Goal: Task Accomplishment & Management: Use online tool/utility

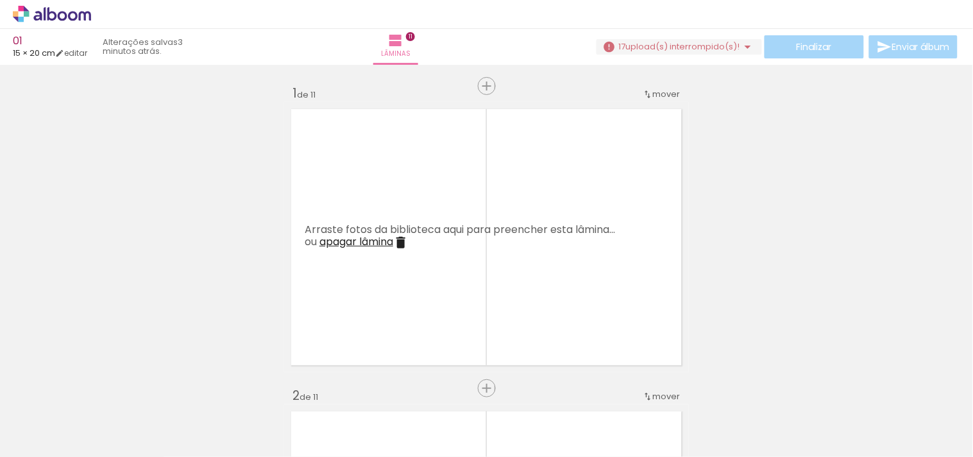
click at [701, 48] on span "upload(s) interrompido(s)!" at bounding box center [683, 46] width 114 height 12
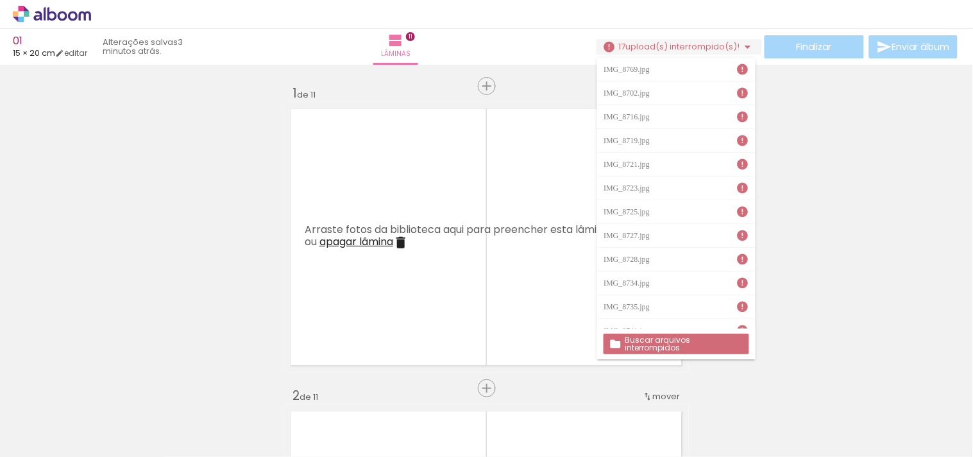
click at [920, 47] on div "Finalizar Enviar álbum" at bounding box center [778, 46] width 364 height 23
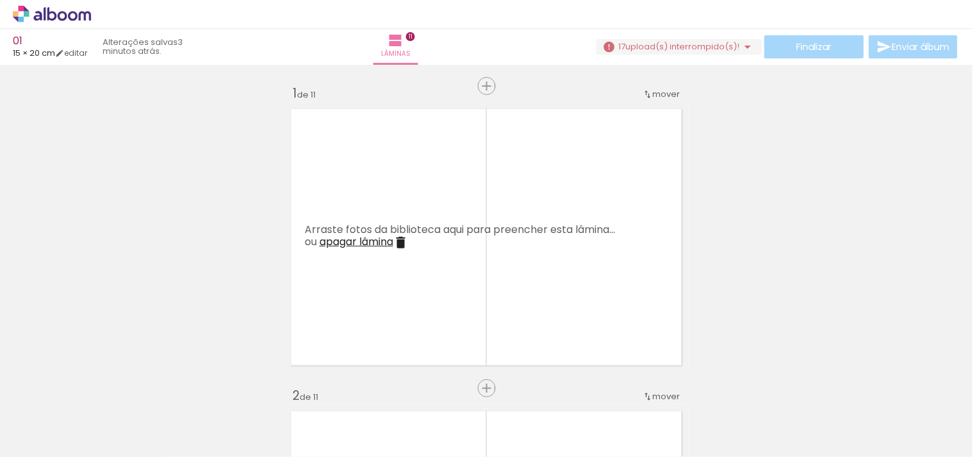
click at [809, 48] on div "Finalizar Enviar álbum" at bounding box center [778, 46] width 364 height 23
click at [676, 48] on span "upload(s) interrompido(s)!" at bounding box center [683, 46] width 114 height 12
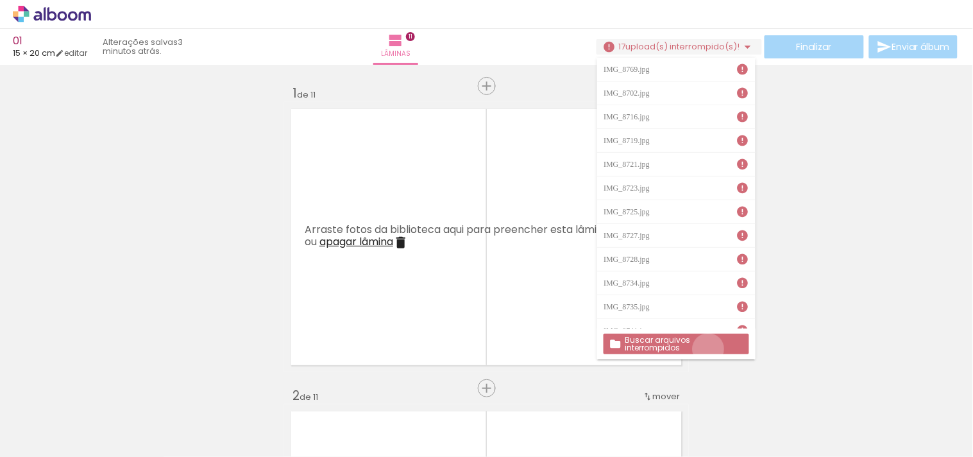
click at [709, 349] on paper-button "Buscar arquivos interrompidos" at bounding box center [676, 343] width 146 height 21
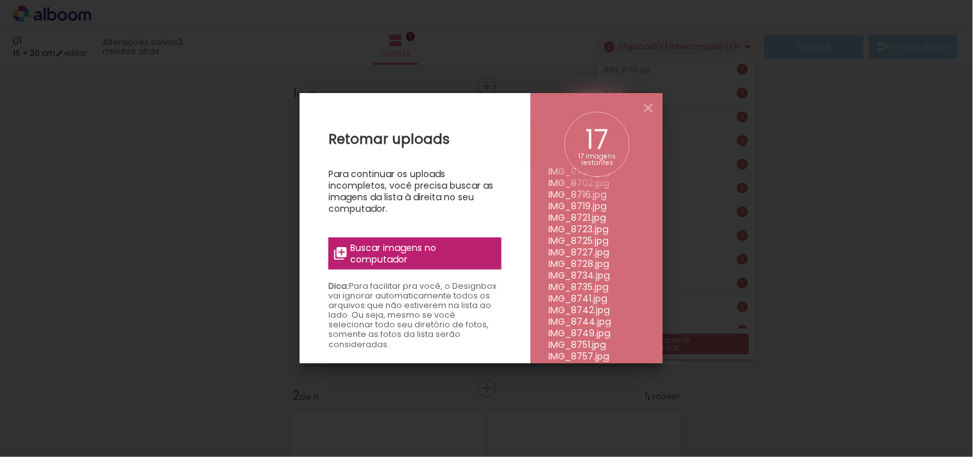
scroll to position [46, 0]
click at [424, 258] on span "Buscar imagens no computador" at bounding box center [422, 253] width 143 height 23
click at [0, 0] on input "file" at bounding box center [0, 0] width 0 height 0
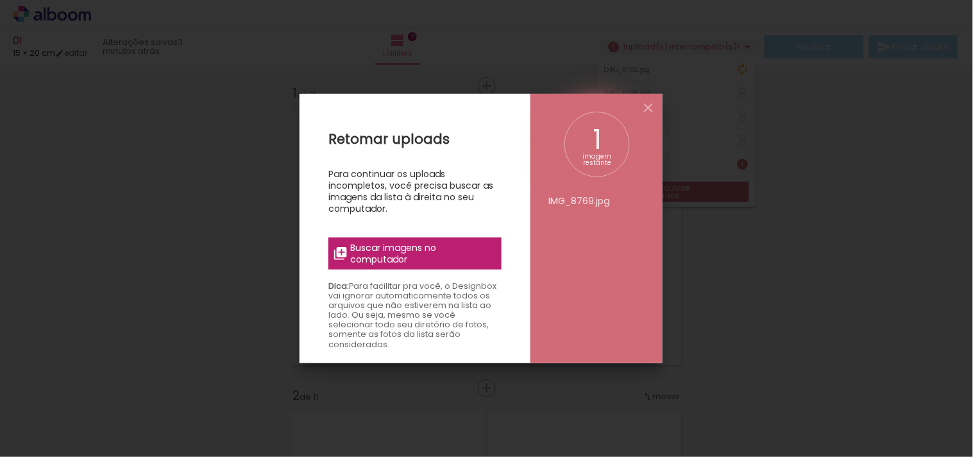
scroll to position [0, 0]
click at [438, 244] on span "Buscar imagens no computador" at bounding box center [422, 253] width 143 height 23
click at [0, 0] on input "file" at bounding box center [0, 0] width 0 height 0
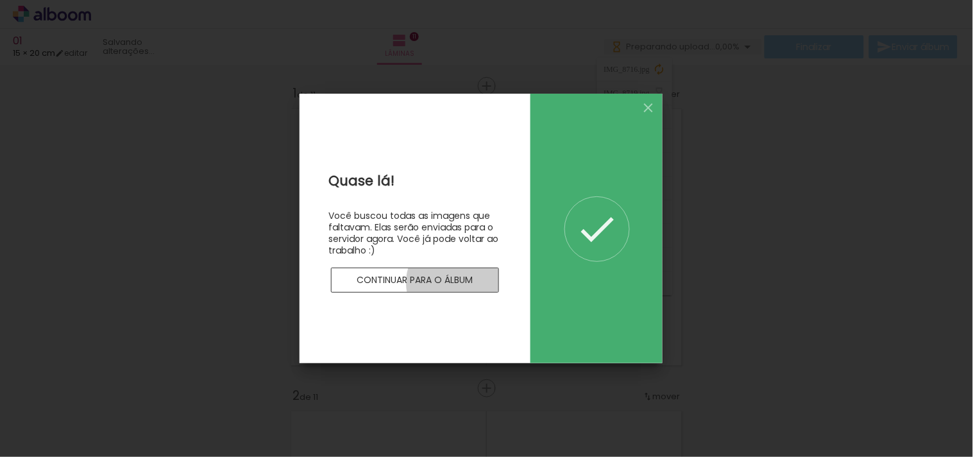
click at [0, 0] on slot "Continuar para o álbum" at bounding box center [0, 0] width 0 height 0
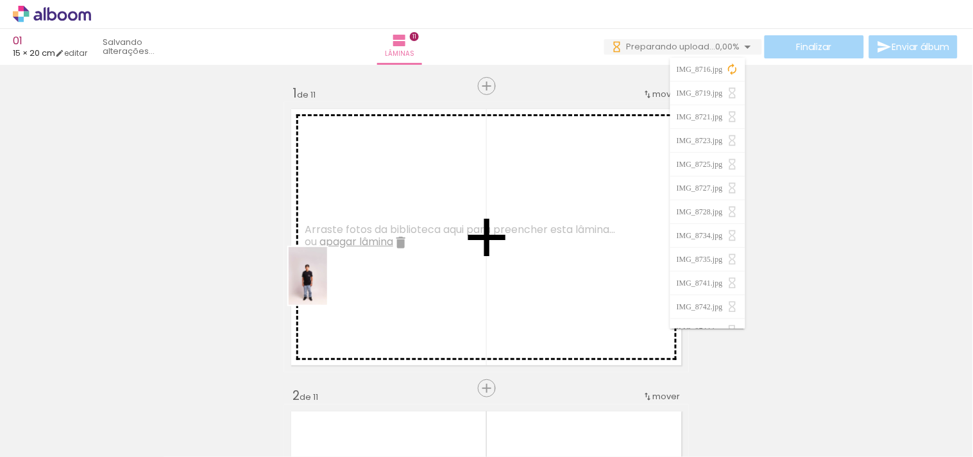
drag, startPoint x: 196, startPoint y: 433, endPoint x: 327, endPoint y: 283, distance: 199.0
click at [327, 283] on quentale-workspace at bounding box center [486, 228] width 973 height 457
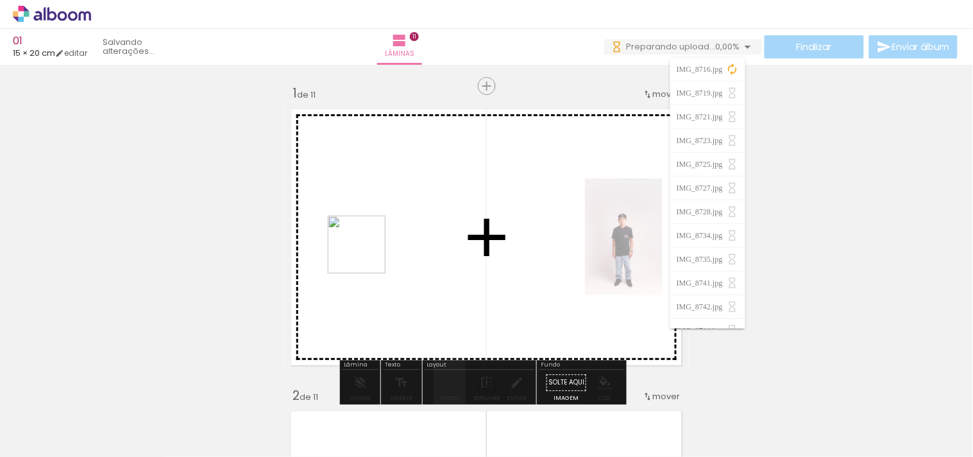
drag, startPoint x: 353, startPoint y: 285, endPoint x: 369, endPoint y: 246, distance: 42.3
click at [369, 246] on quentale-workspace at bounding box center [486, 228] width 973 height 457
drag, startPoint x: 347, startPoint y: 425, endPoint x: 390, endPoint y: 253, distance: 177.7
click at [390, 253] on quentale-workspace at bounding box center [486, 228] width 973 height 457
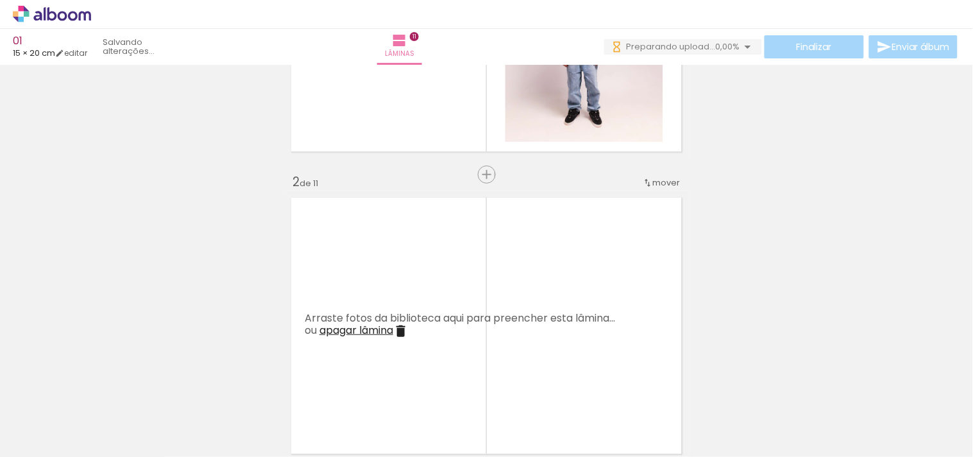
scroll to position [285, 0]
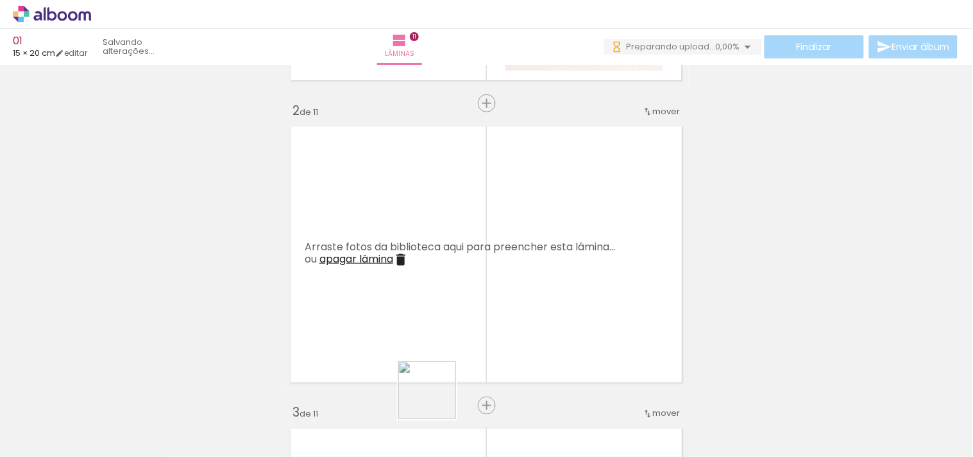
drag, startPoint x: 437, startPoint y: 409, endPoint x: 501, endPoint y: 401, distance: 64.7
click at [428, 286] on quentale-workspace at bounding box center [486, 228] width 973 height 457
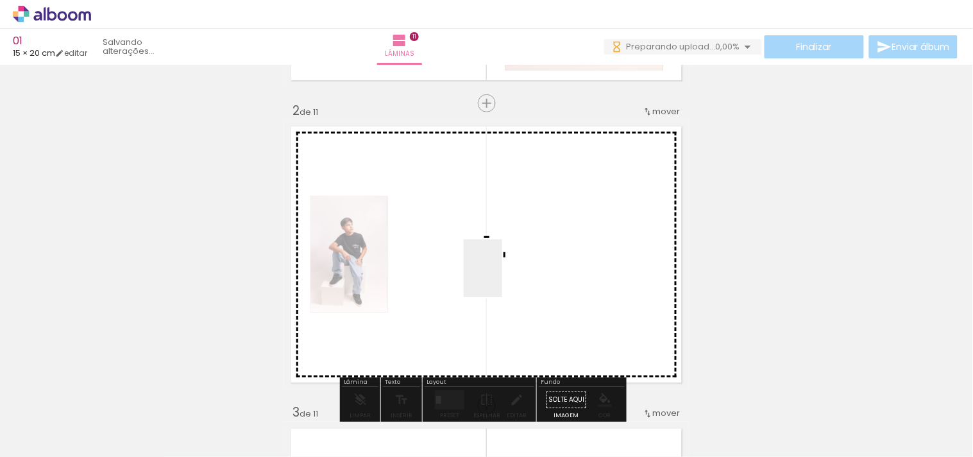
drag, startPoint x: 501, startPoint y: 381, endPoint x: 540, endPoint y: 322, distance: 70.4
click at [502, 271] on quentale-workspace at bounding box center [486, 228] width 973 height 457
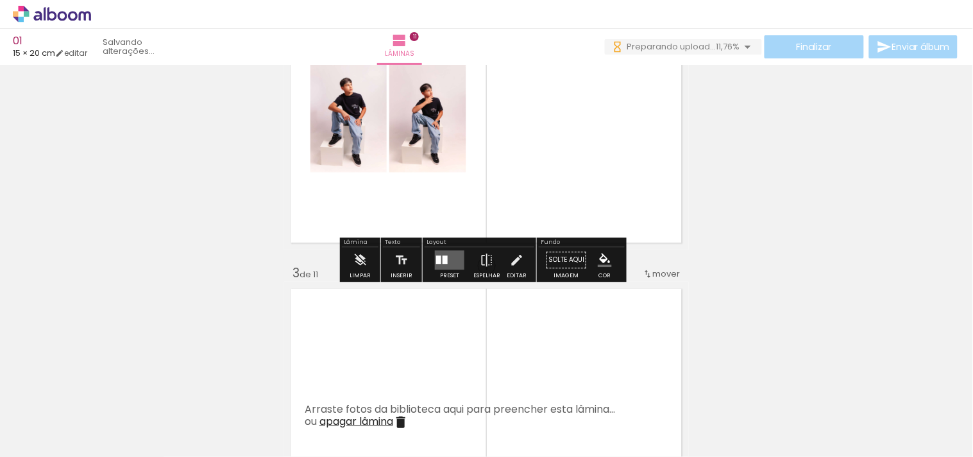
scroll to position [427, 0]
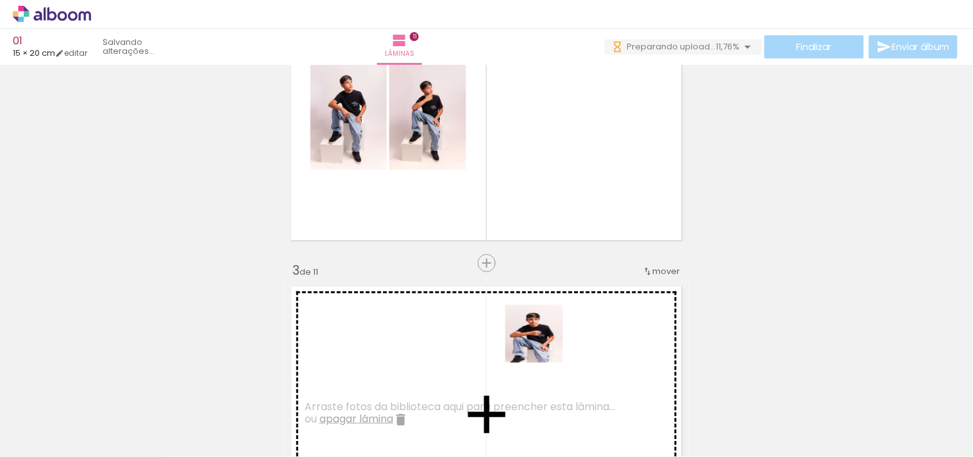
drag, startPoint x: 562, startPoint y: 399, endPoint x: 619, endPoint y: 389, distance: 57.9
click at [541, 337] on quentale-workspace at bounding box center [486, 228] width 973 height 457
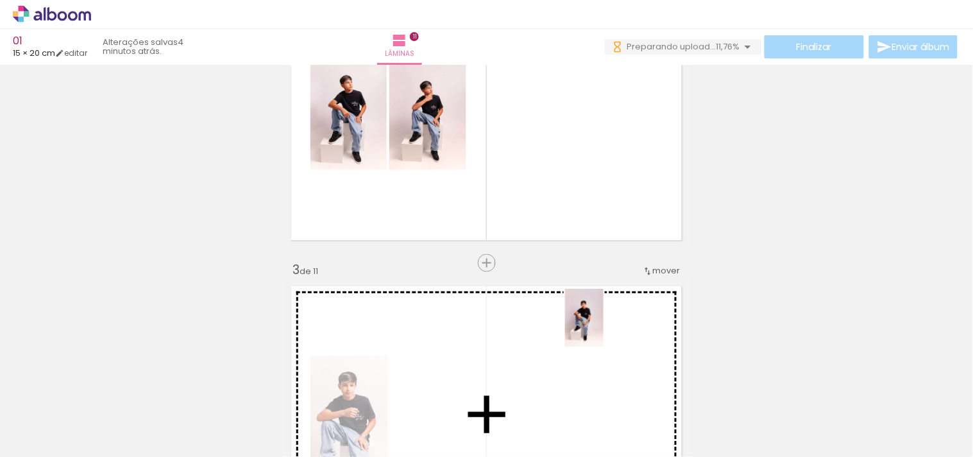
drag, startPoint x: 628, startPoint y: 406, endPoint x: 603, endPoint y: 327, distance: 82.7
click at [603, 327] on quentale-workspace at bounding box center [486, 228] width 973 height 457
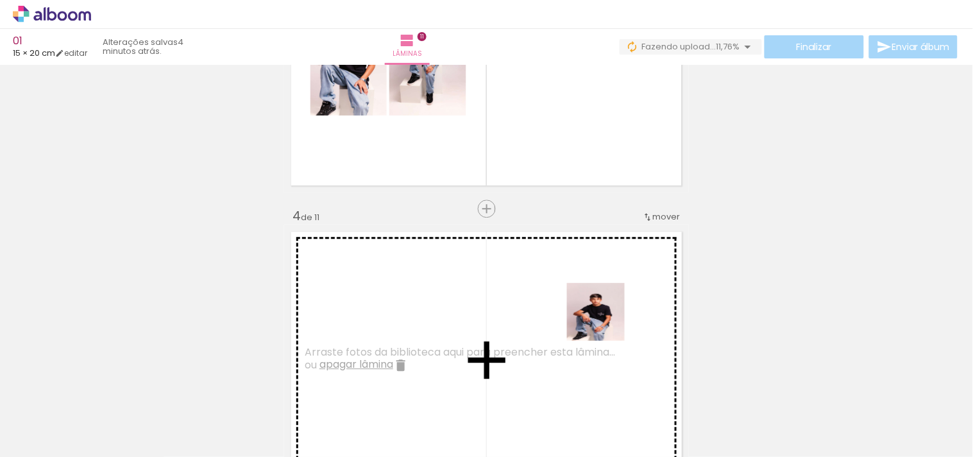
drag, startPoint x: 710, startPoint y: 418, endPoint x: 604, endPoint y: 321, distance: 143.4
click at [604, 321] on quentale-workspace at bounding box center [486, 228] width 973 height 457
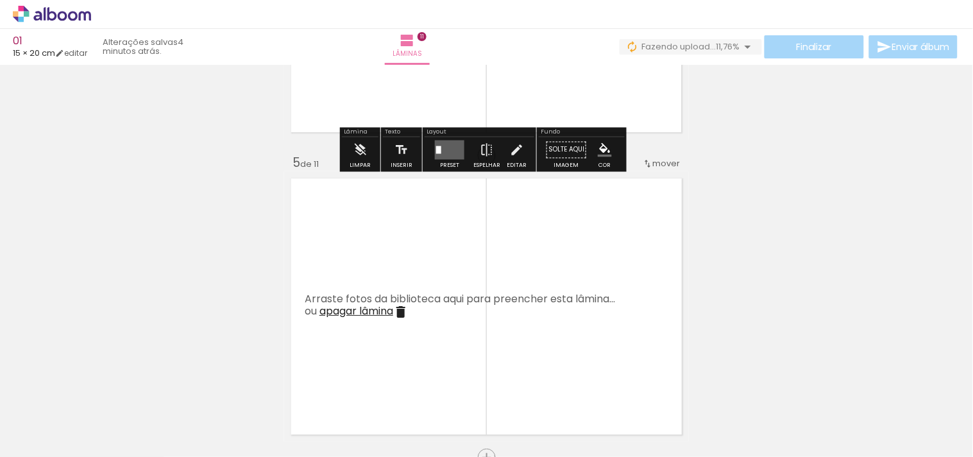
scroll to position [1139, 0]
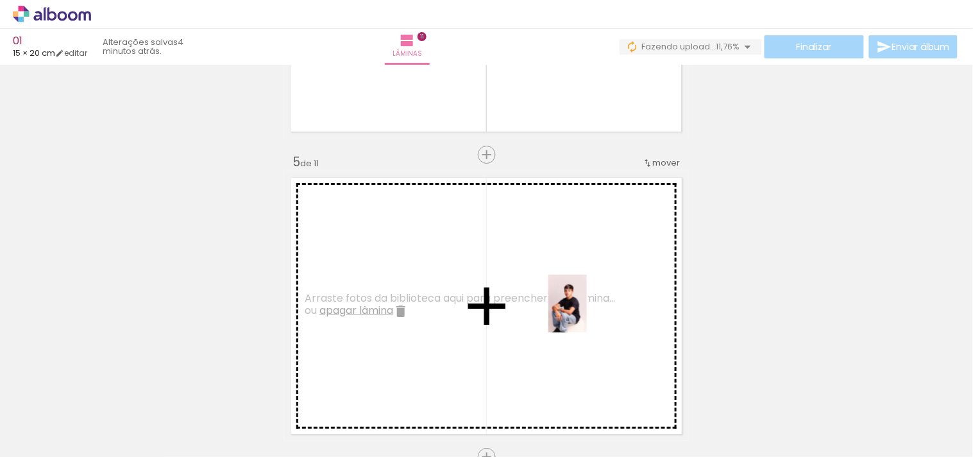
drag, startPoint x: 779, startPoint y: 415, endPoint x: 587, endPoint y: 313, distance: 217.7
click at [587, 313] on quentale-workspace at bounding box center [486, 228] width 973 height 457
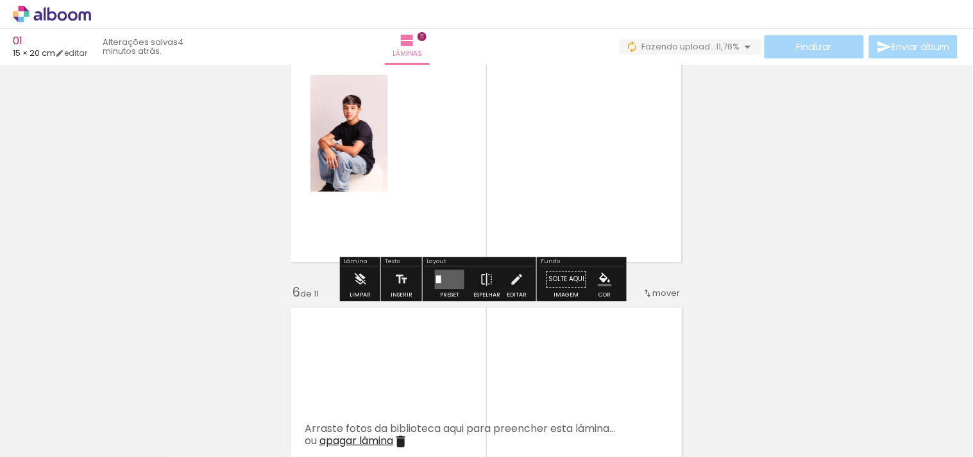
scroll to position [1354, 0]
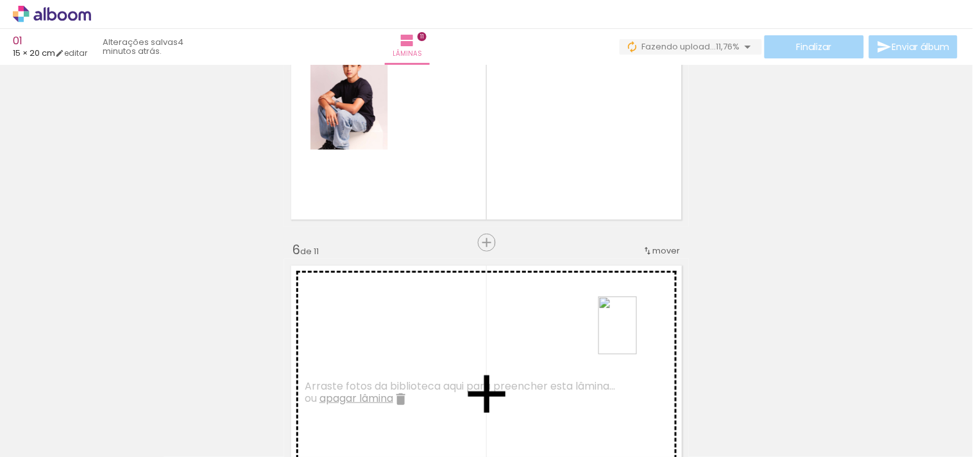
drag, startPoint x: 838, startPoint y: 404, endPoint x: 637, endPoint y: 335, distance: 212.9
click at [637, 335] on quentale-workspace at bounding box center [486, 228] width 973 height 457
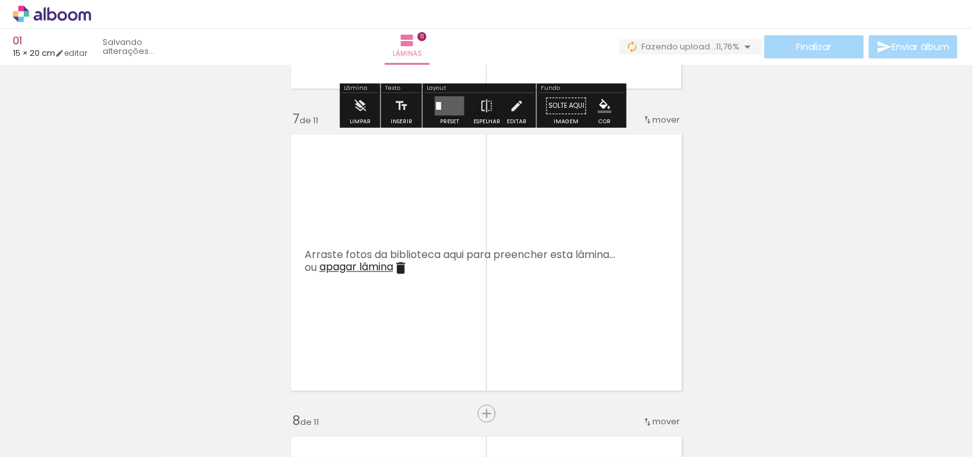
scroll to position [1852, 0]
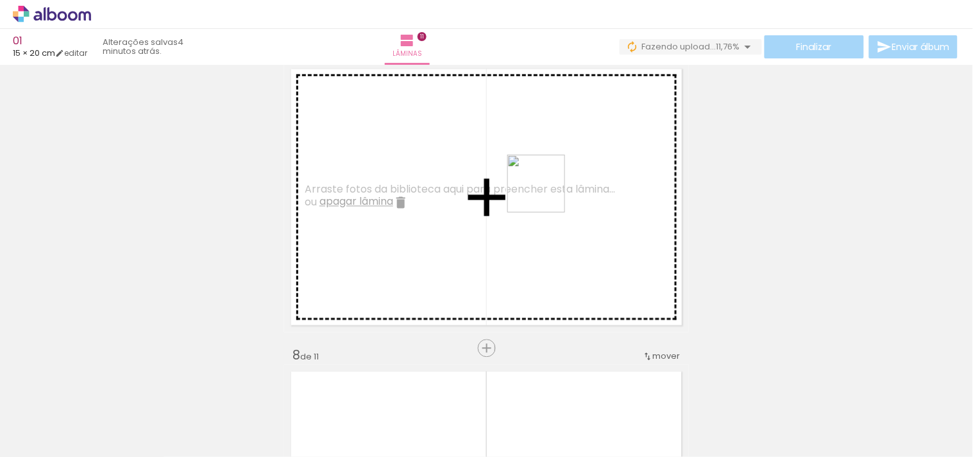
drag, startPoint x: 927, startPoint y: 421, endPoint x: 528, endPoint y: 190, distance: 461.0
click at [528, 190] on quentale-workspace at bounding box center [486, 228] width 973 height 457
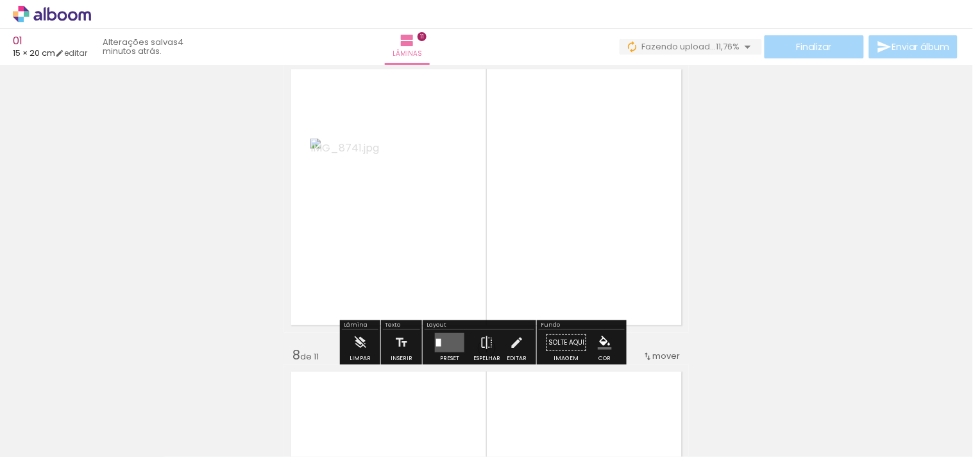
scroll to position [1995, 0]
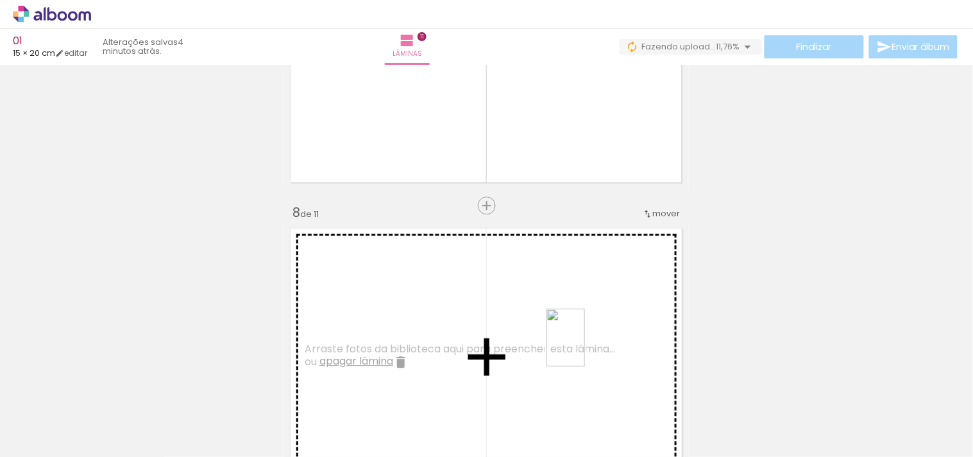
drag, startPoint x: 650, startPoint y: 406, endPoint x: 585, endPoint y: 347, distance: 88.1
click at [585, 347] on quentale-workspace at bounding box center [486, 228] width 973 height 457
drag, startPoint x: 732, startPoint y: 421, endPoint x: 601, endPoint y: 315, distance: 168.7
click at [601, 315] on quentale-workspace at bounding box center [486, 228] width 973 height 457
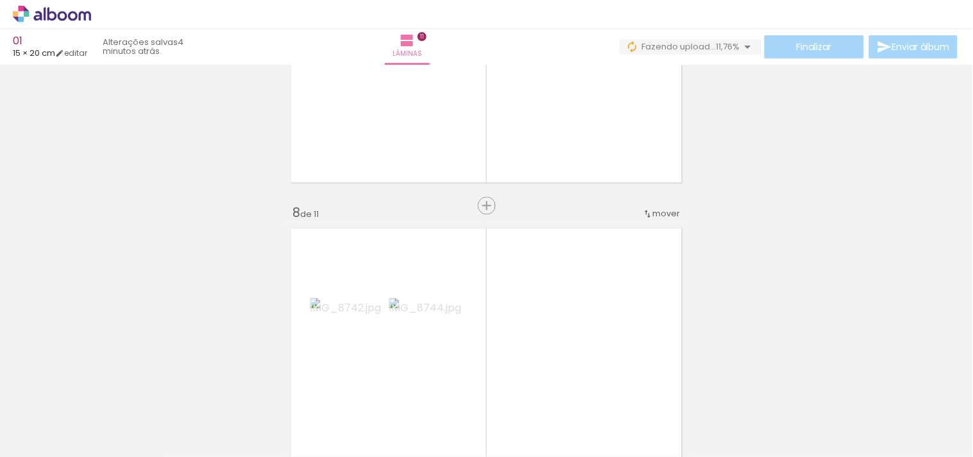
scroll to position [2066, 0]
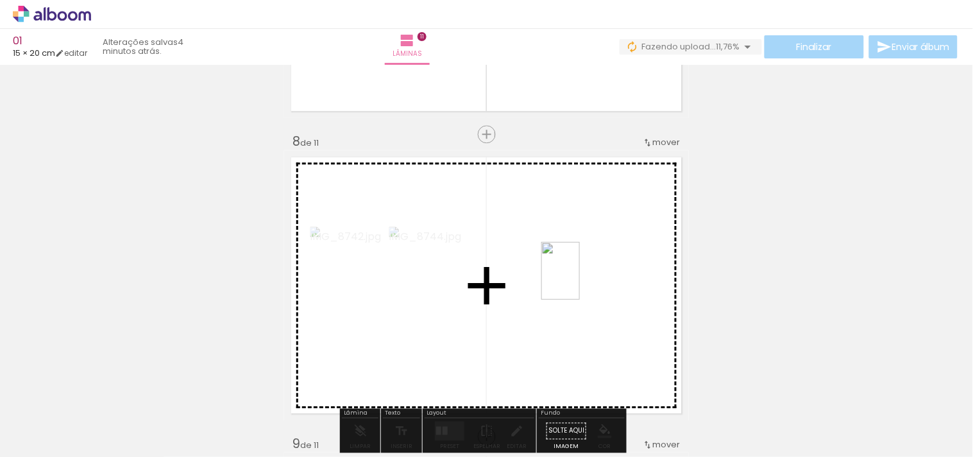
drag, startPoint x: 784, startPoint y: 408, endPoint x: 730, endPoint y: 283, distance: 136.1
click at [575, 279] on quentale-workspace at bounding box center [486, 228] width 973 height 457
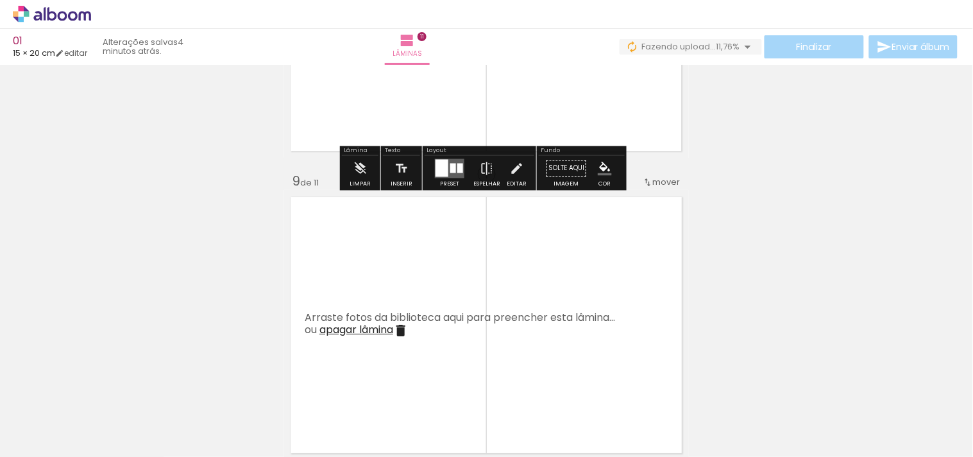
scroll to position [2351, 0]
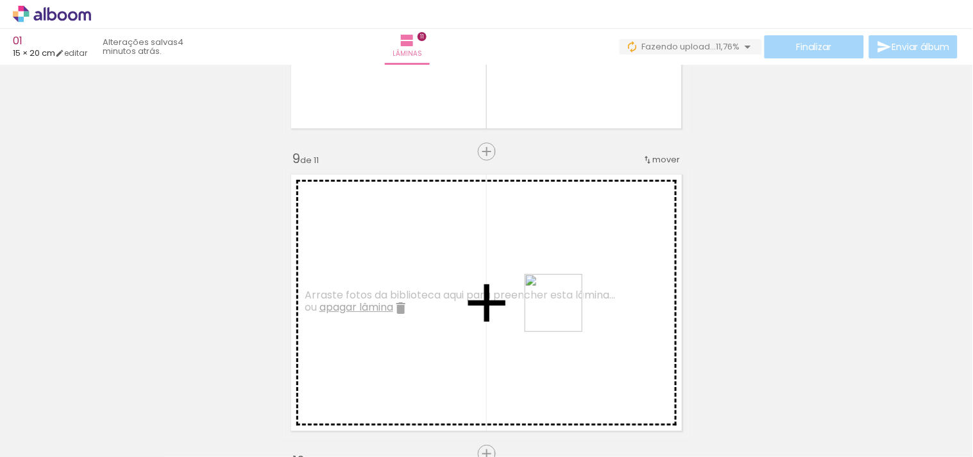
drag, startPoint x: 856, startPoint y: 434, endPoint x: 598, endPoint y: 312, distance: 285.7
click at [562, 312] on quentale-workspace at bounding box center [486, 228] width 973 height 457
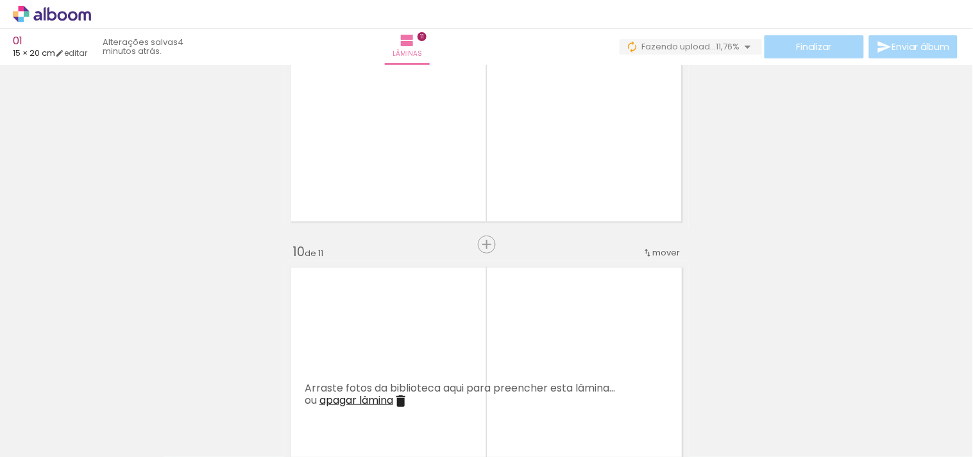
scroll to position [2565, 0]
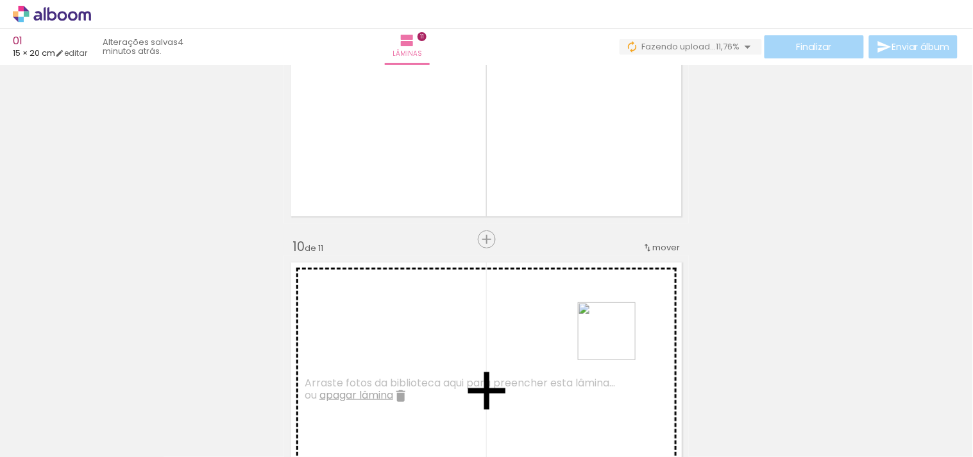
drag, startPoint x: 914, startPoint y: 419, endPoint x: 616, endPoint y: 340, distance: 308.2
click at [616, 340] on quentale-workspace at bounding box center [486, 228] width 973 height 457
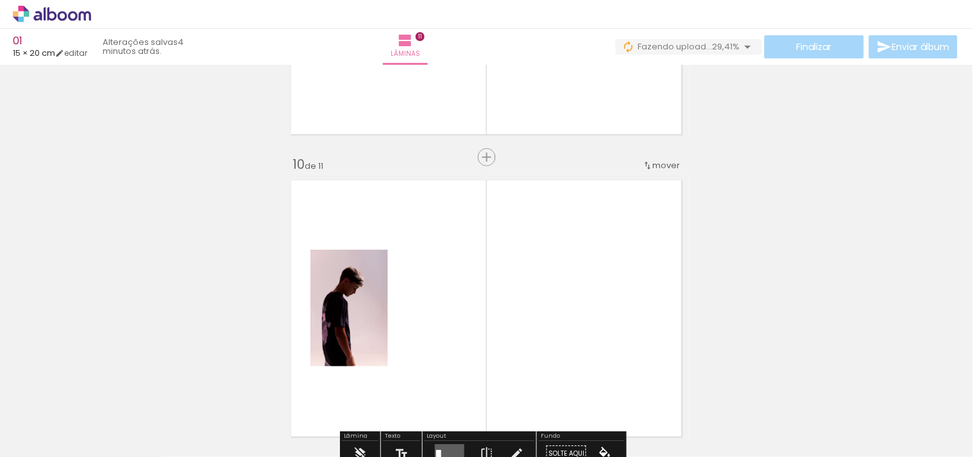
scroll to position [2636, 0]
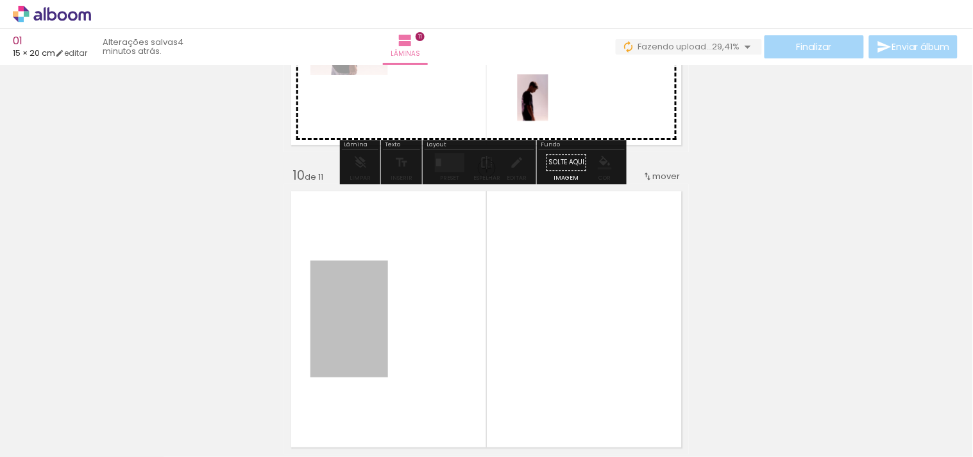
drag, startPoint x: 347, startPoint y: 314, endPoint x: 529, endPoint y: 94, distance: 286.0
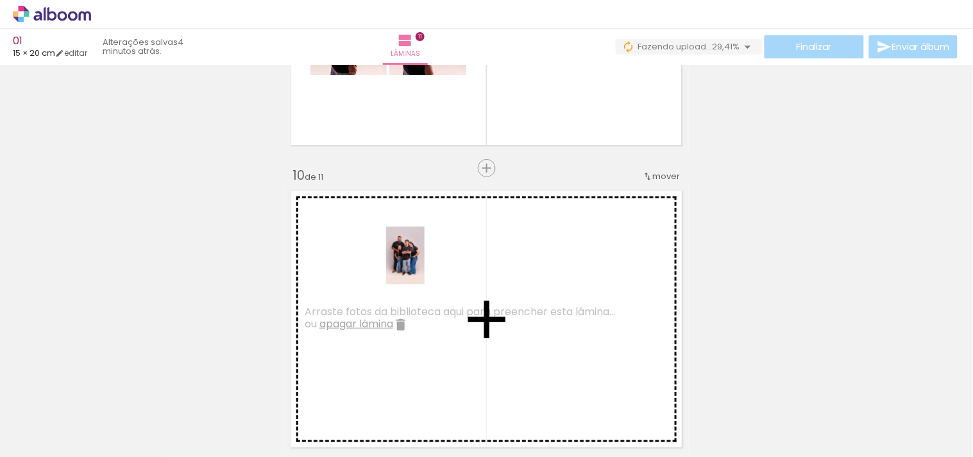
drag, startPoint x: 149, startPoint y: 408, endPoint x: 432, endPoint y: 260, distance: 318.9
click at [432, 260] on quentale-workspace at bounding box center [486, 228] width 973 height 457
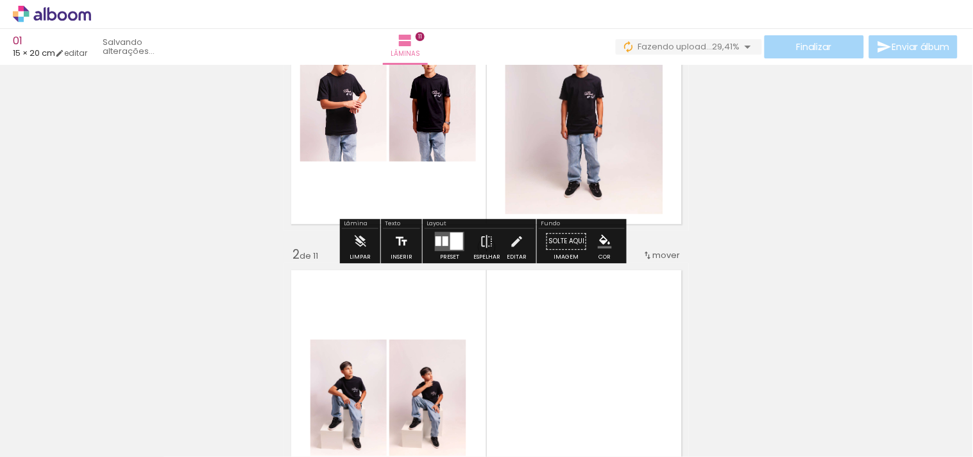
scroll to position [142, 0]
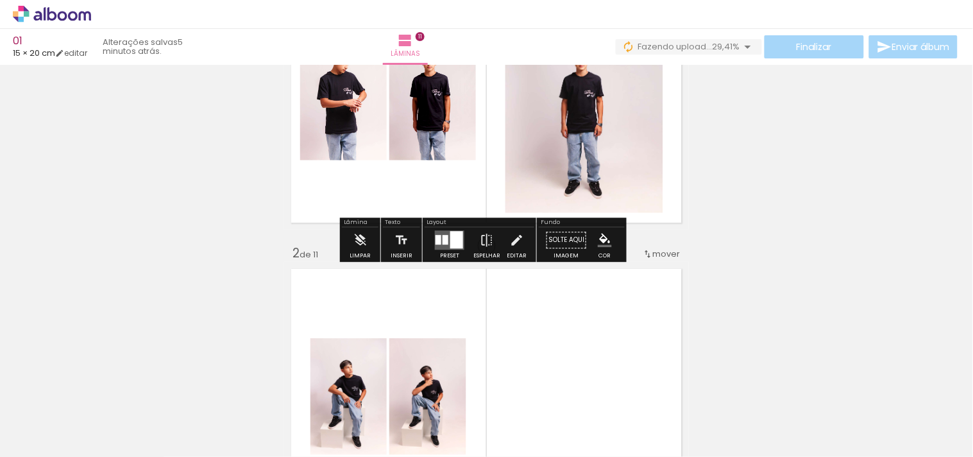
click at [458, 241] on div at bounding box center [456, 239] width 13 height 17
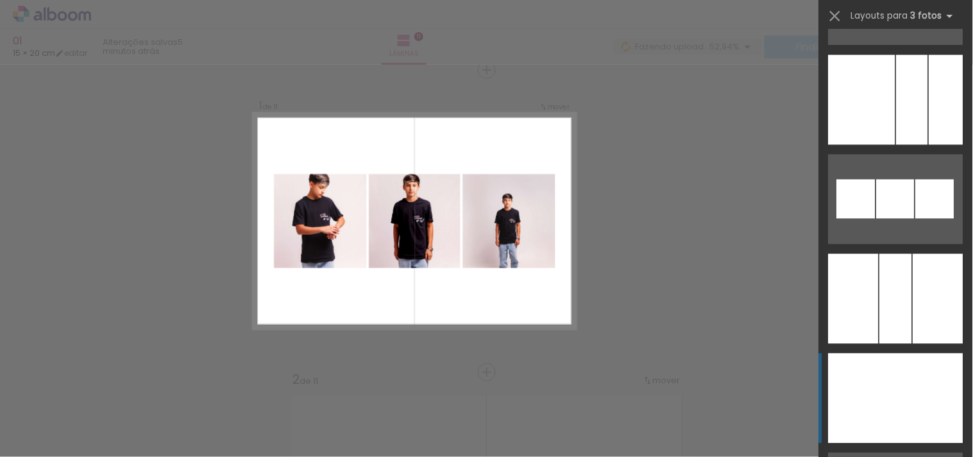
scroll to position [6979, 0]
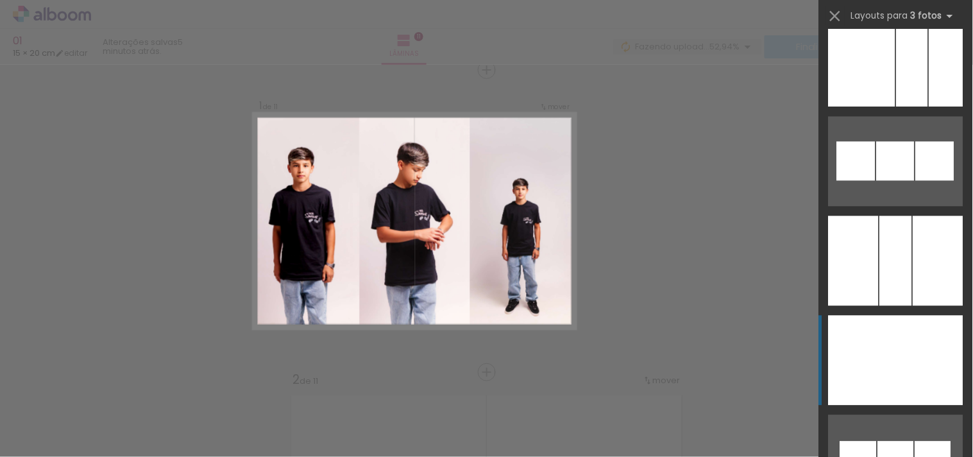
click at [919, 336] on div at bounding box center [941, 360] width 44 height 90
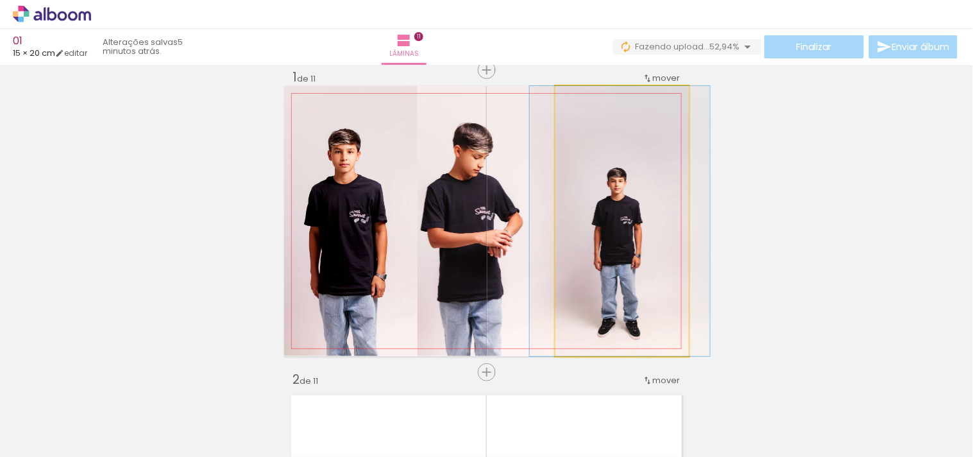
drag, startPoint x: 609, startPoint y: 251, endPoint x: 607, endPoint y: 234, distance: 17.4
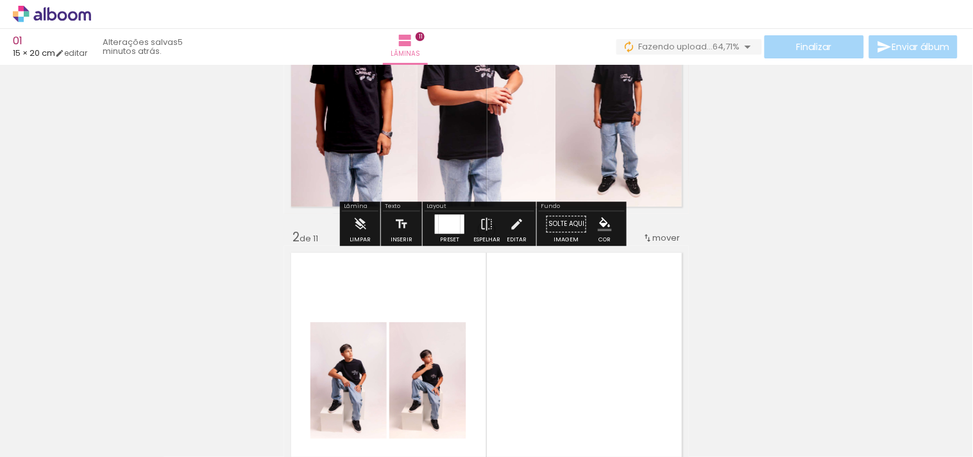
scroll to position [373, 0]
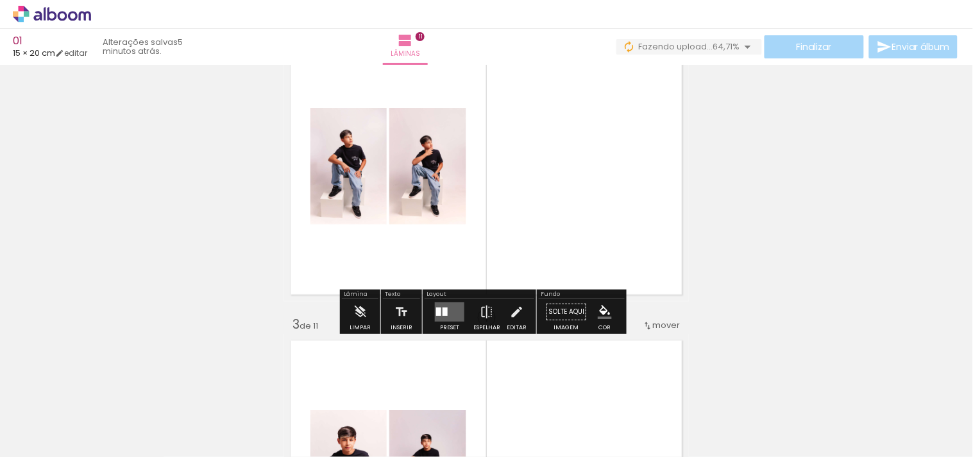
click at [456, 312] on quentale-layouter at bounding box center [449, 311] width 29 height 19
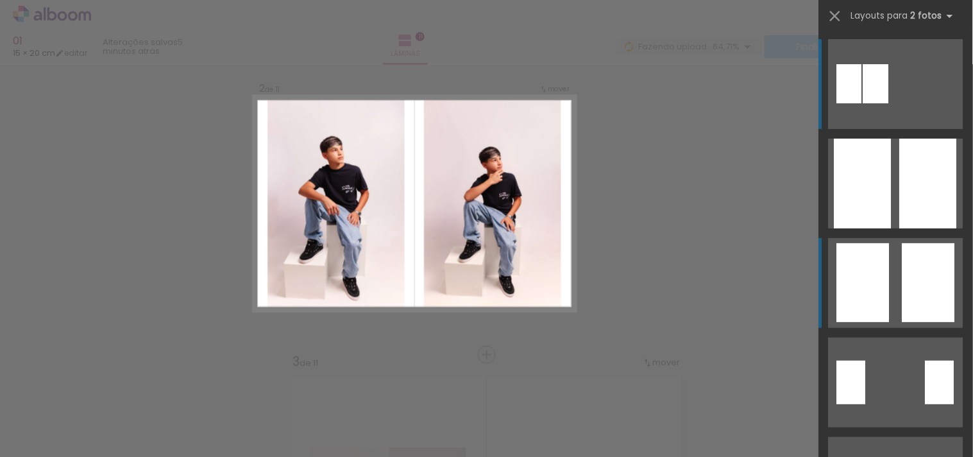
scroll to position [318, 0]
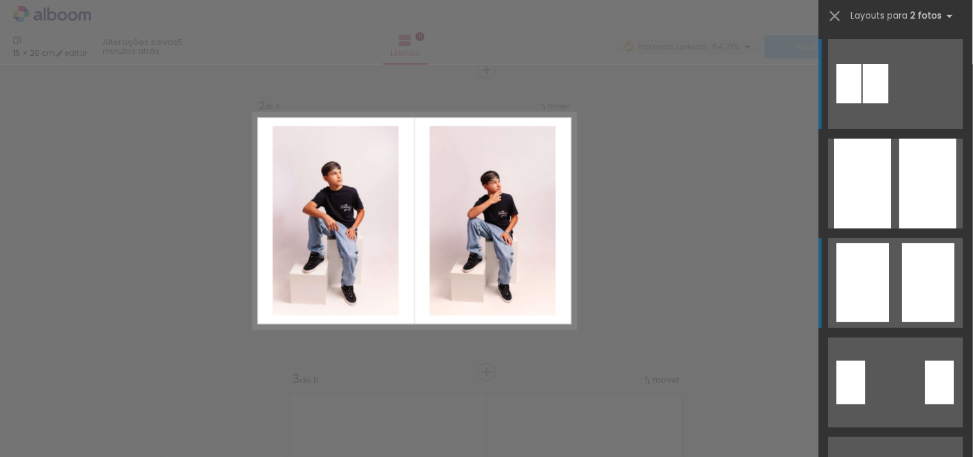
click at [934, 228] on div at bounding box center [928, 183] width 57 height 90
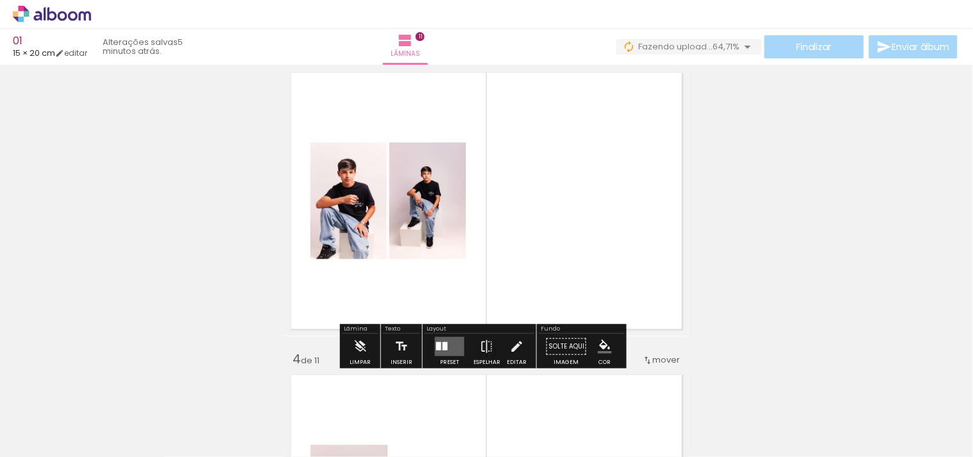
scroll to position [675, 0]
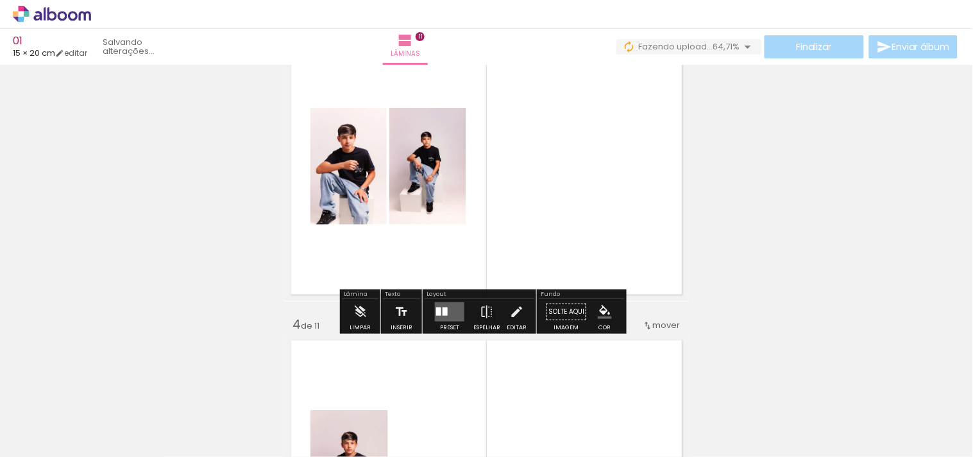
click at [445, 310] on quentale-layouter at bounding box center [449, 311] width 29 height 19
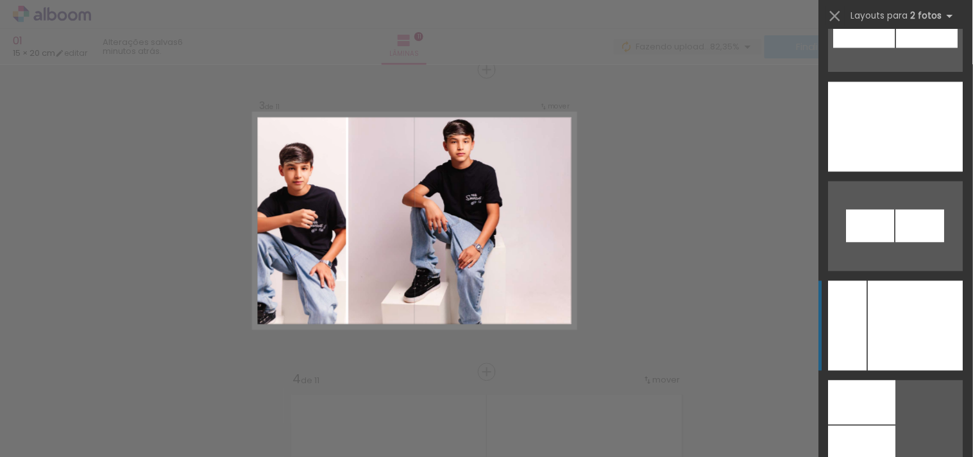
scroll to position [6877, 0]
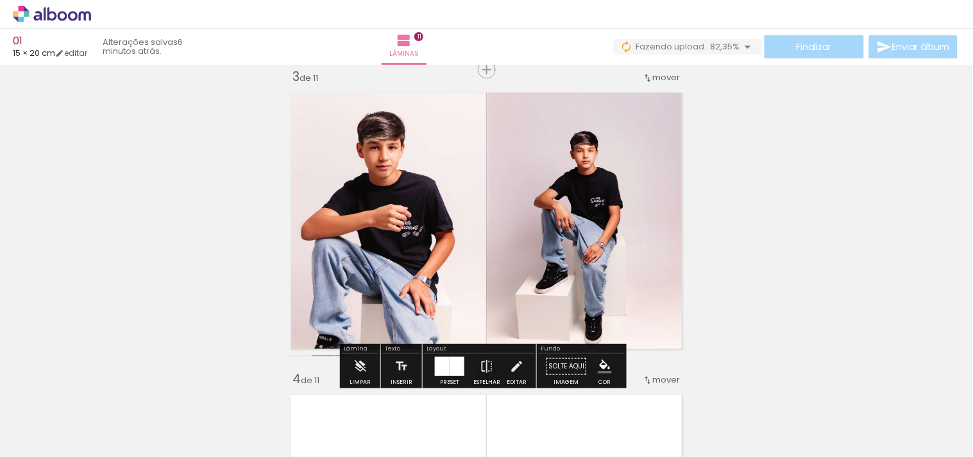
click at [370, 239] on quentale-photo at bounding box center [385, 221] width 202 height 270
click at [411, 248] on quentale-photo at bounding box center [385, 221] width 202 height 270
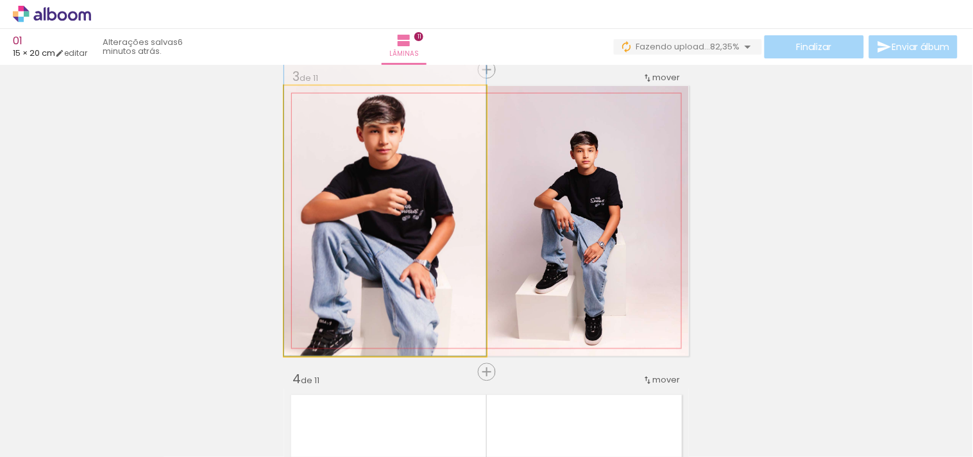
drag, startPoint x: 415, startPoint y: 248, endPoint x: 418, endPoint y: 232, distance: 16.2
click at [418, 232] on quentale-photo at bounding box center [385, 221] width 202 height 270
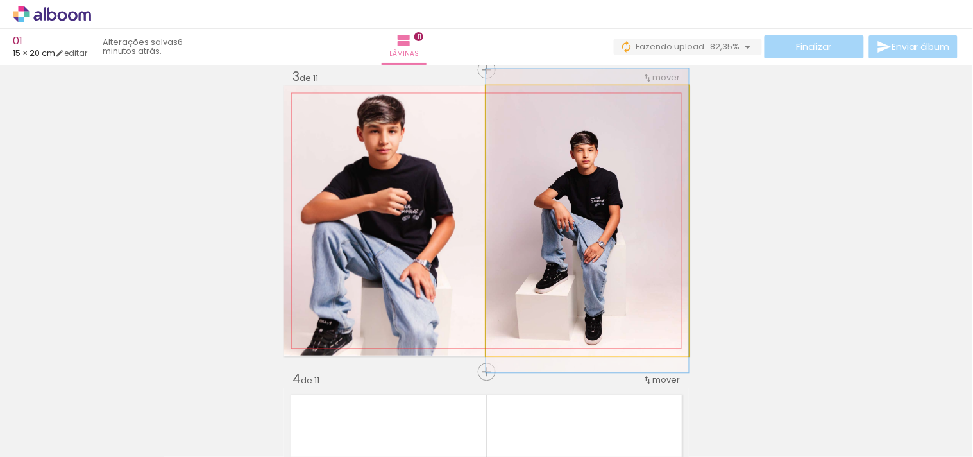
drag, startPoint x: 642, startPoint y: 266, endPoint x: 646, endPoint y: 256, distance: 10.4
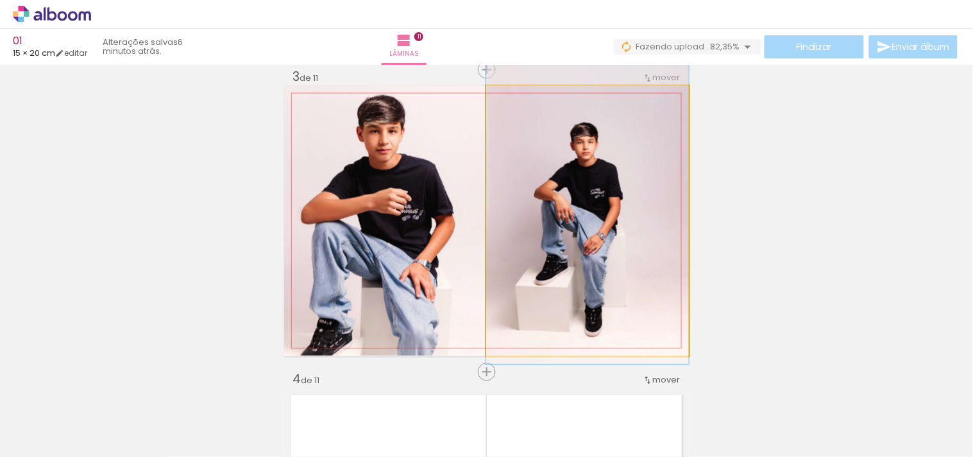
click at [646, 256] on quentale-photo at bounding box center [587, 221] width 203 height 270
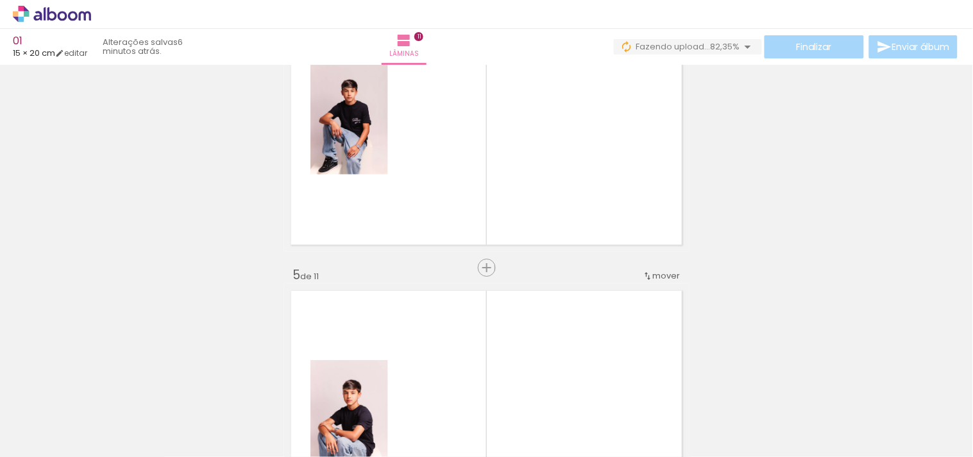
scroll to position [1048, 0]
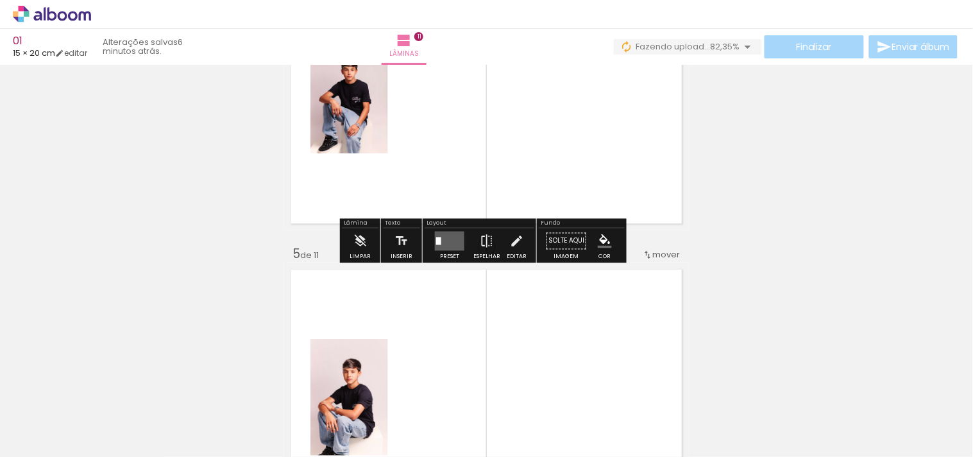
click at [444, 241] on quentale-layouter at bounding box center [449, 240] width 29 height 19
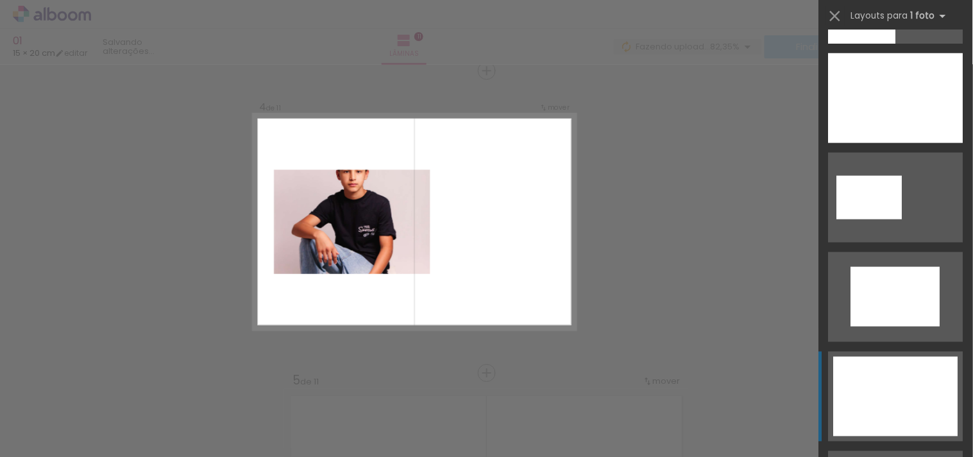
scroll to position [2749, 0]
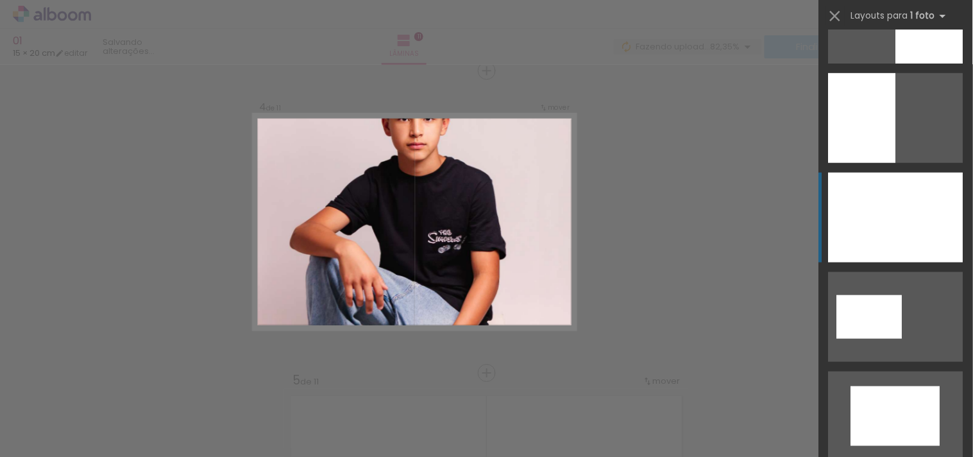
click at [911, 251] on div at bounding box center [895, 217] width 135 height 90
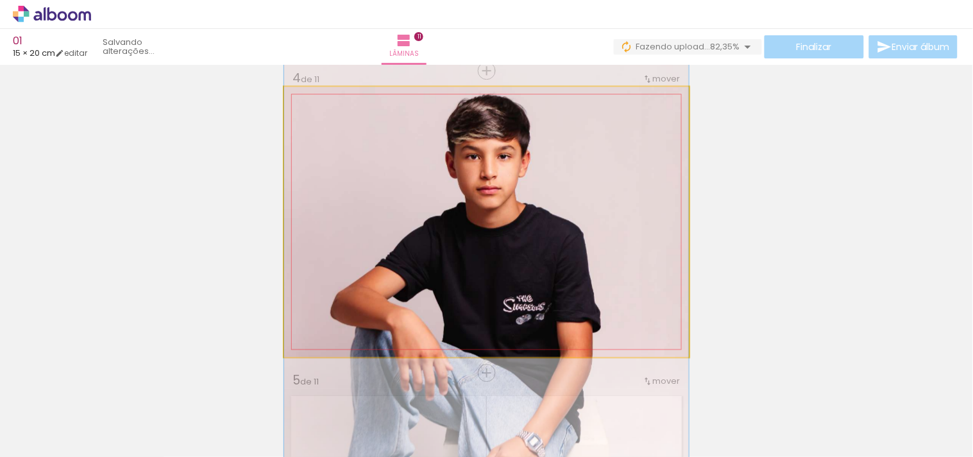
drag, startPoint x: 563, startPoint y: 210, endPoint x: 560, endPoint y: 273, distance: 63.5
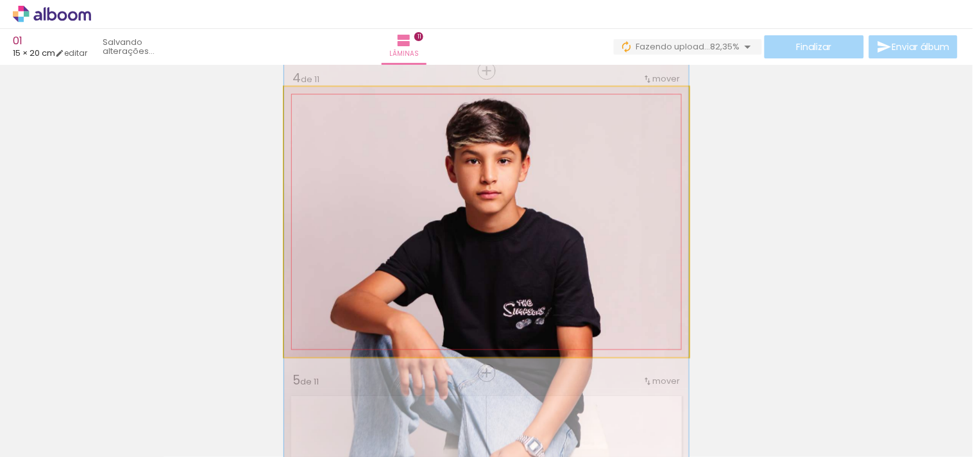
drag, startPoint x: 558, startPoint y: 261, endPoint x: 537, endPoint y: 258, distance: 21.3
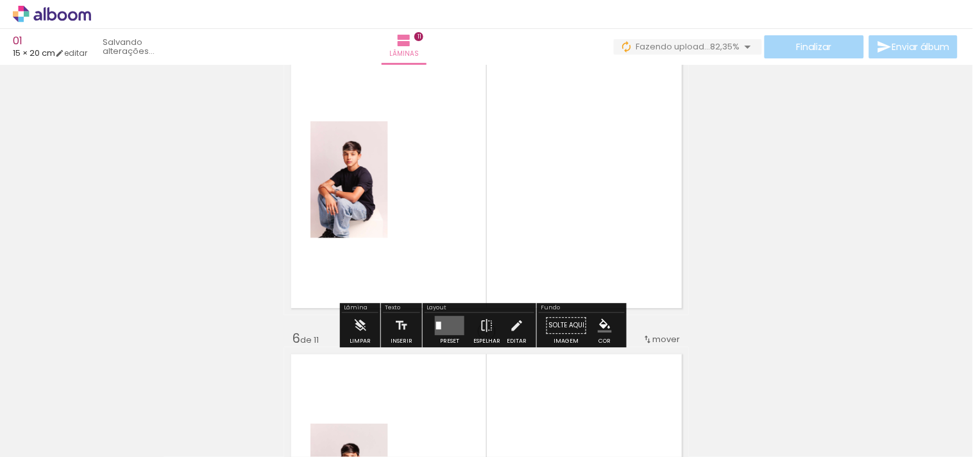
scroll to position [1278, 0]
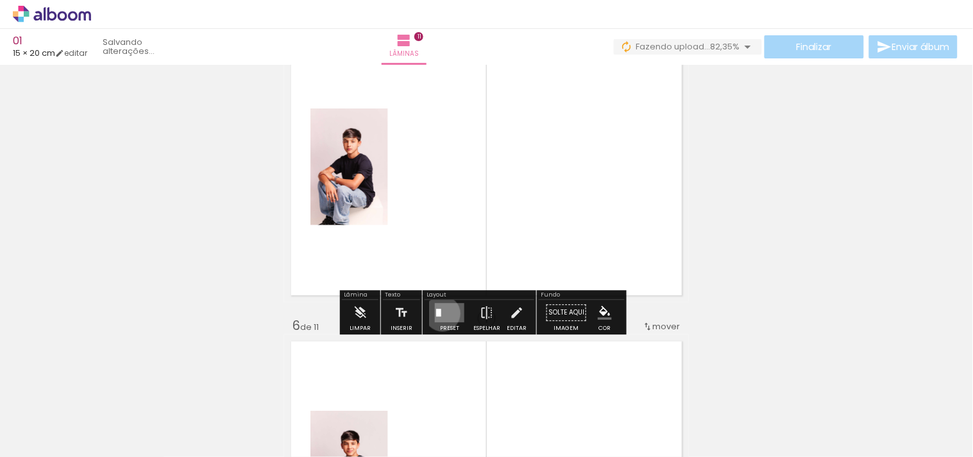
click at [439, 313] on quentale-layouter at bounding box center [449, 312] width 29 height 19
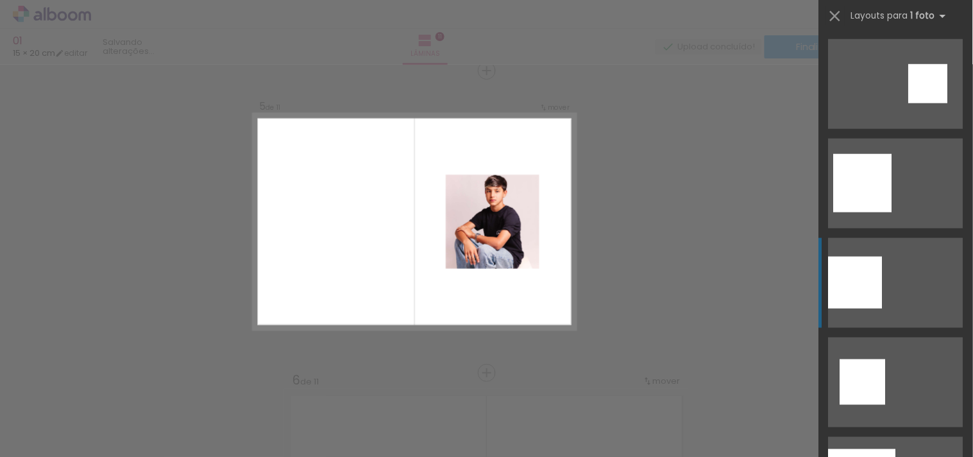
scroll to position [1518, 0]
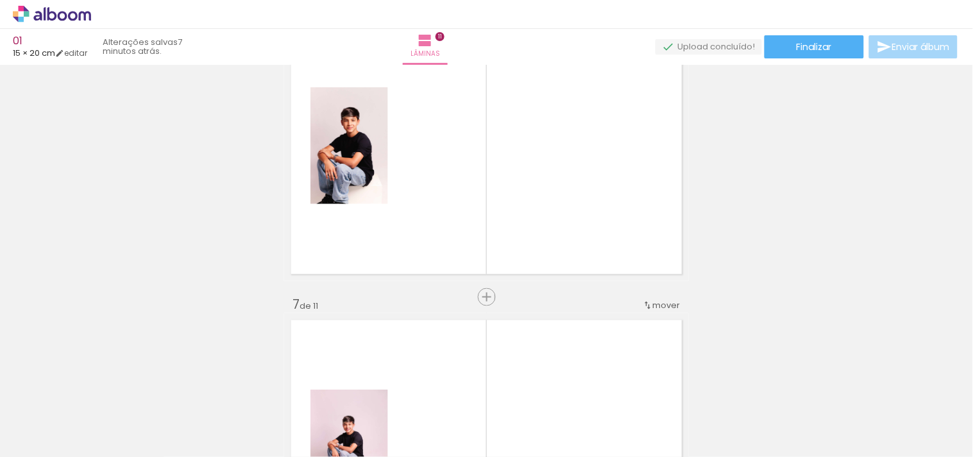
scroll to position [1651, 0]
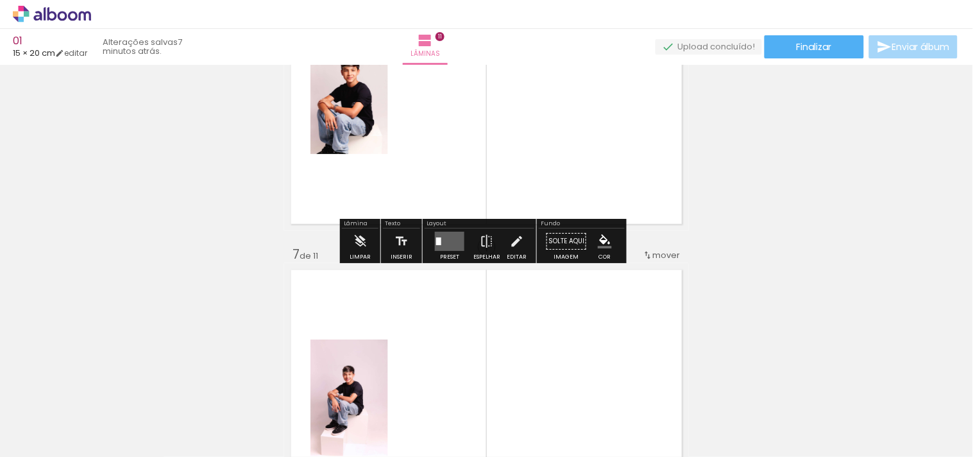
click at [439, 239] on quentale-layouter at bounding box center [449, 240] width 29 height 19
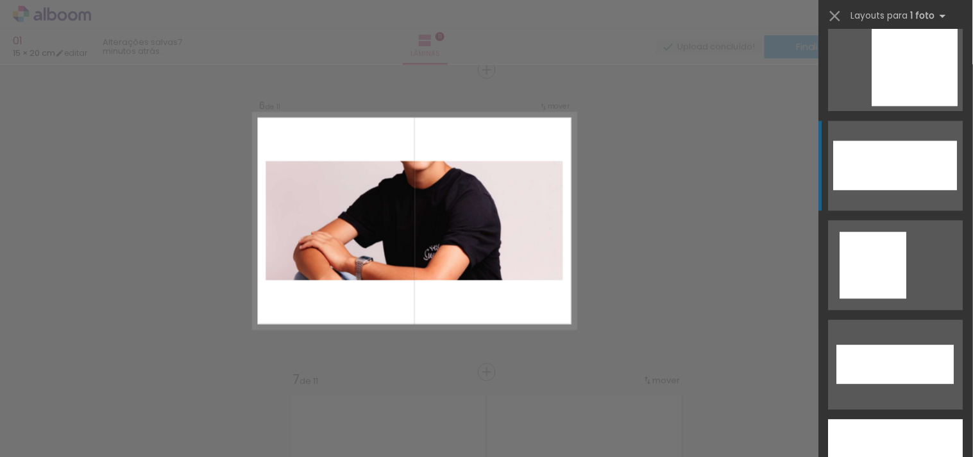
scroll to position [4704, 0]
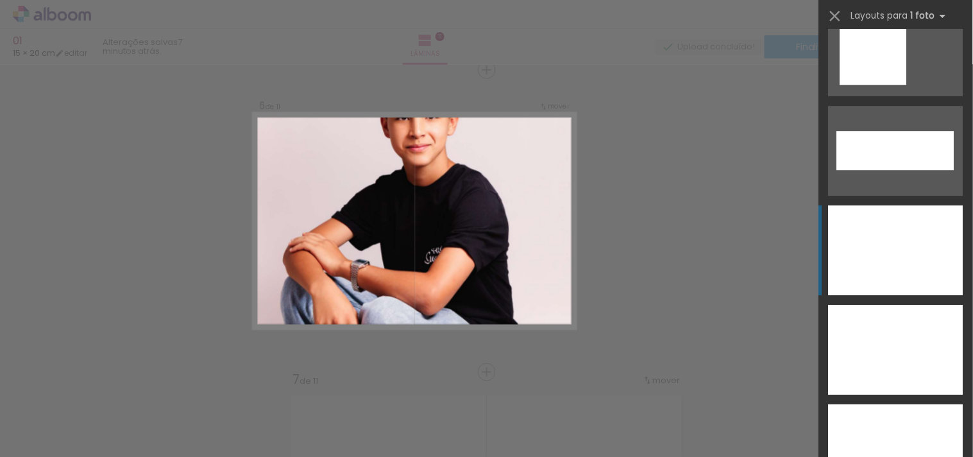
click at [914, 266] on div at bounding box center [895, 250] width 135 height 90
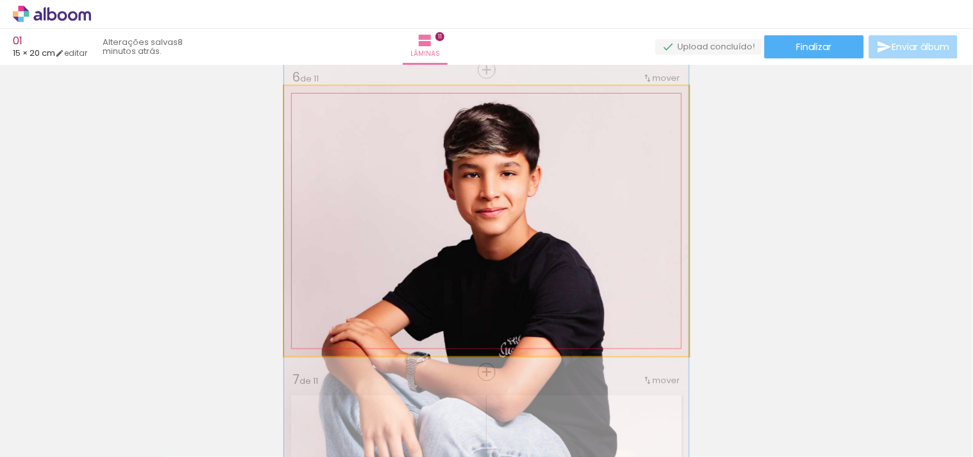
drag, startPoint x: 529, startPoint y: 233, endPoint x: 512, endPoint y: 316, distance: 84.5
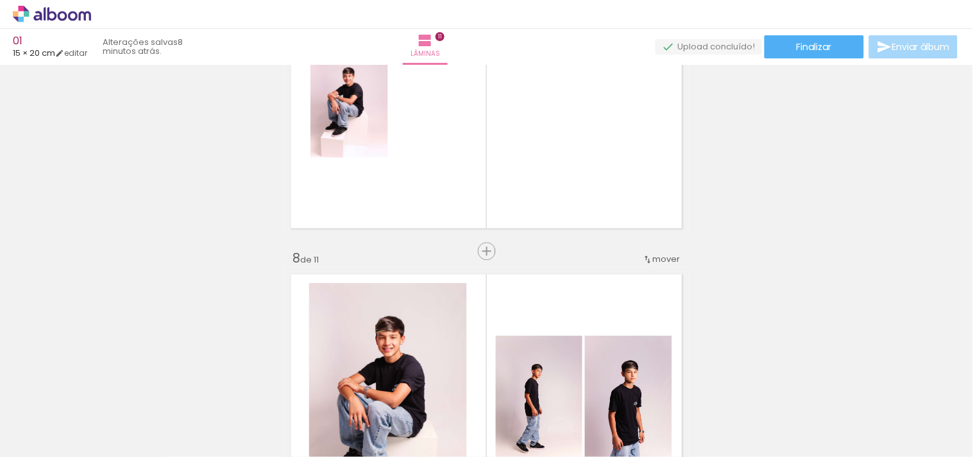
scroll to position [1953, 0]
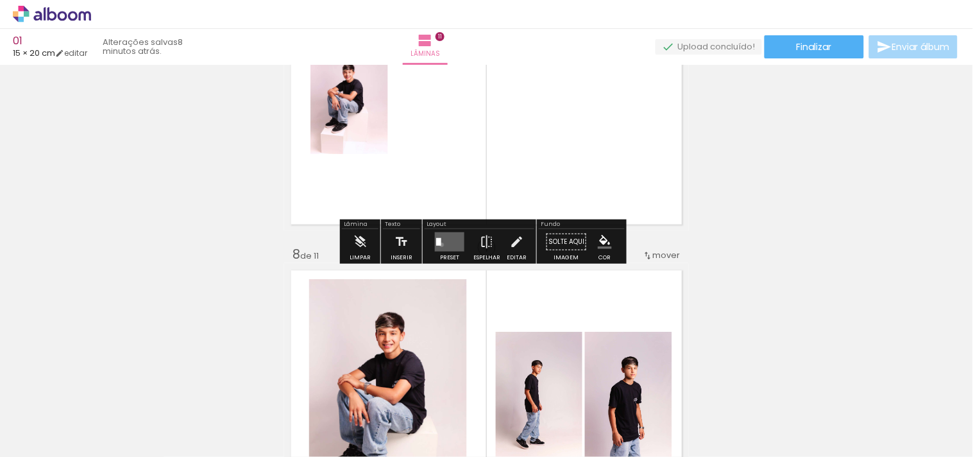
click at [439, 244] on quentale-layouter at bounding box center [449, 240] width 29 height 19
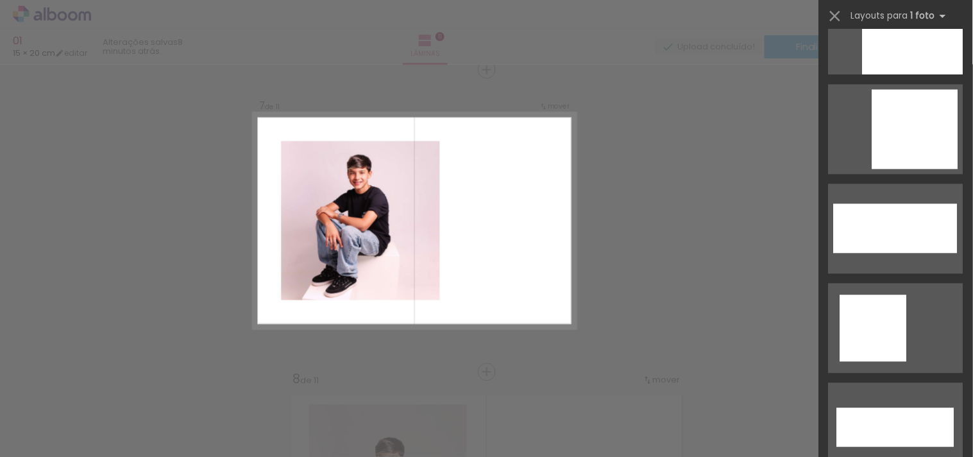
scroll to position [4641, 0]
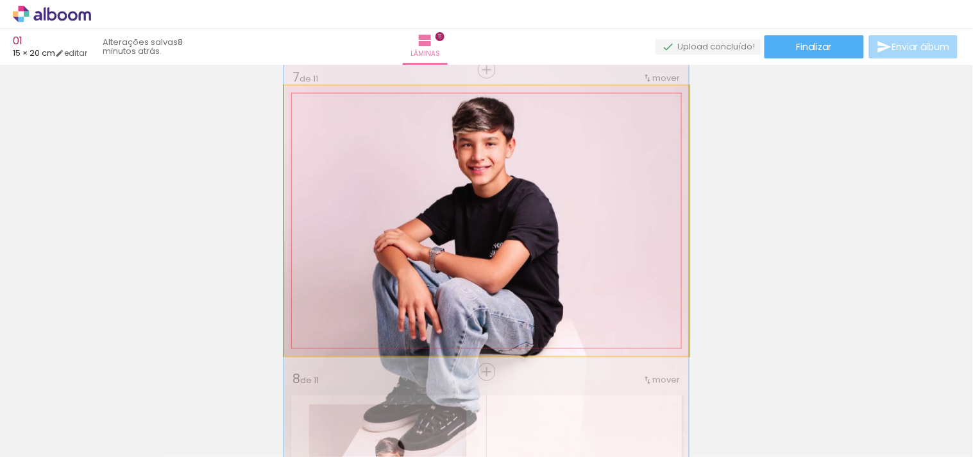
drag, startPoint x: 471, startPoint y: 226, endPoint x: 473, endPoint y: 269, distance: 43.6
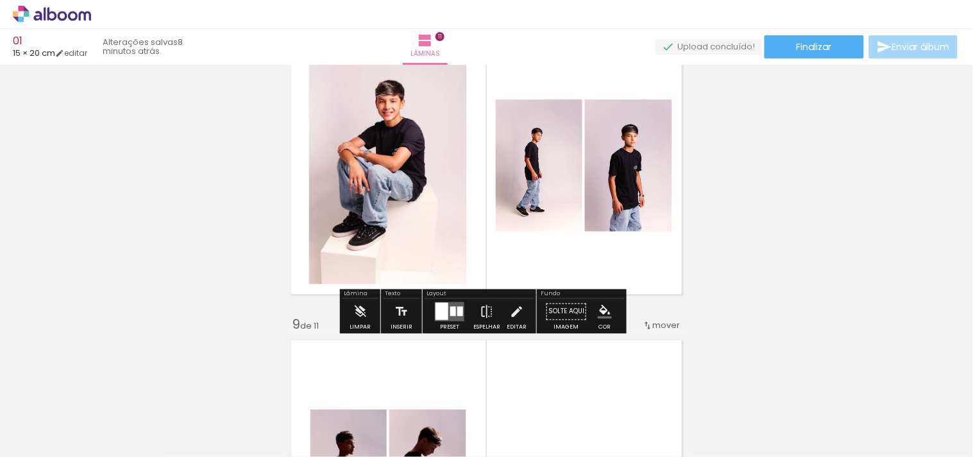
scroll to position [2184, 0]
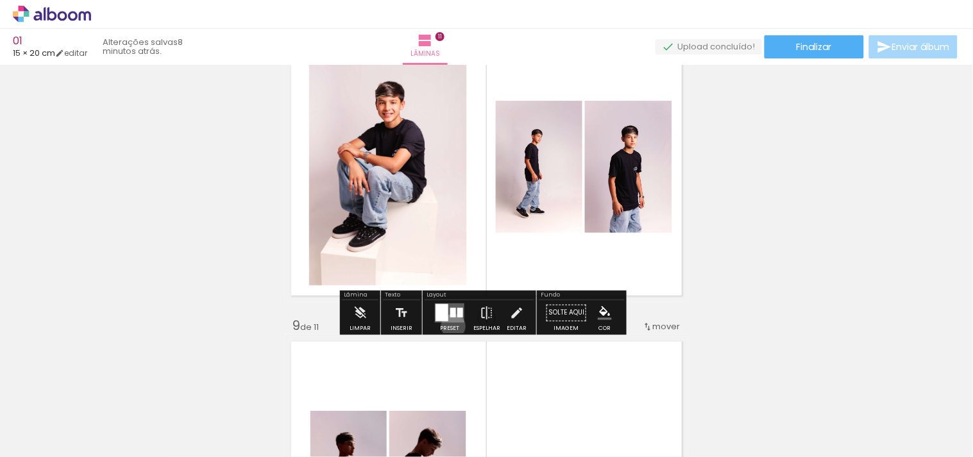
click at [450, 325] on div "Preset" at bounding box center [449, 328] width 19 height 6
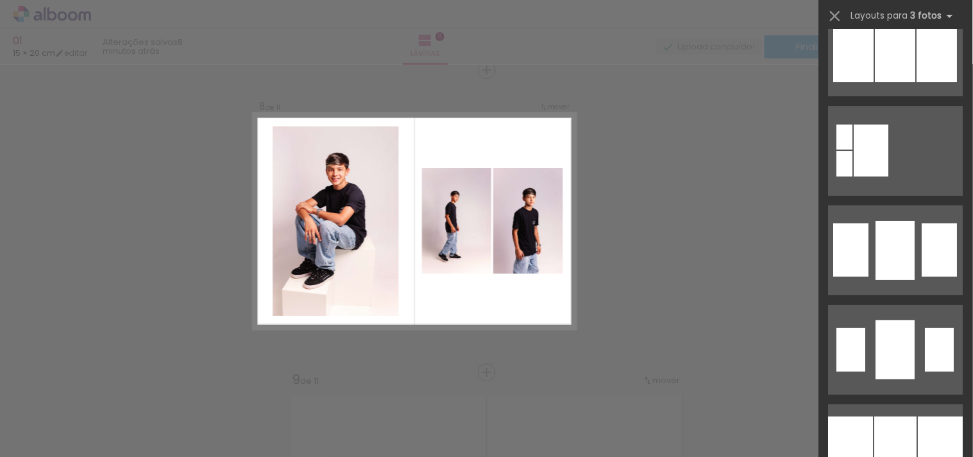
scroll to position [1437, 0]
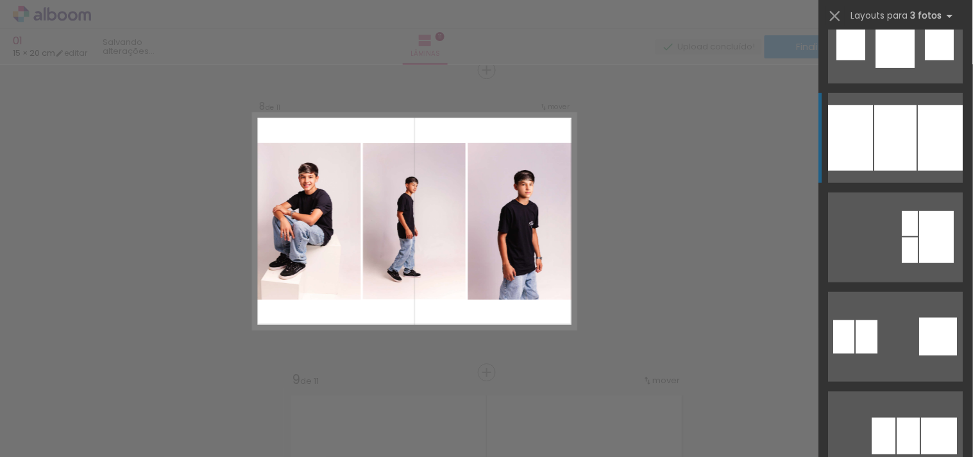
click at [922, 142] on div at bounding box center [940, 137] width 45 height 65
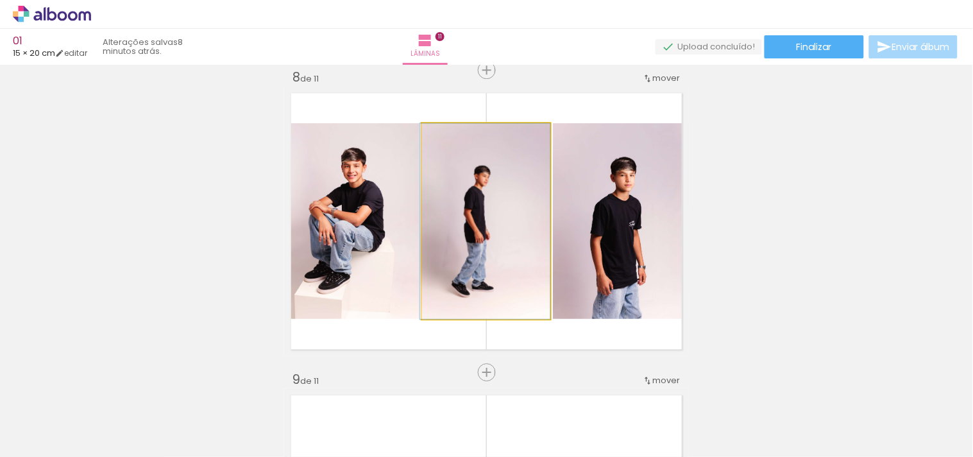
drag, startPoint x: 501, startPoint y: 234, endPoint x: 487, endPoint y: 234, distance: 13.5
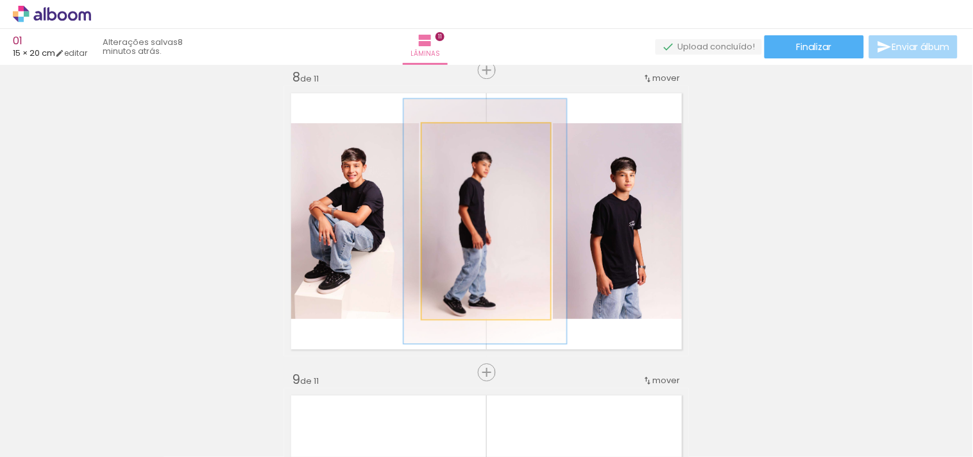
drag, startPoint x: 441, startPoint y: 133, endPoint x: 454, endPoint y: 133, distance: 12.8
type paper-slider "129"
click at [454, 133] on div at bounding box center [463, 136] width 21 height 21
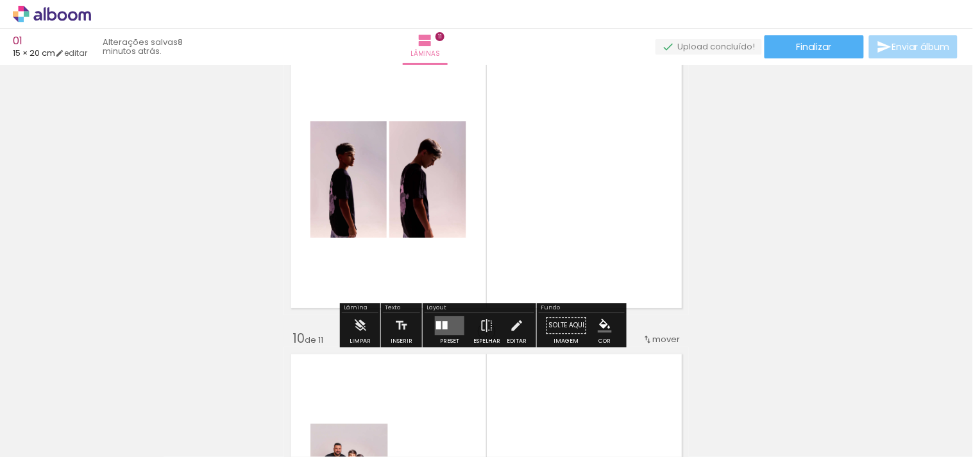
scroll to position [2486, 0]
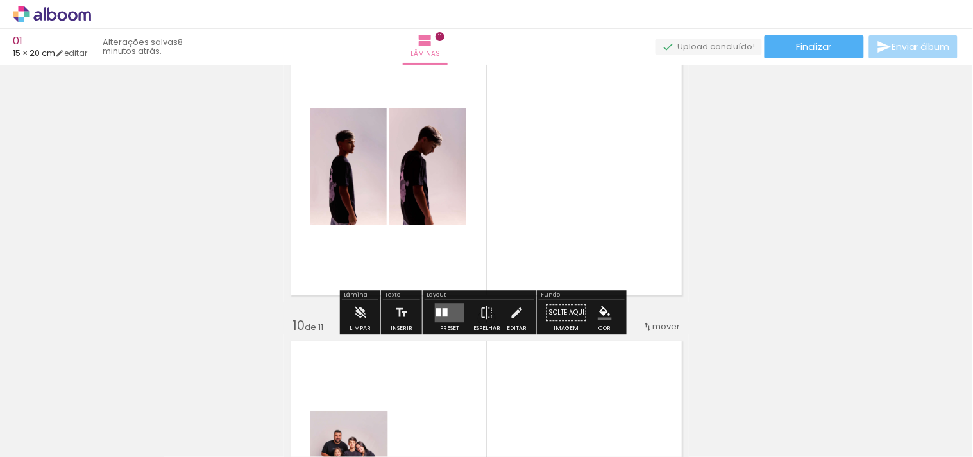
click at [445, 321] on quentale-layouter at bounding box center [449, 312] width 29 height 19
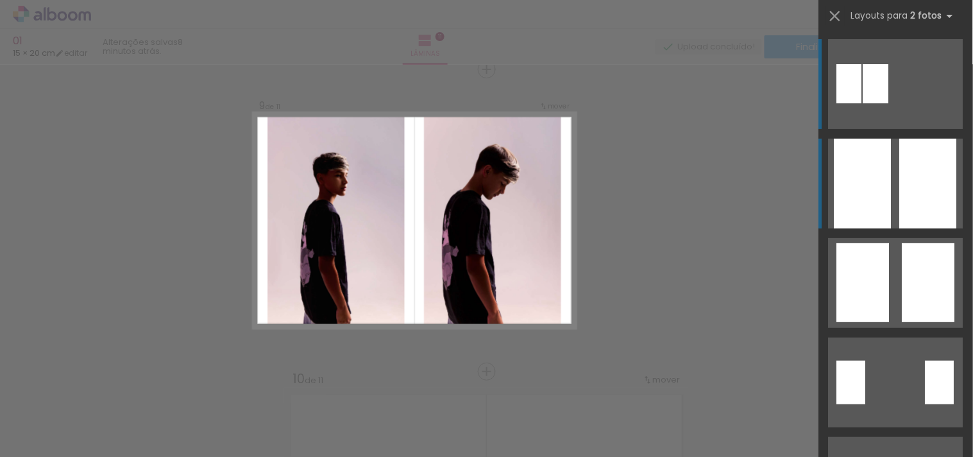
scroll to position [2432, 0]
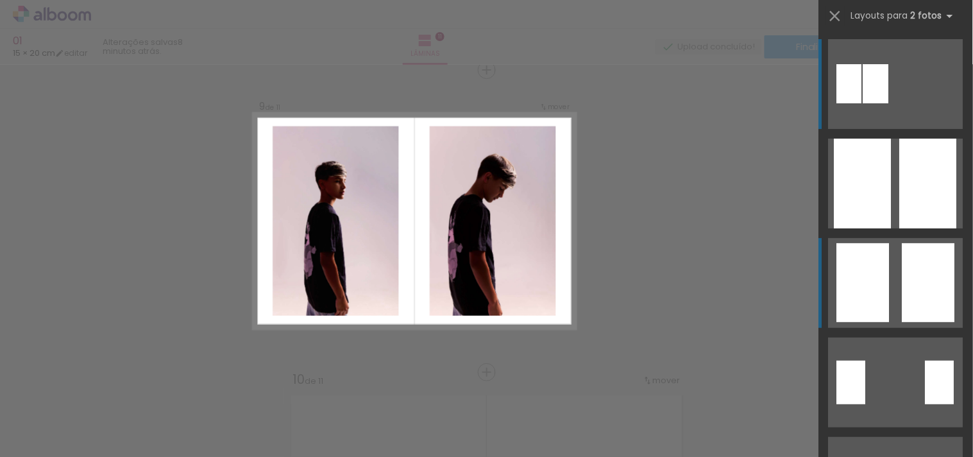
click at [940, 281] on div at bounding box center [928, 282] width 53 height 79
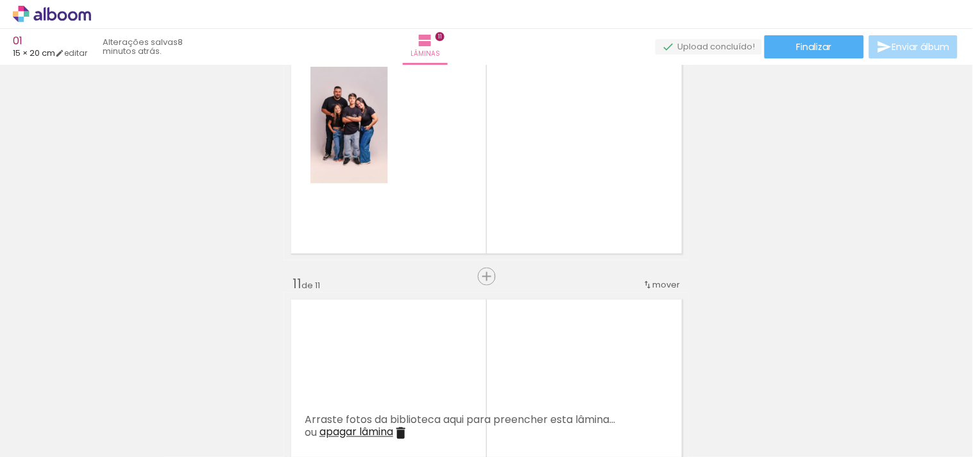
scroll to position [2860, 0]
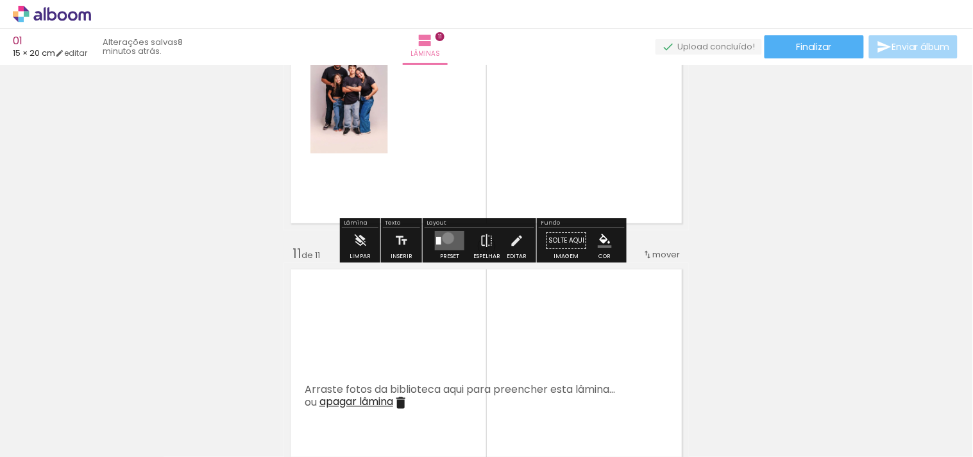
click at [445, 239] on quentale-layouter at bounding box center [449, 240] width 29 height 19
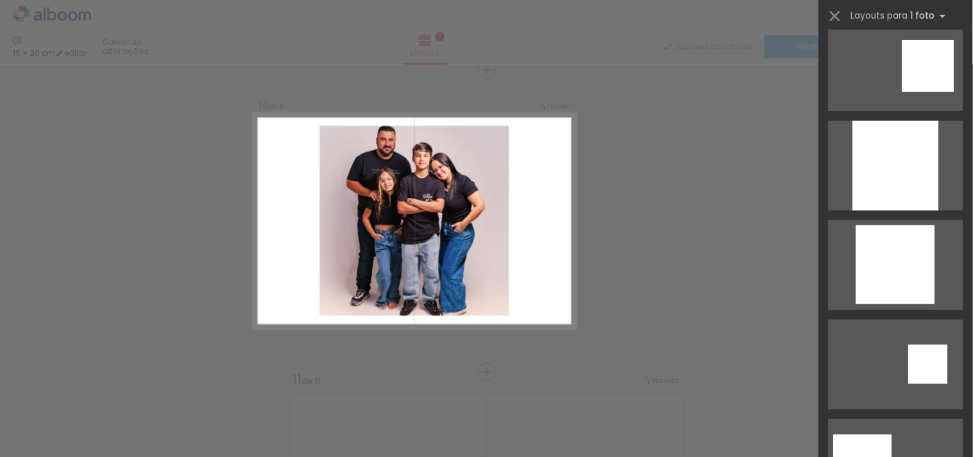
scroll to position [1289, 0]
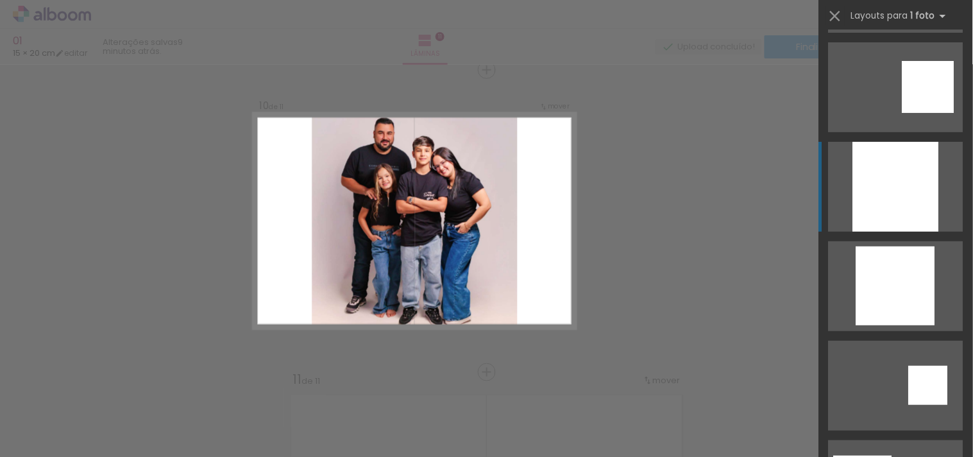
click at [886, 201] on div at bounding box center [896, 187] width 86 height 90
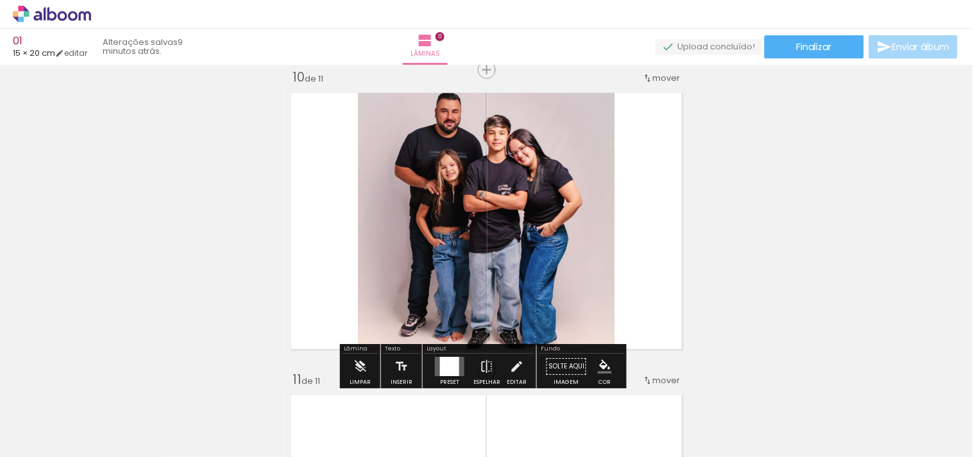
scroll to position [0, 229]
click at [55, 444] on span "Adicionar Fotos" at bounding box center [45, 439] width 38 height 14
click at [0, 0] on input "file" at bounding box center [0, 0] width 0 height 0
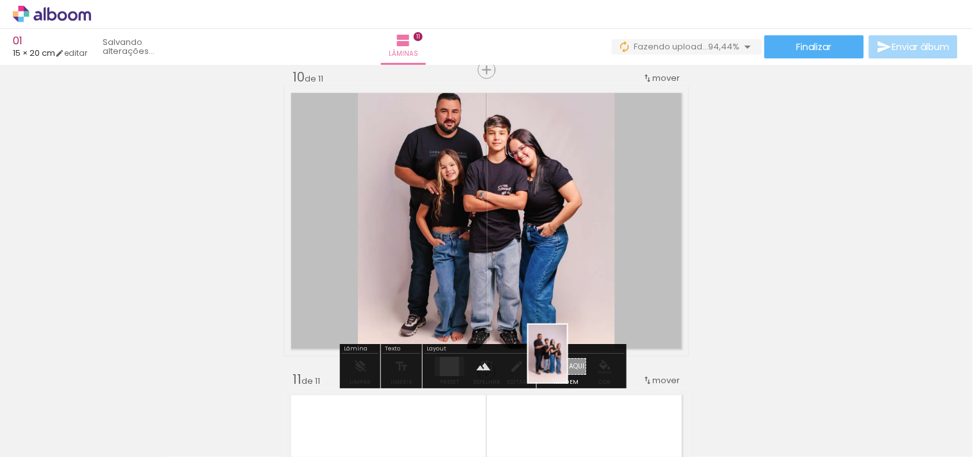
drag, startPoint x: 922, startPoint y: 431, endPoint x: 567, endPoint y: 363, distance: 361.7
click at [567, 363] on quentale-workspace at bounding box center [486, 228] width 973 height 457
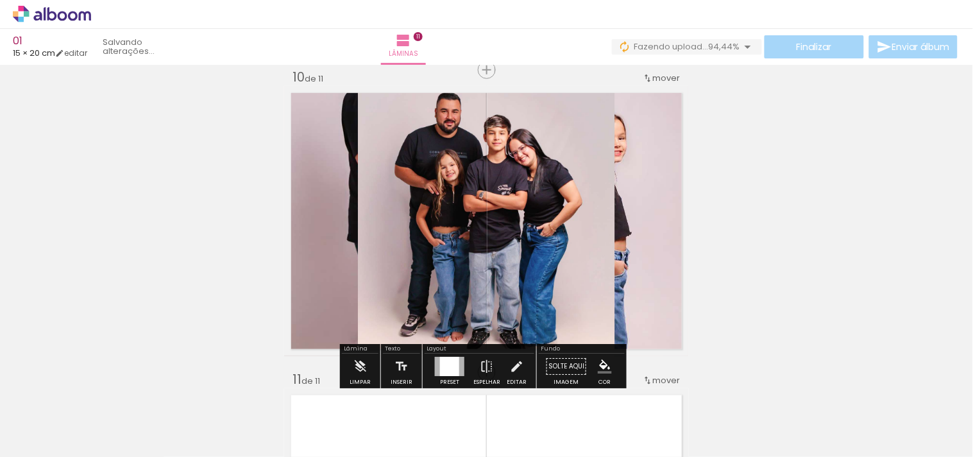
click at [662, 309] on quentale-layouter at bounding box center [486, 221] width 405 height 270
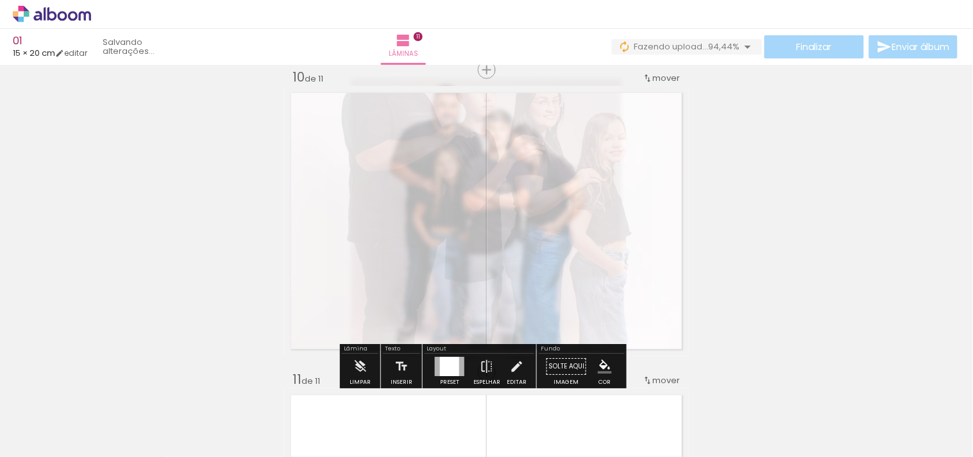
drag, startPoint x: 458, startPoint y: 114, endPoint x: 412, endPoint y: 117, distance: 46.2
type paper-slider "10"
click at [413, 117] on paper-slider at bounding box center [448, 118] width 71 height 19
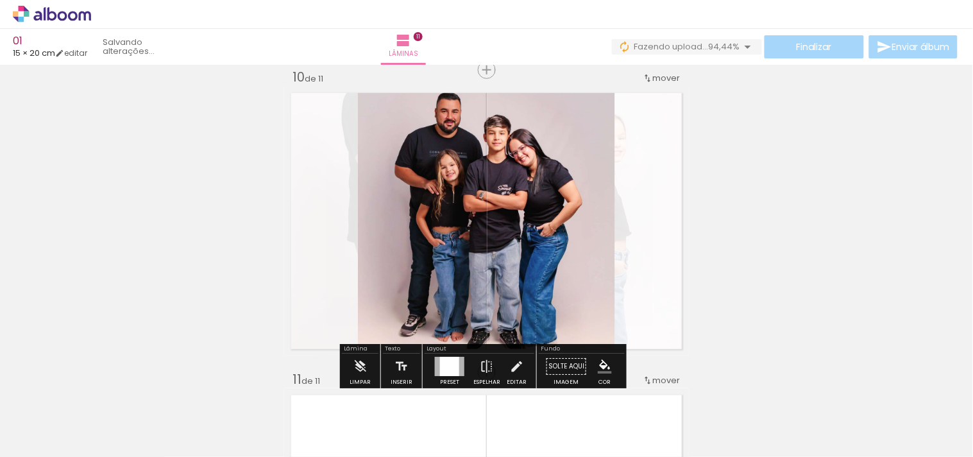
click at [641, 251] on quentale-layouter at bounding box center [486, 221] width 405 height 270
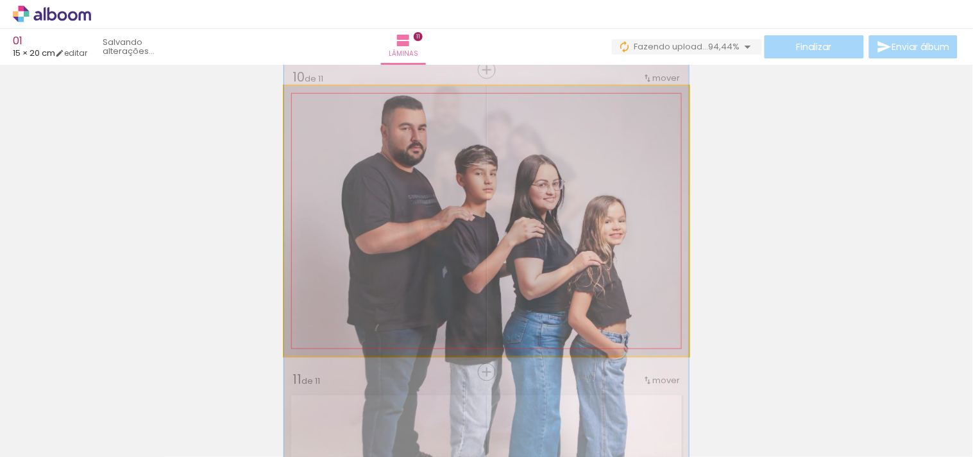
drag, startPoint x: 642, startPoint y: 196, endPoint x: 642, endPoint y: 279, distance: 83.4
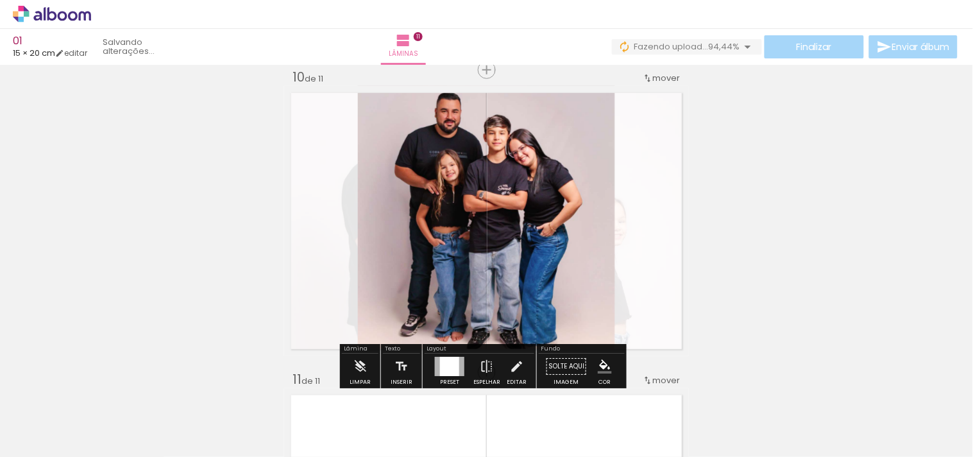
click at [663, 242] on quentale-layouter at bounding box center [486, 221] width 405 height 270
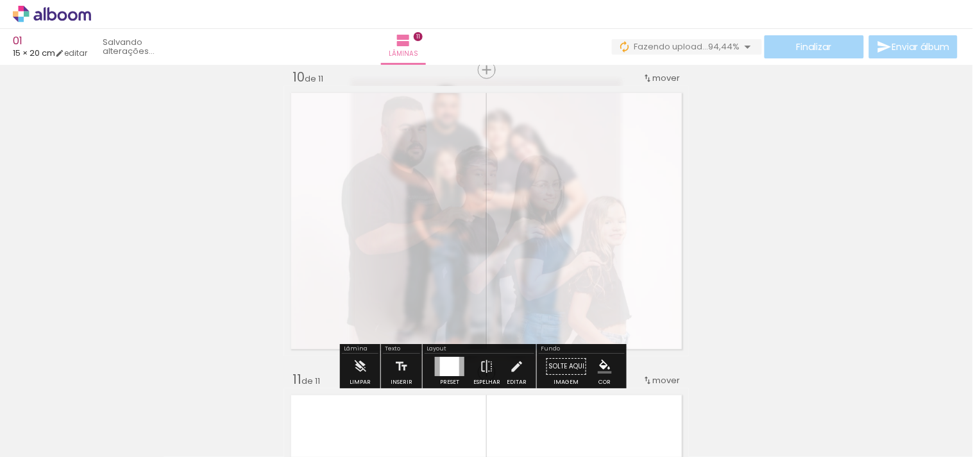
drag, startPoint x: 428, startPoint y: 118, endPoint x: 428, endPoint y: 125, distance: 7.1
click at [428, 125] on div at bounding box center [428, 118] width 21 height 21
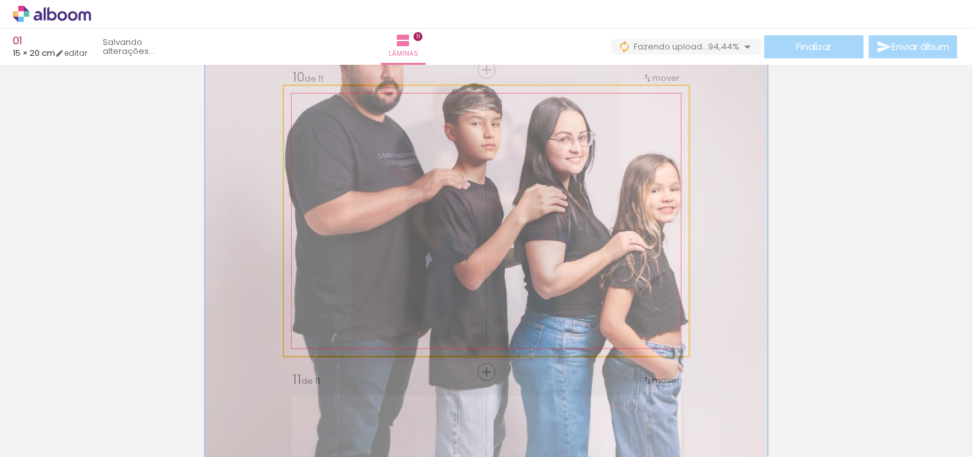
drag, startPoint x: 334, startPoint y: 117, endPoint x: 351, endPoint y: 119, distance: 17.4
click at [351, 119] on div at bounding box center [350, 118] width 21 height 21
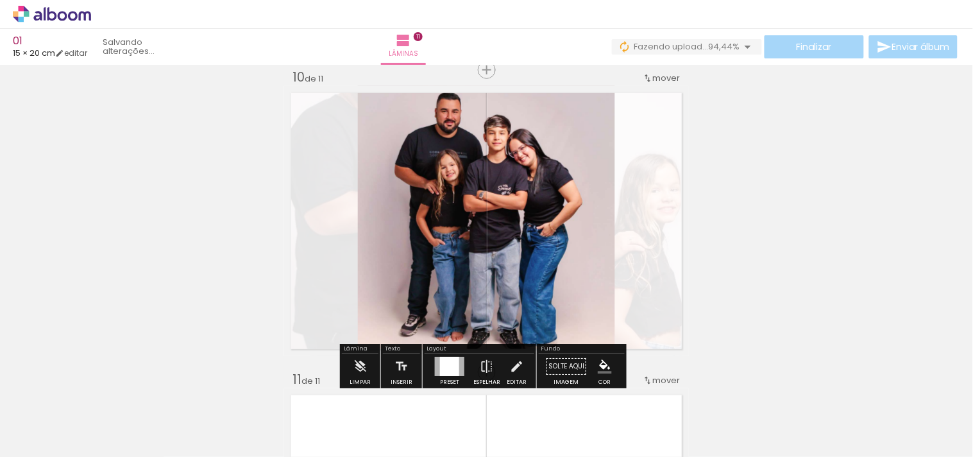
click at [655, 209] on quentale-layouter at bounding box center [486, 221] width 405 height 270
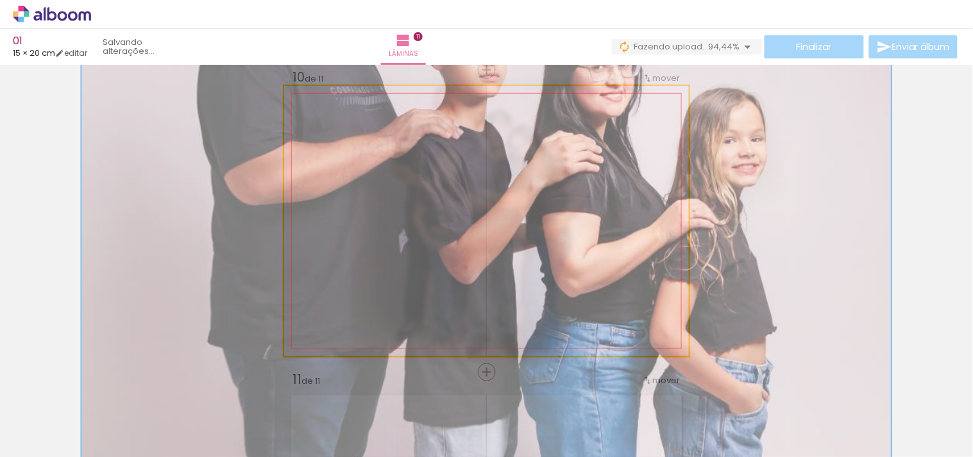
drag, startPoint x: 347, startPoint y: 117, endPoint x: 531, endPoint y: 133, distance: 184.8
type paper-slider "200"
click at [441, 108] on div "P&B Largura Cor" at bounding box center [508, 108] width 405 height 0
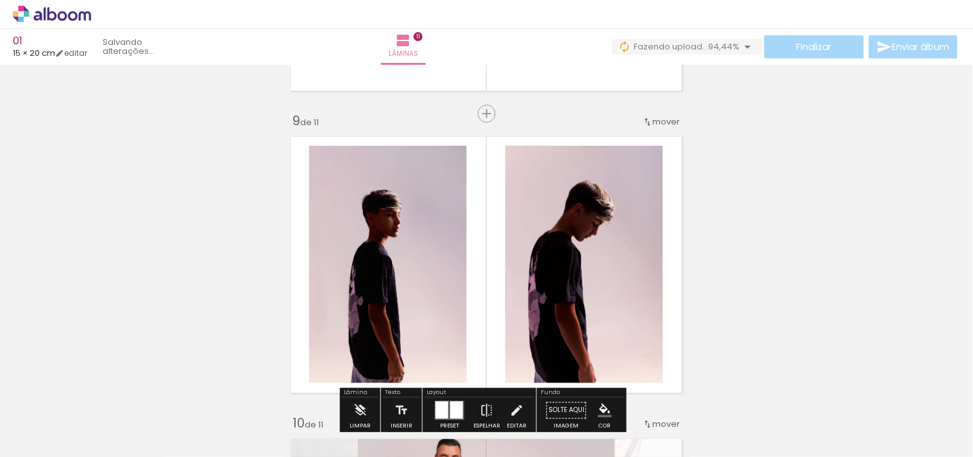
scroll to position [2378, 0]
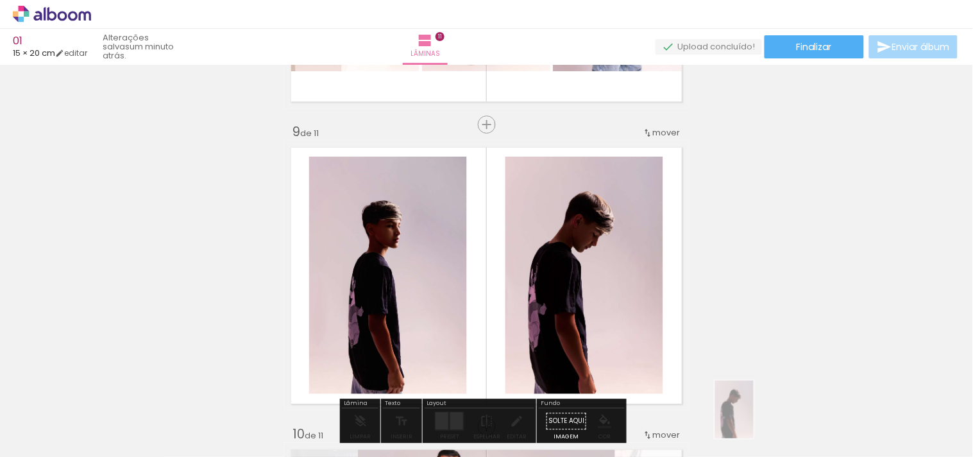
drag, startPoint x: 856, startPoint y: 434, endPoint x: 753, endPoint y: 419, distance: 103.7
click at [0, 0] on slot at bounding box center [0, 0] width 0 height 0
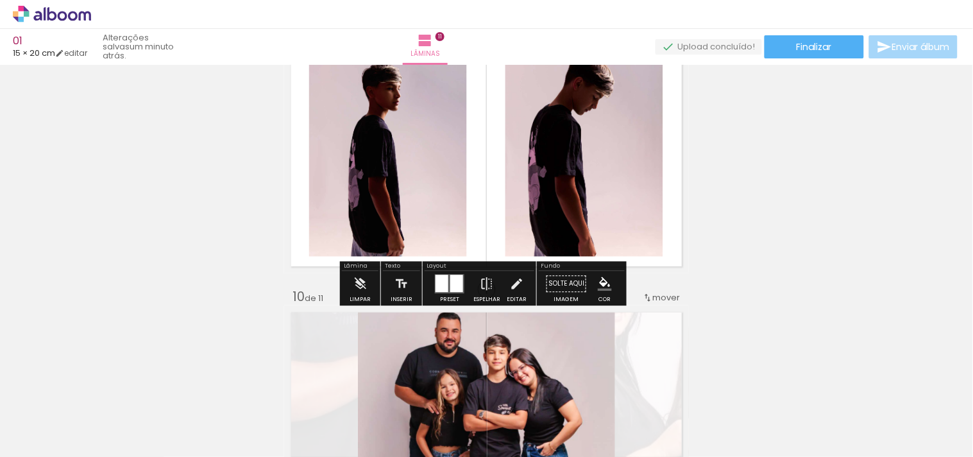
scroll to position [2521, 0]
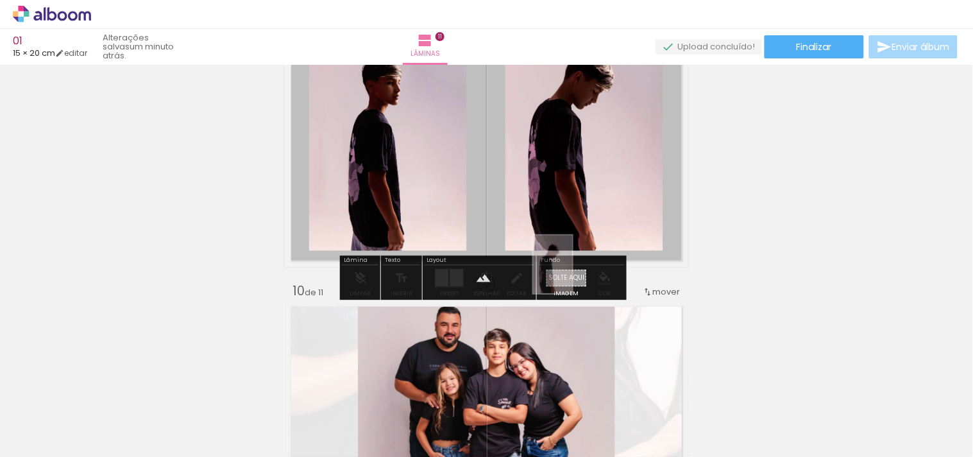
drag, startPoint x: 862, startPoint y: 410, endPoint x: 572, endPoint y: 274, distance: 320.7
click at [572, 274] on quentale-workspace at bounding box center [486, 228] width 973 height 457
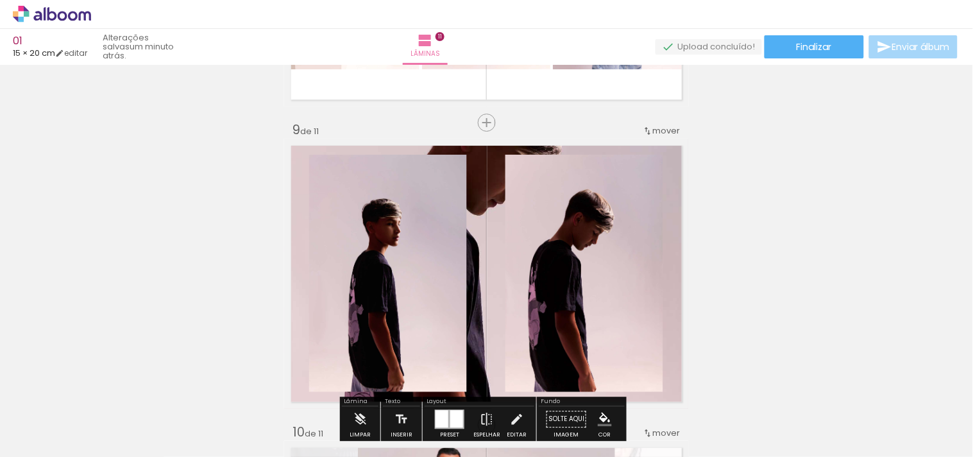
scroll to position [2378, 0]
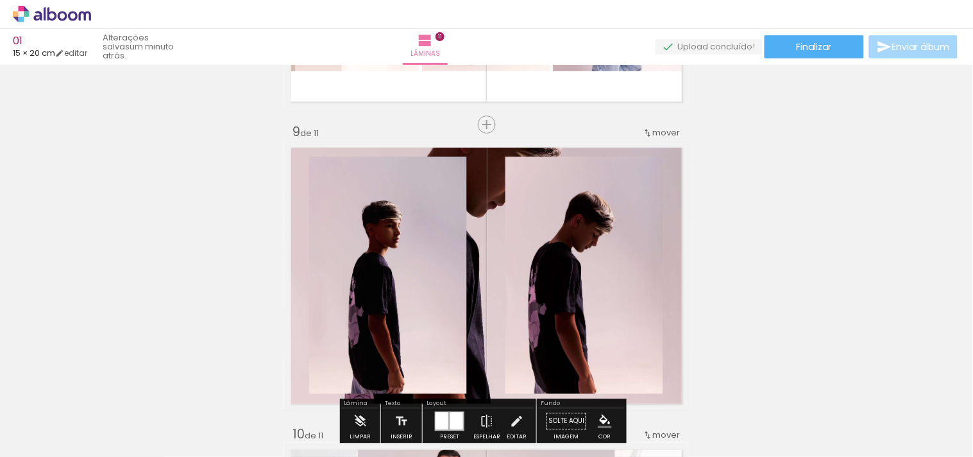
click at [482, 221] on quentale-layouter at bounding box center [486, 275] width 405 height 270
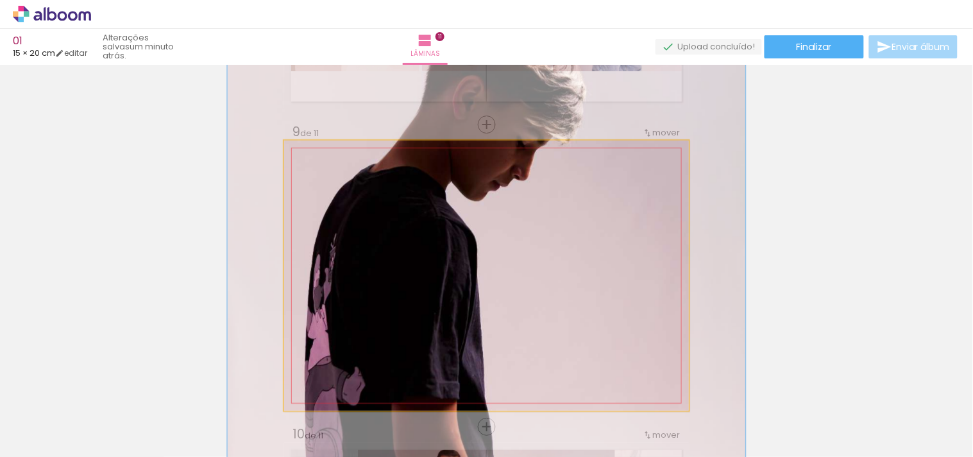
type paper-slider "126"
click at [344, 169] on div at bounding box center [358, 173] width 50 height 21
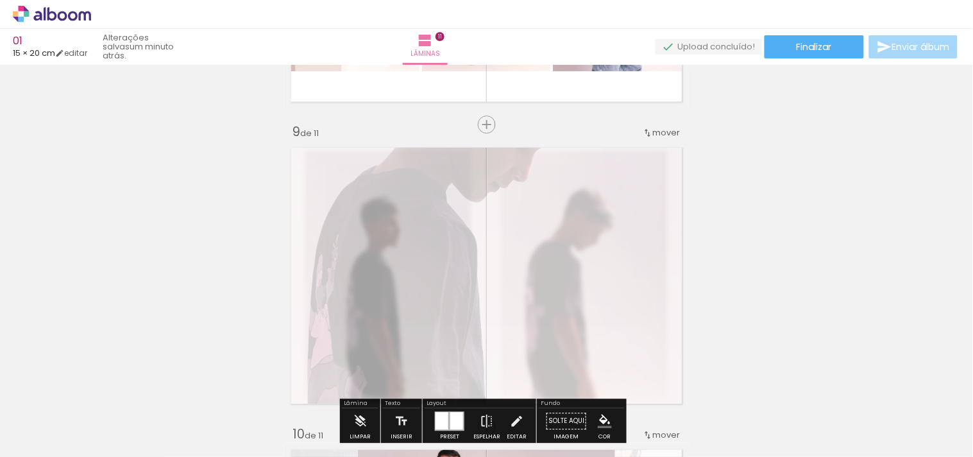
drag, startPoint x: 446, startPoint y: 169, endPoint x: 430, endPoint y: 172, distance: 17.0
type paper-slider "20"
click at [430, 172] on div at bounding box center [448, 173] width 50 height 21
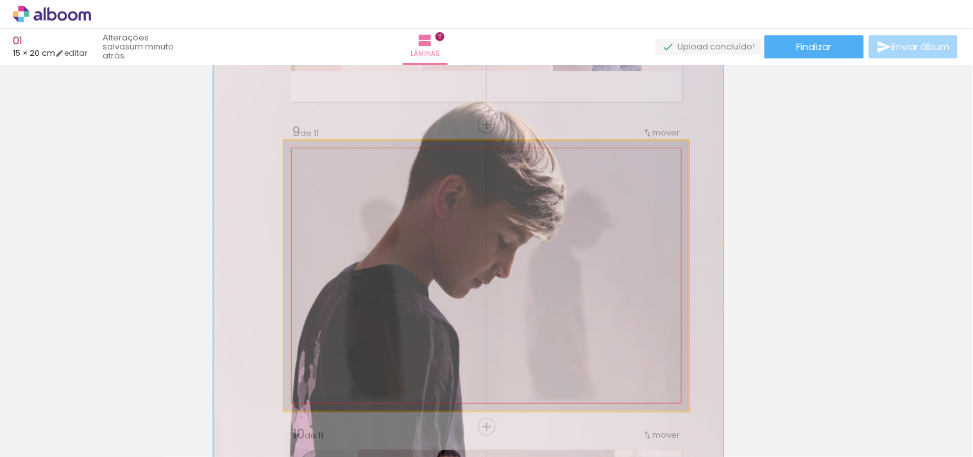
drag, startPoint x: 490, startPoint y: 231, endPoint x: 472, endPoint y: 327, distance: 97.8
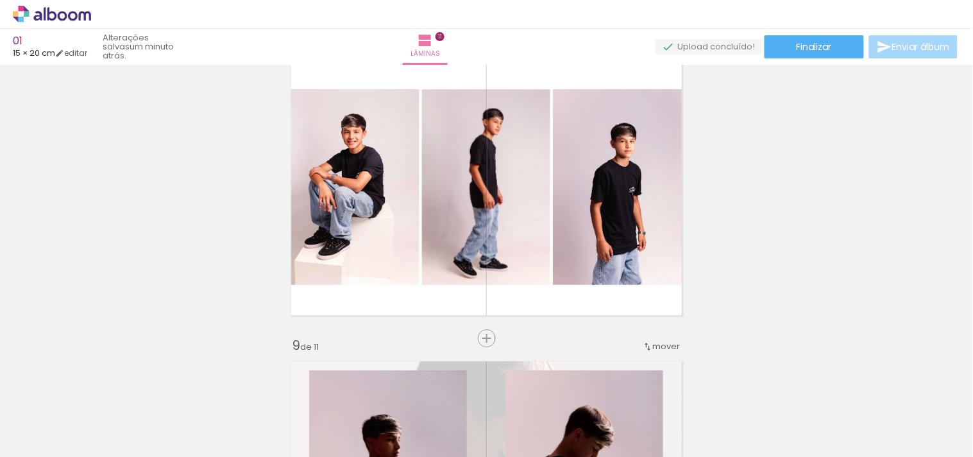
scroll to position [0, 4]
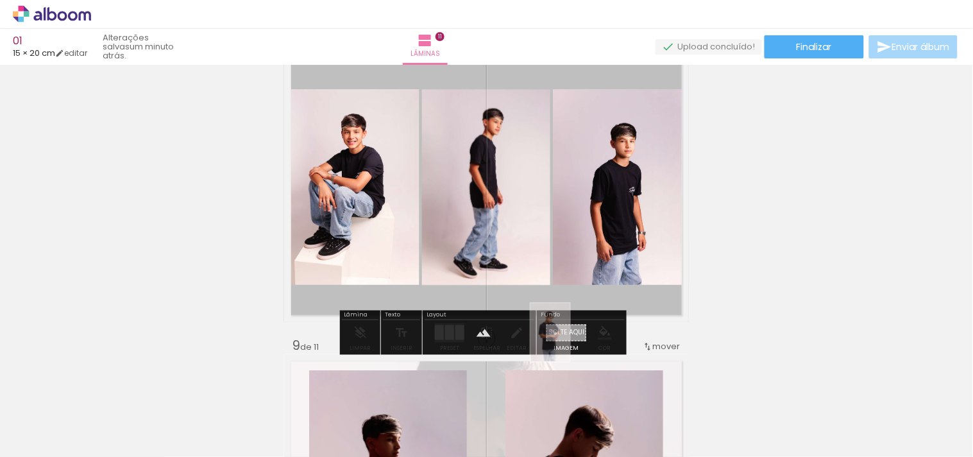
drag, startPoint x: 343, startPoint y: 435, endPoint x: 569, endPoint y: 337, distance: 246.7
click at [569, 340] on quentale-workspace at bounding box center [486, 228] width 973 height 457
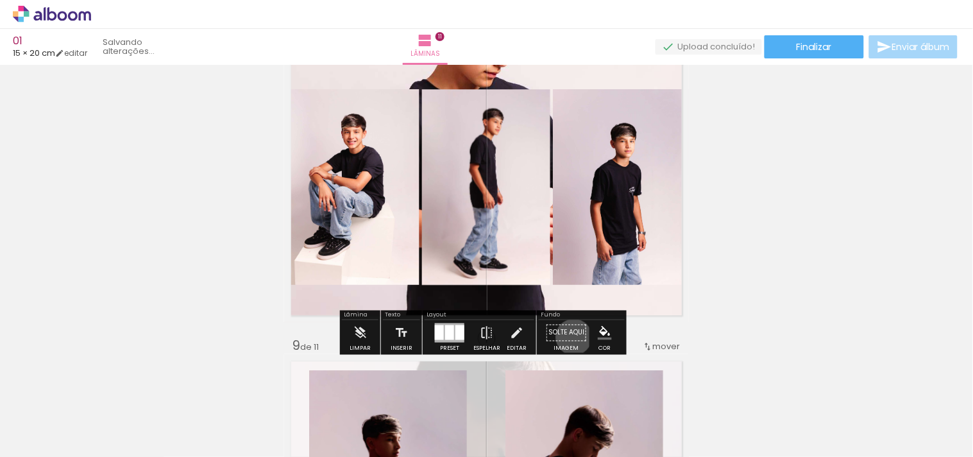
click at [568, 336] on paper-button "Solte aqui Imagem" at bounding box center [566, 335] width 46 height 33
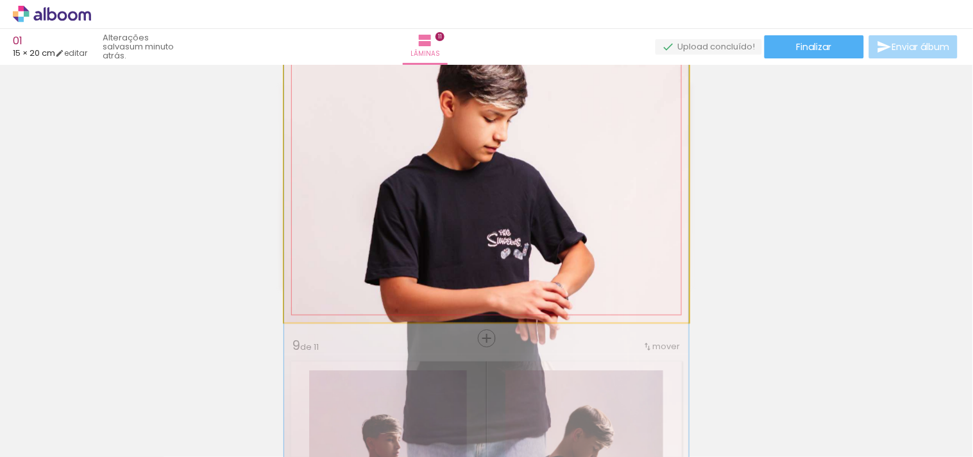
drag, startPoint x: 560, startPoint y: 81, endPoint x: 567, endPoint y: 158, distance: 77.2
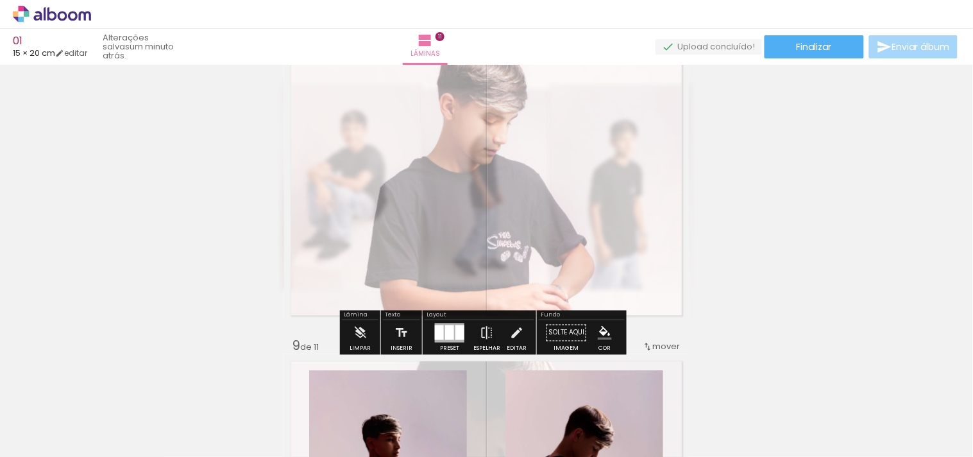
drag, startPoint x: 458, startPoint y: 90, endPoint x: 431, endPoint y: 90, distance: 26.9
type paper-slider "40"
click at [433, 90] on div at bounding box center [443, 84] width 21 height 21
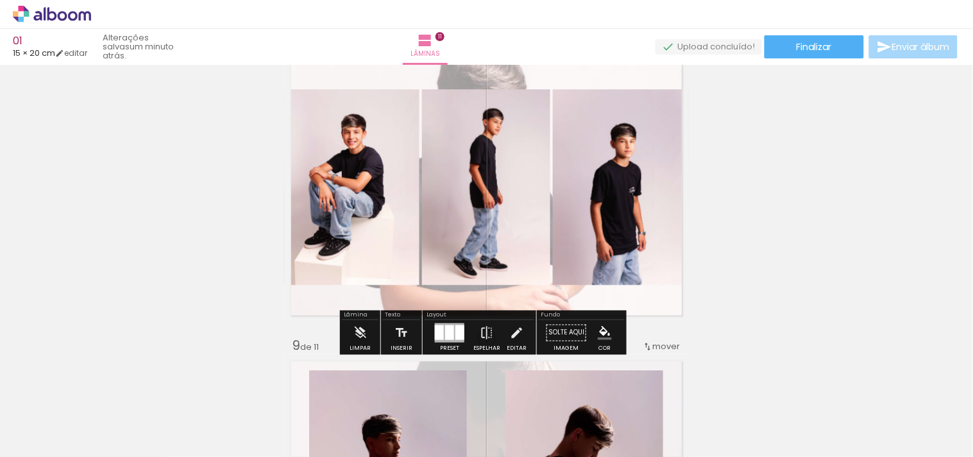
scroll to position [2093, 0]
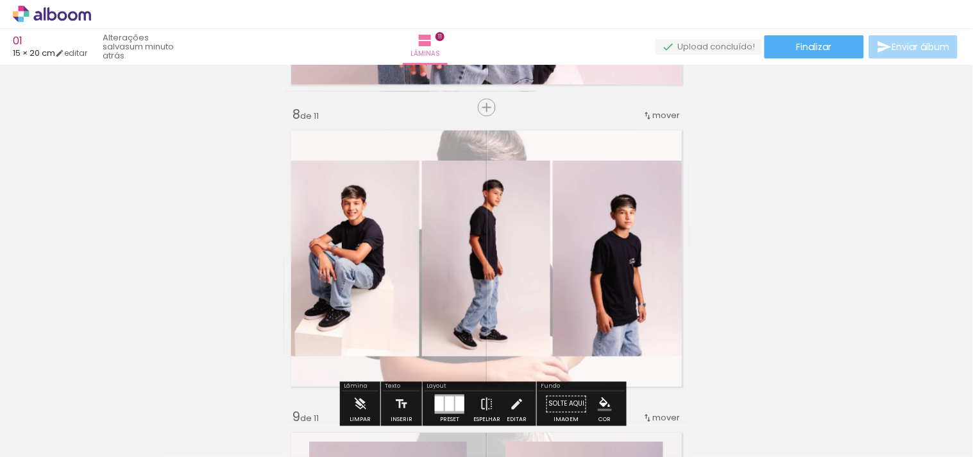
drag, startPoint x: 593, startPoint y: 151, endPoint x: 592, endPoint y: 137, distance: 14.1
click at [592, 137] on quentale-layouter at bounding box center [486, 258] width 405 height 270
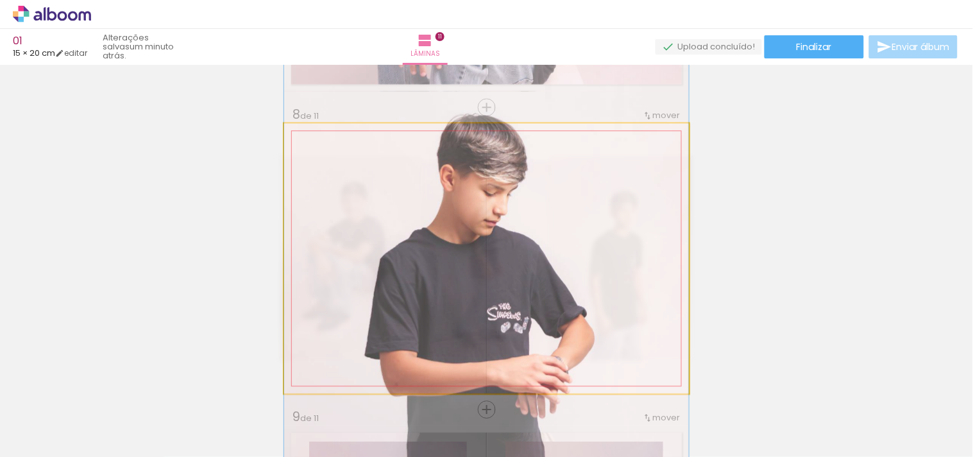
click at [591, 140] on quentale-photo at bounding box center [486, 258] width 405 height 270
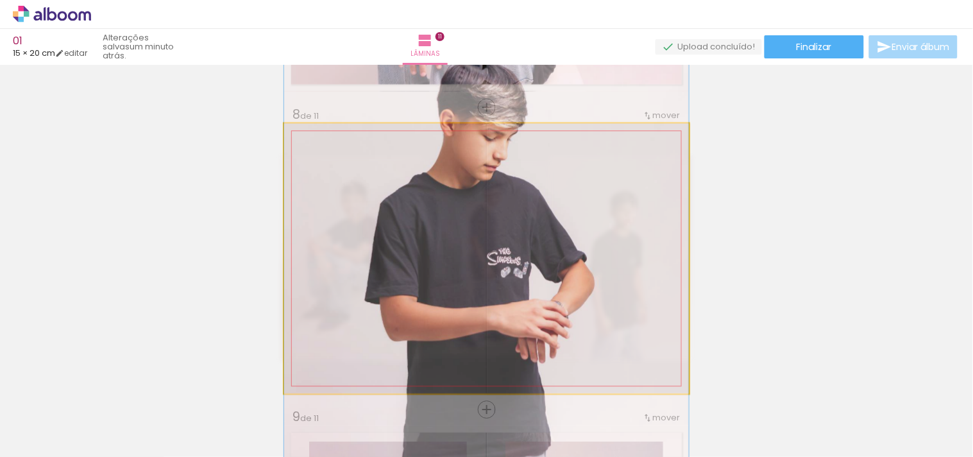
drag, startPoint x: 553, startPoint y: 210, endPoint x: 552, endPoint y: 155, distance: 55.1
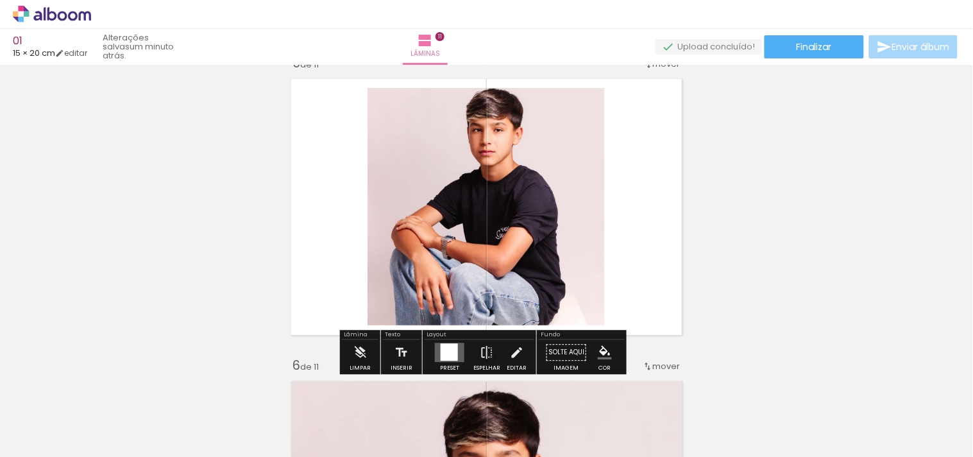
scroll to position [0, 0]
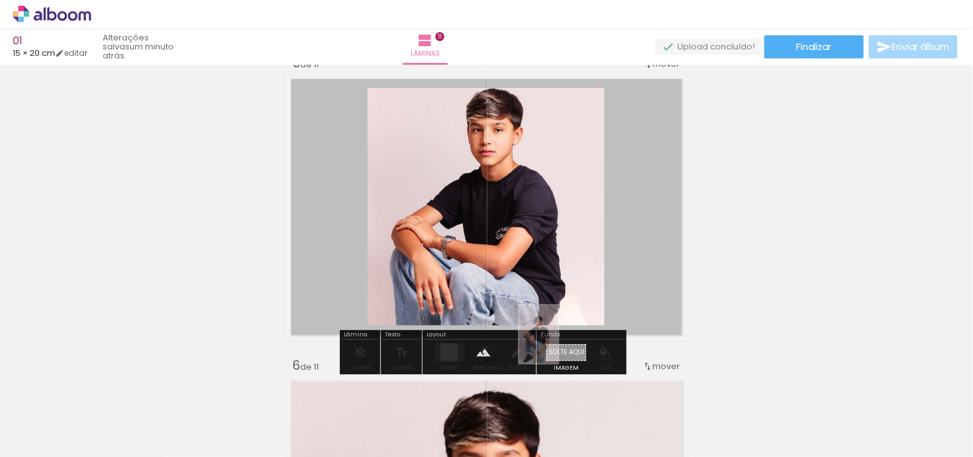
drag, startPoint x: 700, startPoint y: 424, endPoint x: 558, endPoint y: 344, distance: 163.7
click at [558, 344] on quentale-workspace at bounding box center [486, 228] width 973 height 457
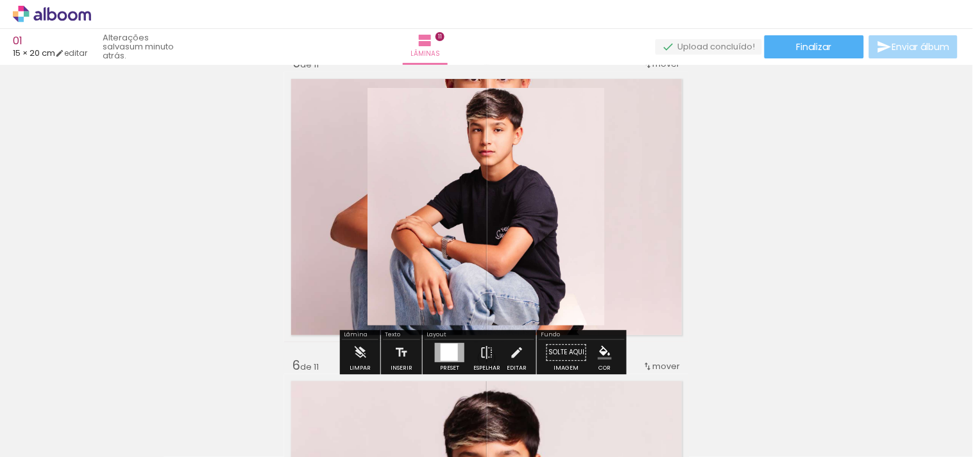
click at [667, 212] on quentale-layouter at bounding box center [486, 207] width 405 height 270
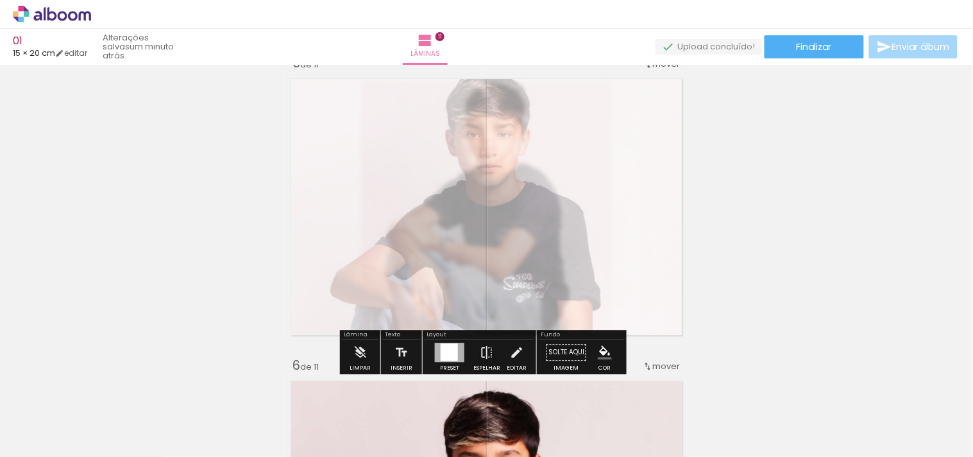
scroll to position [1289, 0]
click at [426, 104] on div at bounding box center [436, 104] width 21 height 21
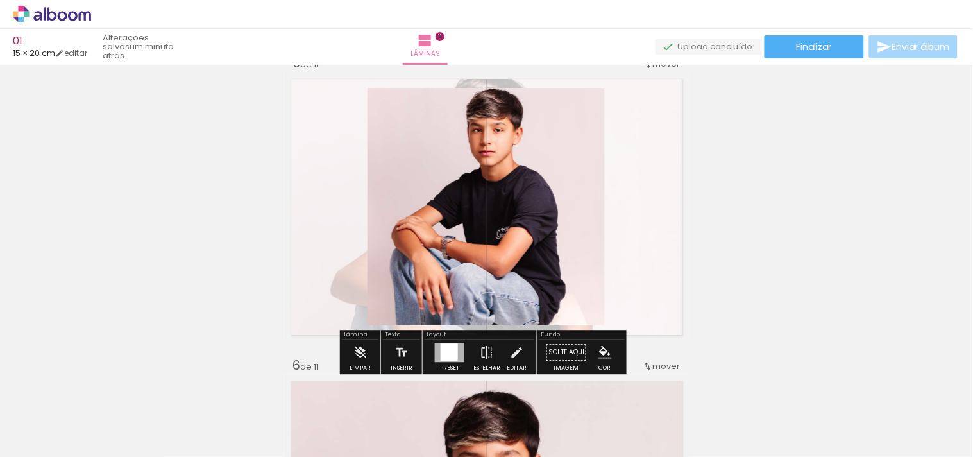
click at [644, 226] on quentale-layouter at bounding box center [486, 207] width 405 height 270
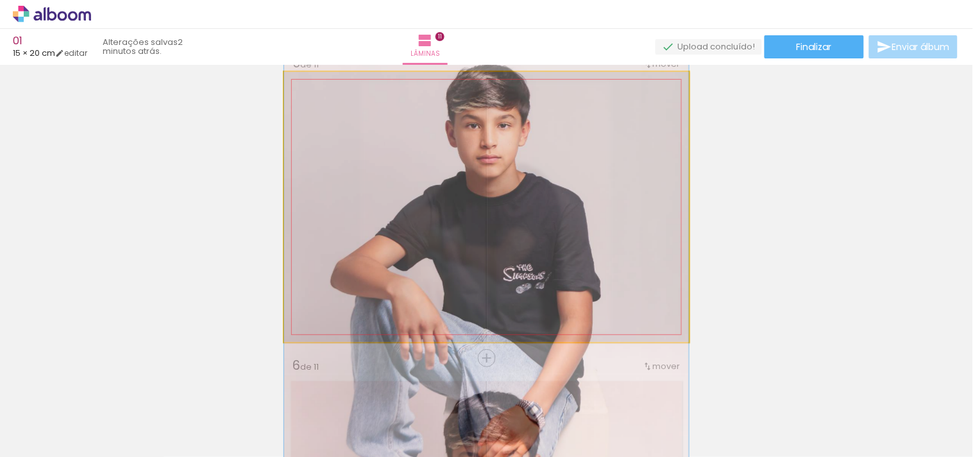
drag, startPoint x: 630, startPoint y: 226, endPoint x: 644, endPoint y: 213, distance: 19.1
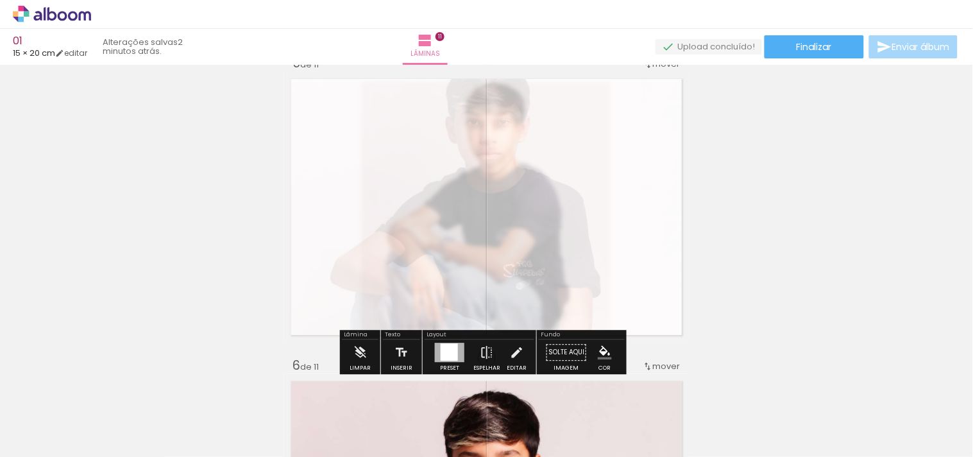
drag, startPoint x: 431, startPoint y: 101, endPoint x: 423, endPoint y: 101, distance: 7.7
click at [424, 101] on div at bounding box center [428, 105] width 8 height 8
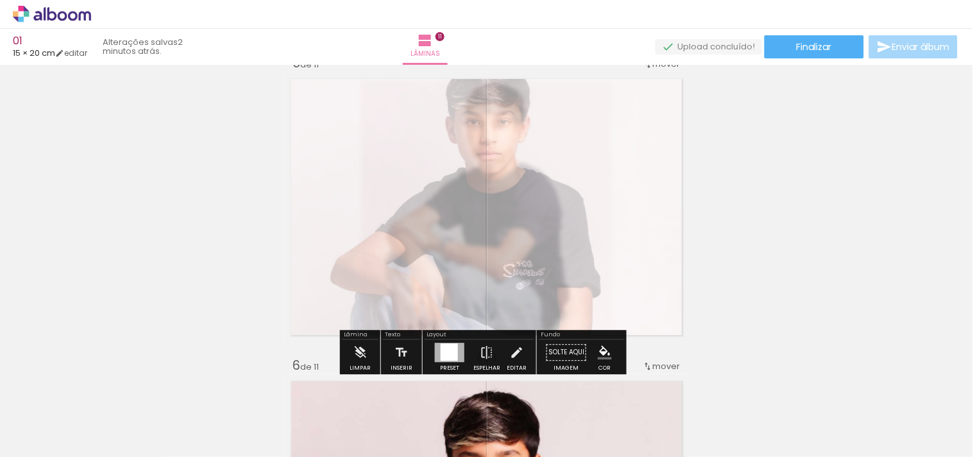
drag, startPoint x: 424, startPoint y: 101, endPoint x: 431, endPoint y: 101, distance: 7.1
type paper-slider "25"
click at [432, 101] on div at bounding box center [436, 105] width 8 height 8
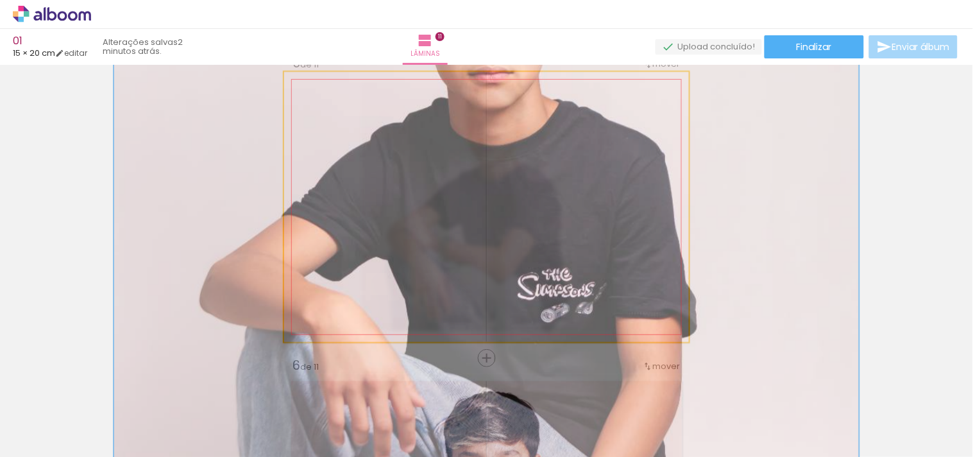
drag, startPoint x: 335, startPoint y: 106, endPoint x: 374, endPoint y: 105, distance: 39.8
type paper-slider "190"
click at [374, 105] on div at bounding box center [370, 104] width 21 height 21
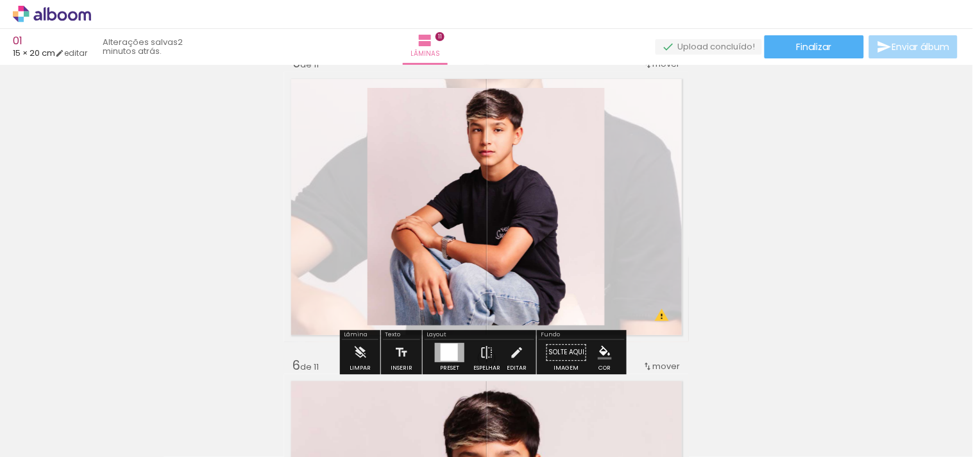
click at [652, 245] on quentale-layouter at bounding box center [486, 207] width 405 height 270
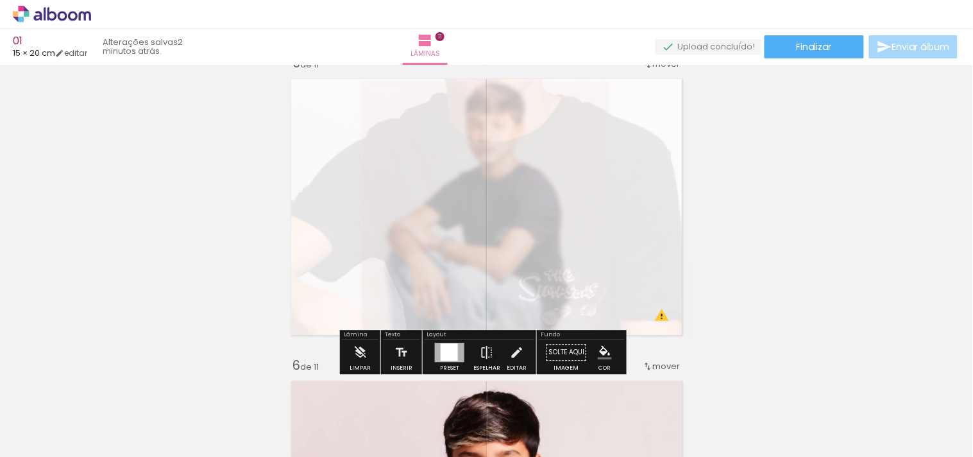
drag, startPoint x: 426, startPoint y: 106, endPoint x: 419, endPoint y: 105, distance: 7.7
type paper-slider "10"
click at [424, 105] on div at bounding box center [428, 105] width 8 height 8
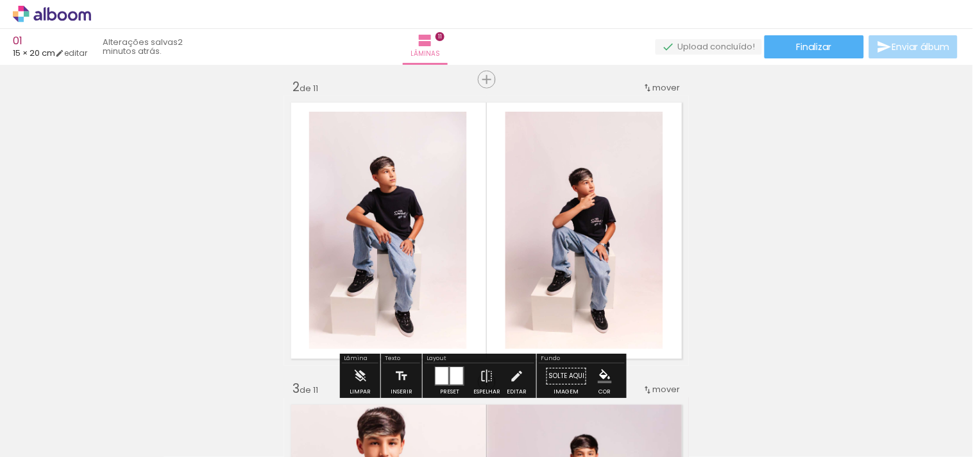
scroll to position [312, 0]
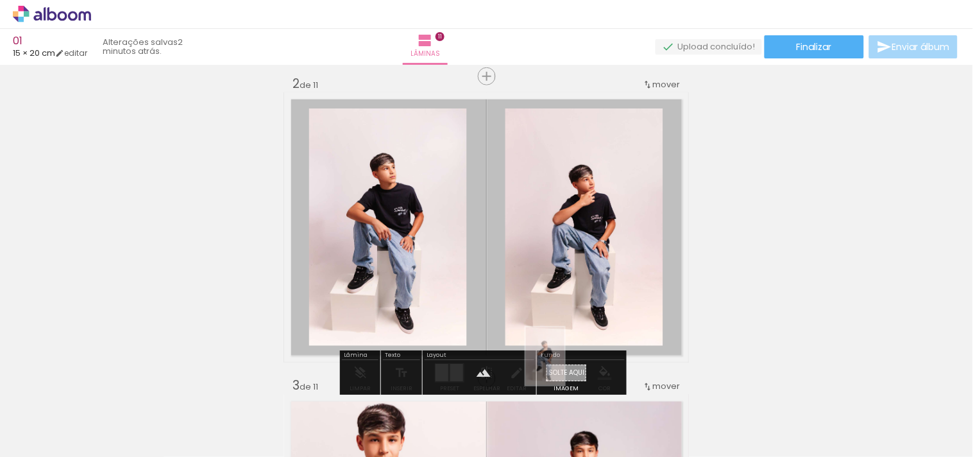
drag, startPoint x: 492, startPoint y: 417, endPoint x: 564, endPoint y: 365, distance: 88.8
click at [564, 365] on quentale-workspace at bounding box center [486, 228] width 973 height 457
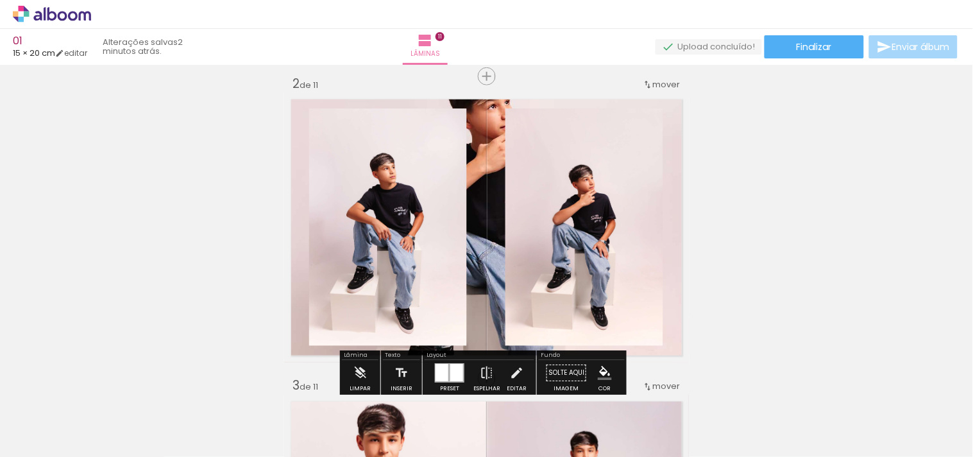
click at [482, 224] on quentale-layouter at bounding box center [486, 227] width 405 height 270
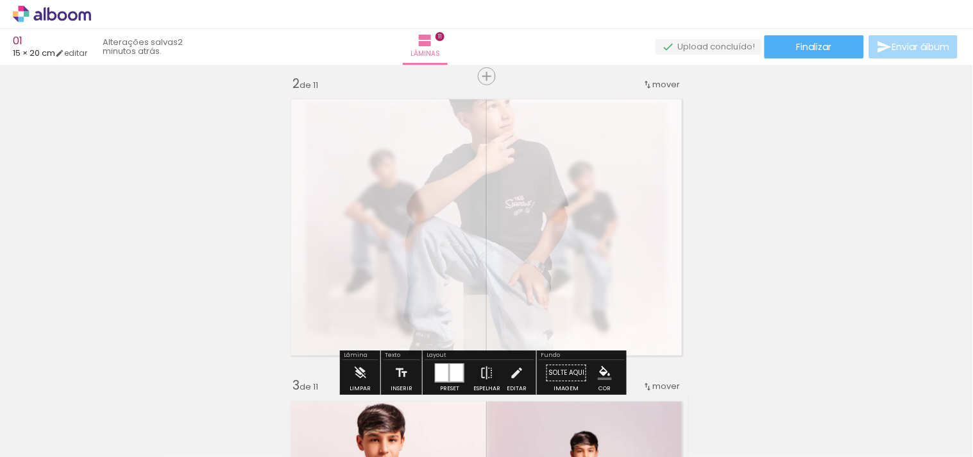
drag, startPoint x: 440, startPoint y: 127, endPoint x: 428, endPoint y: 127, distance: 12.8
type paper-slider "20"
click at [428, 127] on div at bounding box center [448, 125] width 50 height 21
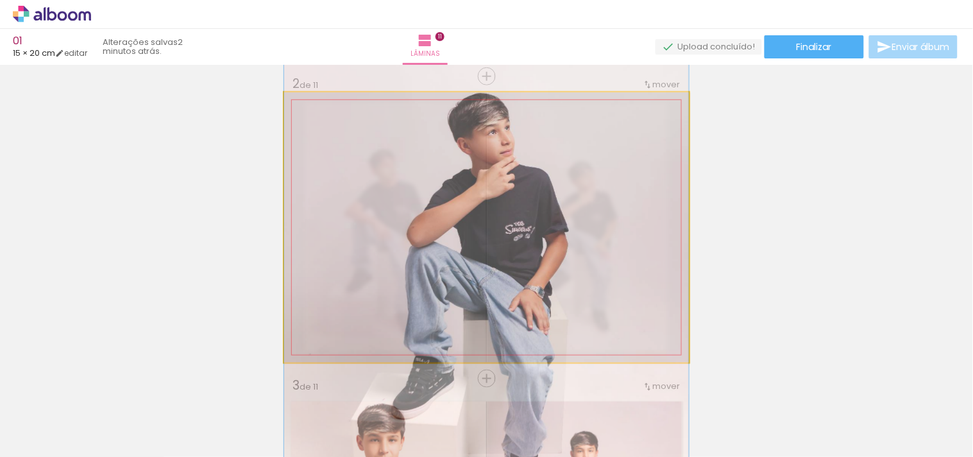
drag, startPoint x: 496, startPoint y: 204, endPoint x: 491, endPoint y: 231, distance: 27.4
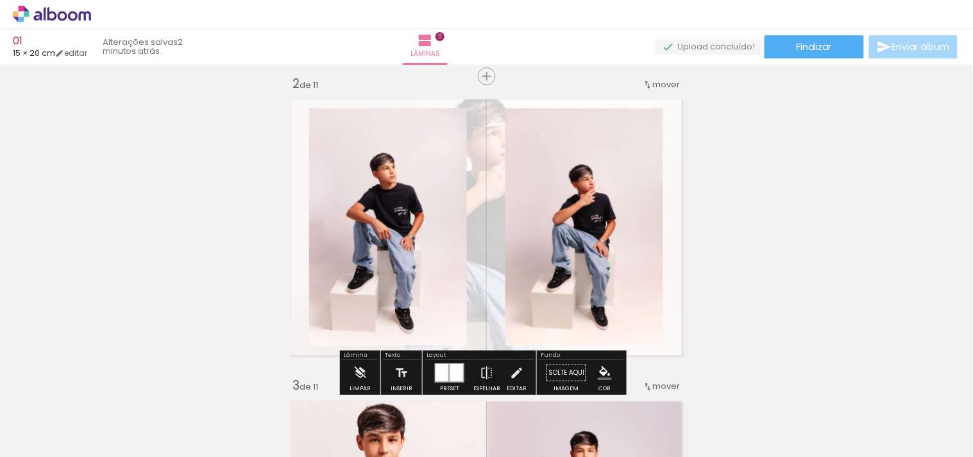
click at [491, 223] on quentale-layouter at bounding box center [486, 227] width 405 height 270
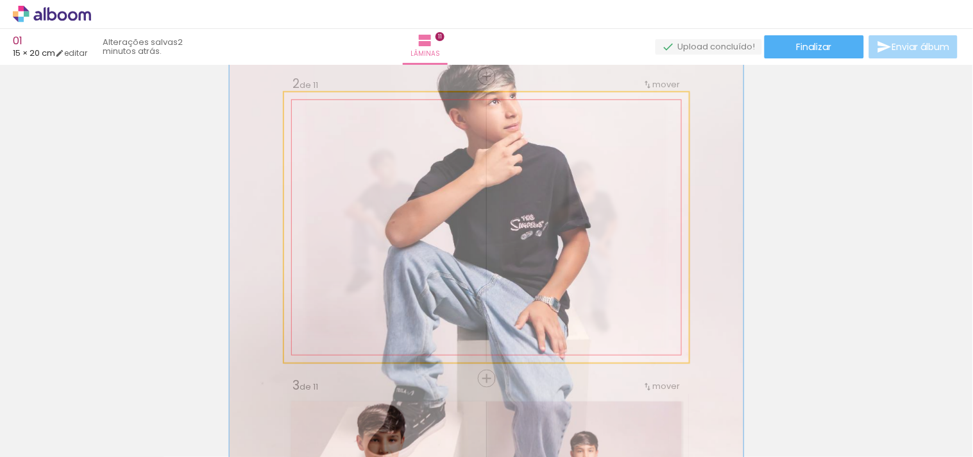
drag, startPoint x: 326, startPoint y: 122, endPoint x: 339, endPoint y: 124, distance: 13.0
type paper-slider "129"
click at [340, 124] on div at bounding box center [346, 125] width 12 height 12
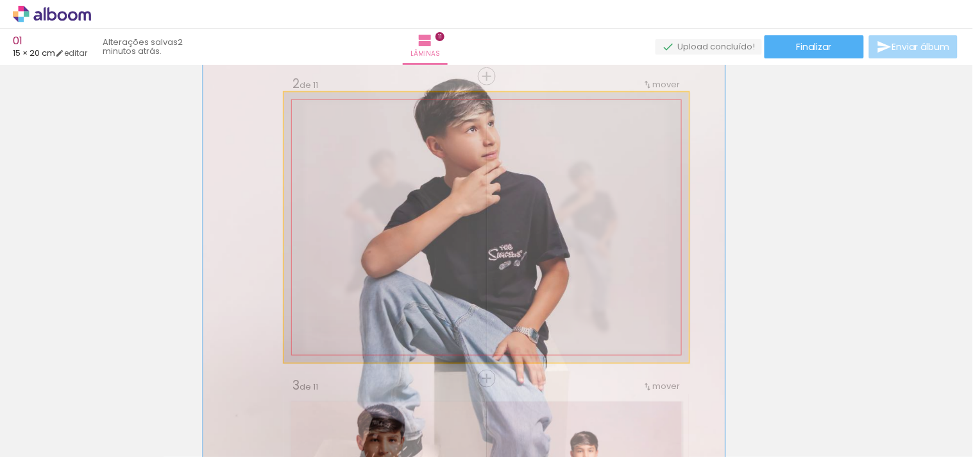
drag, startPoint x: 500, startPoint y: 176, endPoint x: 482, endPoint y: 206, distance: 35.4
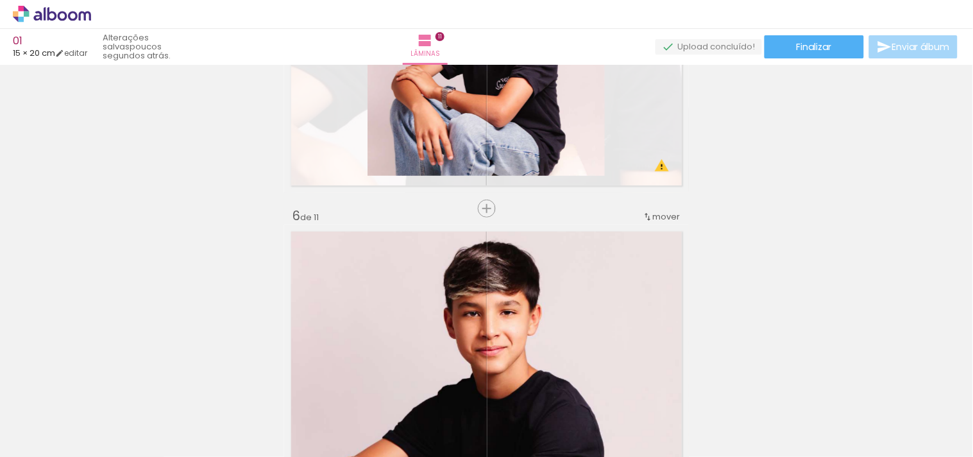
scroll to position [1520, 0]
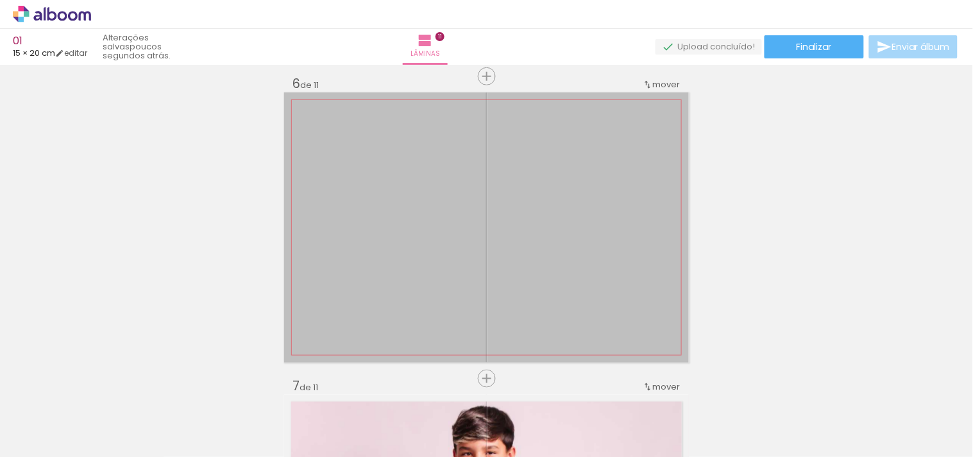
drag, startPoint x: 619, startPoint y: 258, endPoint x: 544, endPoint y: 3, distance: 266.2
click at [544, 0] on div "01 15 × 20 cm editar poucos segundos atrás. Lâminas 11 Finalizar Enviar álbum I…" at bounding box center [486, 0] width 973 height 0
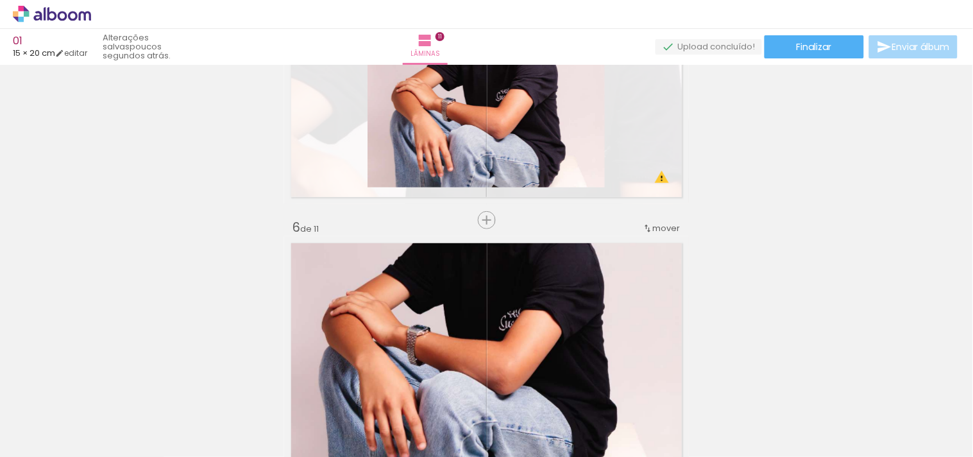
scroll to position [1377, 0]
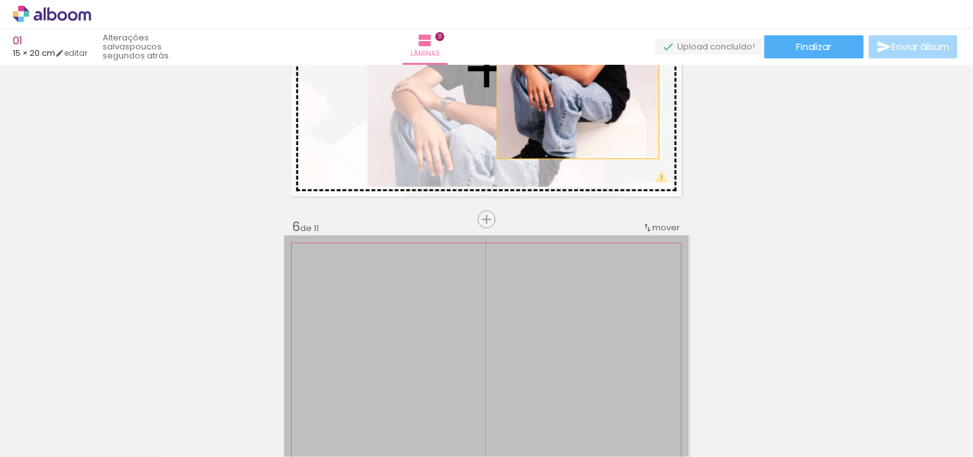
drag, startPoint x: 610, startPoint y: 311, endPoint x: 573, endPoint y: 103, distance: 211.7
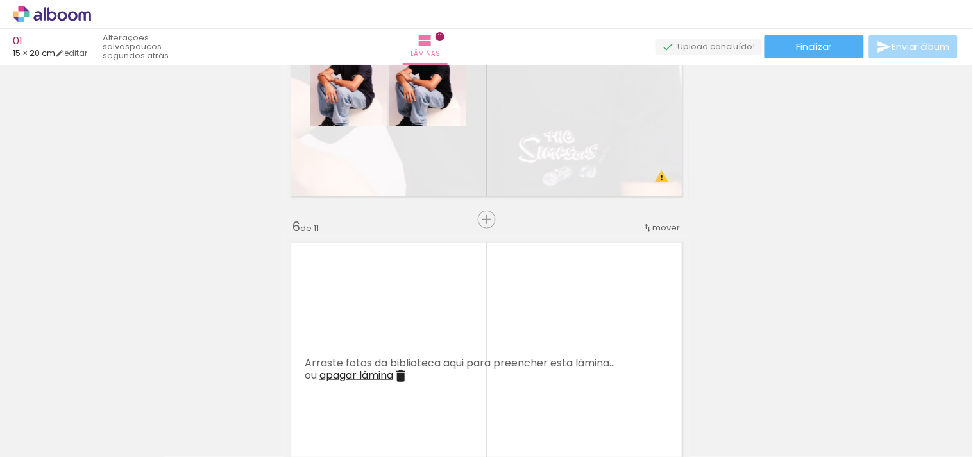
scroll to position [1448, 0]
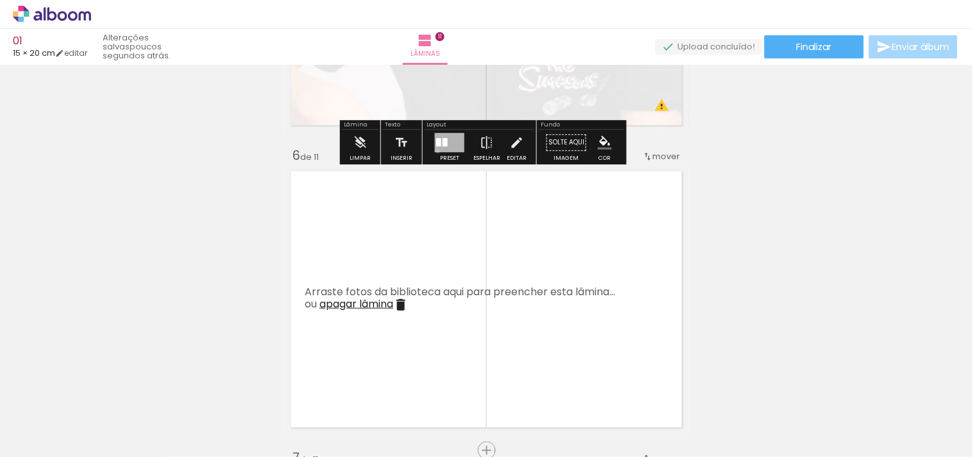
click at [435, 151] on div at bounding box center [449, 142] width 29 height 19
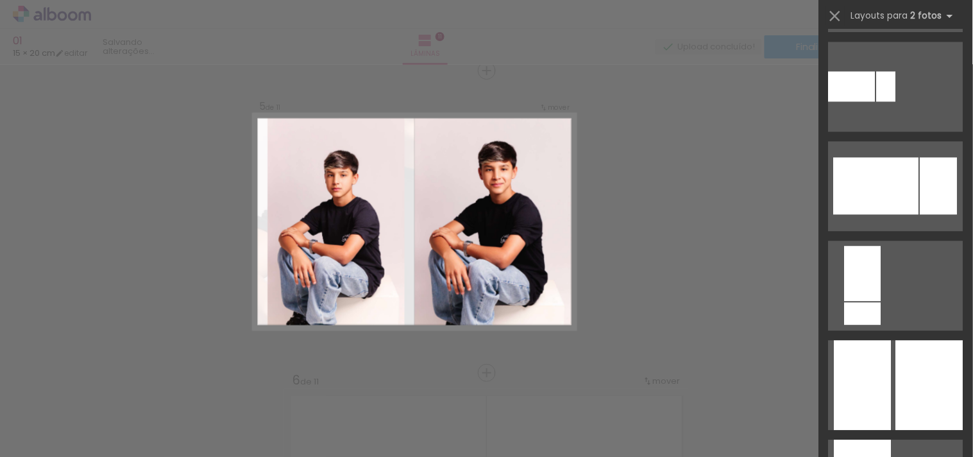
scroll to position [3419, 0]
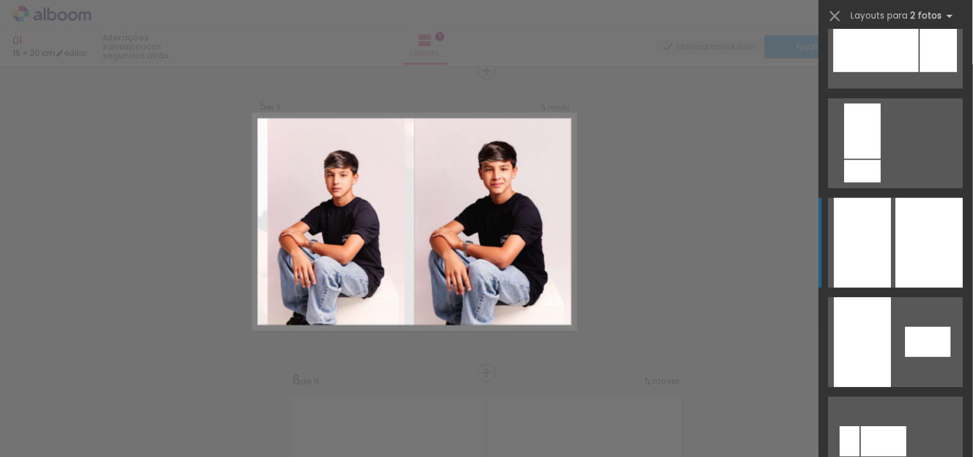
click at [887, 396] on quentale-layouter at bounding box center [895, 441] width 135 height 90
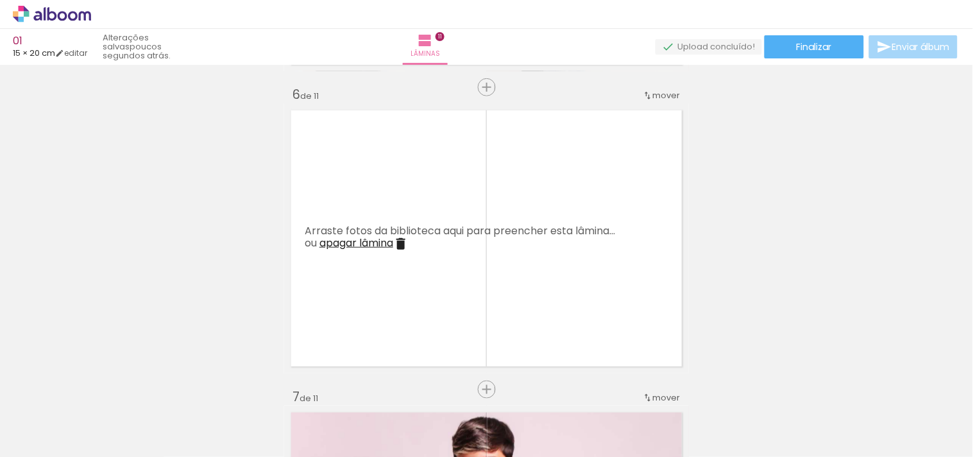
scroll to position [0, 322]
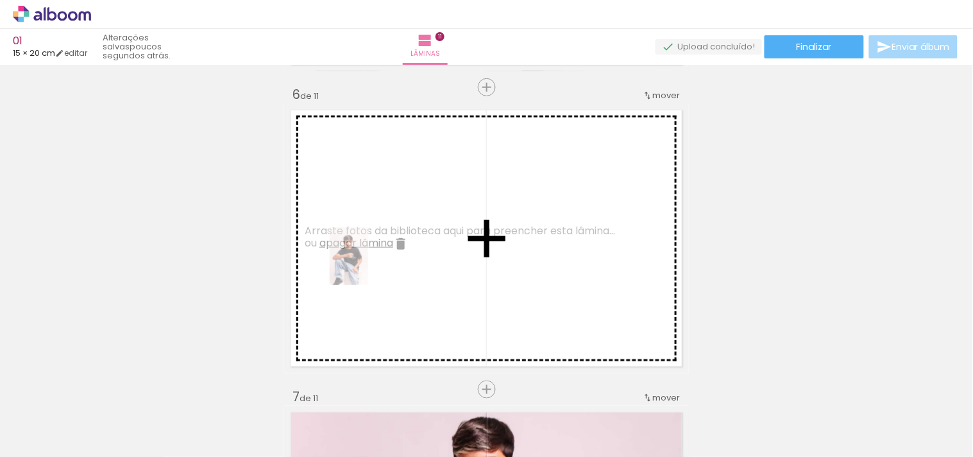
drag, startPoint x: 239, startPoint y: 426, endPoint x: 388, endPoint y: 260, distance: 223.9
click at [388, 260] on quentale-workspace at bounding box center [486, 228] width 973 height 457
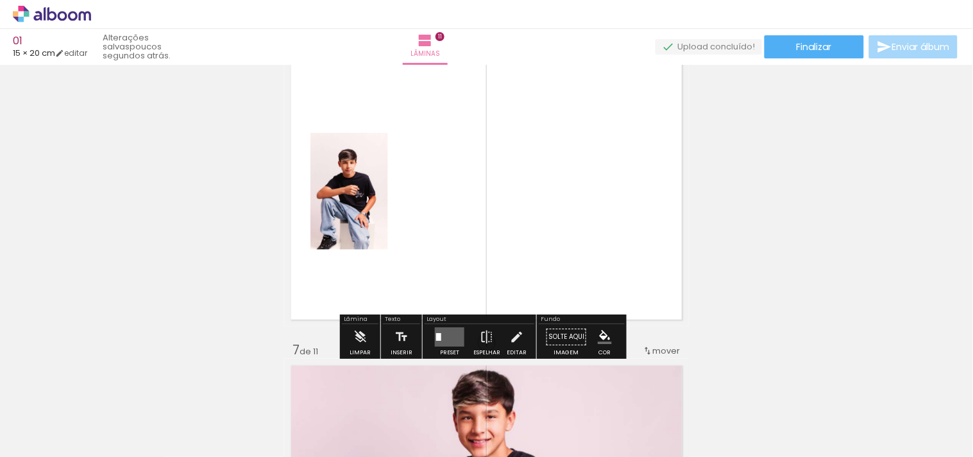
scroll to position [1580, 0]
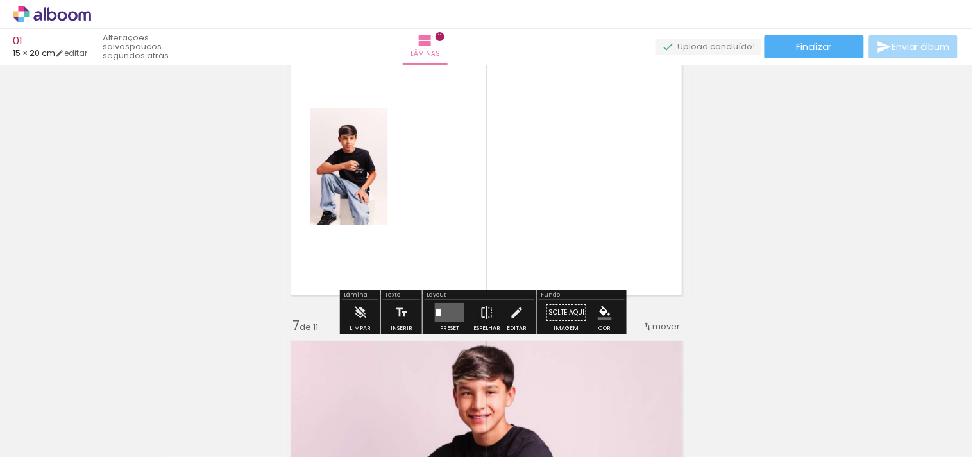
click at [442, 306] on quentale-layouter at bounding box center [449, 312] width 29 height 19
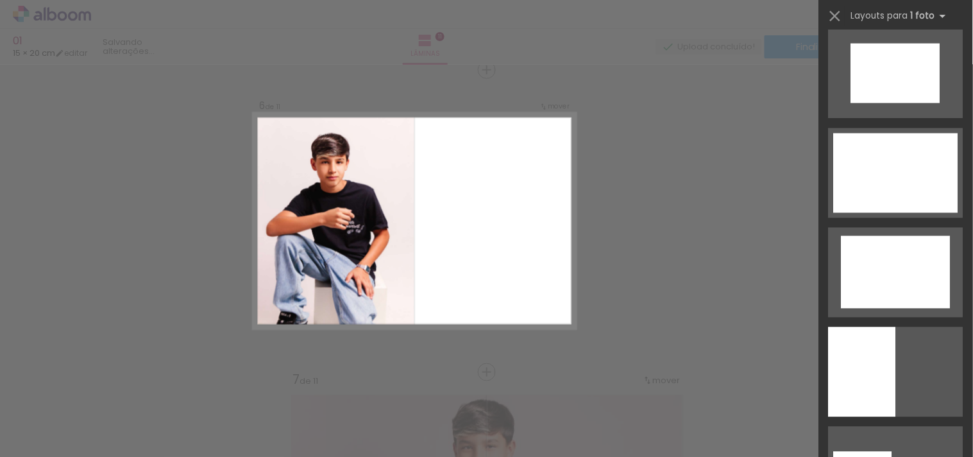
scroll to position [3085, 0]
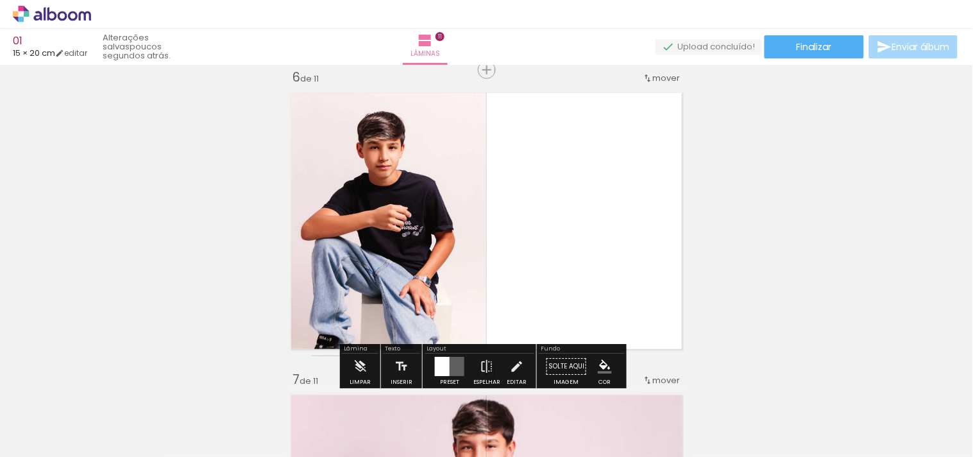
click at [444, 367] on div at bounding box center [442, 366] width 15 height 19
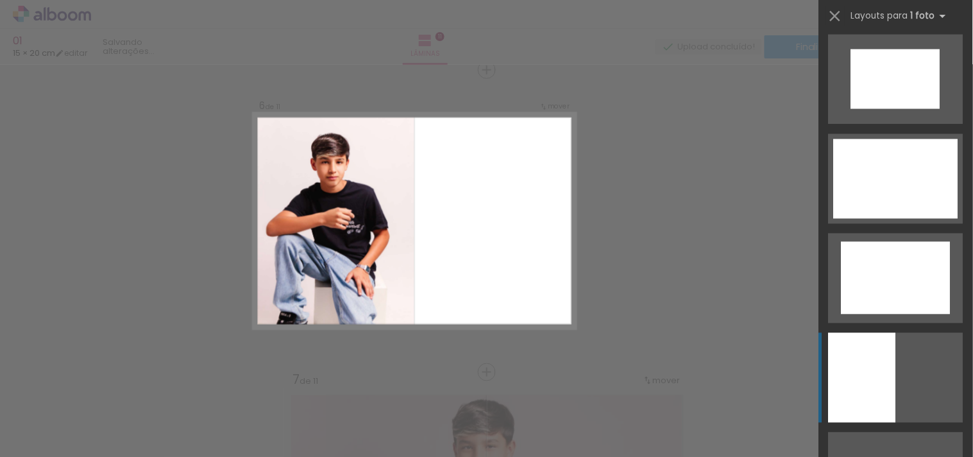
scroll to position [3379, 0]
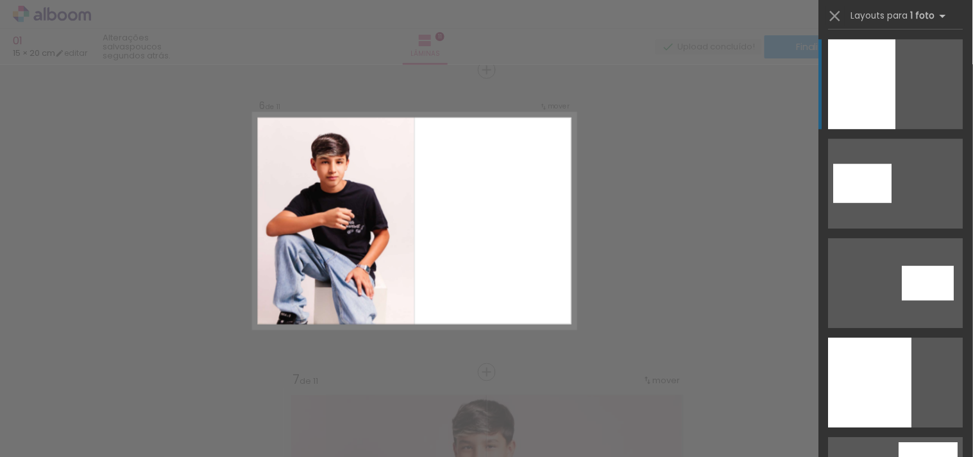
click at [735, 258] on div "Confirmar Cancelar" at bounding box center [486, 366] width 973 height 3655
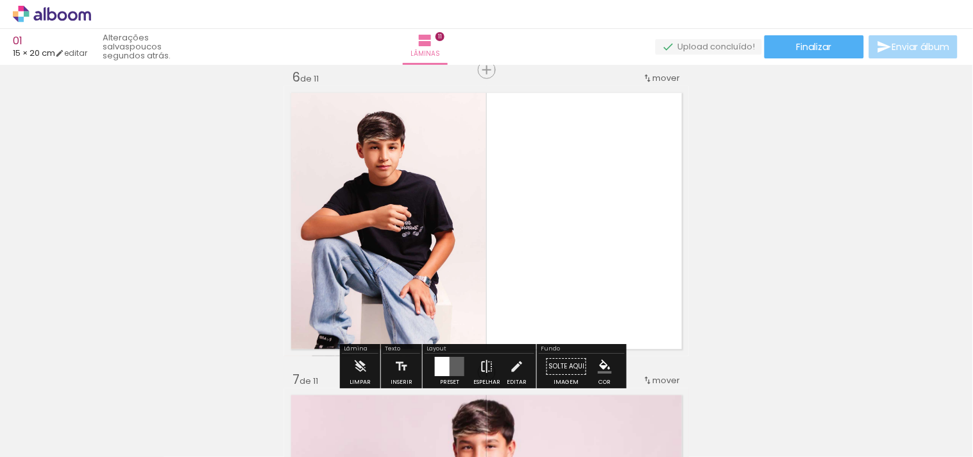
click at [482, 364] on iron-icon at bounding box center [487, 366] width 14 height 26
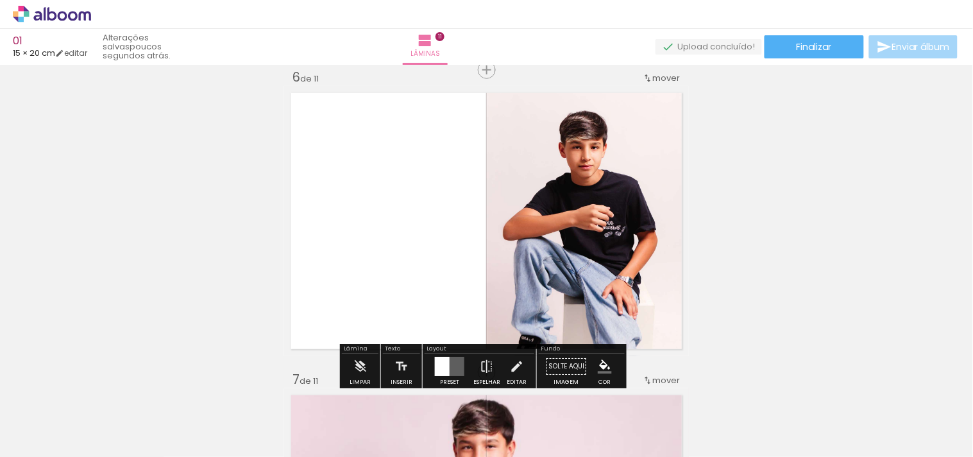
click at [389, 240] on quentale-layouter at bounding box center [486, 221] width 405 height 270
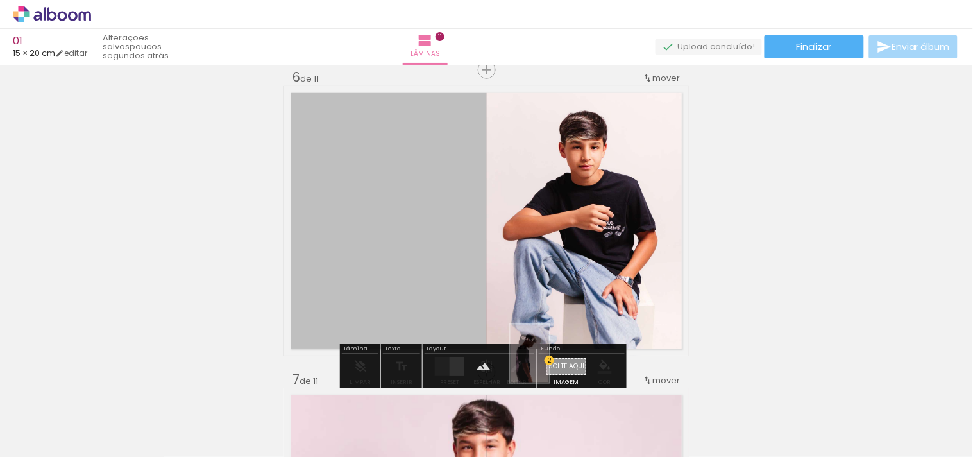
drag, startPoint x: 959, startPoint y: 436, endPoint x: 549, endPoint y: 363, distance: 416.2
click at [549, 363] on quentale-workspace at bounding box center [486, 228] width 973 height 457
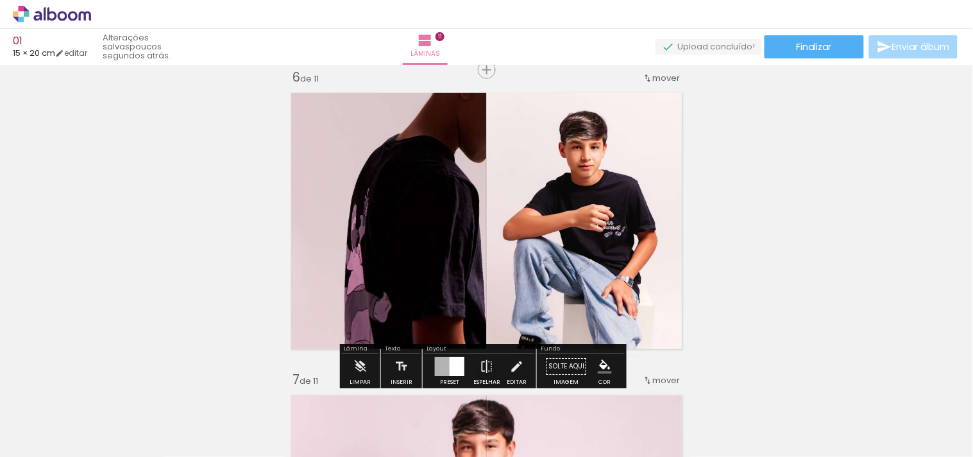
click at [401, 253] on quentale-layouter at bounding box center [486, 221] width 405 height 270
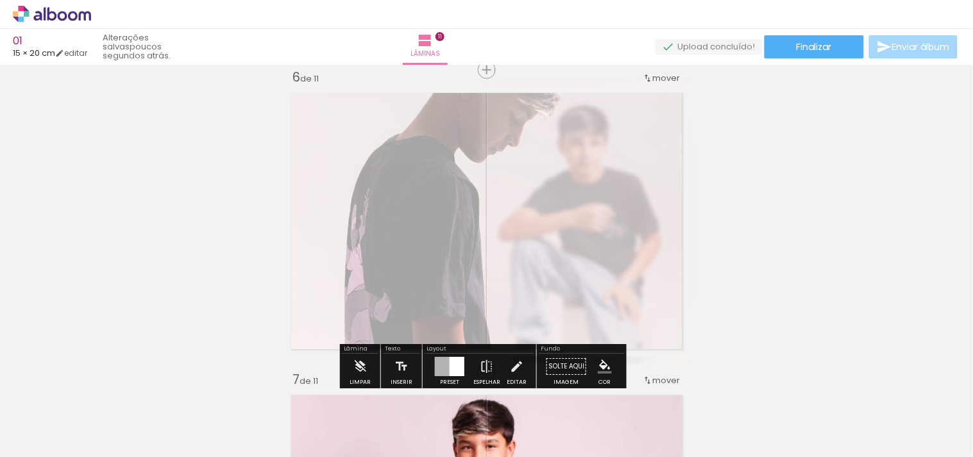
drag, startPoint x: 449, startPoint y: 117, endPoint x: 433, endPoint y: 116, distance: 16.1
type paper-slider "35"
click at [433, 116] on div at bounding box center [448, 118] width 50 height 21
click at [736, 168] on div "Inserir lâmina 1 de 11 Inserir lâmina 2 de 11 Inserir lâmina 3 de 11 Inserir lâ…" at bounding box center [486, 355] width 973 height 3625
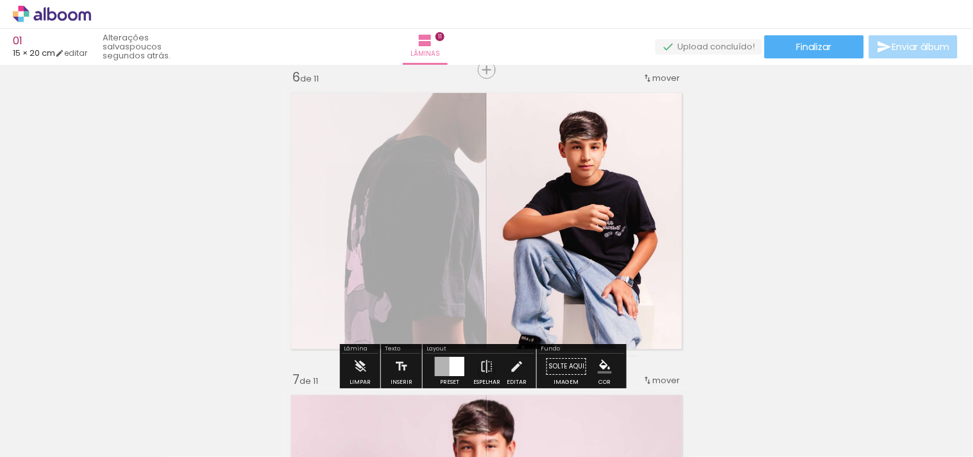
drag, startPoint x: 451, startPoint y: 258, endPoint x: 419, endPoint y: 274, distance: 35.3
click at [419, 274] on quentale-layouter at bounding box center [486, 221] width 405 height 270
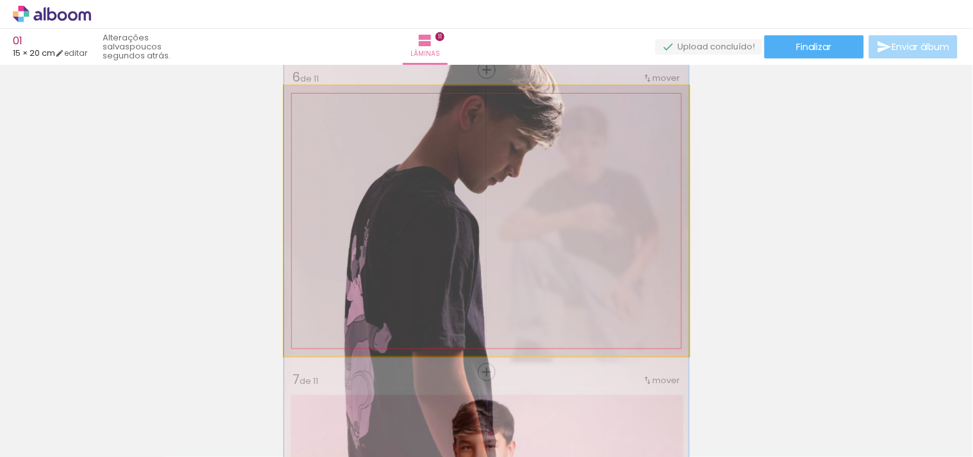
drag, startPoint x: 439, startPoint y: 226, endPoint x: 383, endPoint y: 256, distance: 63.7
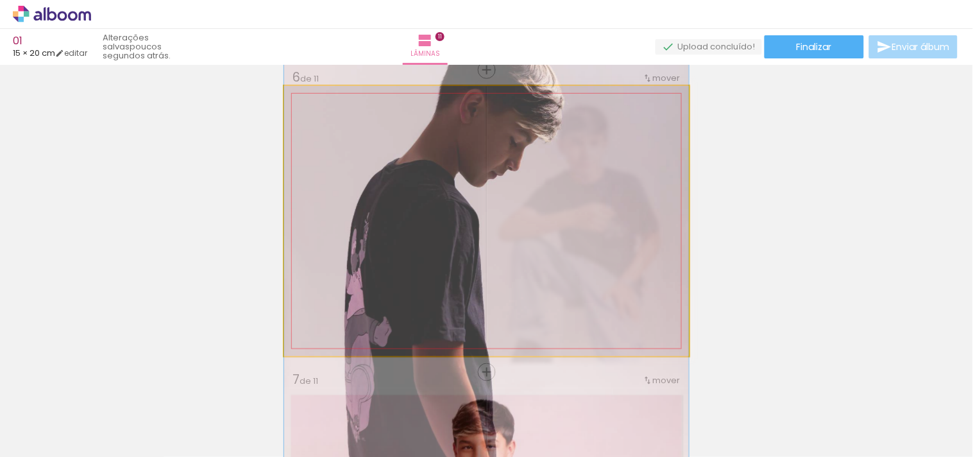
drag, startPoint x: 406, startPoint y: 239, endPoint x: 398, endPoint y: 239, distance: 7.7
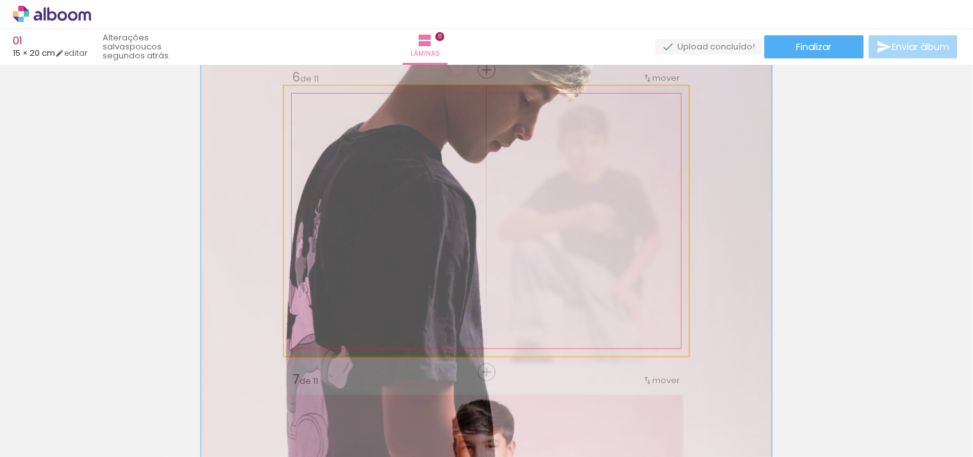
drag, startPoint x: 332, startPoint y: 116, endPoint x: 353, endPoint y: 115, distance: 20.5
type paper-slider "143"
click at [351, 115] on div at bounding box center [352, 118] width 21 height 21
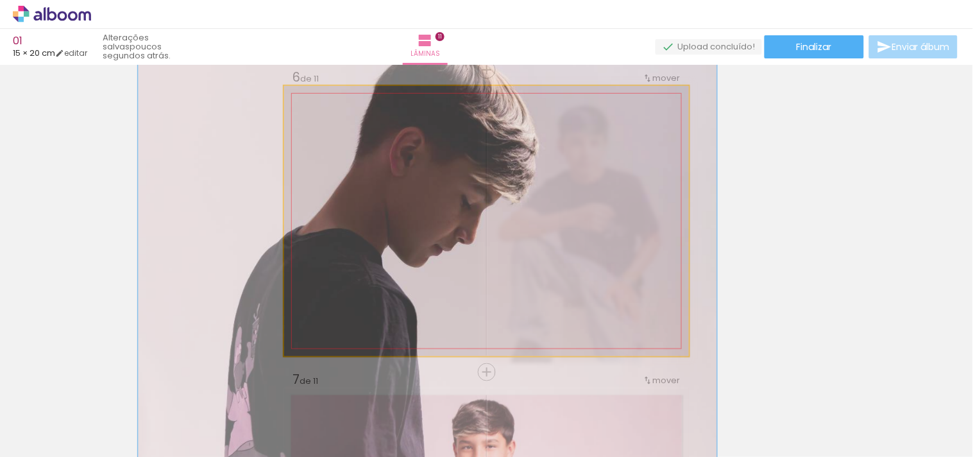
drag, startPoint x: 432, startPoint y: 221, endPoint x: 373, endPoint y: 326, distance: 120.6
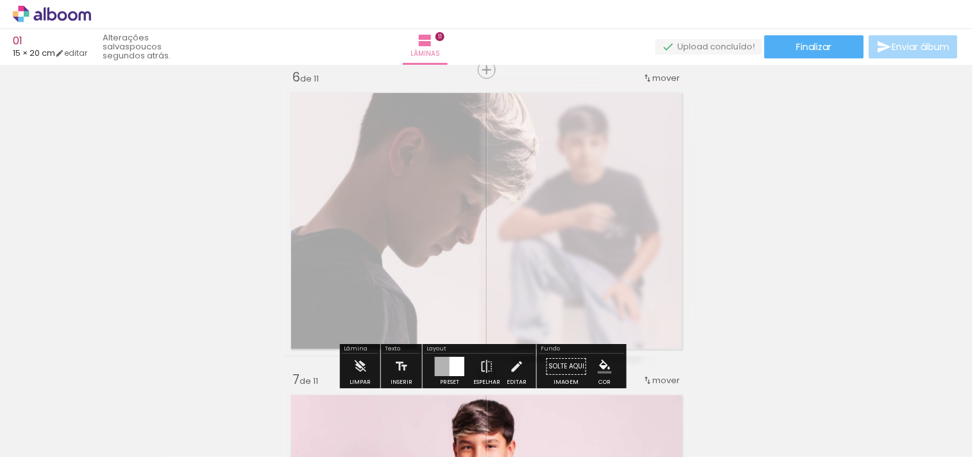
click at [840, 302] on div "Inserir lâmina 1 de 11 Inserir lâmina 2 de 11 Inserir lâmina 3 de 11 Inserir lâ…" at bounding box center [486, 355] width 973 height 3625
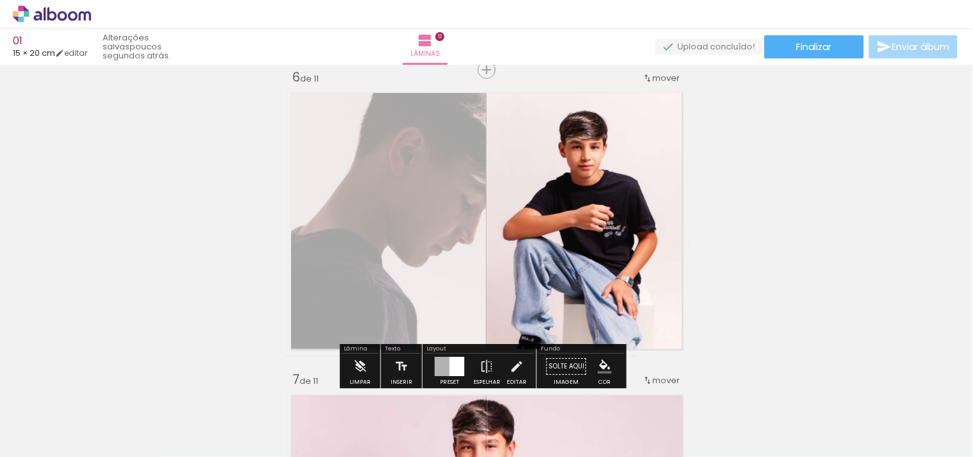
click at [437, 296] on quentale-layouter at bounding box center [486, 221] width 405 height 270
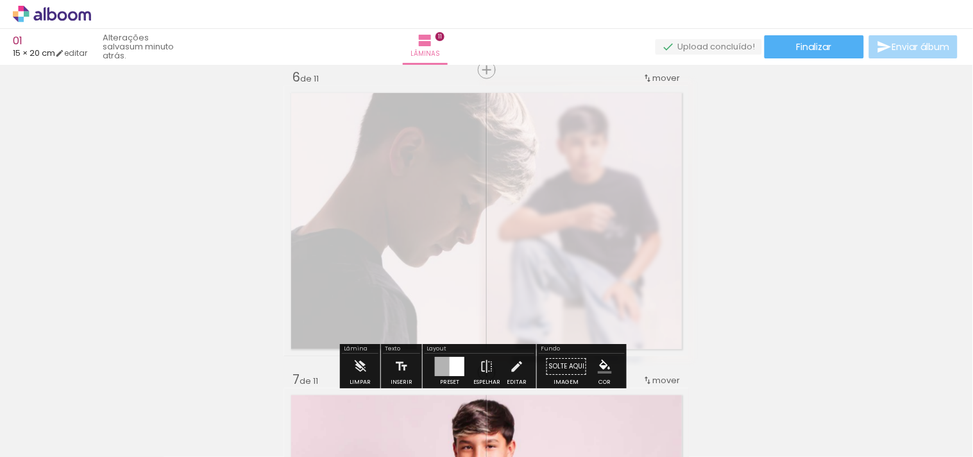
type paper-slider "25"
click at [425, 117] on div at bounding box center [435, 118] width 21 height 21
click at [926, 197] on div "Inserir lâmina 1 de 11 Inserir lâmina 2 de 11 Inserir lâmina 3 de 11 Inserir lâ…" at bounding box center [486, 355] width 973 height 3625
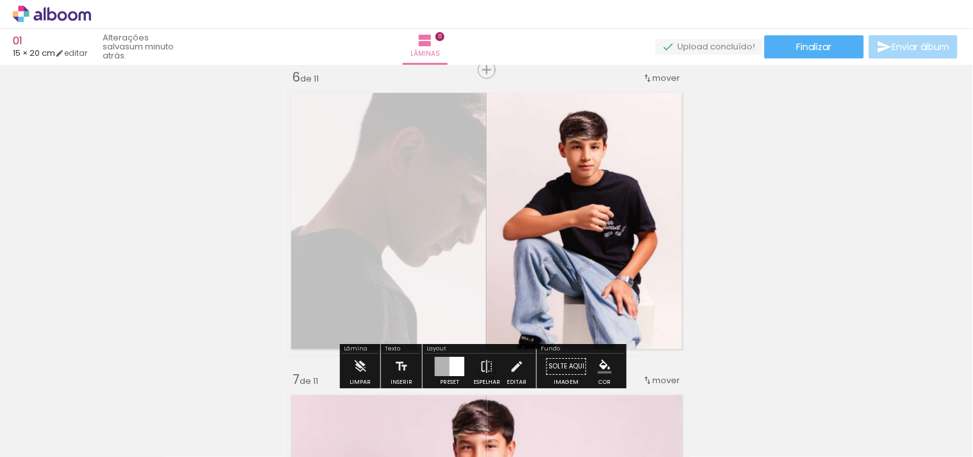
click at [398, 256] on quentale-layouter at bounding box center [486, 221] width 405 height 270
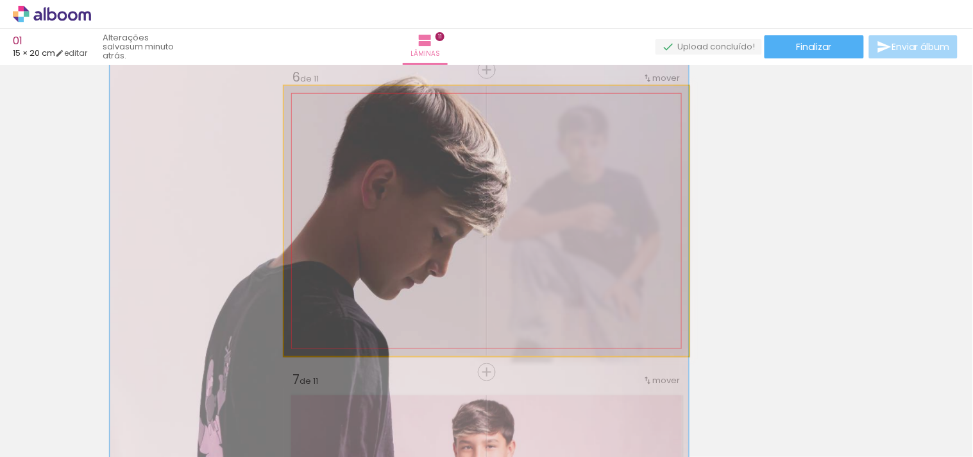
drag, startPoint x: 426, startPoint y: 235, endPoint x: 382, endPoint y: 268, distance: 54.5
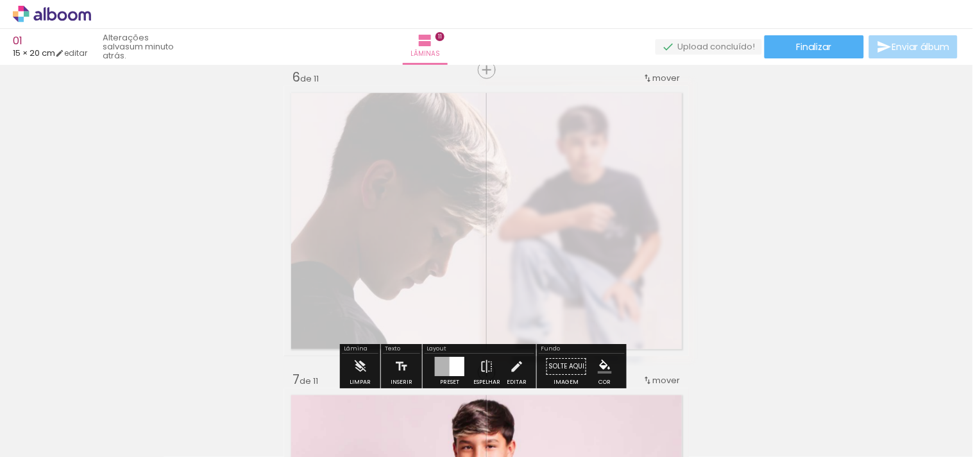
click at [799, 253] on div "Inserir lâmina 1 de 11 Inserir lâmina 2 de 11 Inserir lâmina 3 de 11 Inserir lâ…" at bounding box center [486, 355] width 973 height 3625
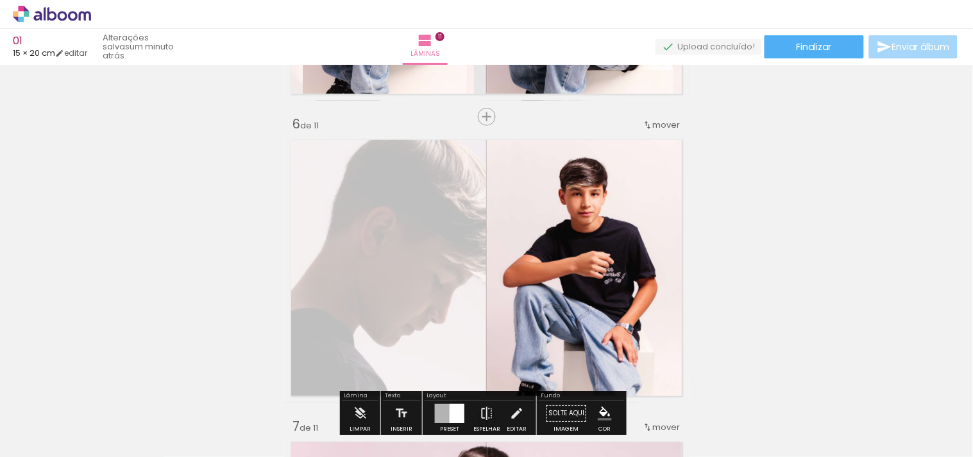
scroll to position [1454, 0]
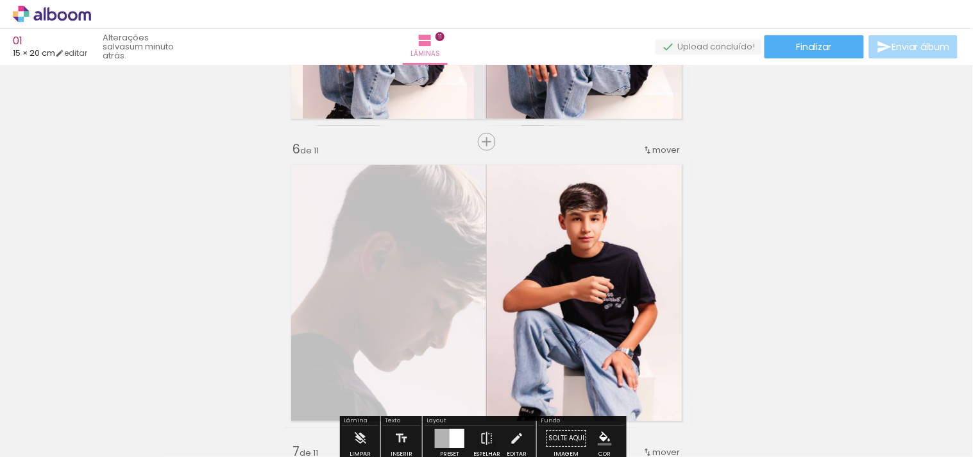
click at [653, 155] on div "mover" at bounding box center [661, 149] width 38 height 21
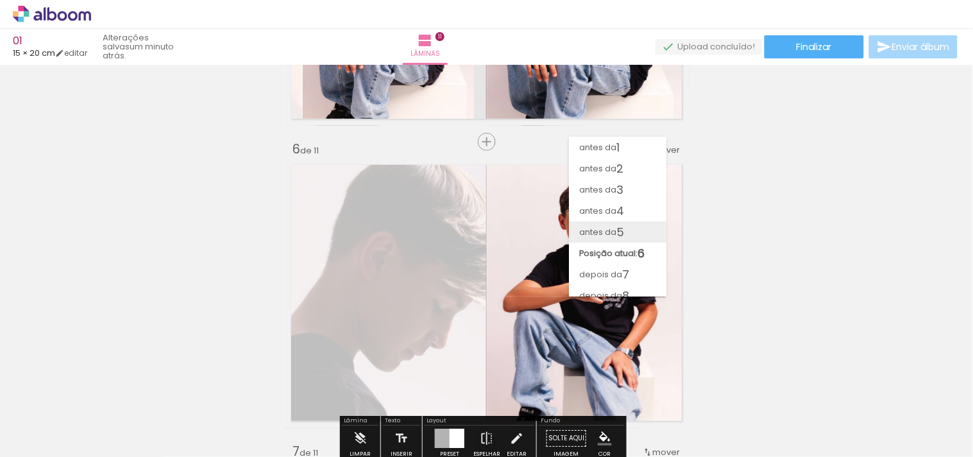
scroll to position [0, 0]
click at [642, 146] on paper-item "antes da 1" at bounding box center [617, 147] width 97 height 21
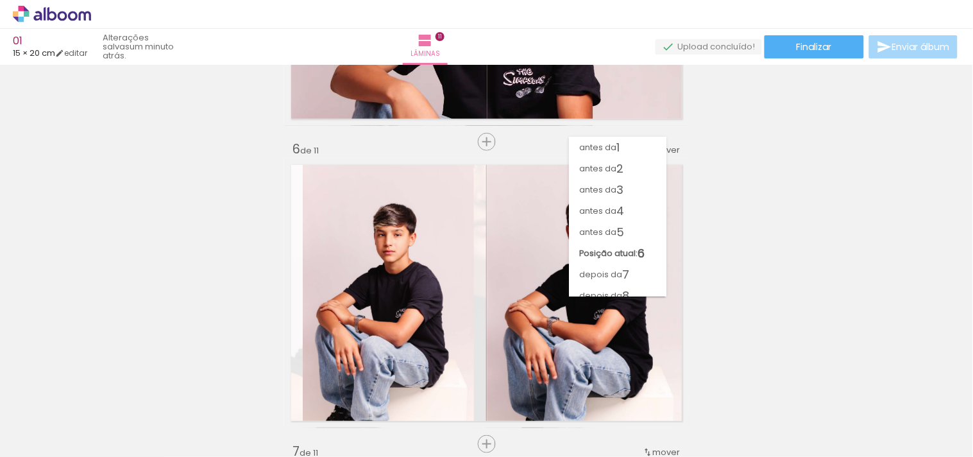
scroll to position [16, 0]
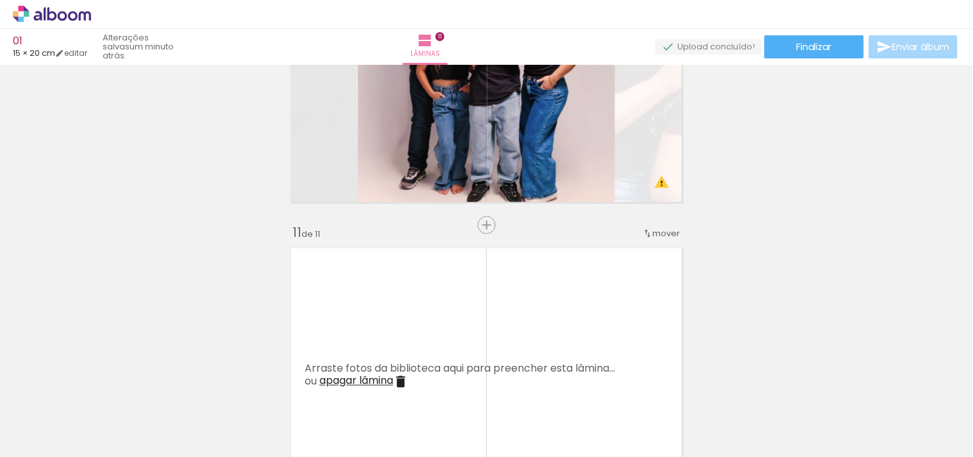
scroll to position [2866, 0]
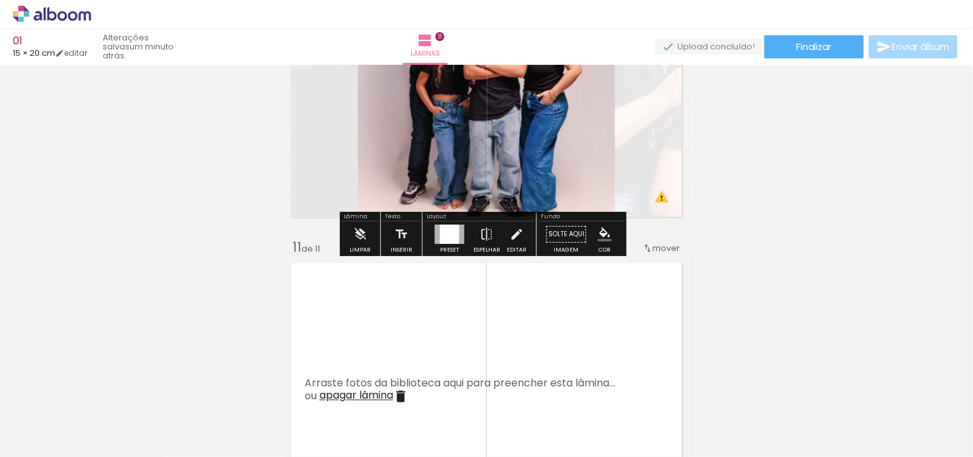
click at [655, 194] on quentale-layouter at bounding box center [486, 89] width 405 height 270
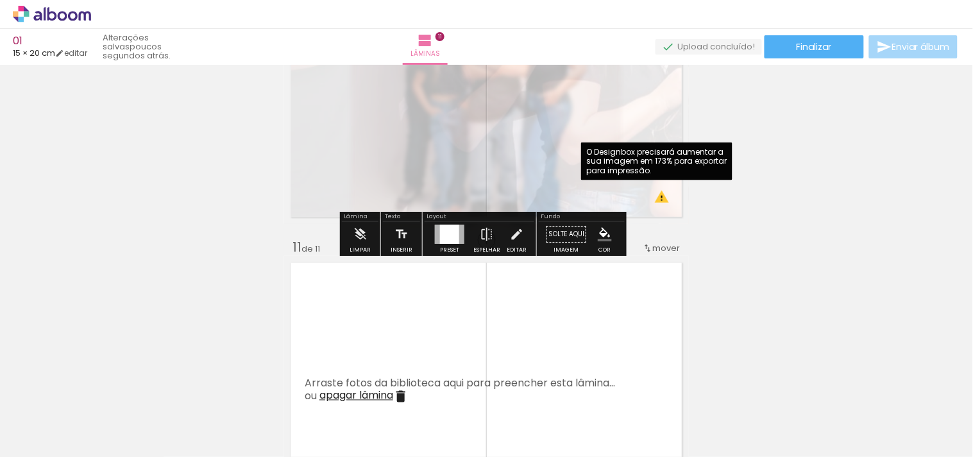
click at [656, 196] on quentale-photo at bounding box center [486, 89] width 405 height 270
click at [666, 204] on quentale-photo at bounding box center [486, 89] width 405 height 270
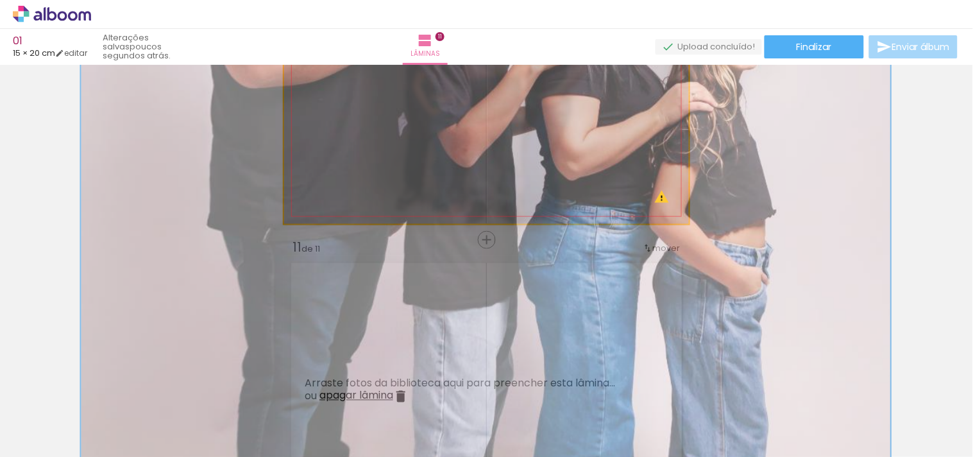
drag, startPoint x: 666, startPoint y: 205, endPoint x: 665, endPoint y: 221, distance: 15.4
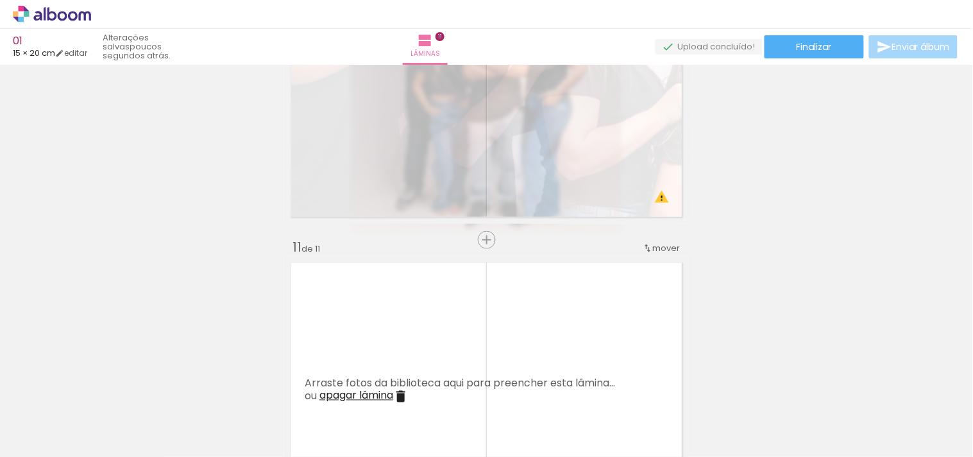
scroll to position [2652, 0]
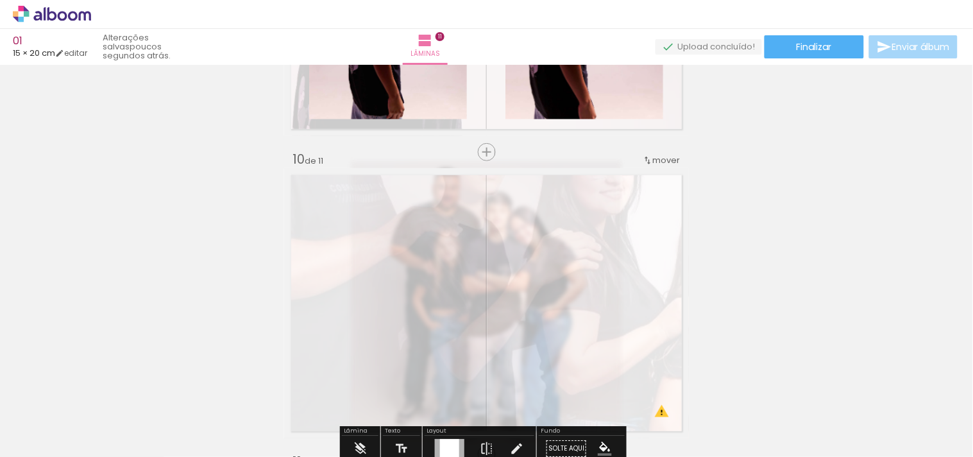
drag, startPoint x: 426, startPoint y: 203, endPoint x: 415, endPoint y: 201, distance: 11.0
click at [428, 201] on div at bounding box center [428, 200] width 21 height 21
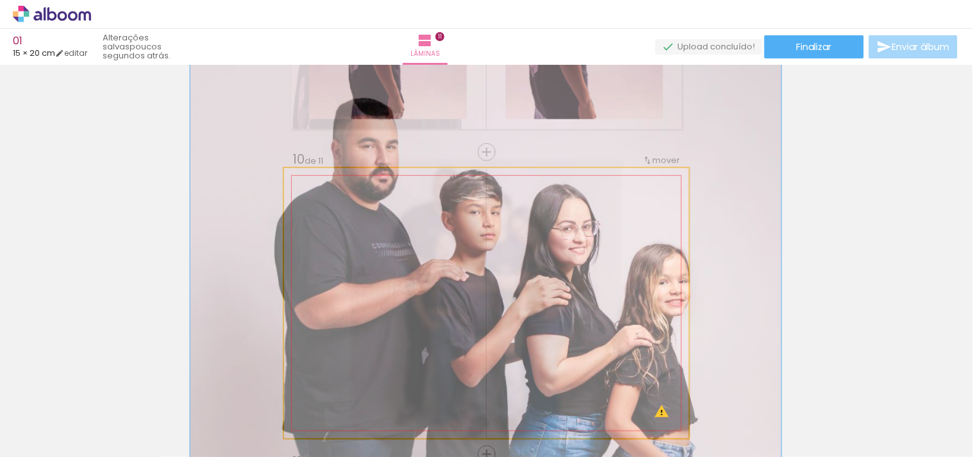
drag, startPoint x: 365, startPoint y: 203, endPoint x: 351, endPoint y: 203, distance: 14.1
type paper-slider "146"
click at [351, 203] on div at bounding box center [358, 200] width 50 height 21
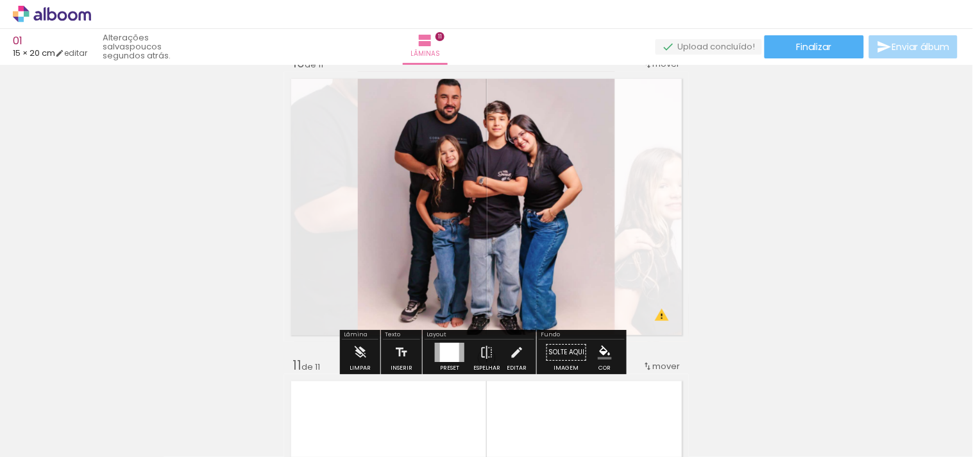
scroll to position [2723, 0]
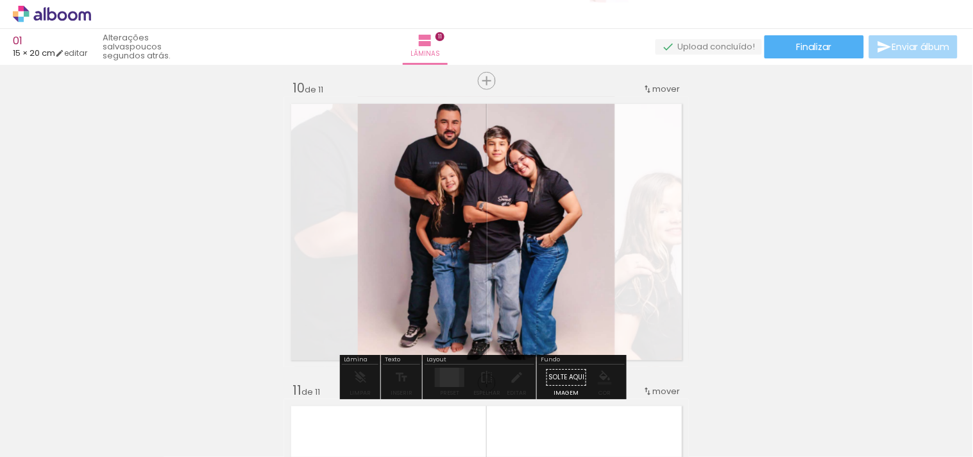
drag, startPoint x: 580, startPoint y: 439, endPoint x: 628, endPoint y: -17, distance: 458.5
click at [628, 0] on html "link( href="../../bower_components/polymer/polymer.html" rel="import" ) picture…" at bounding box center [486, 228] width 973 height 457
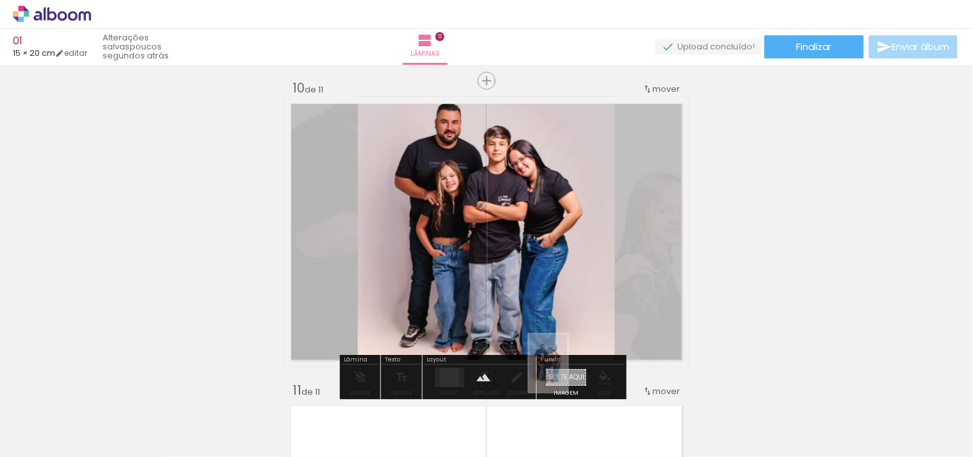
drag, startPoint x: 136, startPoint y: 427, endPoint x: 567, endPoint y: 373, distance: 434.9
click at [567, 373] on quentale-workspace at bounding box center [486, 228] width 973 height 457
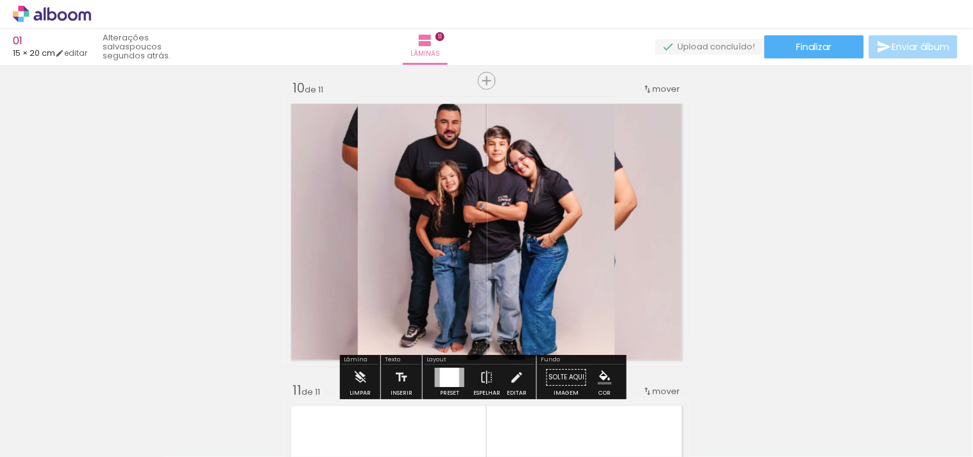
click at [642, 286] on quentale-layouter at bounding box center [486, 232] width 405 height 270
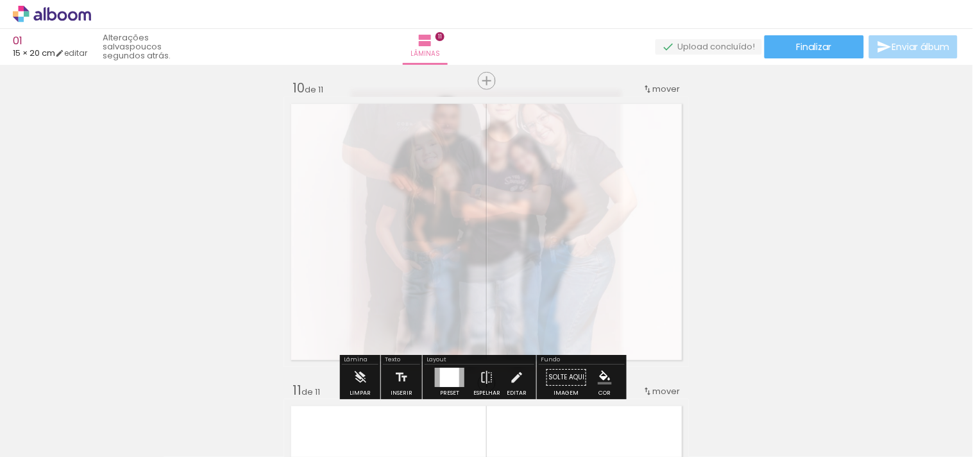
drag, startPoint x: 460, startPoint y: 128, endPoint x: 415, endPoint y: 126, distance: 44.3
click at [418, 126] on div at bounding box center [428, 129] width 21 height 21
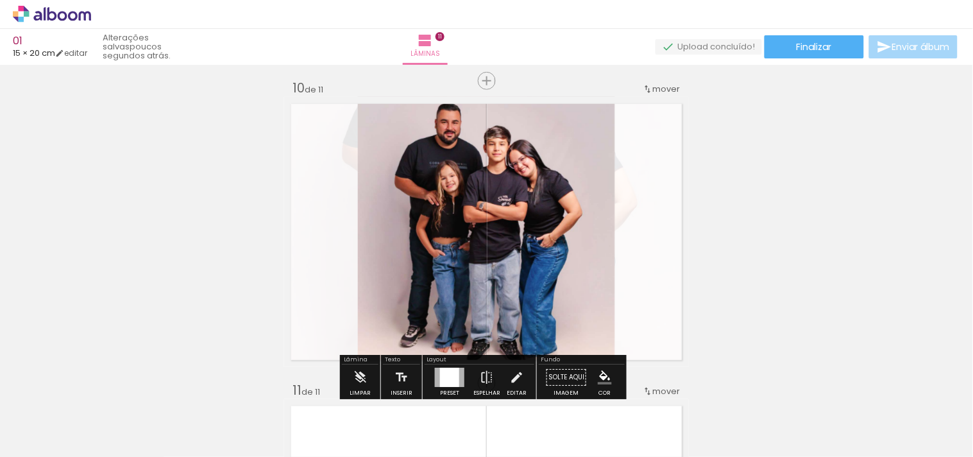
click at [655, 221] on quentale-layouter at bounding box center [486, 232] width 405 height 270
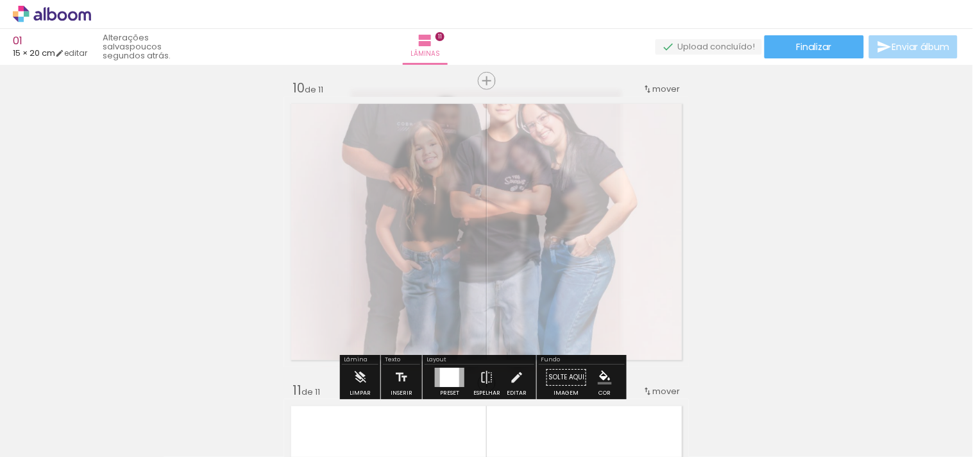
drag, startPoint x: 424, startPoint y: 130, endPoint x: 434, endPoint y: 130, distance: 10.3
type paper-slider "35"
click at [434, 130] on div at bounding box center [438, 130] width 8 height 8
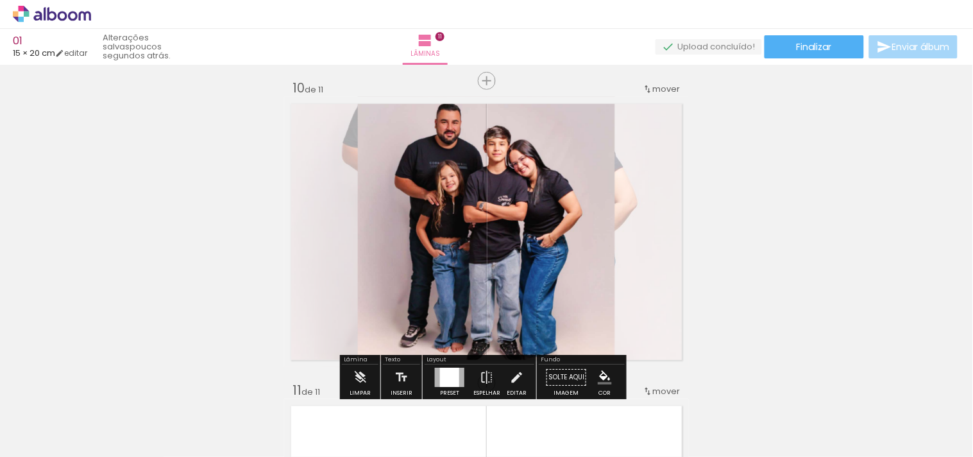
click at [654, 221] on quentale-layouter at bounding box center [486, 232] width 405 height 270
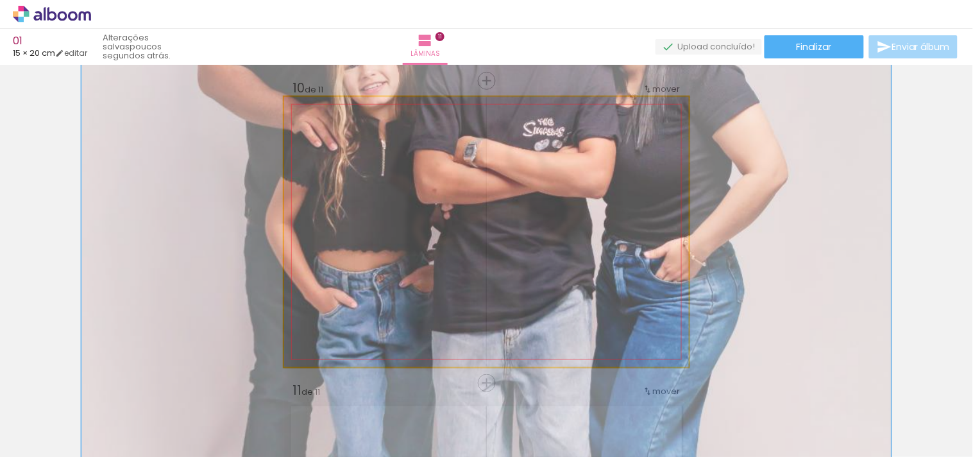
drag, startPoint x: 329, startPoint y: 131, endPoint x: 417, endPoint y: 138, distance: 88.8
type paper-slider "200"
click at [394, 119] on div "P&B Largura Cor" at bounding box center [508, 119] width 405 height 0
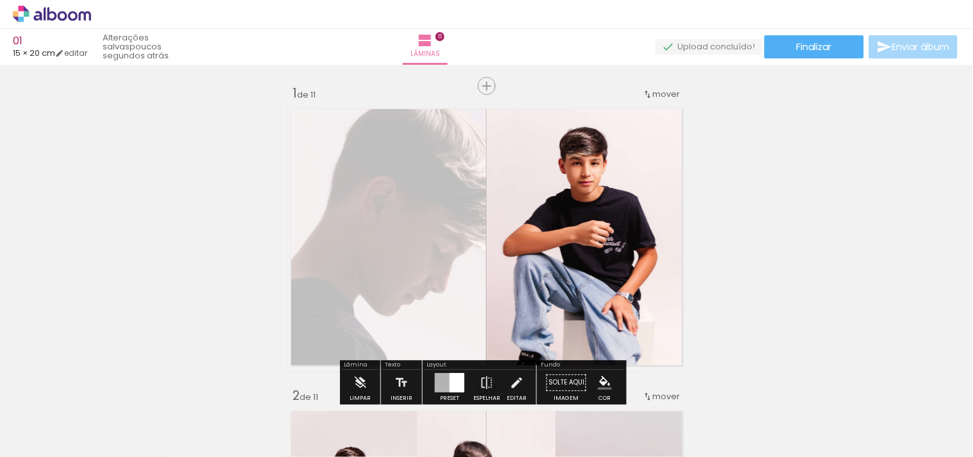
click at [354, 223] on quentale-layouter at bounding box center [486, 237] width 405 height 270
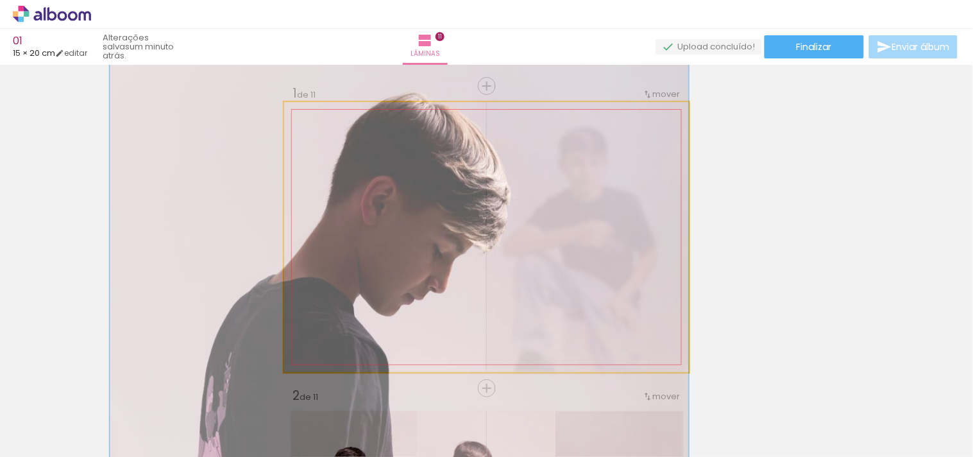
click at [354, 129] on div at bounding box center [355, 134] width 21 height 21
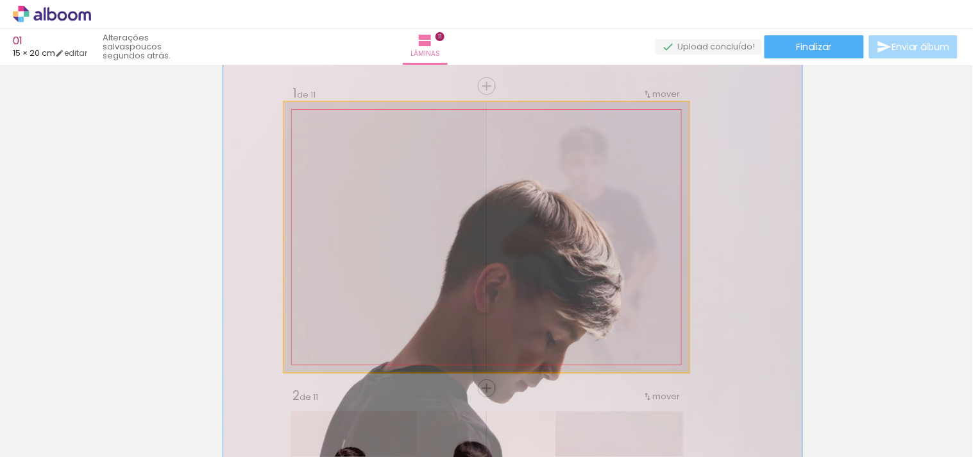
drag, startPoint x: 394, startPoint y: 212, endPoint x: 507, endPoint y: 299, distance: 142.6
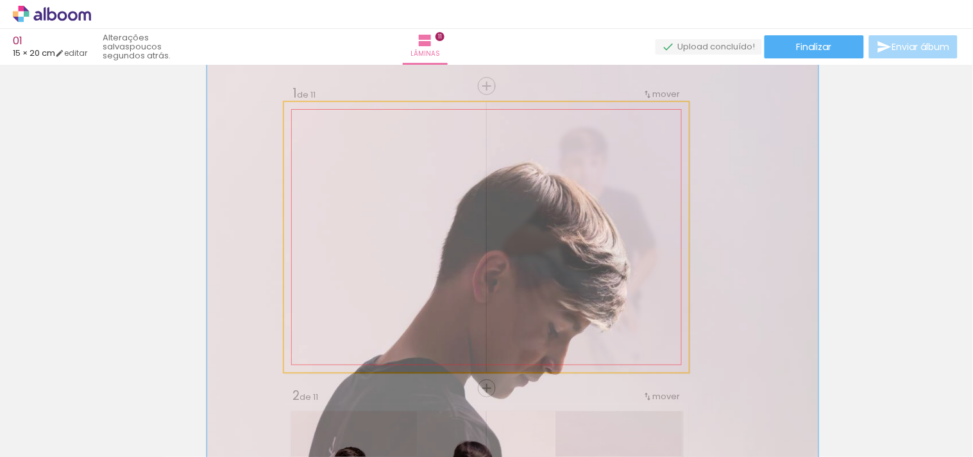
drag, startPoint x: 359, startPoint y: 142, endPoint x: 373, endPoint y: 140, distance: 13.7
type paper-slider "170"
click at [369, 140] on div at bounding box center [359, 134] width 21 height 21
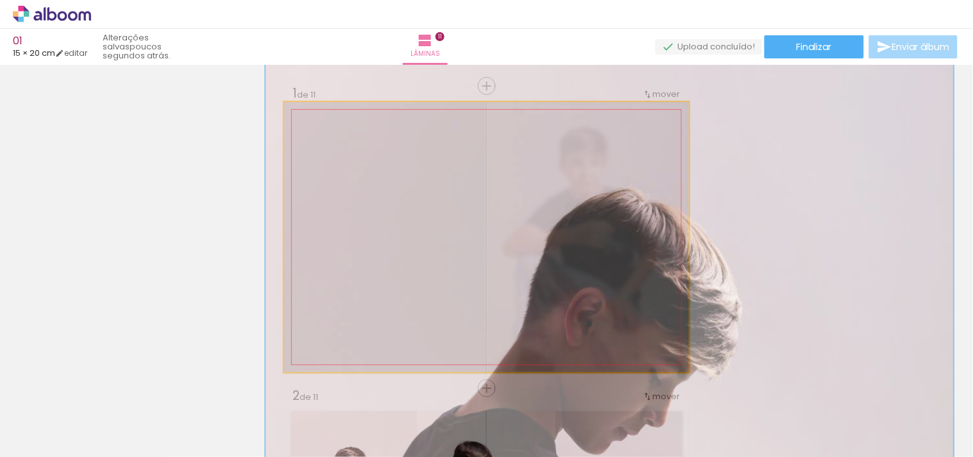
drag, startPoint x: 376, startPoint y: 199, endPoint x: 473, endPoint y: 267, distance: 117.9
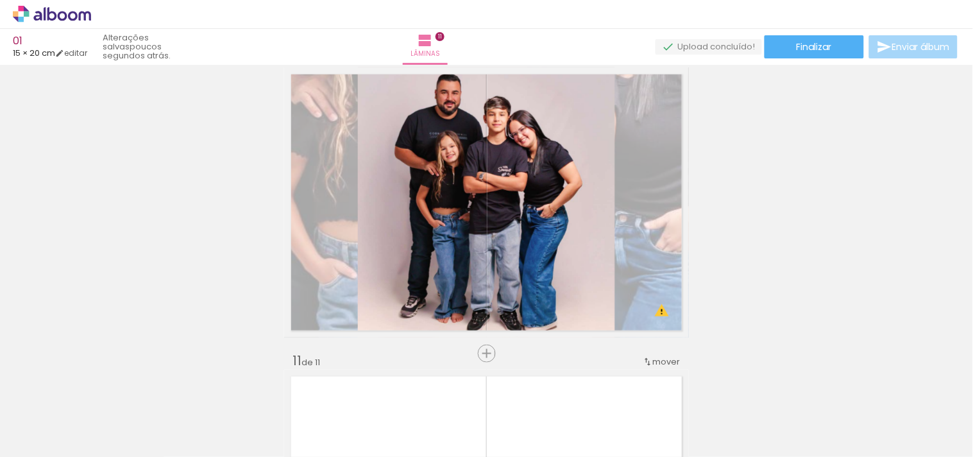
scroll to position [2778, 0]
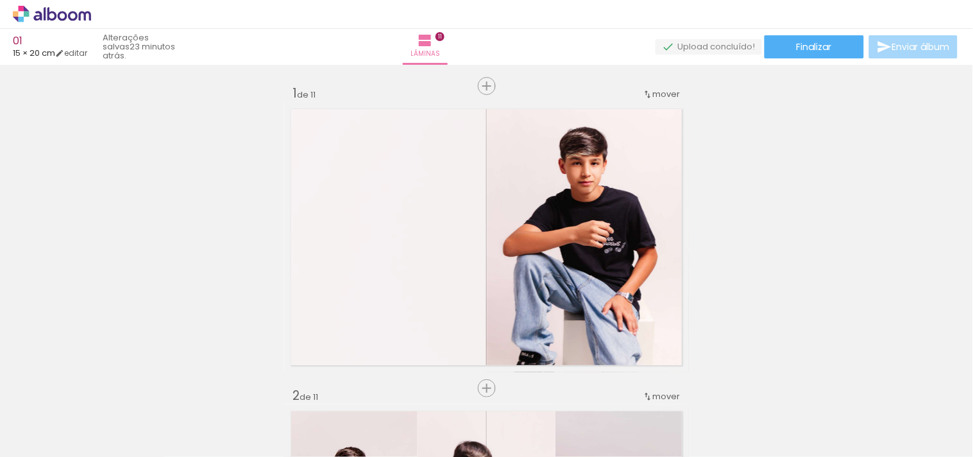
click at [65, 14] on icon at bounding box center [63, 16] width 10 height 10
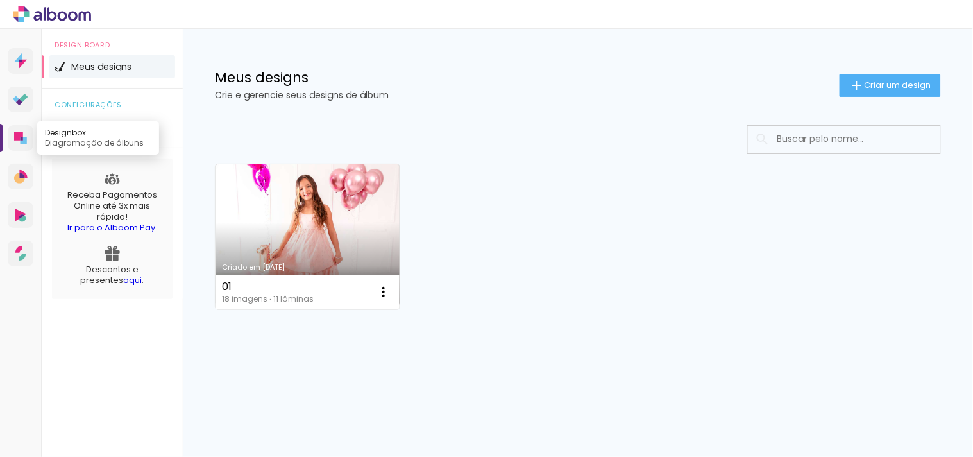
click at [22, 140] on icon at bounding box center [24, 140] width 6 height 6
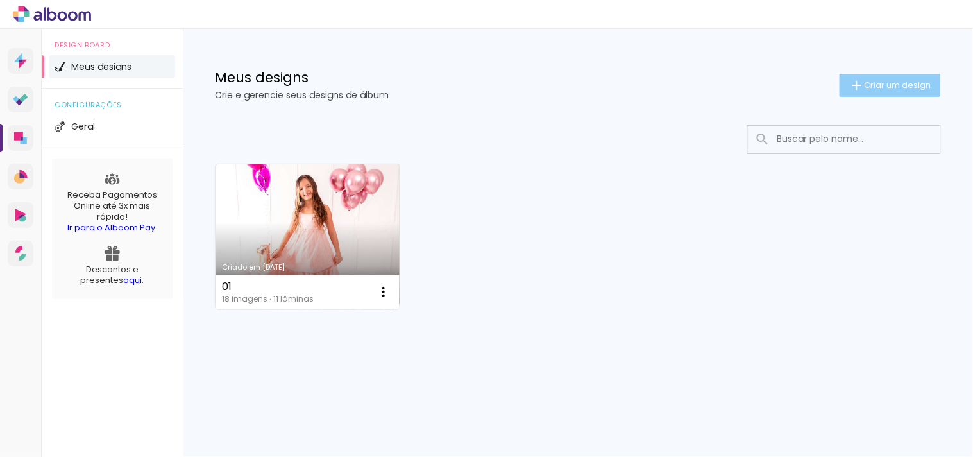
click at [891, 82] on span "Criar um design" at bounding box center [897, 85] width 67 height 8
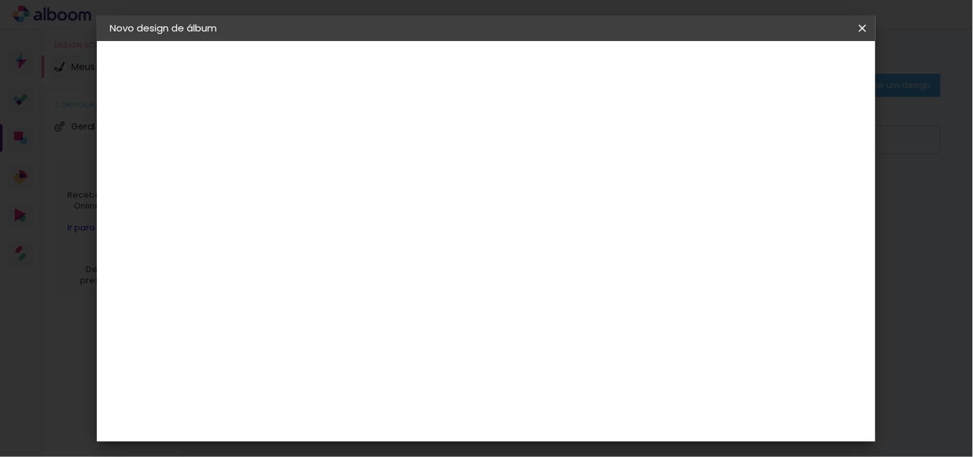
click at [319, 171] on input at bounding box center [319, 172] width 0 height 20
type input "3"
type paper-input "3"
click at [451, 71] on paper-button "Avançar" at bounding box center [419, 68] width 63 height 22
click at [0, 0] on slot "Tamanho Livre" at bounding box center [0, 0] width 0 height 0
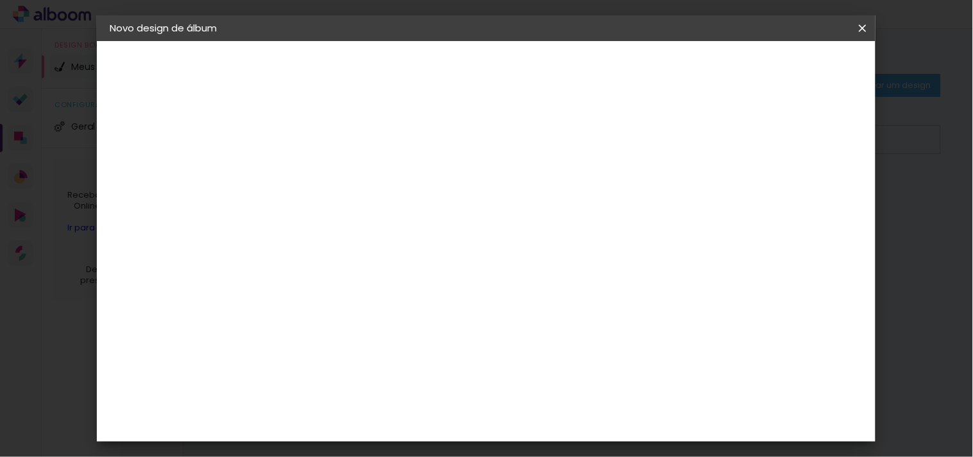
scroll to position [1852, 0]
click at [0, 0] on slot "Avançar" at bounding box center [0, 0] width 0 height 0
click at [0, 0] on iron-icon at bounding box center [0, 0] width 0 height 0
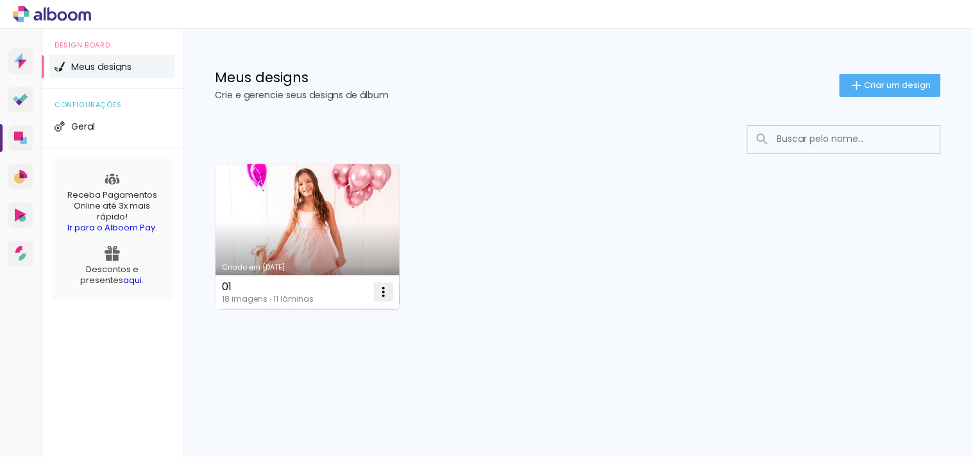
click at [380, 299] on paper-icon-button at bounding box center [384, 292] width 26 height 26
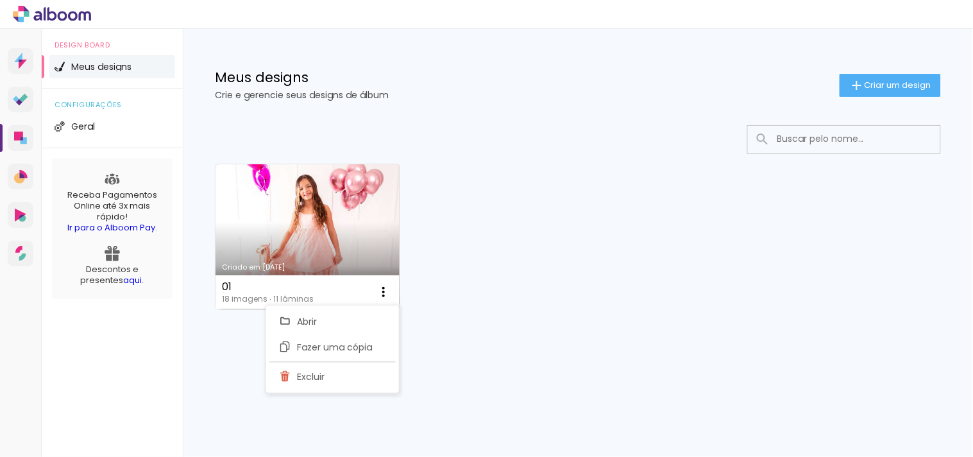
click at [514, 356] on div "Criado em 31/08/25 01 18 imagens ∙ 11 lâminas Abrir Fazer uma cópia Excluir Mai…" at bounding box center [578, 270] width 790 height 317
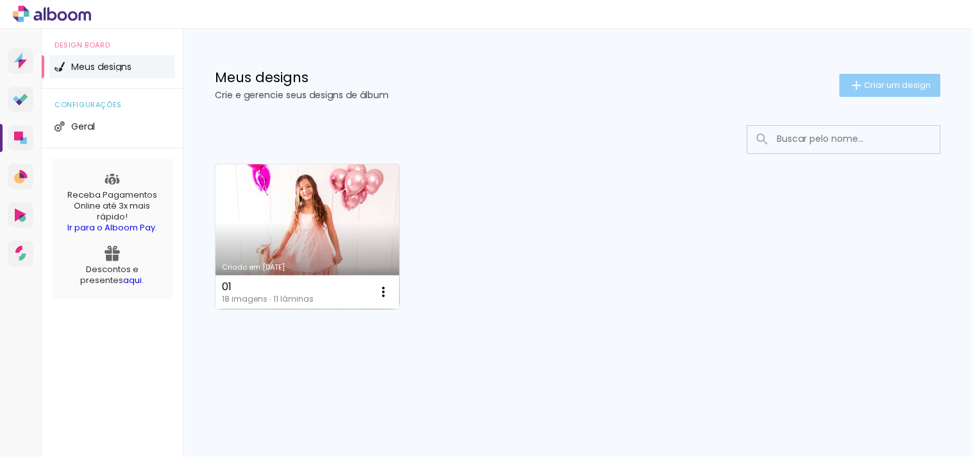
click at [887, 92] on paper-button "Criar um design" at bounding box center [889, 85] width 101 height 23
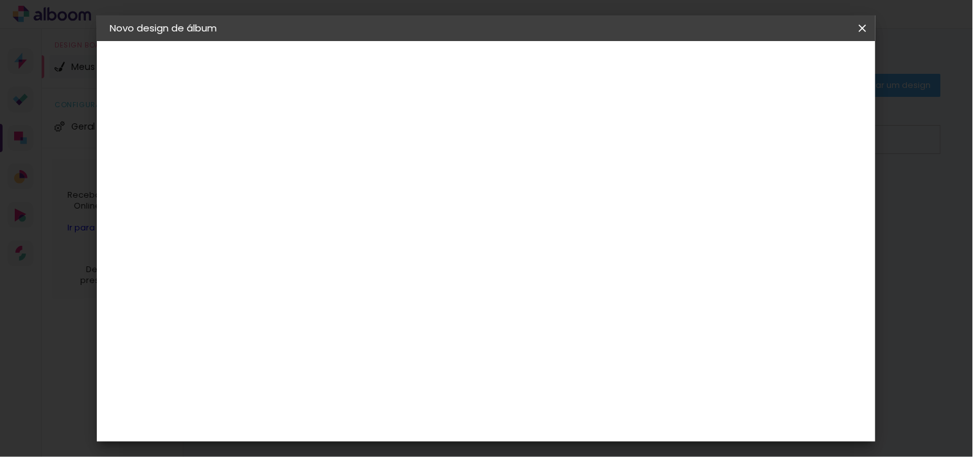
click at [319, 165] on input at bounding box center [319, 172] width 0 height 20
type input "capa"
type paper-input "capa"
click at [451, 71] on paper-button "Avançar" at bounding box center [419, 68] width 63 height 22
click at [560, 203] on paper-item "Tamanho Livre" at bounding box center [498, 195] width 123 height 28
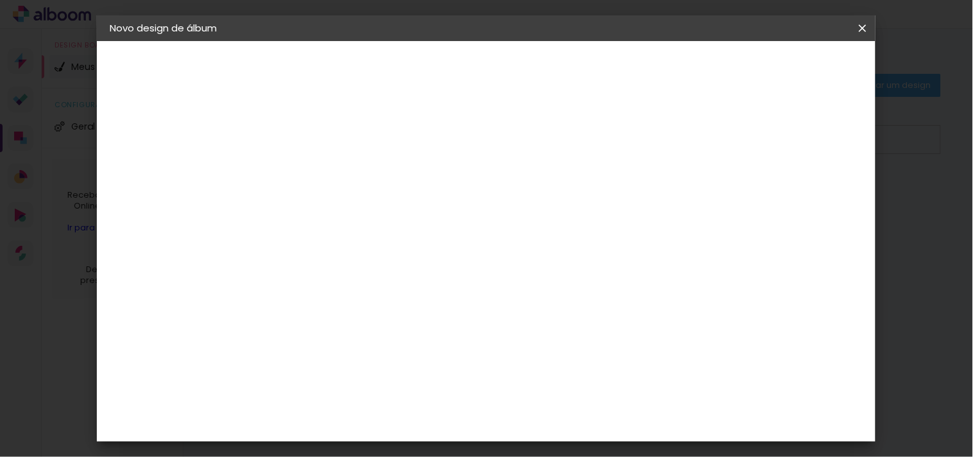
click at [0, 0] on slot "Avançar" at bounding box center [0, 0] width 0 height 0
click at [574, 422] on div "cm" at bounding box center [580, 419] width 15 height 19
click at [572, 422] on input "60" at bounding box center [556, 419] width 33 height 19
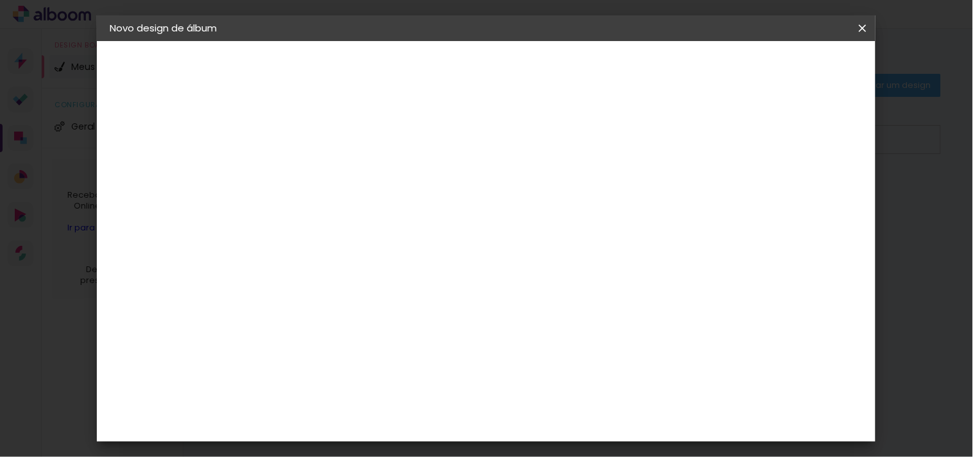
drag, startPoint x: 289, startPoint y: 255, endPoint x: 235, endPoint y: 257, distance: 54.6
click at [235, 41] on quentale-album-spec "Iniciar design Iniciar design" at bounding box center [486, 41] width 778 height 0
type input "20"
type paper-input "20"
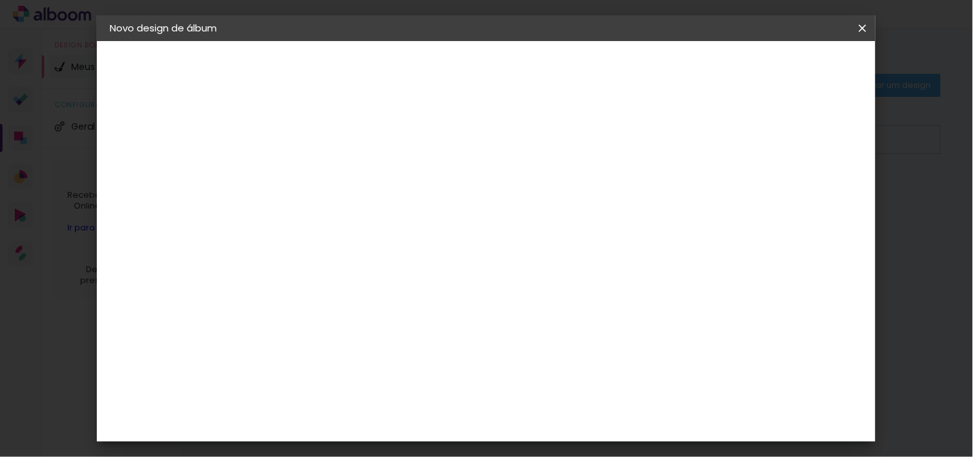
click at [449, 255] on span "30" at bounding box center [444, 258] width 21 height 19
click at [444, 255] on span "30" at bounding box center [444, 258] width 21 height 19
drag, startPoint x: 563, startPoint y: 415, endPoint x: 528, endPoint y: 415, distance: 34.6
click at [528, 415] on div "cm" at bounding box center [563, 420] width 447 height 45
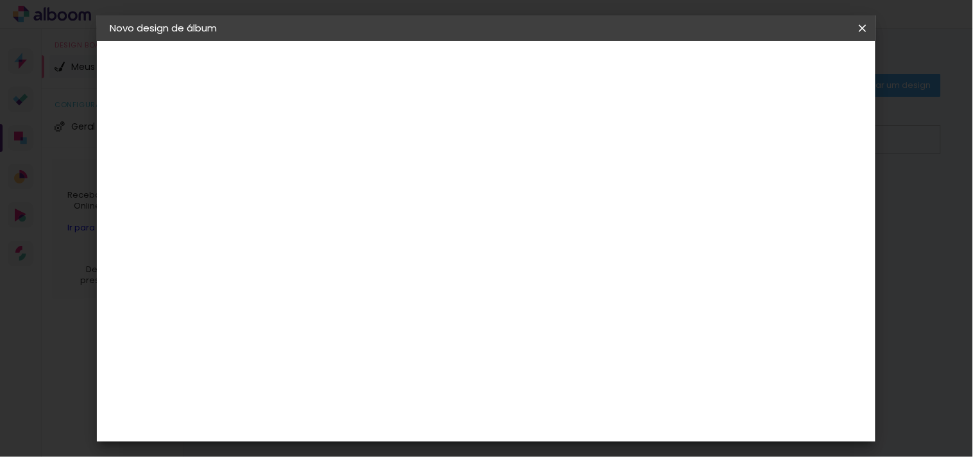
type input "30"
type paper-input "30"
click at [703, 68] on span "Iniciar design" at bounding box center [674, 67] width 58 height 9
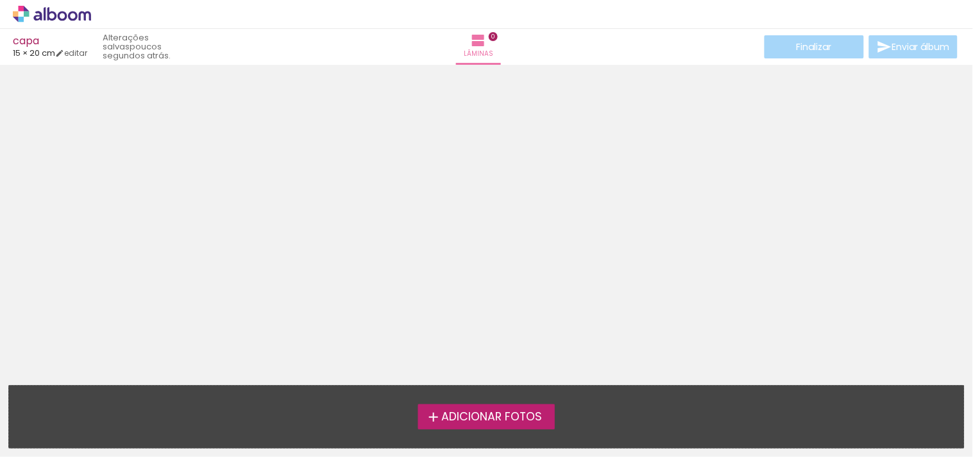
scroll to position [40, 0]
click at [499, 415] on span "Adicionar Fotos" at bounding box center [491, 417] width 101 height 12
click at [0, 0] on input "file" at bounding box center [0, 0] width 0 height 0
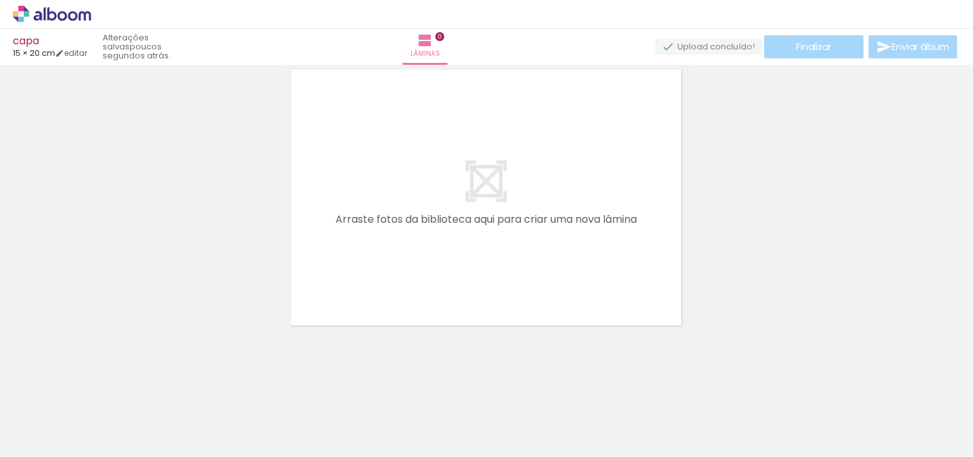
click at [564, 189] on quentale-layouter at bounding box center [486, 197] width 405 height 270
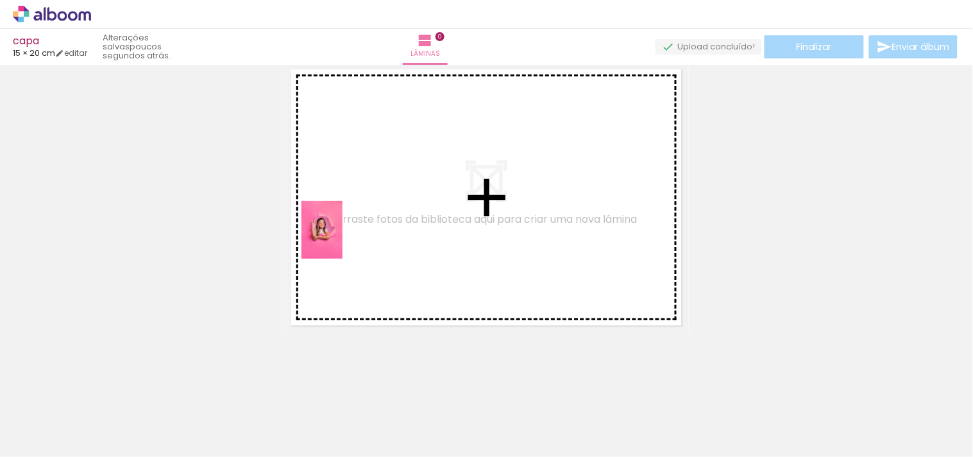
drag, startPoint x: 150, startPoint y: 412, endPoint x: 340, endPoint y: 239, distance: 256.5
click at [340, 239] on quentale-workspace at bounding box center [486, 228] width 973 height 457
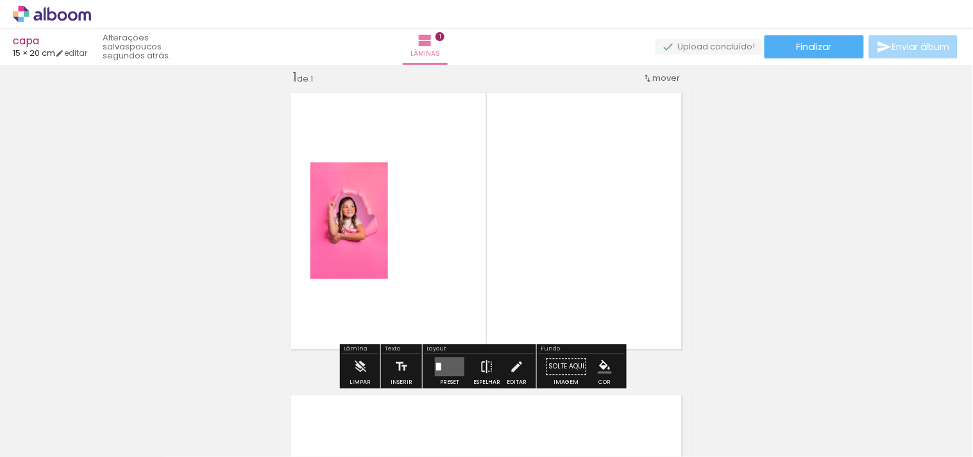
scroll to position [87, 0]
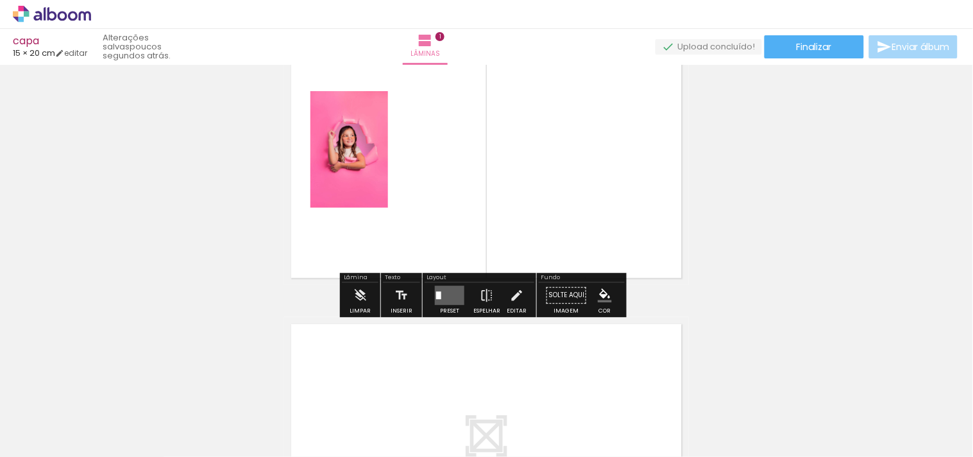
click at [451, 296] on quentale-layouter at bounding box center [449, 294] width 29 height 19
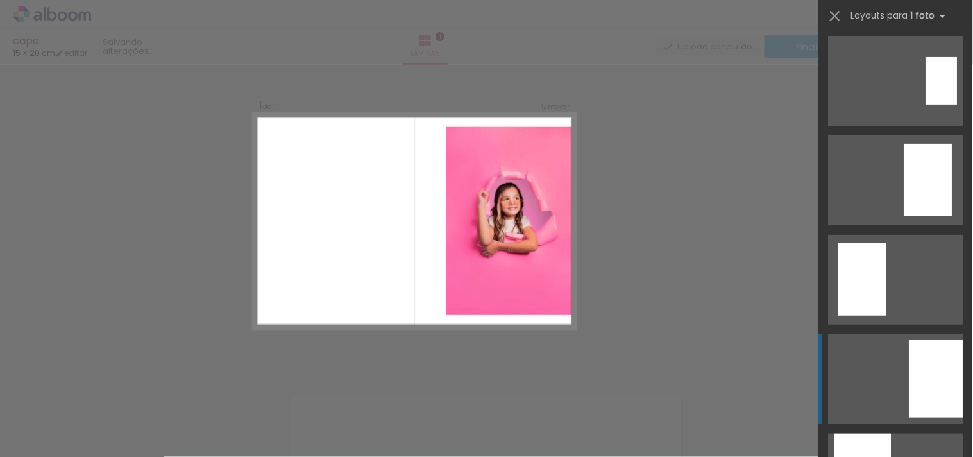
scroll to position [142, 0]
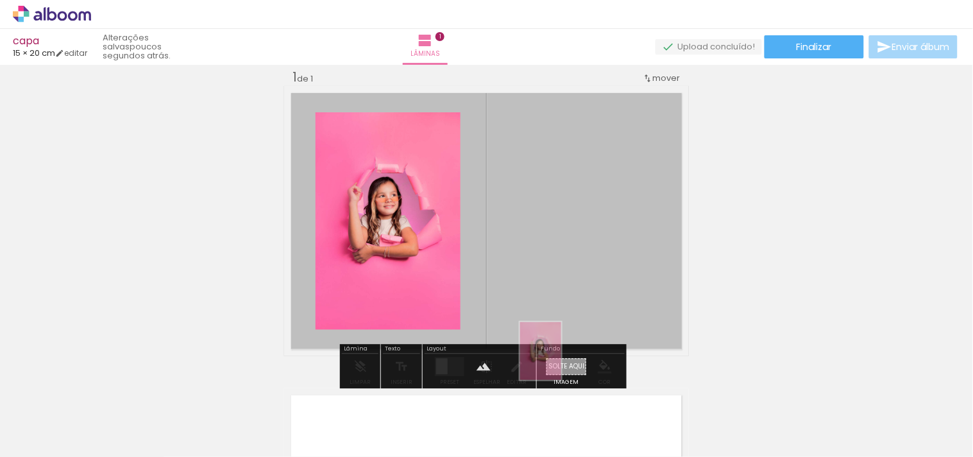
drag, startPoint x: 147, startPoint y: 414, endPoint x: 558, endPoint y: 360, distance: 414.5
click at [558, 360] on quentale-workspace at bounding box center [486, 228] width 973 height 457
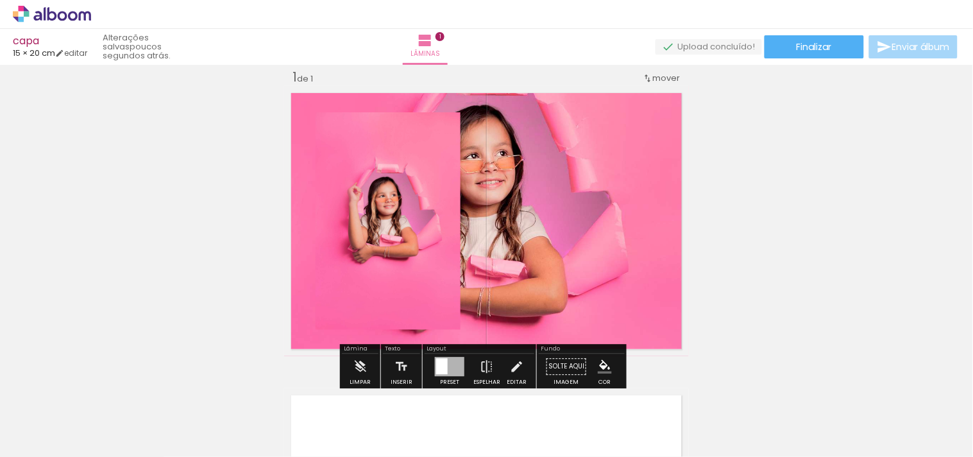
click at [614, 268] on quentale-layouter at bounding box center [486, 221] width 405 height 270
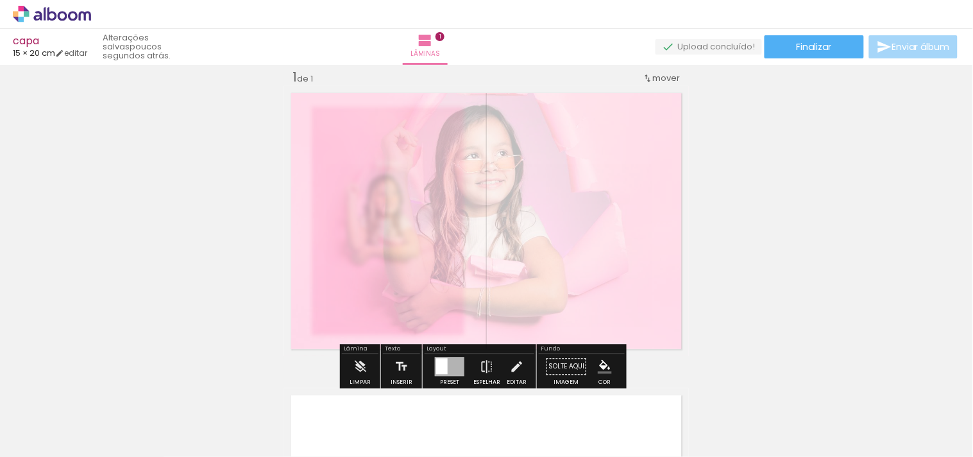
drag, startPoint x: 452, startPoint y: 121, endPoint x: 430, endPoint y: 119, distance: 21.9
type paper-slider "25"
click at [430, 119] on div at bounding box center [448, 118] width 50 height 21
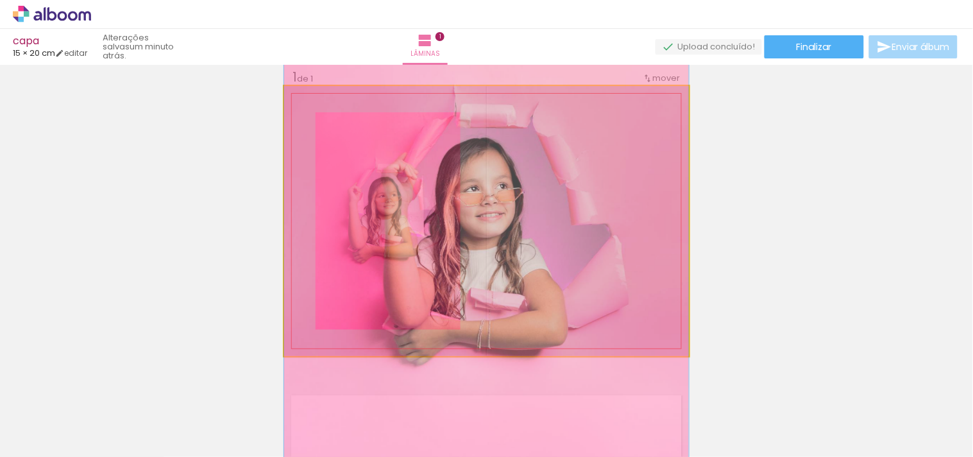
drag, startPoint x: 616, startPoint y: 255, endPoint x: 553, endPoint y: 287, distance: 71.4
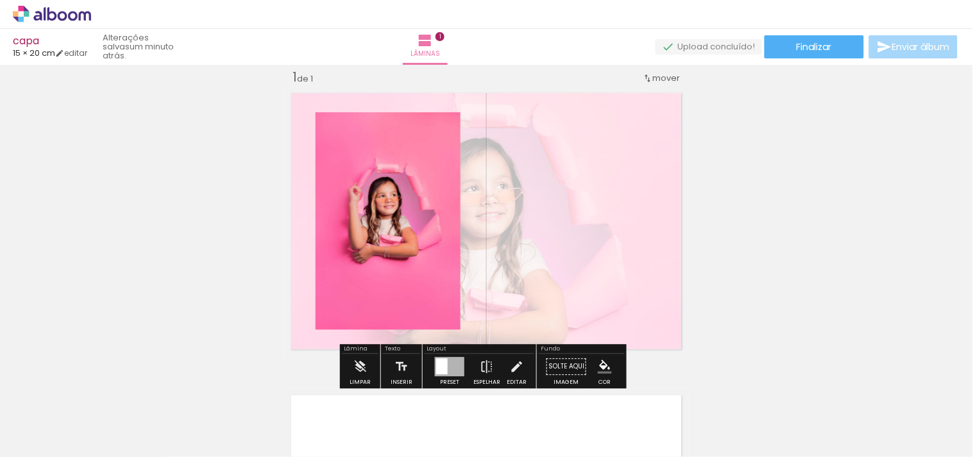
click at [582, 199] on quentale-layouter at bounding box center [486, 221] width 405 height 270
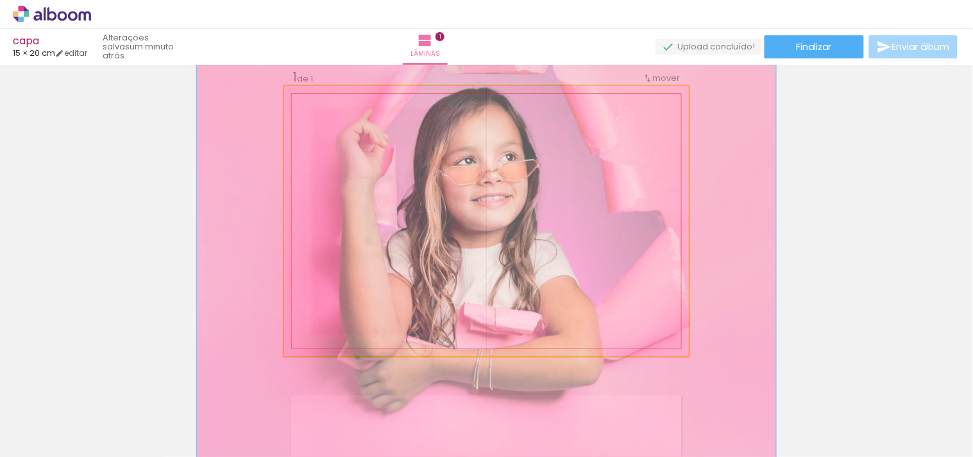
drag, startPoint x: 330, startPoint y: 118, endPoint x: 354, endPoint y: 118, distance: 23.7
click at [354, 118] on div at bounding box center [353, 119] width 12 height 12
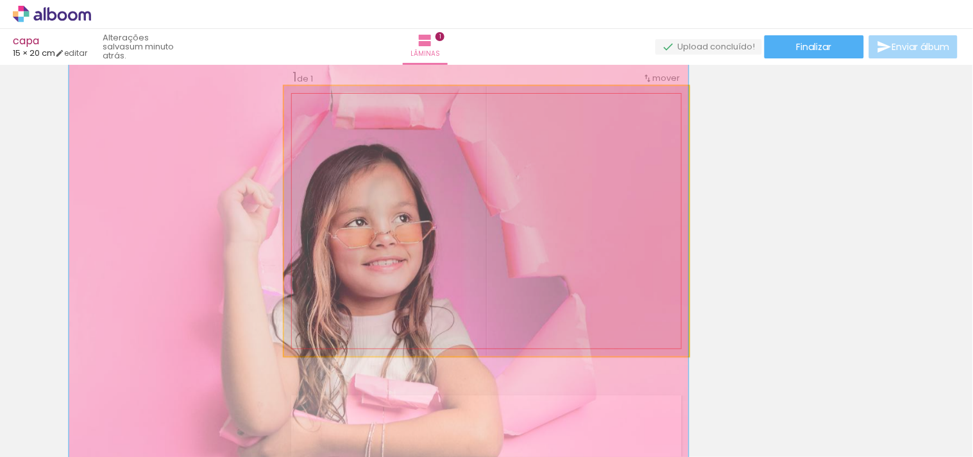
drag, startPoint x: 556, startPoint y: 185, endPoint x: 433, endPoint y: 248, distance: 137.9
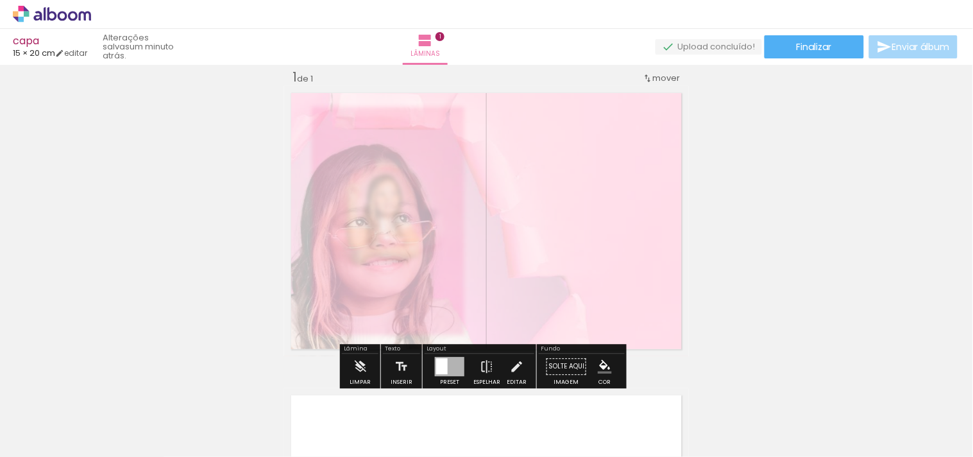
click at [792, 231] on div "Inserir lâmina 1 de 1" at bounding box center [486, 355] width 973 height 605
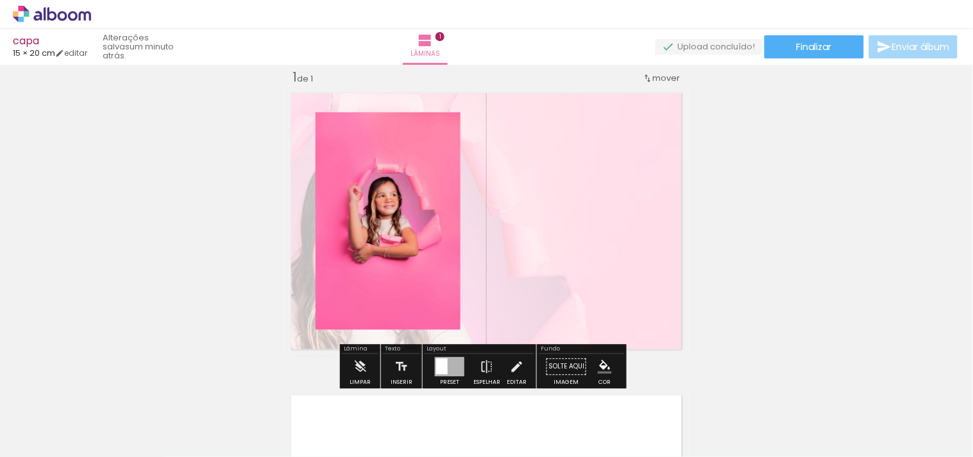
click at [599, 235] on quentale-layouter at bounding box center [486, 221] width 405 height 270
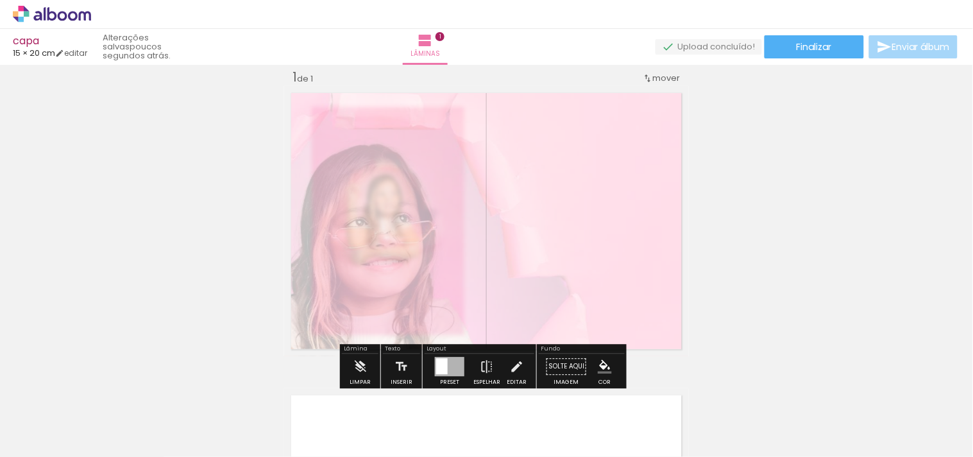
click at [50, 445] on span "Adicionar Fotos" at bounding box center [45, 439] width 38 height 14
click at [0, 0] on input "file" at bounding box center [0, 0] width 0 height 0
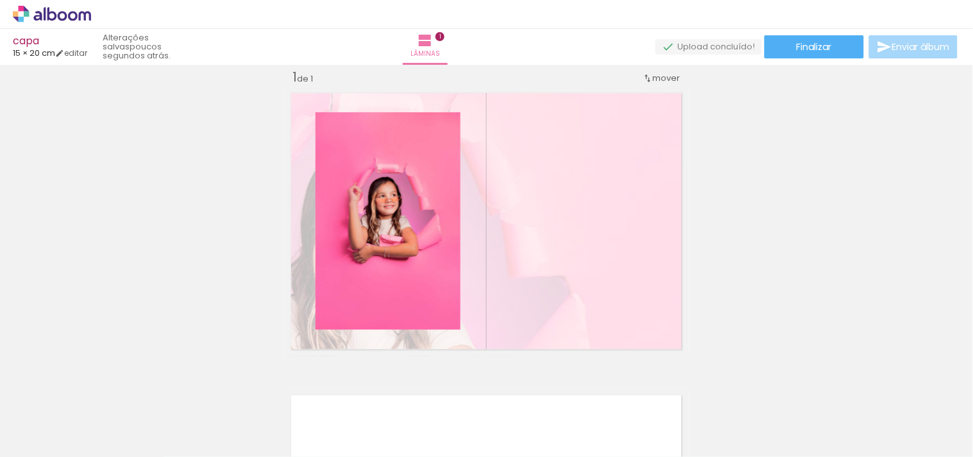
scroll to position [0, 0]
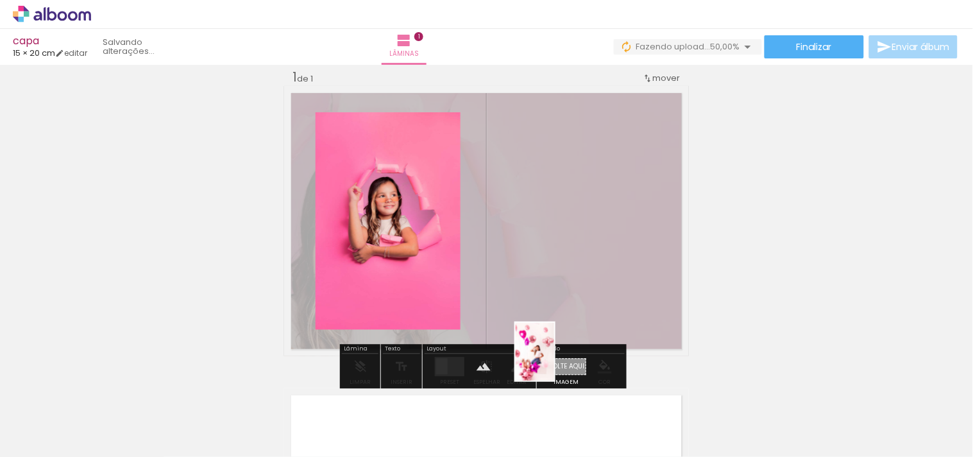
drag, startPoint x: 193, startPoint y: 417, endPoint x: 554, endPoint y: 361, distance: 365.3
click at [554, 361] on quentale-workspace at bounding box center [486, 228] width 973 height 457
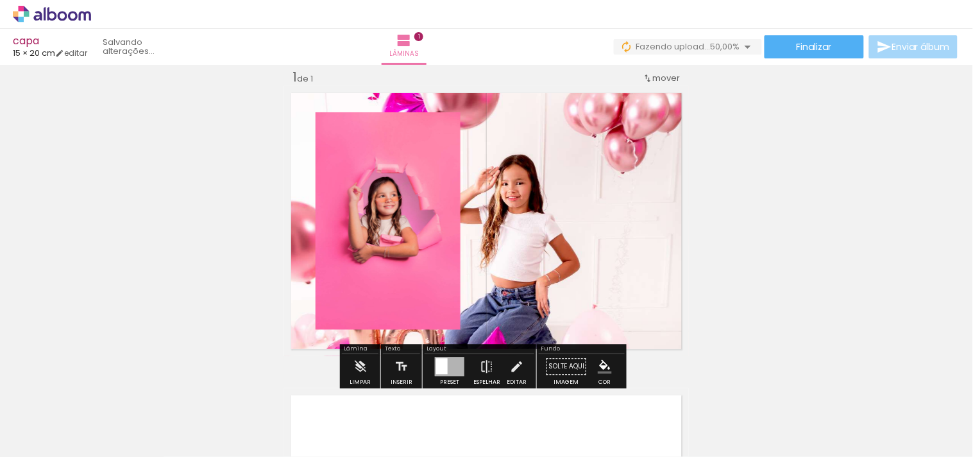
click at [645, 274] on quentale-layouter at bounding box center [486, 221] width 405 height 270
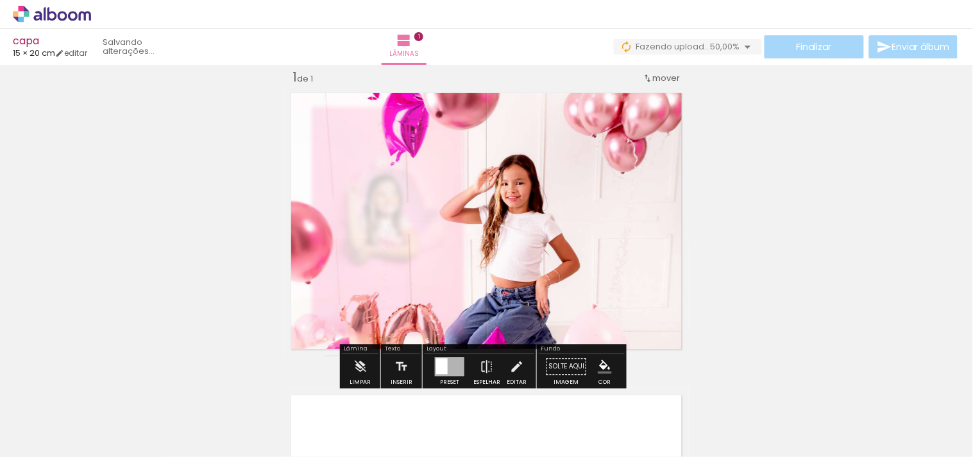
click at [430, 112] on div at bounding box center [448, 118] width 50 height 21
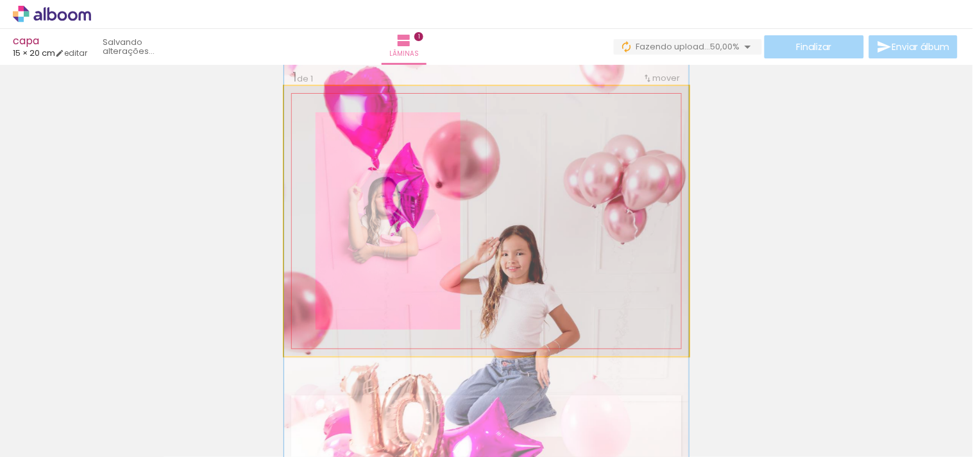
drag, startPoint x: 593, startPoint y: 232, endPoint x: 558, endPoint y: 299, distance: 75.7
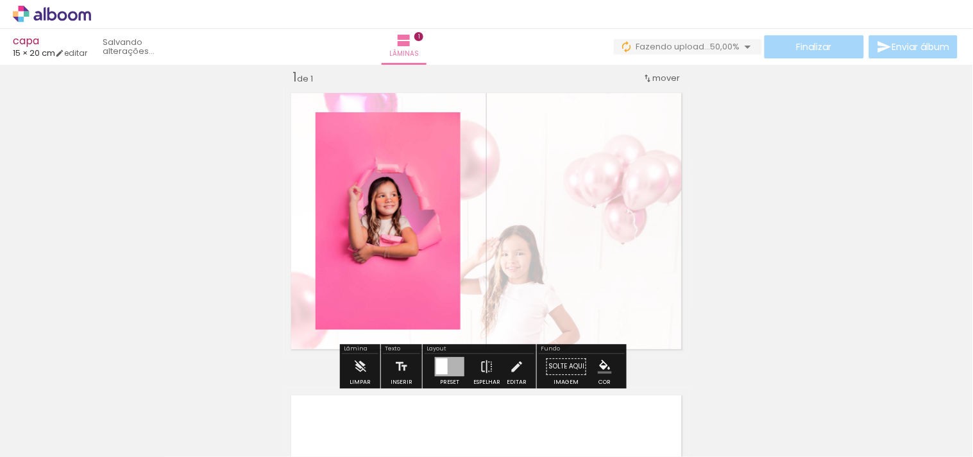
click at [573, 149] on quentale-layouter at bounding box center [486, 221] width 405 height 270
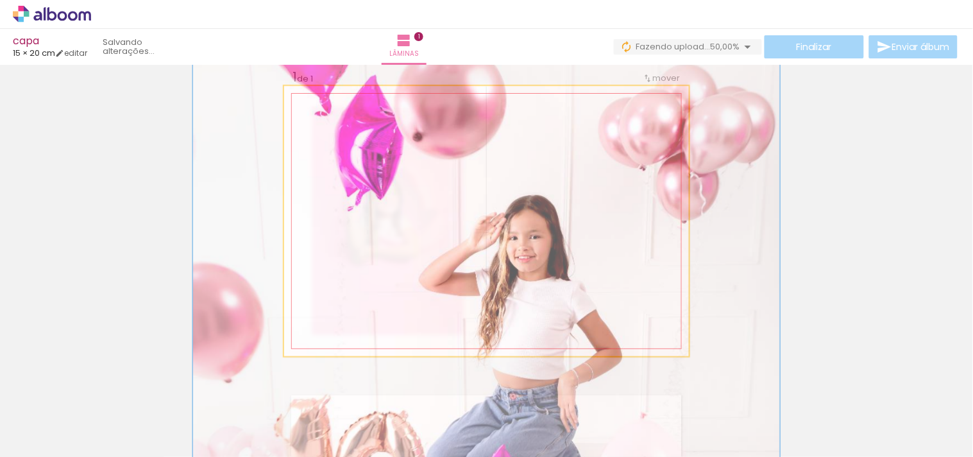
drag, startPoint x: 328, startPoint y: 116, endPoint x: 349, endPoint y: 117, distance: 20.6
type paper-slider "146"
click at [349, 117] on div at bounding box center [354, 119] width 12 height 12
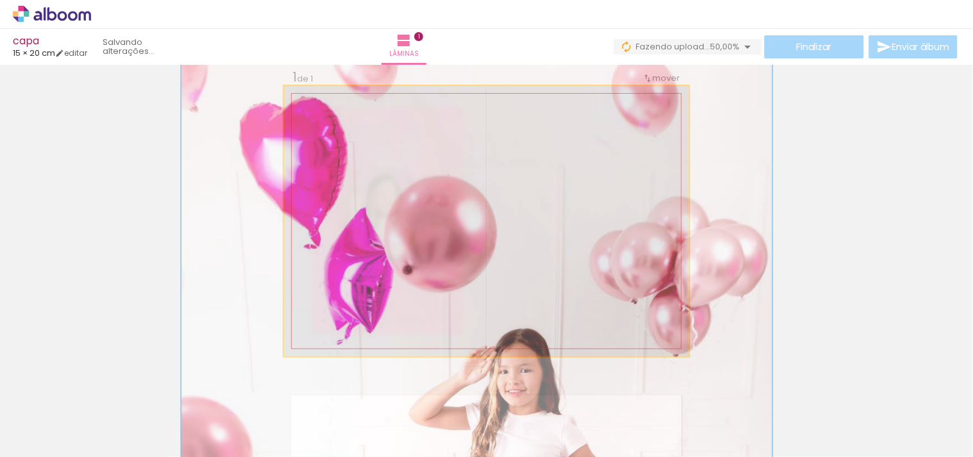
drag, startPoint x: 632, startPoint y: 223, endPoint x: 626, endPoint y: 348, distance: 125.2
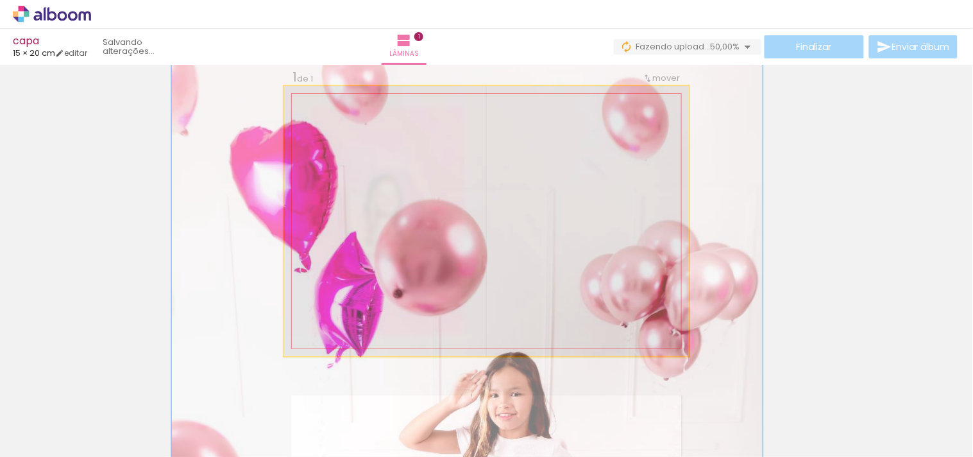
drag, startPoint x: 611, startPoint y: 235, endPoint x: 603, endPoint y: 255, distance: 21.0
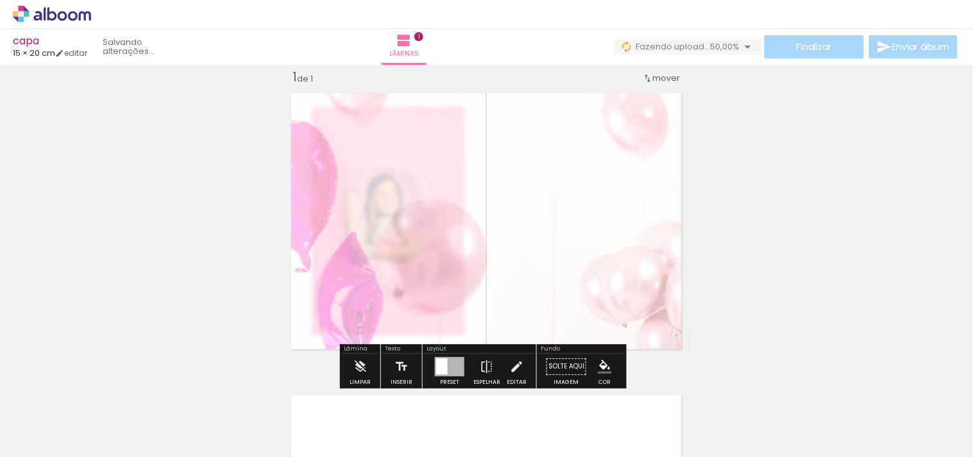
click at [734, 236] on div "Inserir lâmina 1 de 1" at bounding box center [486, 355] width 973 height 605
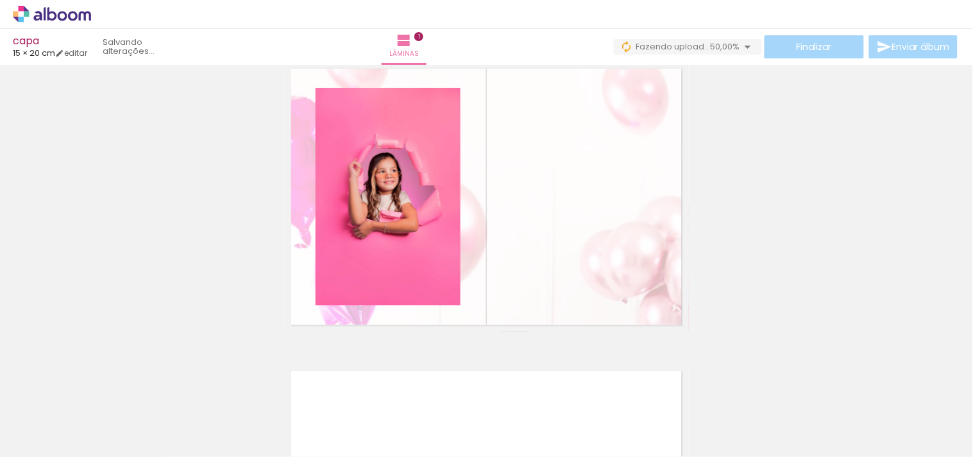
scroll to position [16, 0]
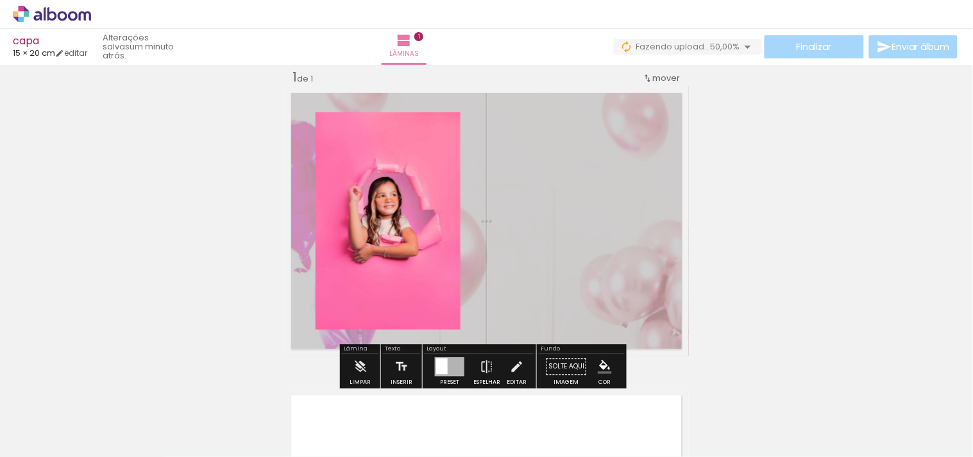
click at [776, 199] on div "Inserir lâmina 1 de 1" at bounding box center [486, 355] width 973 height 605
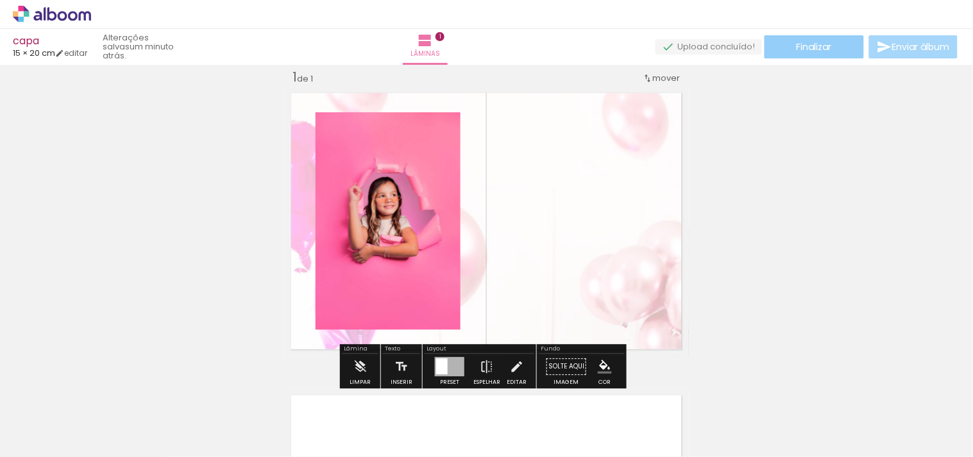
click at [812, 47] on span "Finalizar" at bounding box center [813, 46] width 35 height 9
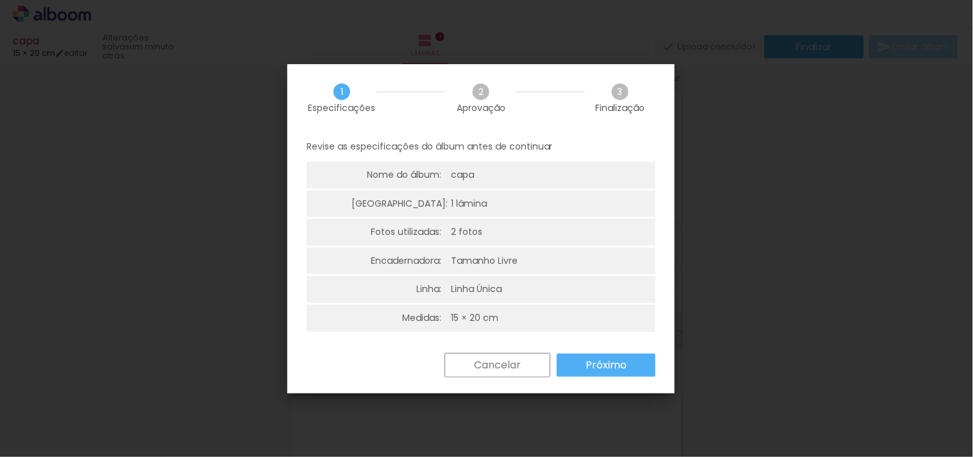
scroll to position [3, 0]
click at [585, 364] on paper-button "Próximo" at bounding box center [606, 362] width 99 height 23
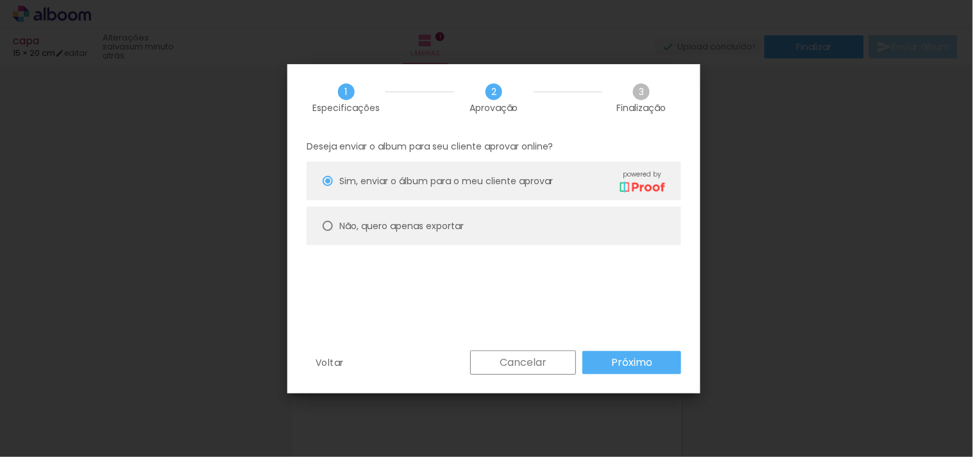
click at [535, 209] on paper-radio-button "Não, quero apenas exportar" at bounding box center [493, 225] width 374 height 38
type paper-radio-button "on"
click at [548, 231] on paper-radio-button "Não, quero apenas exportar" at bounding box center [493, 225] width 374 height 38
click at [0, 0] on slot "Próximo" at bounding box center [0, 0] width 0 height 0
type input "Alta, 300 DPI"
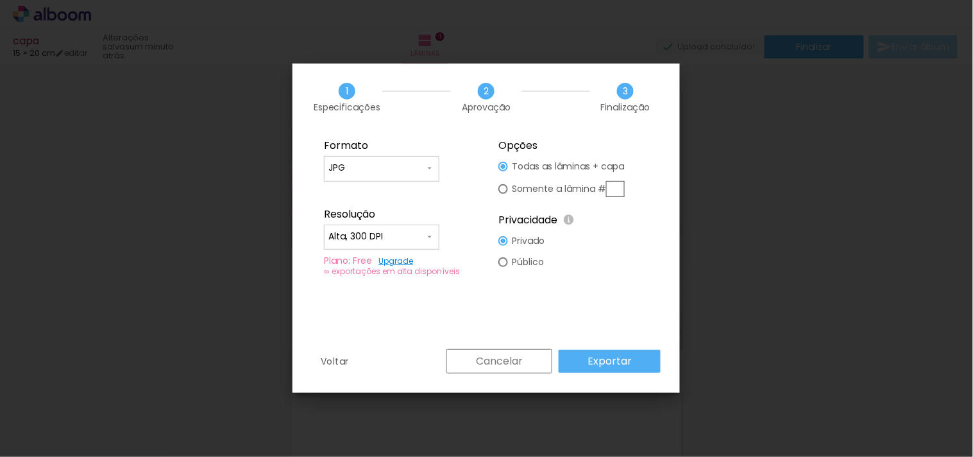
click at [419, 157] on paper-input-container "JPG" at bounding box center [381, 169] width 115 height 26
click at [778, 306] on iron-overlay-backdrop at bounding box center [486, 228] width 973 height 457
click at [543, 355] on paper-button "Cancelar" at bounding box center [499, 361] width 106 height 24
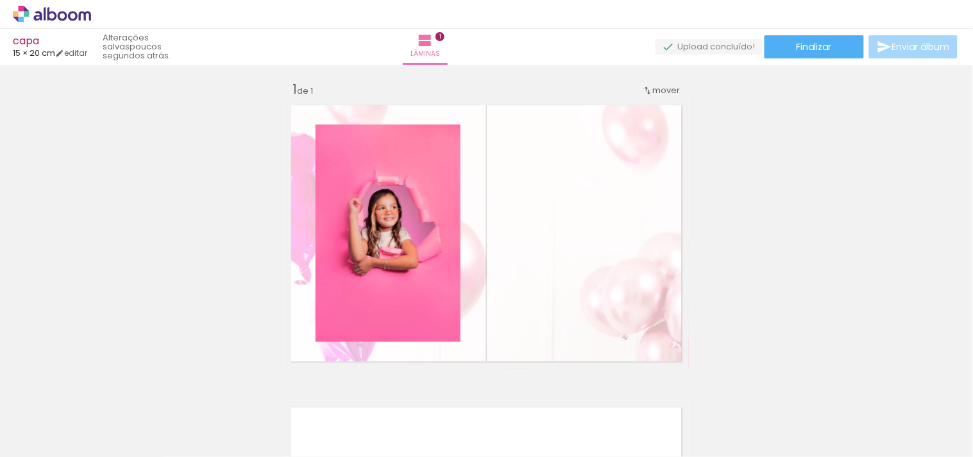
scroll to position [14, 0]
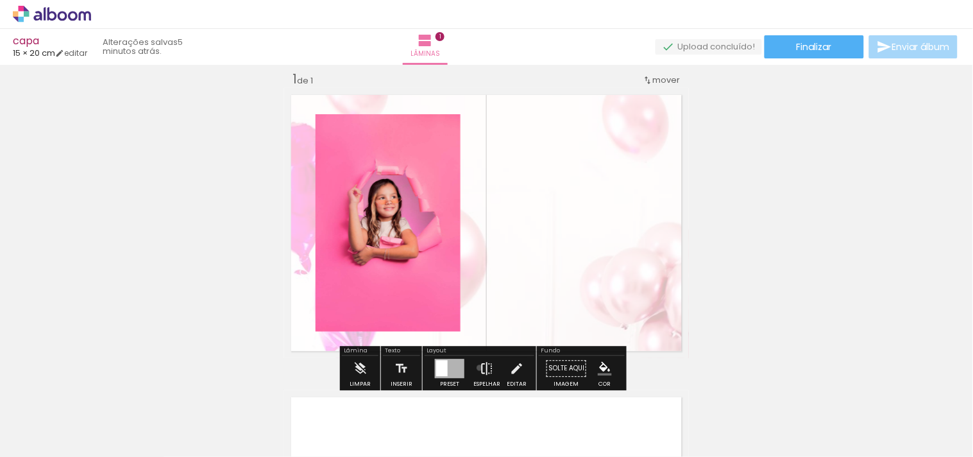
click at [480, 367] on iron-icon at bounding box center [487, 368] width 14 height 26
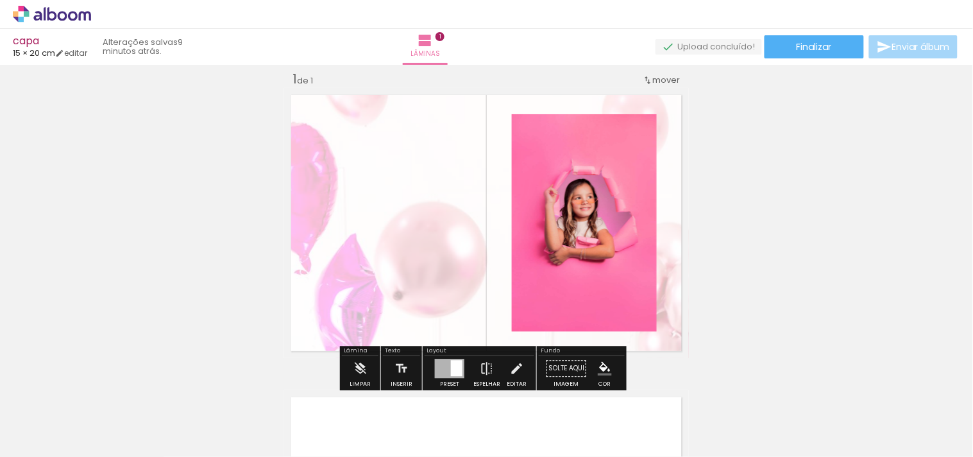
click at [573, 274] on quentale-photo at bounding box center [584, 222] width 145 height 217
click at [448, 359] on div at bounding box center [449, 367] width 29 height 19
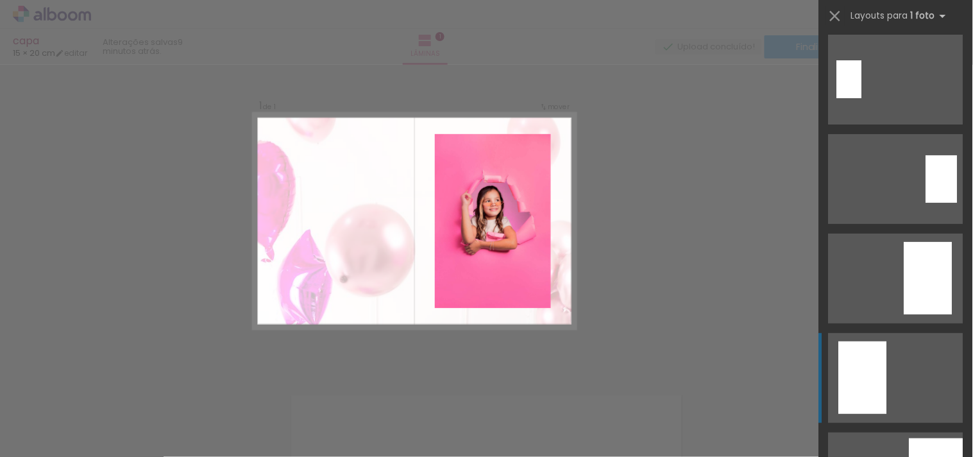
scroll to position [0, 0]
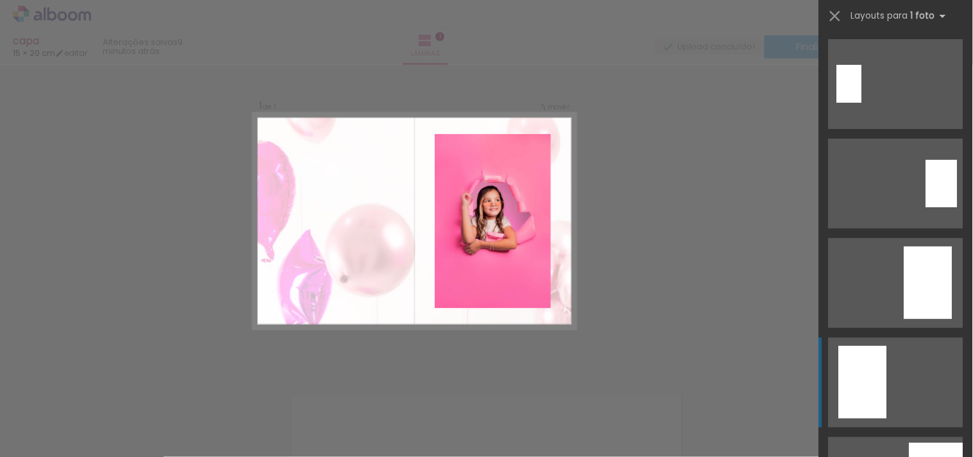
click at [862, 103] on div at bounding box center [849, 84] width 25 height 38
click at [494, 242] on quentale-photo at bounding box center [493, 221] width 116 height 174
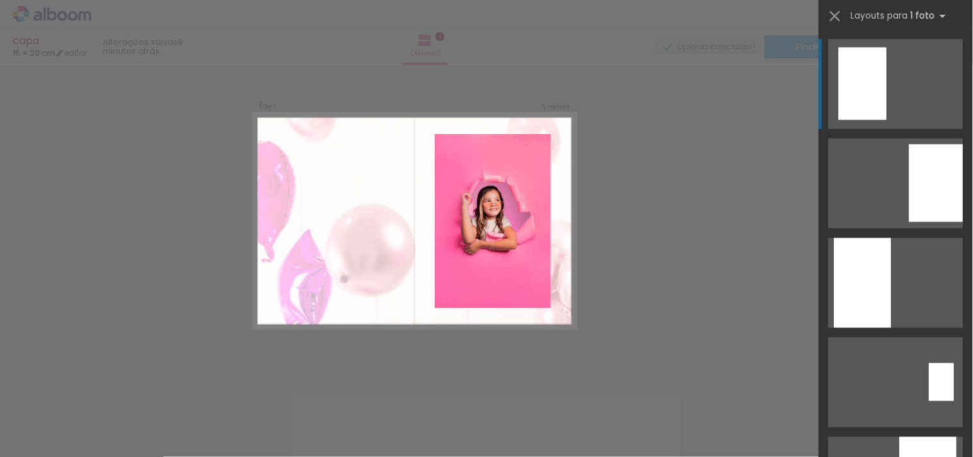
click at [518, 196] on quentale-photo at bounding box center [493, 221] width 116 height 174
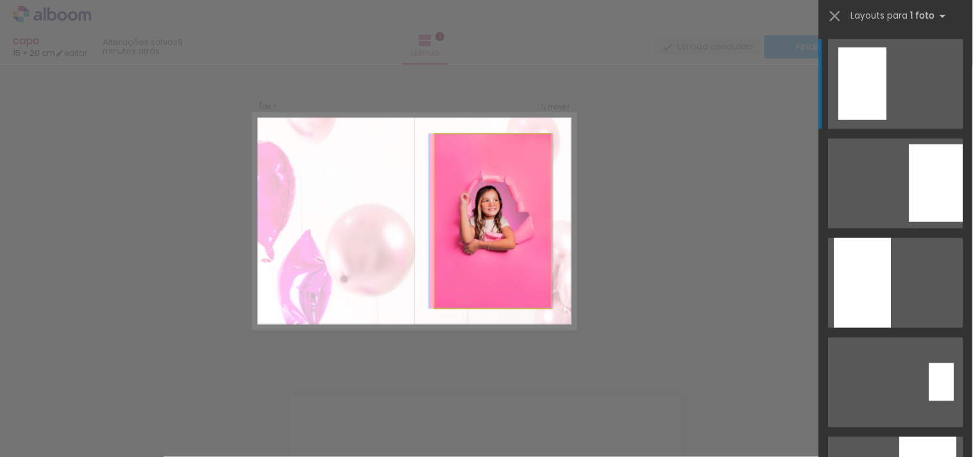
drag, startPoint x: 529, startPoint y: 164, endPoint x: 527, endPoint y: 190, distance: 25.7
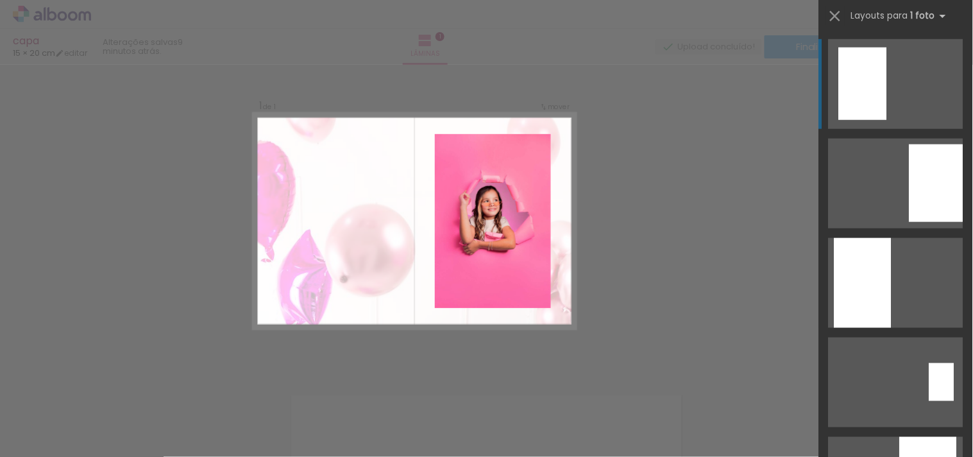
click at [794, 295] on div "Confirmar Cancelar" at bounding box center [486, 366] width 973 height 635
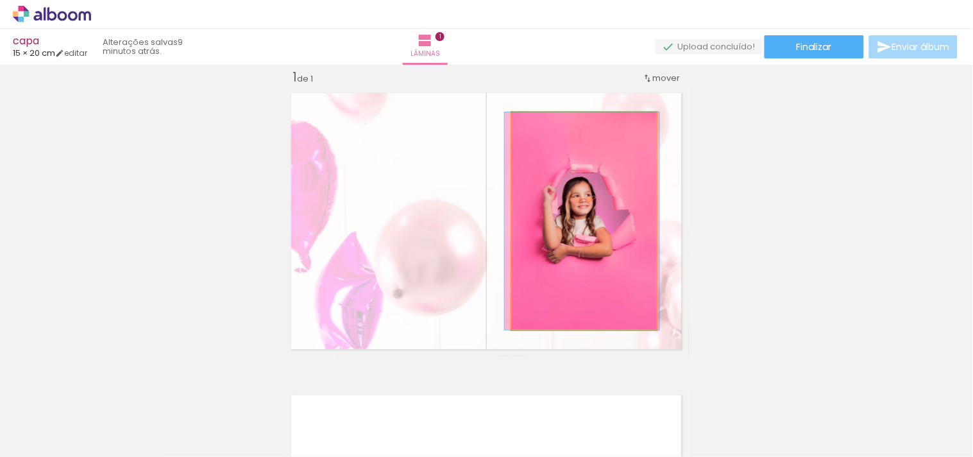
click at [587, 277] on quentale-photo at bounding box center [584, 220] width 145 height 217
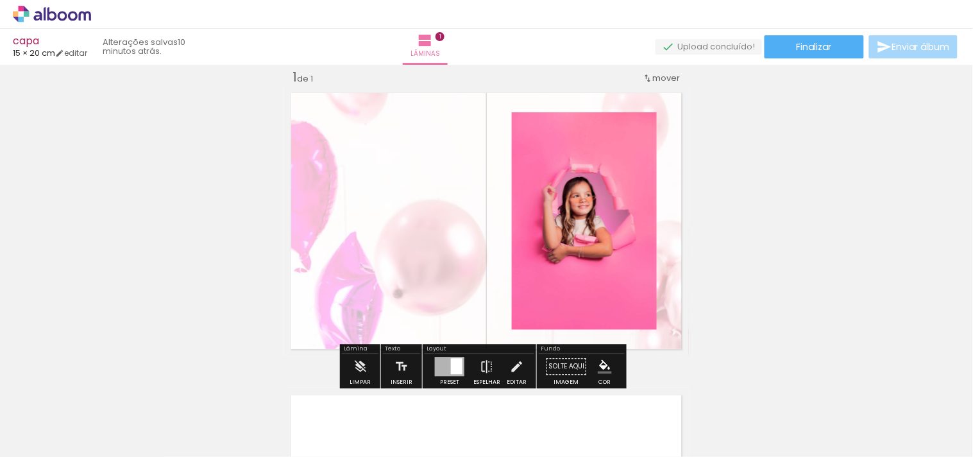
click at [761, 290] on div "Inserir lâmina 1 de 1" at bounding box center [486, 355] width 973 height 605
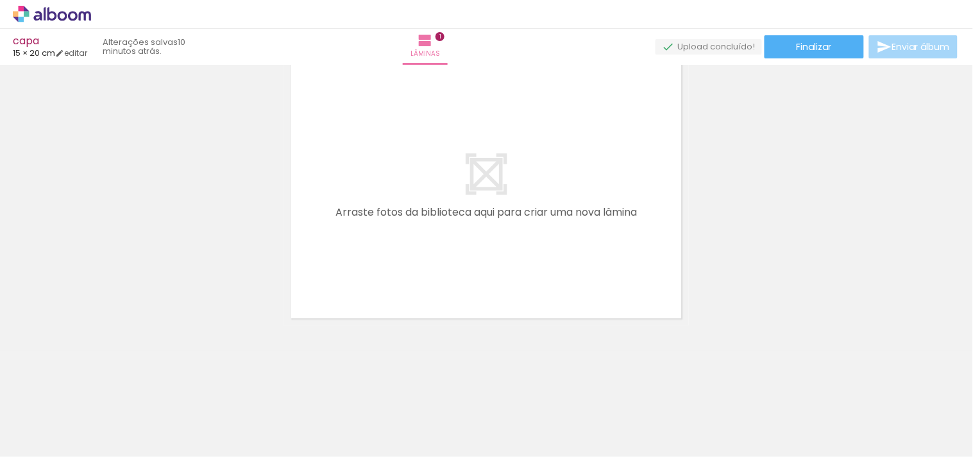
scroll to position [356, 0]
click at [44, 427] on div "Biblioteca 2 fotos Todas as fotos Não utilizadas Adicionar Fotos" at bounding box center [40, 416] width 80 height 63
click at [46, 432] on span "Adicionar Fotos" at bounding box center [45, 439] width 38 height 14
click at [0, 0] on input "file" at bounding box center [0, 0] width 0 height 0
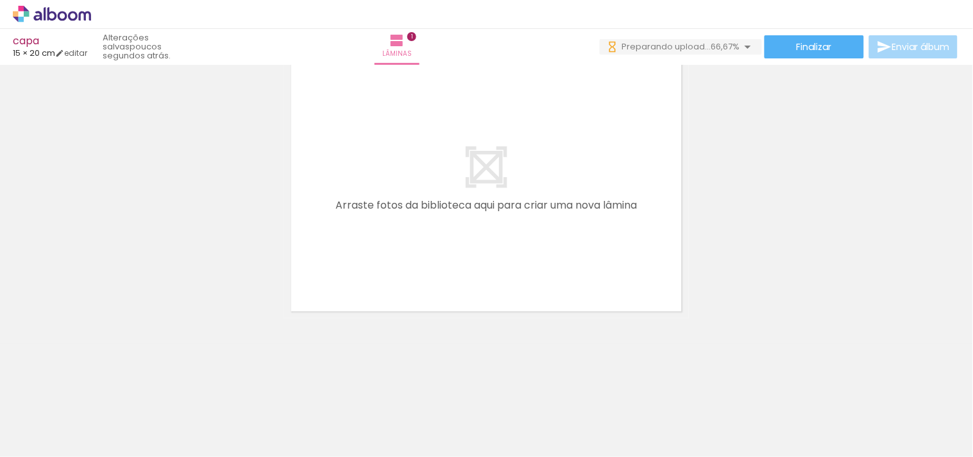
scroll to position [0, 0]
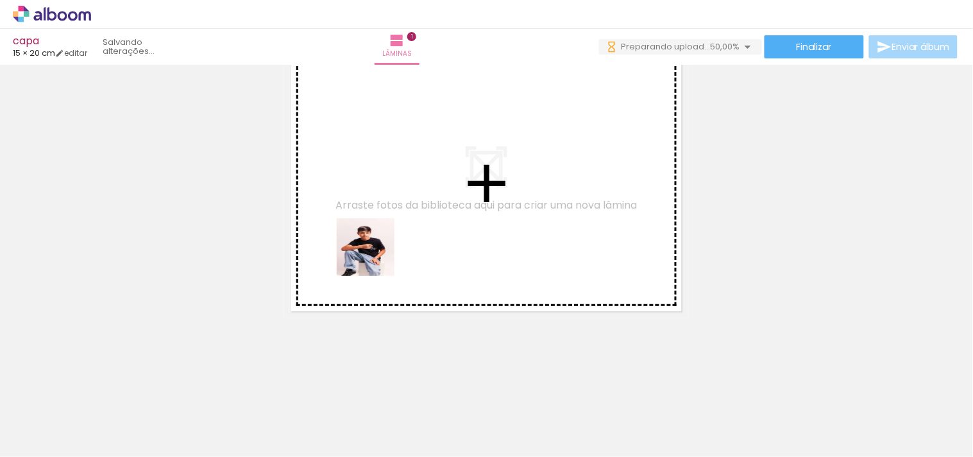
drag, startPoint x: 283, startPoint y: 431, endPoint x: 375, endPoint y: 256, distance: 197.0
click at [375, 256] on quentale-workspace at bounding box center [486, 228] width 973 height 457
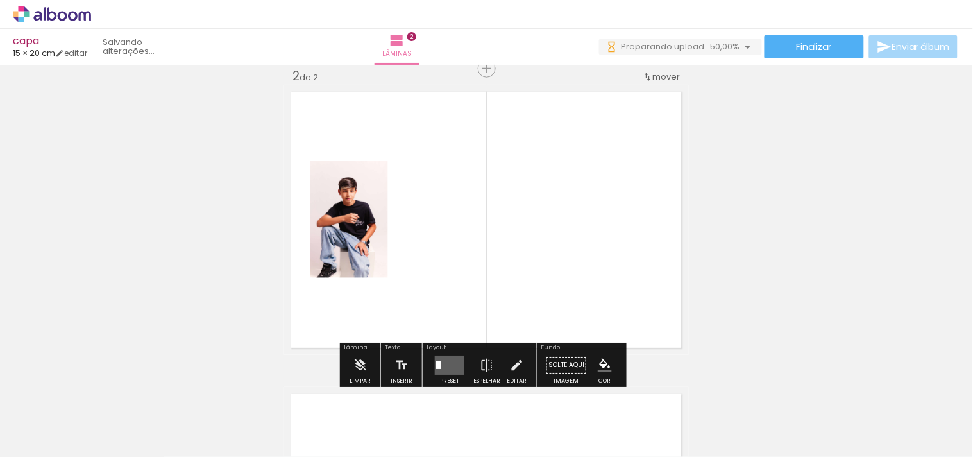
scroll to position [318, 0]
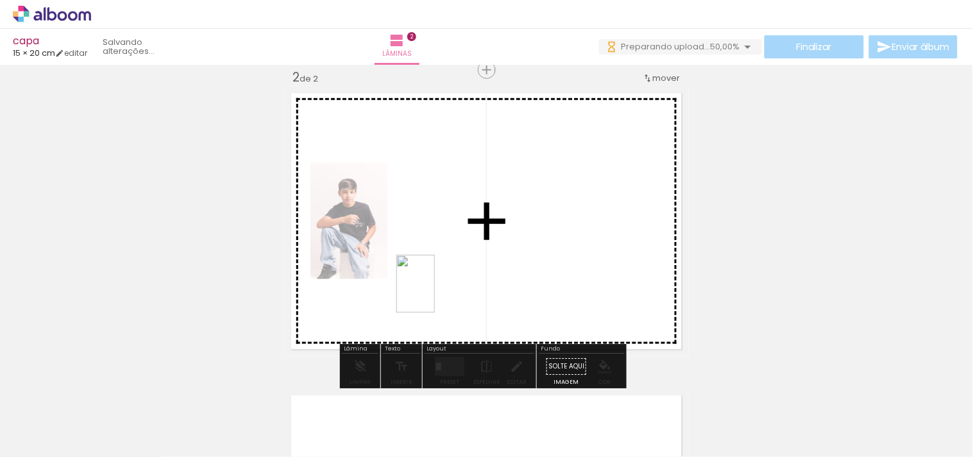
drag, startPoint x: 362, startPoint y: 428, endPoint x: 435, endPoint y: 293, distance: 152.9
click at [435, 293] on quentale-workspace at bounding box center [486, 228] width 973 height 457
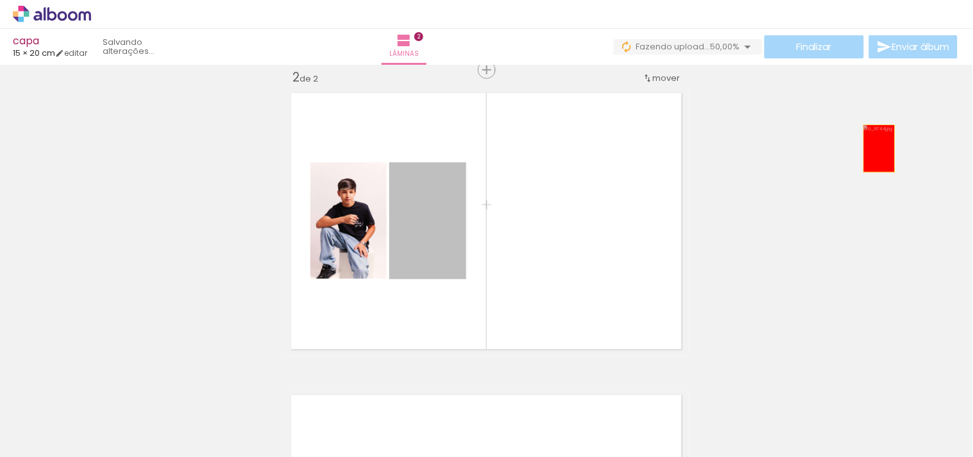
drag, startPoint x: 435, startPoint y: 255, endPoint x: 855, endPoint y: 159, distance: 430.9
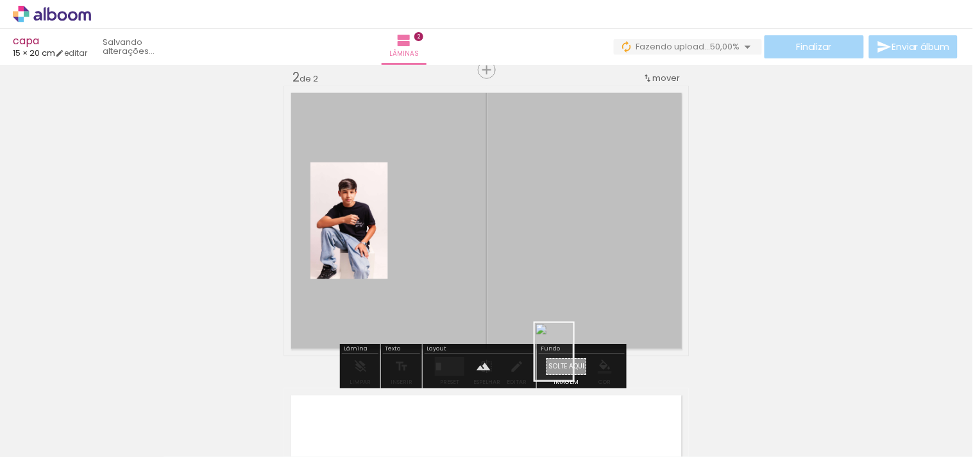
drag, startPoint x: 351, startPoint y: 424, endPoint x: 573, endPoint y: 361, distance: 230.6
click at [573, 361] on quentale-workspace at bounding box center [486, 228] width 973 height 457
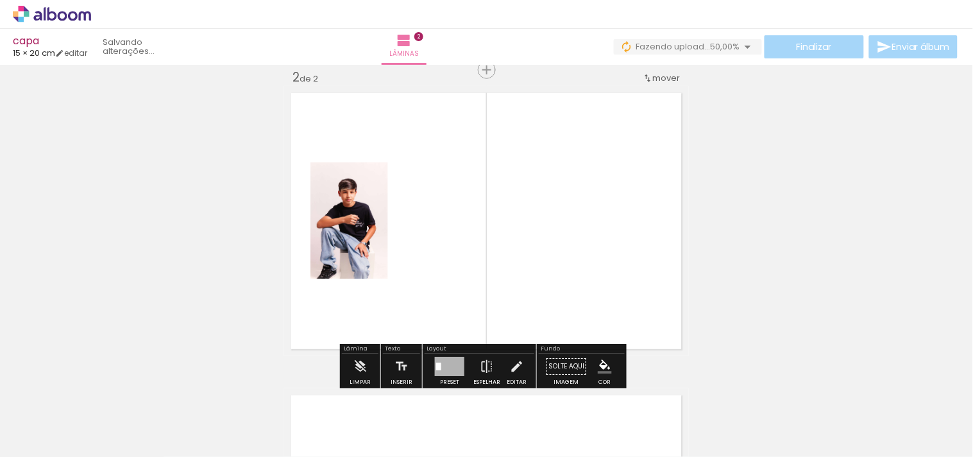
click at [565, 278] on quentale-layouter at bounding box center [486, 221] width 405 height 270
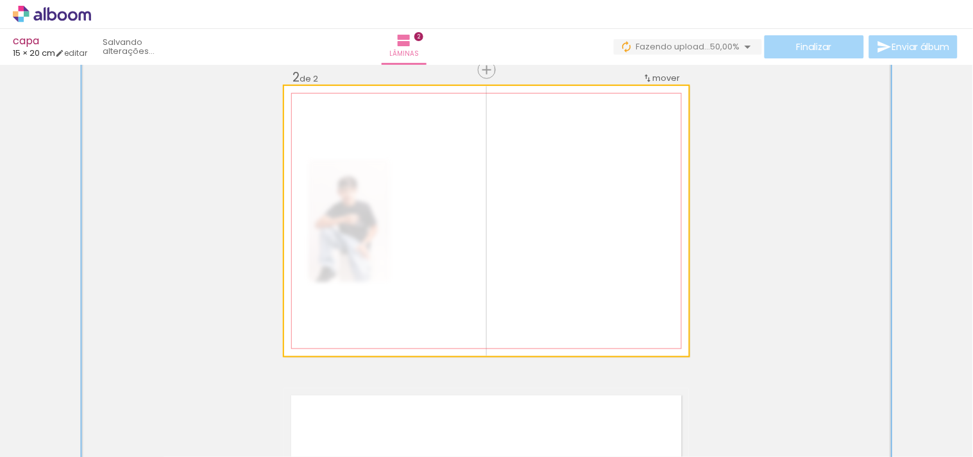
drag, startPoint x: 342, startPoint y: 117, endPoint x: 399, endPoint y: 117, distance: 57.7
type paper-slider "200"
click at [399, 108] on div "P&B Largura Cor" at bounding box center [508, 108] width 405 height 0
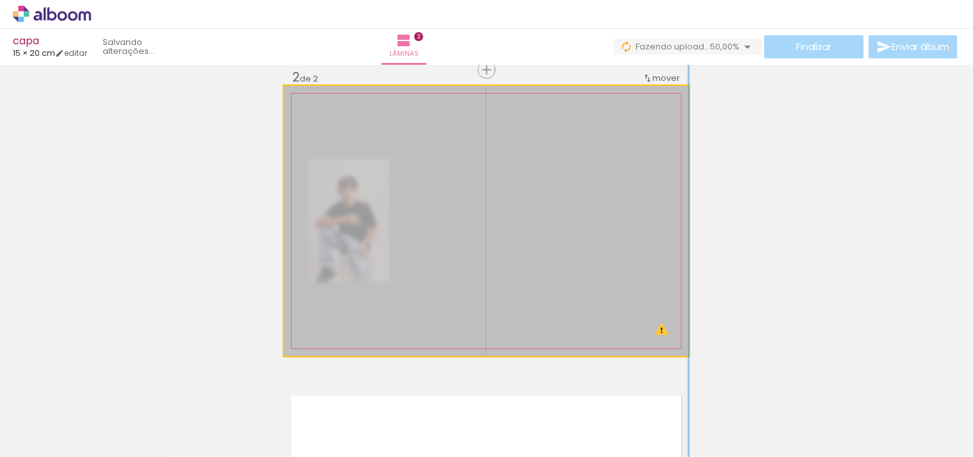
drag, startPoint x: 626, startPoint y: 190, endPoint x: 420, endPoint y: 255, distance: 215.6
drag, startPoint x: 519, startPoint y: 202, endPoint x: 451, endPoint y: 237, distance: 76.6
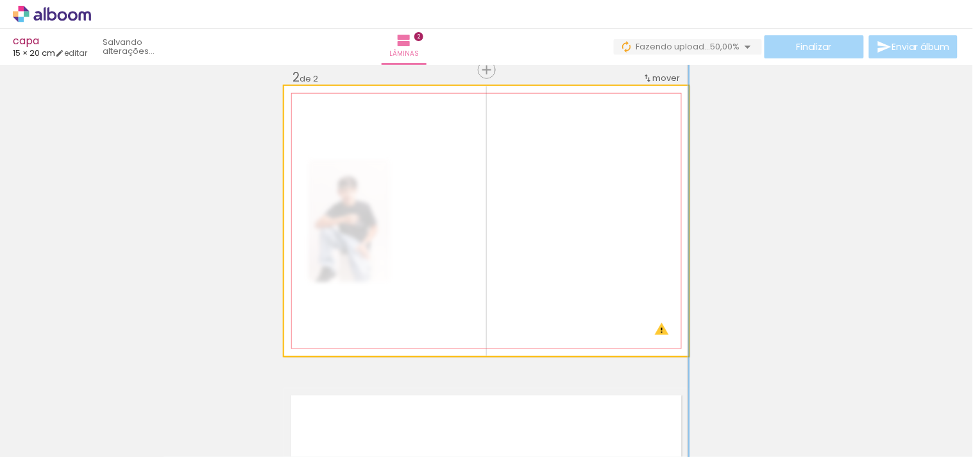
drag, startPoint x: 376, startPoint y: 121, endPoint x: 383, endPoint y: 121, distance: 7.1
click at [383, 121] on div at bounding box center [384, 119] width 12 height 12
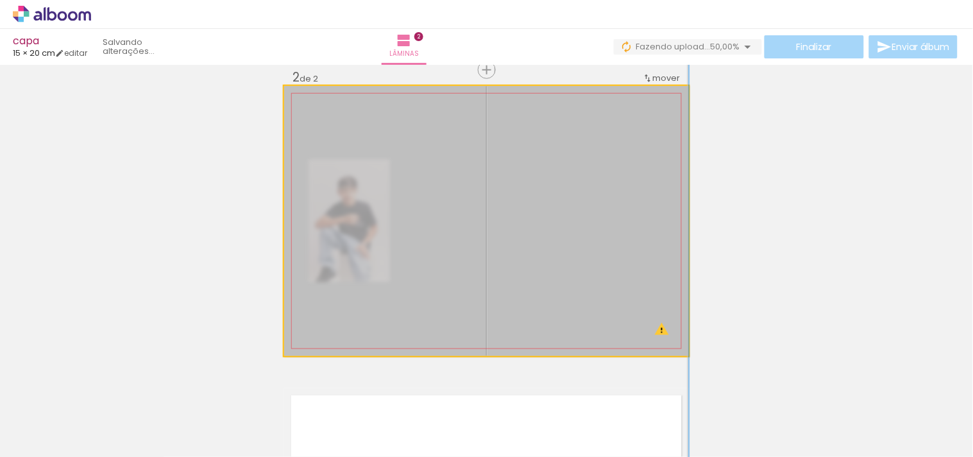
drag, startPoint x: 585, startPoint y: 201, endPoint x: 551, endPoint y: 210, distance: 35.1
drag, startPoint x: 554, startPoint y: 241, endPoint x: 619, endPoint y: 221, distance: 67.7
drag, startPoint x: 347, startPoint y: 220, endPoint x: 581, endPoint y: 240, distance: 234.9
drag, startPoint x: 442, startPoint y: 214, endPoint x: 572, endPoint y: 212, distance: 129.5
drag, startPoint x: 554, startPoint y: 207, endPoint x: 575, endPoint y: 336, distance: 130.6
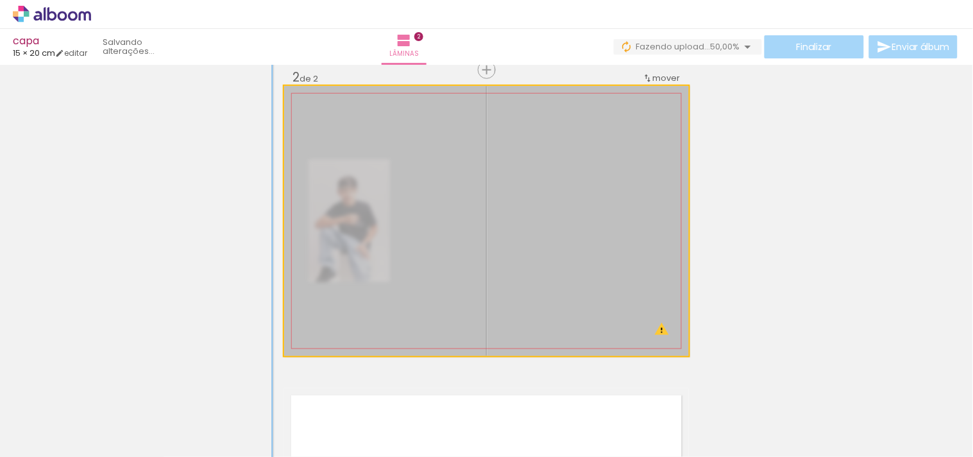
drag, startPoint x: 577, startPoint y: 240, endPoint x: 567, endPoint y: 127, distance: 113.3
drag, startPoint x: 569, startPoint y: 274, endPoint x: 603, endPoint y: 209, distance: 73.4
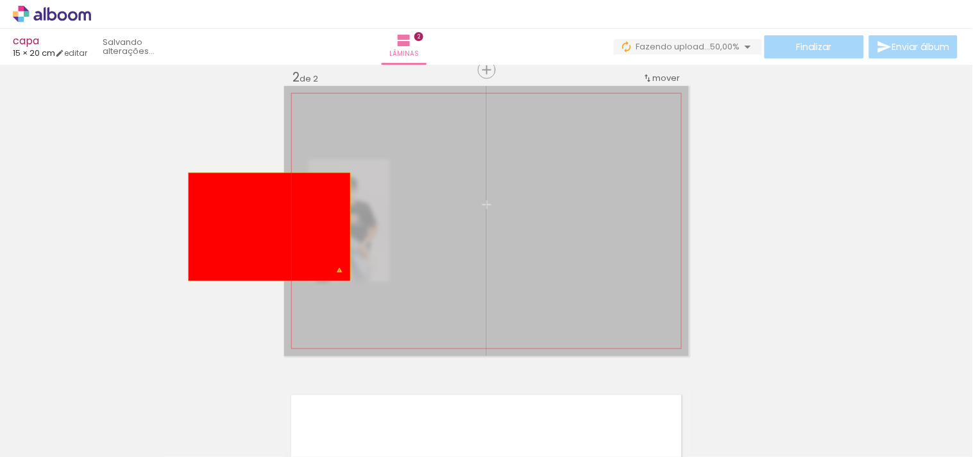
drag, startPoint x: 608, startPoint y: 256, endPoint x: 264, endPoint y: 226, distance: 345.0
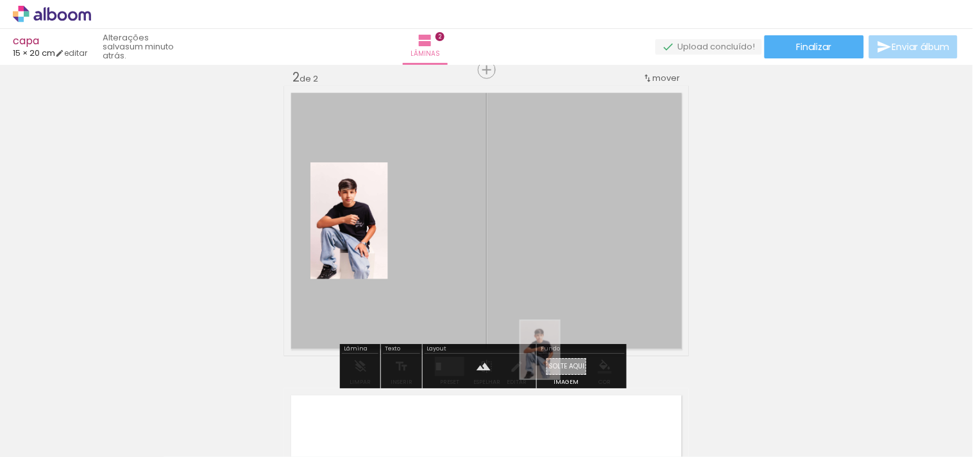
drag, startPoint x: 277, startPoint y: 424, endPoint x: 560, endPoint y: 360, distance: 289.9
click at [560, 360] on quentale-workspace at bounding box center [486, 228] width 973 height 457
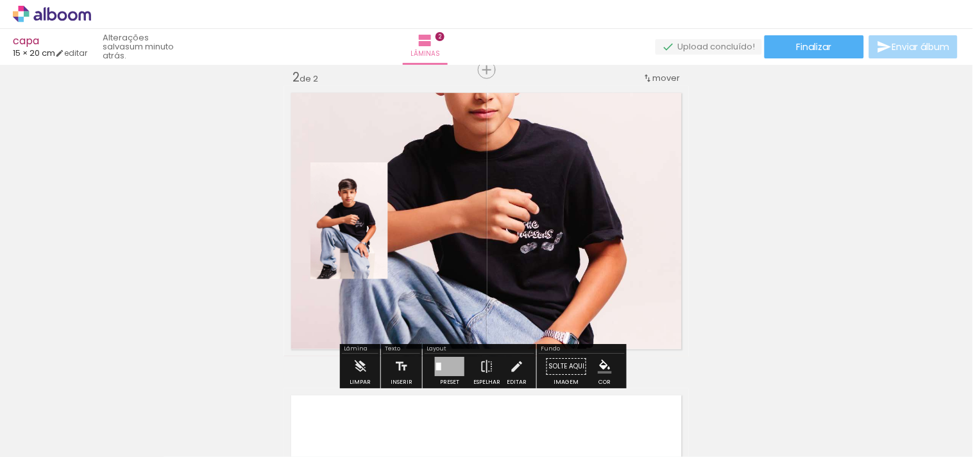
click at [437, 172] on quentale-layouter at bounding box center [486, 221] width 405 height 270
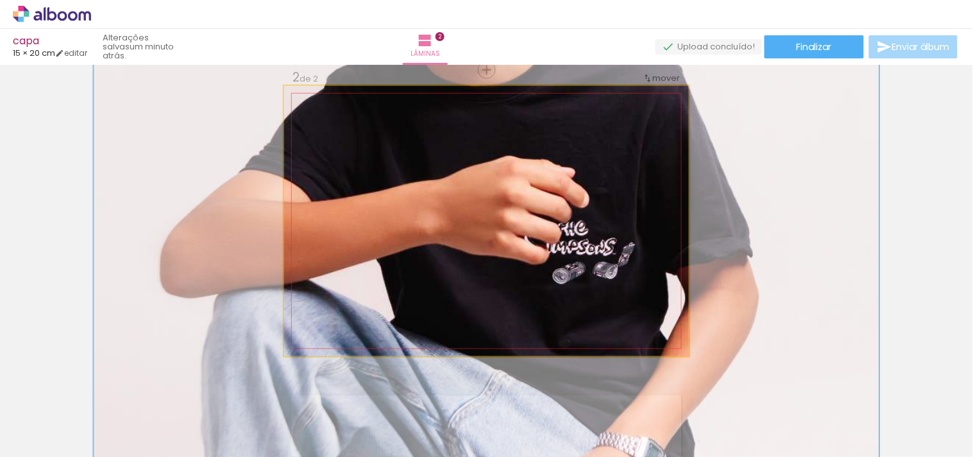
drag, startPoint x: 335, startPoint y: 117, endPoint x: 473, endPoint y: 137, distance: 139.3
type paper-slider "200"
click at [469, 135] on quentale-photo at bounding box center [486, 221] width 405 height 270
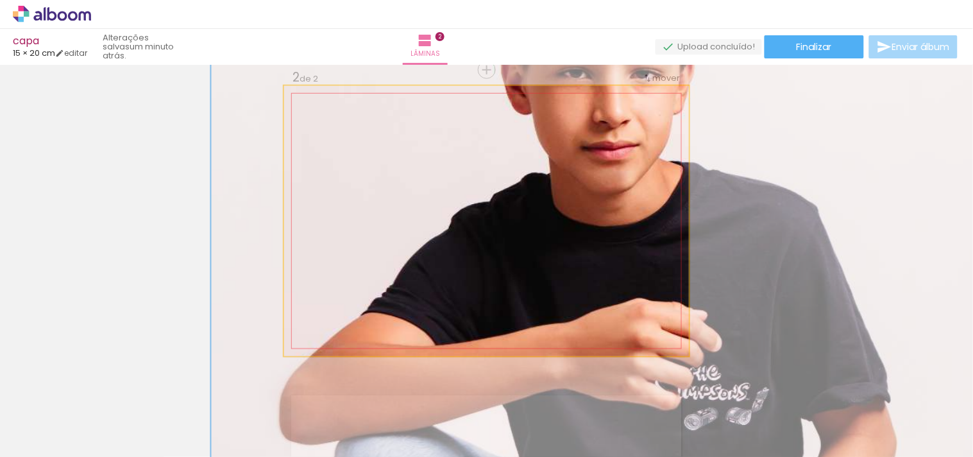
drag, startPoint x: 491, startPoint y: 146, endPoint x: 633, endPoint y: 319, distance: 223.6
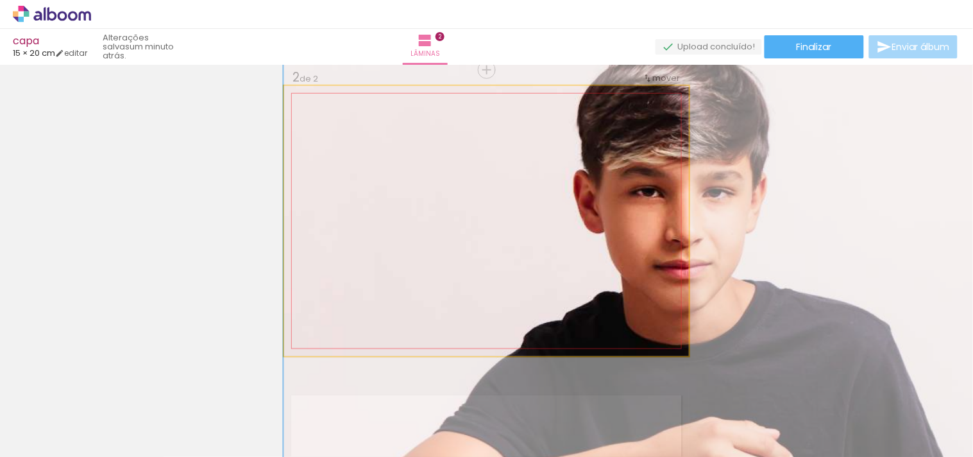
drag, startPoint x: 528, startPoint y: 247, endPoint x: 633, endPoint y: 340, distance: 139.9
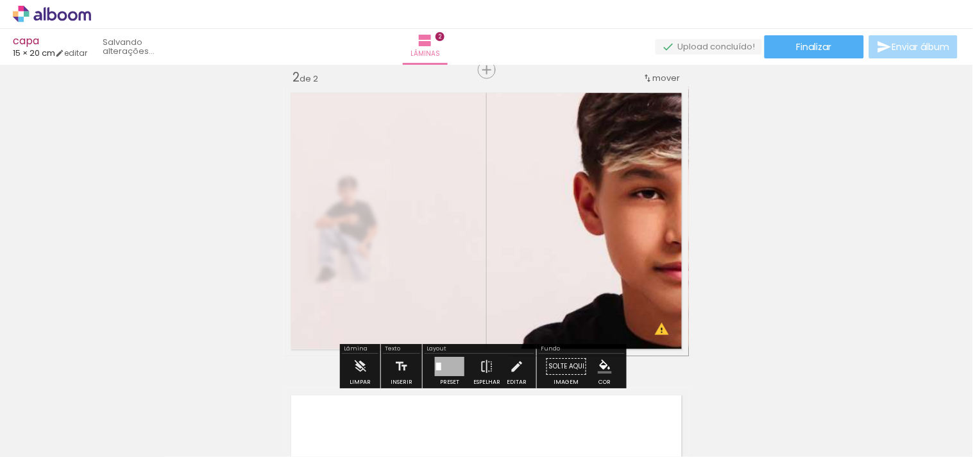
drag, startPoint x: 687, startPoint y: 248, endPoint x: 348, endPoint y: 291, distance: 341.9
click at [348, 291] on div "Inserir lâmina 1 de 2 Inserir lâmina 2 de 2 O Designbox precisará aumentar a su…" at bounding box center [486, 204] width 973 height 907
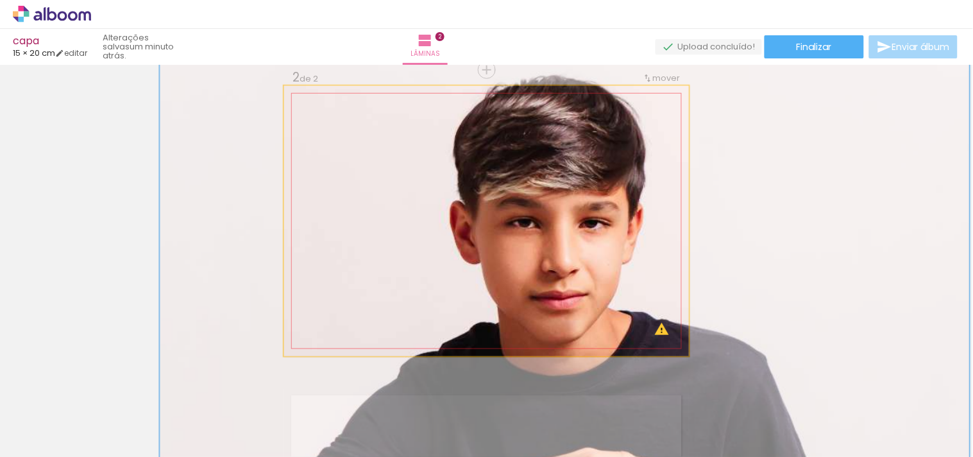
drag, startPoint x: 508, startPoint y: 206, endPoint x: 251, endPoint y: 242, distance: 260.2
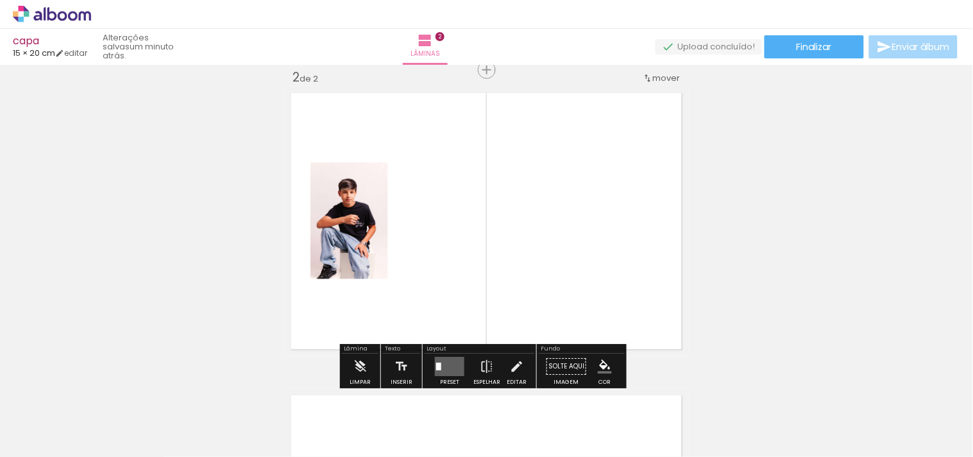
click at [510, 206] on quentale-layouter at bounding box center [486, 221] width 405 height 270
click at [55, 442] on span "Adicionar Fotos" at bounding box center [45, 439] width 38 height 14
click at [0, 0] on input "file" at bounding box center [0, 0] width 0 height 0
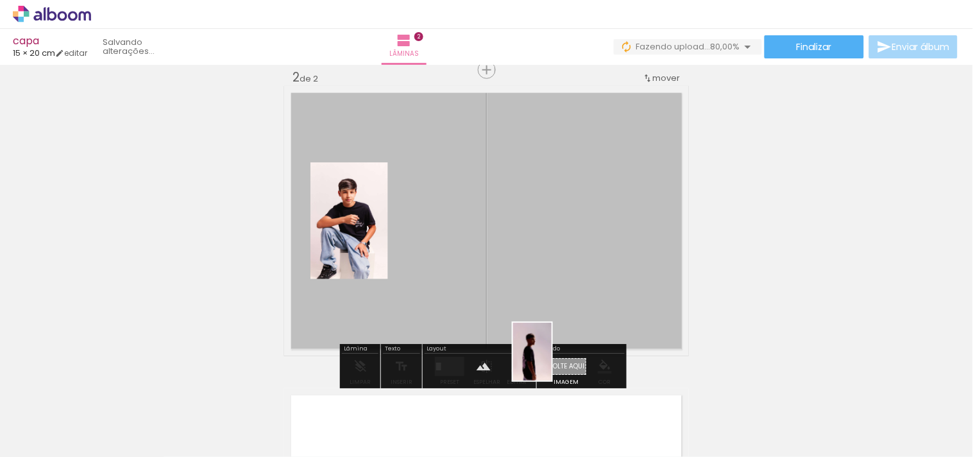
drag, startPoint x: 426, startPoint y: 426, endPoint x: 551, endPoint y: 361, distance: 140.8
click at [551, 361] on quentale-workspace at bounding box center [486, 228] width 973 height 457
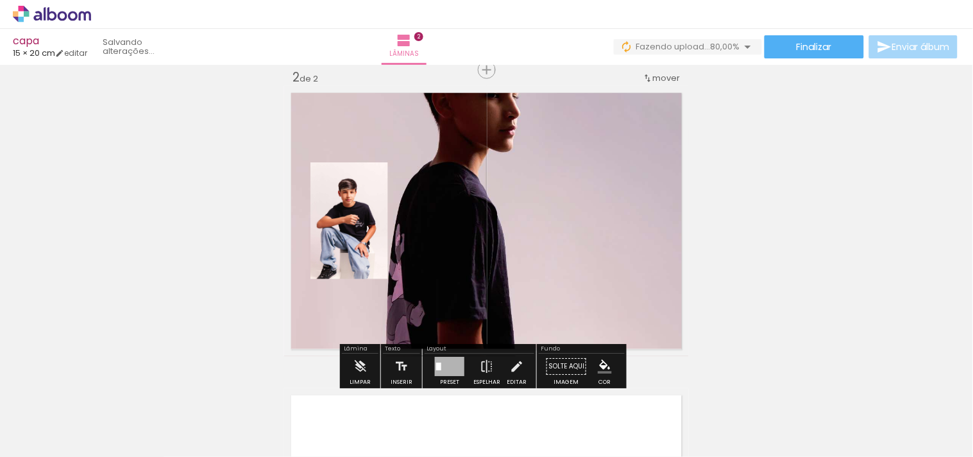
click at [559, 278] on quentale-layouter at bounding box center [486, 221] width 405 height 270
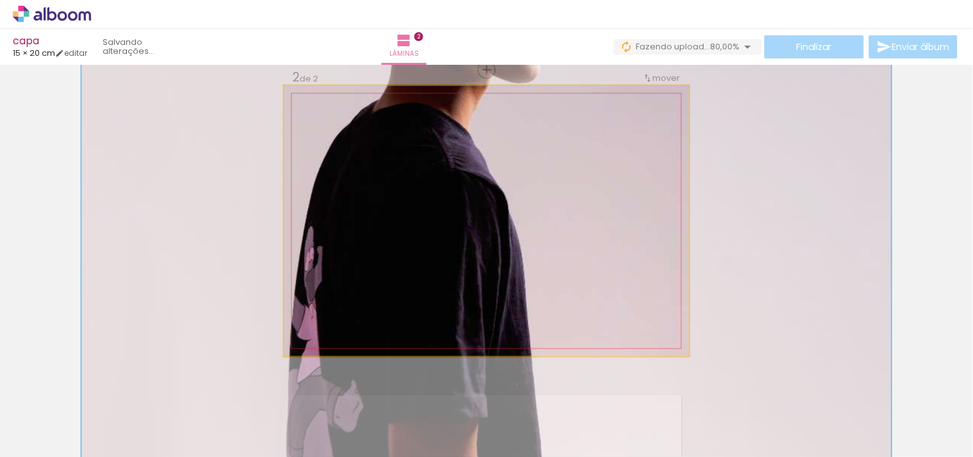
drag, startPoint x: 347, startPoint y: 118, endPoint x: 433, endPoint y: 125, distance: 86.2
type paper-slider "200"
click at [428, 108] on div "P&B Largura Cor" at bounding box center [508, 108] width 405 height 0
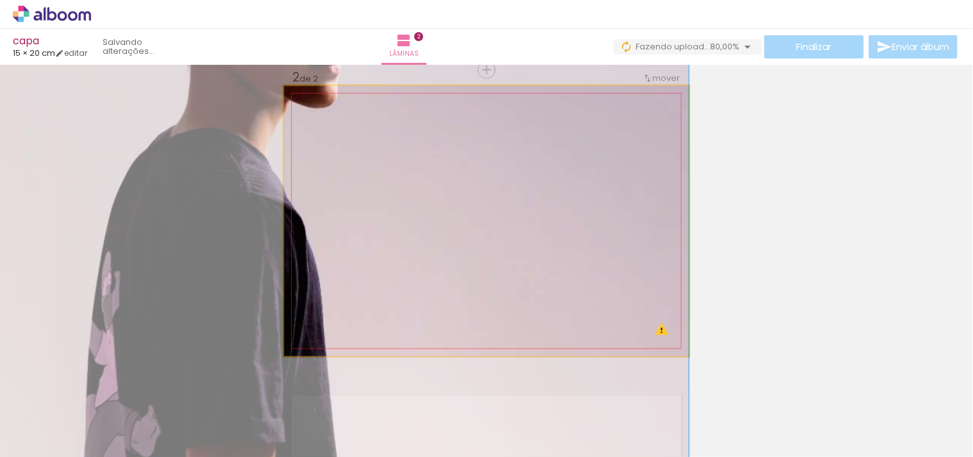
drag, startPoint x: 609, startPoint y: 202, endPoint x: 350, endPoint y: 227, distance: 260.2
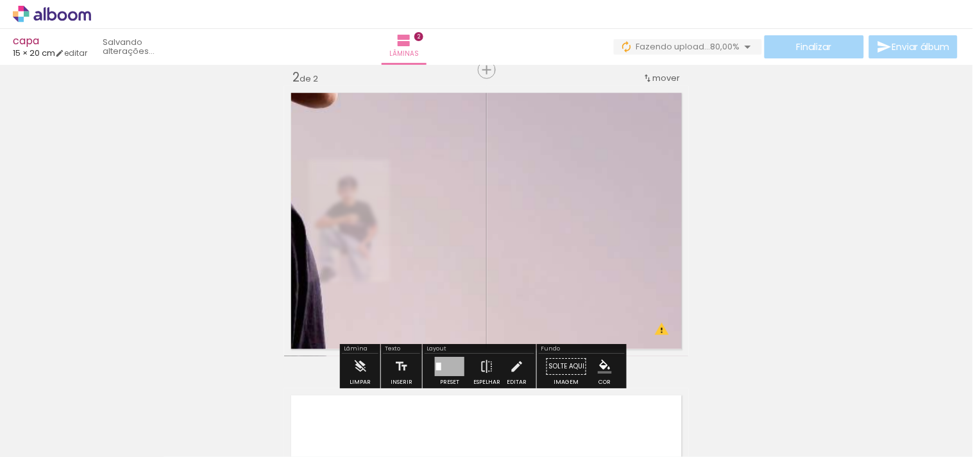
type paper-slider "65"
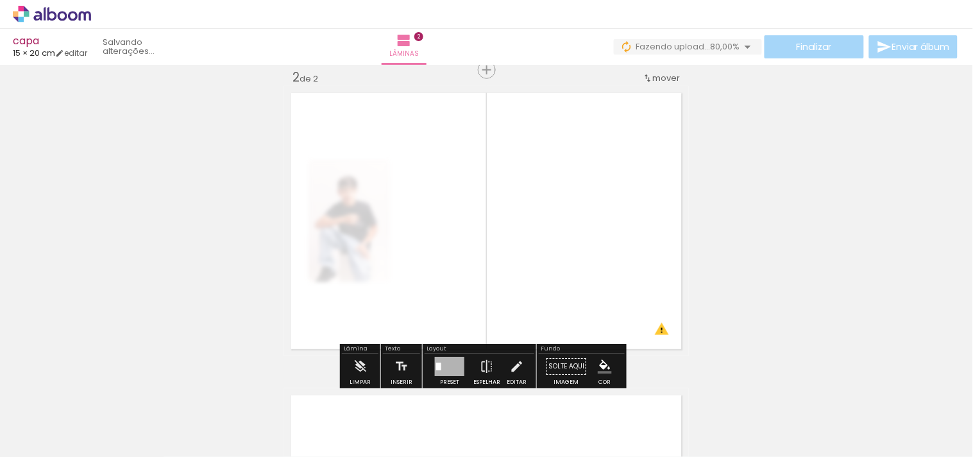
drag, startPoint x: 449, startPoint y: 125, endPoint x: 398, endPoint y: 127, distance: 52.0
click at [398, 127] on div at bounding box center [441, 118] width 89 height 19
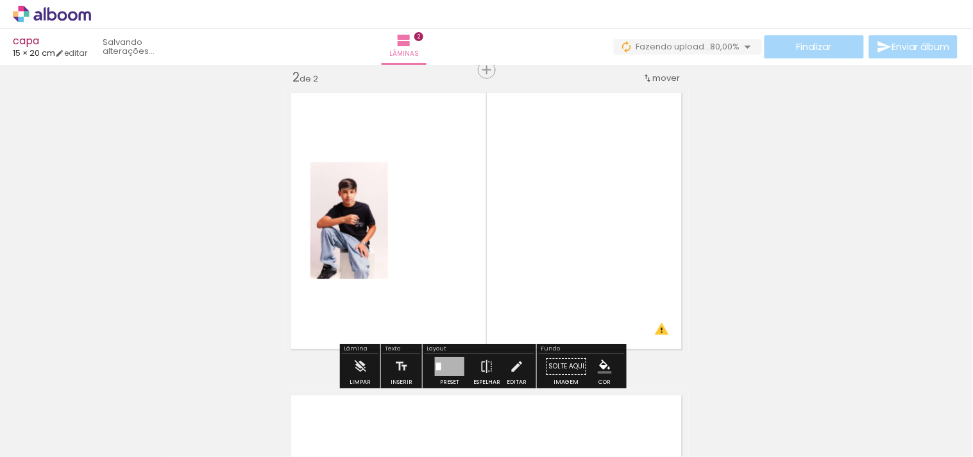
click at [790, 240] on div "Inserir lâmina 1 de 2 Inserir lâmina 2 de 2 O Designbox precisará aumentar a su…" at bounding box center [486, 204] width 973 height 907
click at [494, 241] on quentale-layouter at bounding box center [486, 221] width 405 height 270
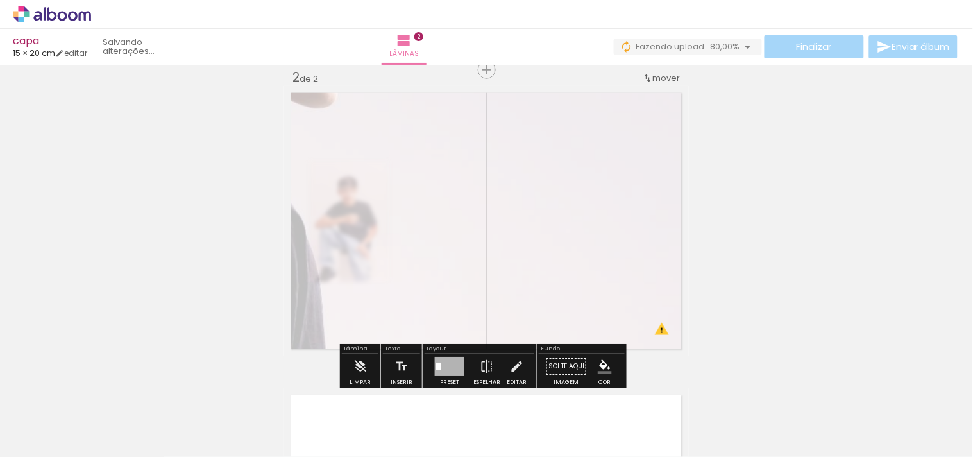
drag, startPoint x: 424, startPoint y: 123, endPoint x: 433, endPoint y: 122, distance: 9.7
click at [433, 122] on div at bounding box center [434, 118] width 21 height 21
click at [585, 201] on quentale-photo at bounding box center [486, 221] width 405 height 270
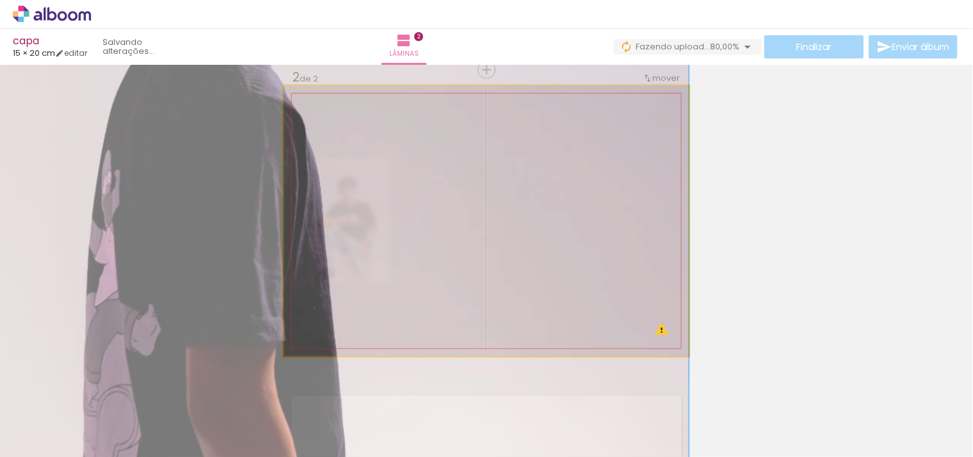
drag, startPoint x: 593, startPoint y: 215, endPoint x: 531, endPoint y: 58, distance: 169.0
click at [531, 0] on div "capa 15 × 20 cm editar Lâminas 2 Finalizar Enviar álbum Inserir lâmina 1 de 2 I…" at bounding box center [486, 0] width 973 height 0
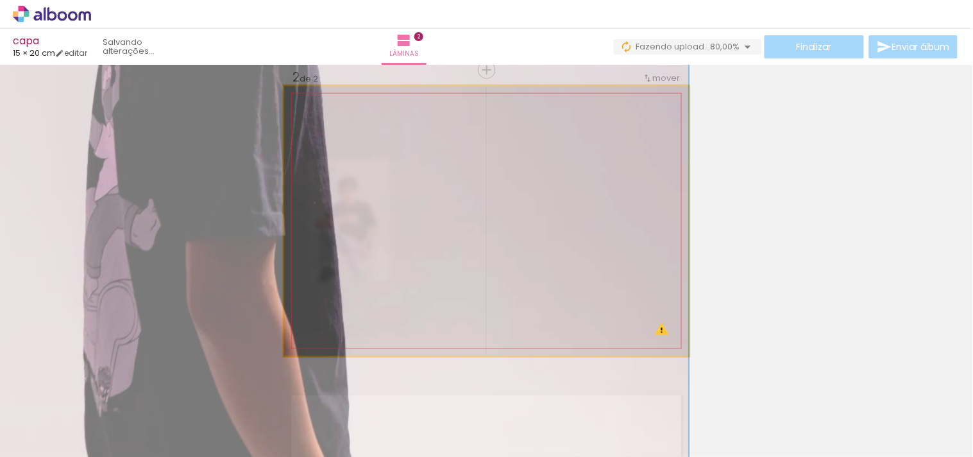
drag, startPoint x: 582, startPoint y: 222, endPoint x: 577, endPoint y: 139, distance: 82.8
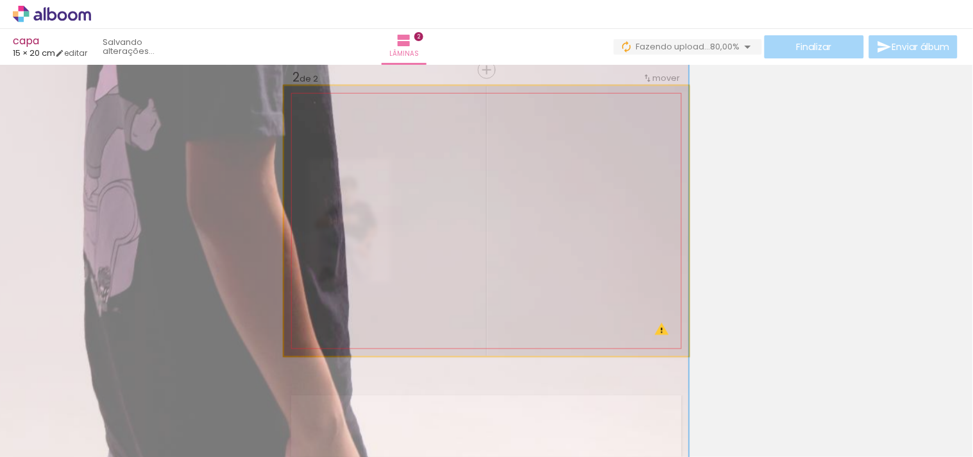
drag, startPoint x: 616, startPoint y: 254, endPoint x: 599, endPoint y: 169, distance: 86.4
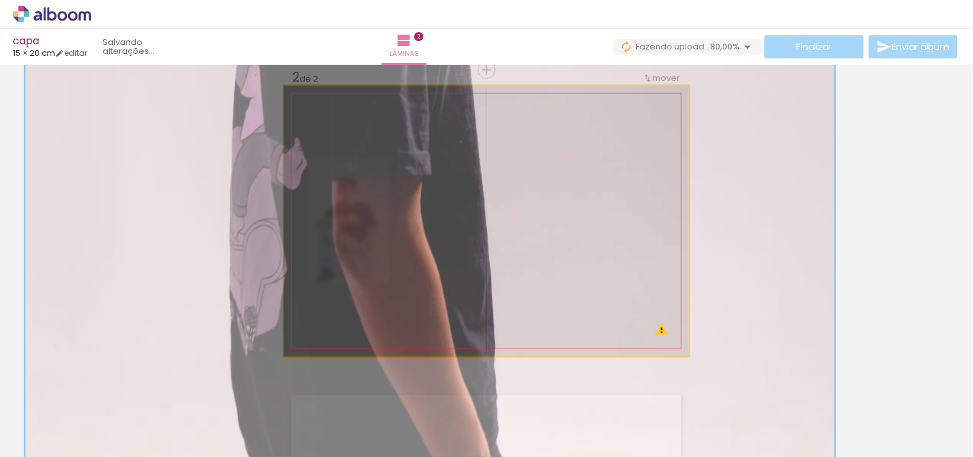
drag
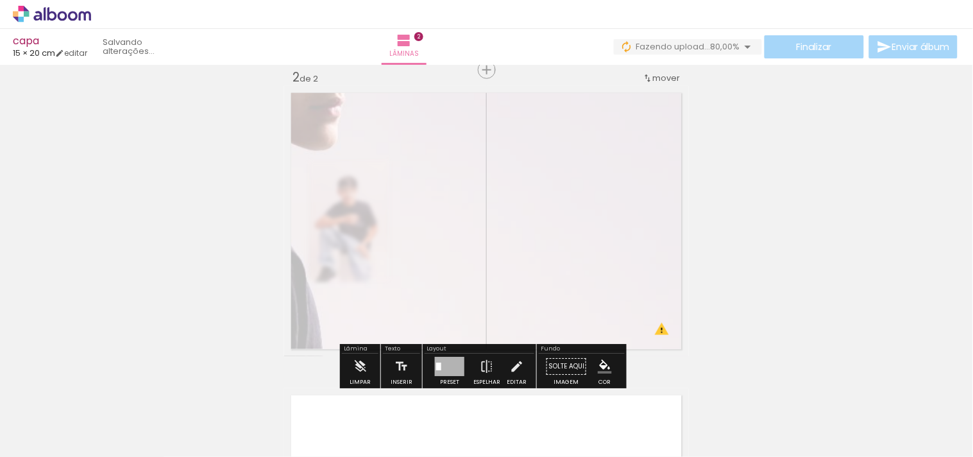
click at [742, 226] on div "Inserir lâmina 1 de 2 Inserir lâmina 2 de 2 O Designbox precisará aumentar a su…" at bounding box center [486, 204] width 973 height 907
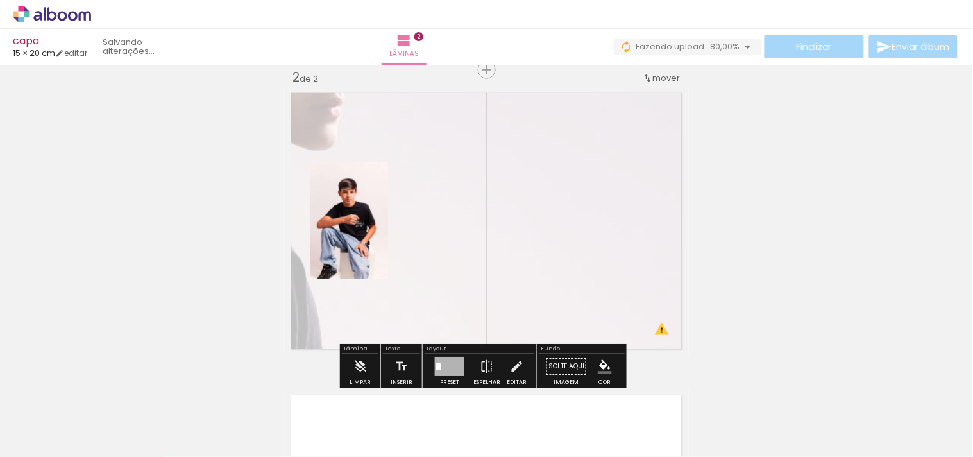
click at [468, 246] on quentale-layouter at bounding box center [486, 221] width 405 height 270
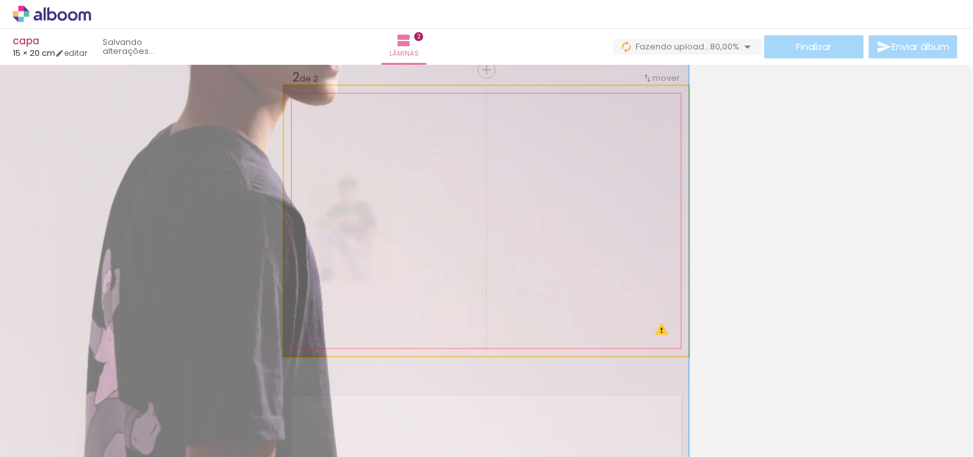
click at [389, 119] on div at bounding box center [351, 118] width 89 height 19
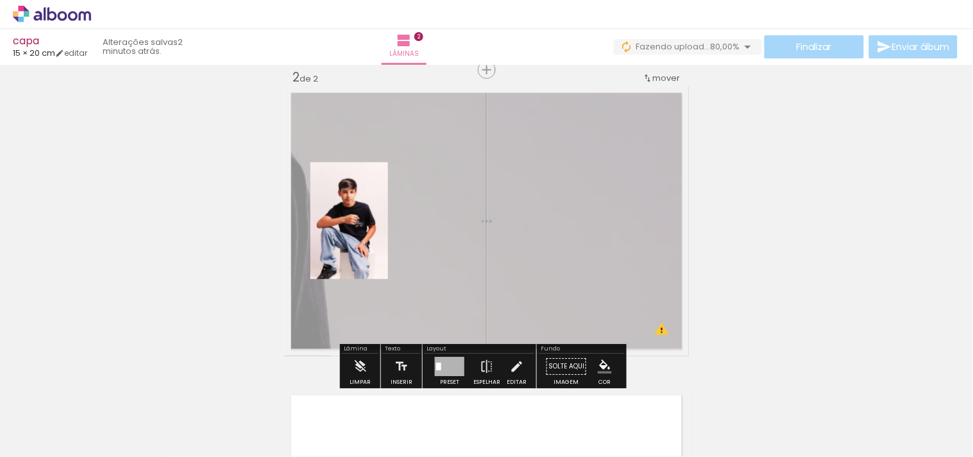
click at [543, 349] on div "Inserir lâmina 1 de 2 Inserir lâmina 2 de 2 O Designbox precisará aumentar a su…" at bounding box center [486, 204] width 973 height 907
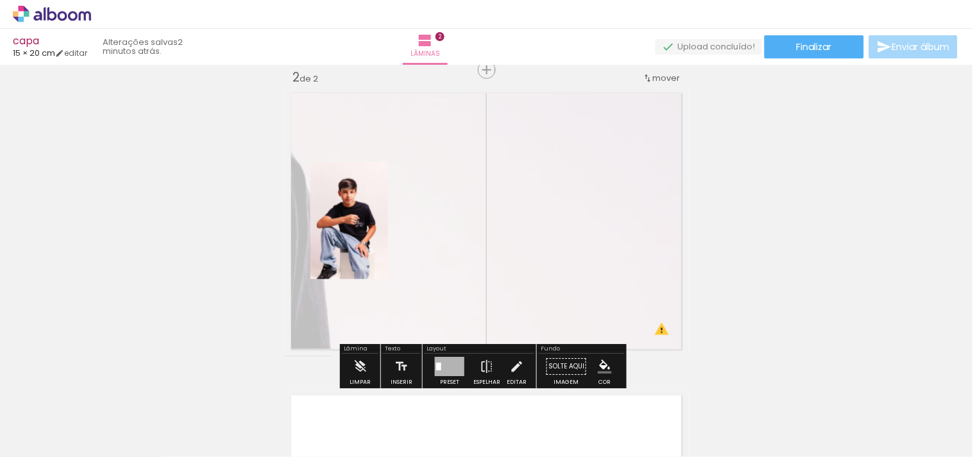
click at [558, 323] on quentale-layouter at bounding box center [486, 221] width 405 height 270
click at [484, 362] on iron-icon at bounding box center [487, 366] width 14 height 26
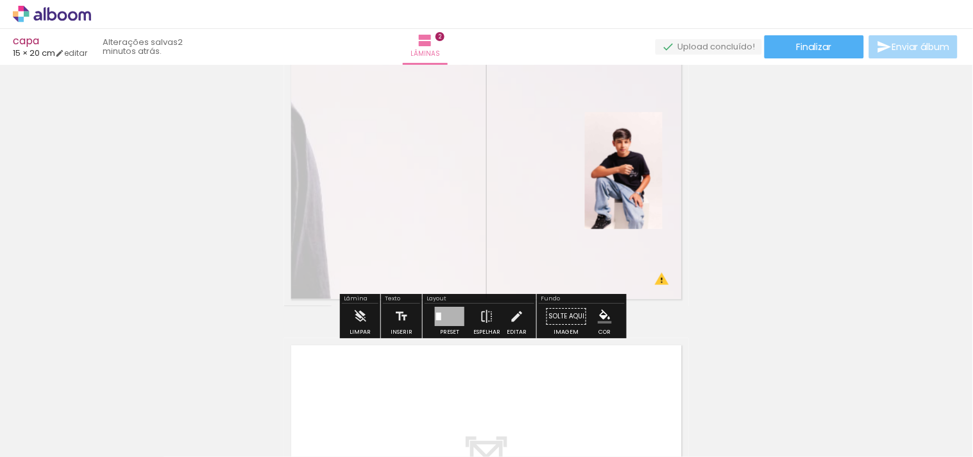
scroll to position [389, 0]
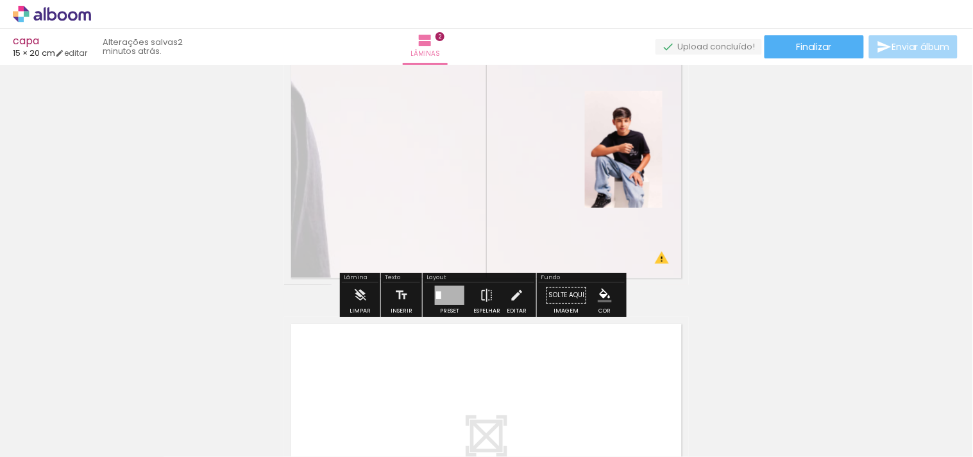
click at [440, 299] on div at bounding box center [449, 294] width 29 height 19
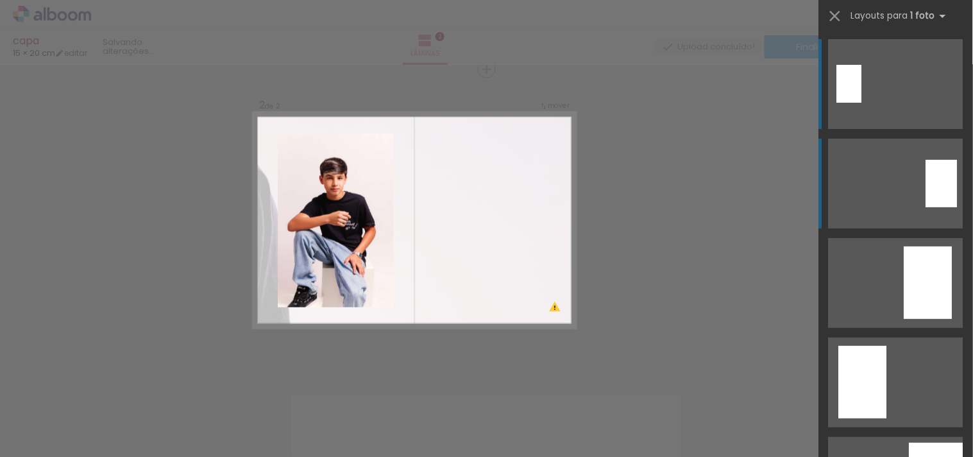
scroll to position [318, 0]
click at [862, 103] on div at bounding box center [849, 84] width 25 height 38
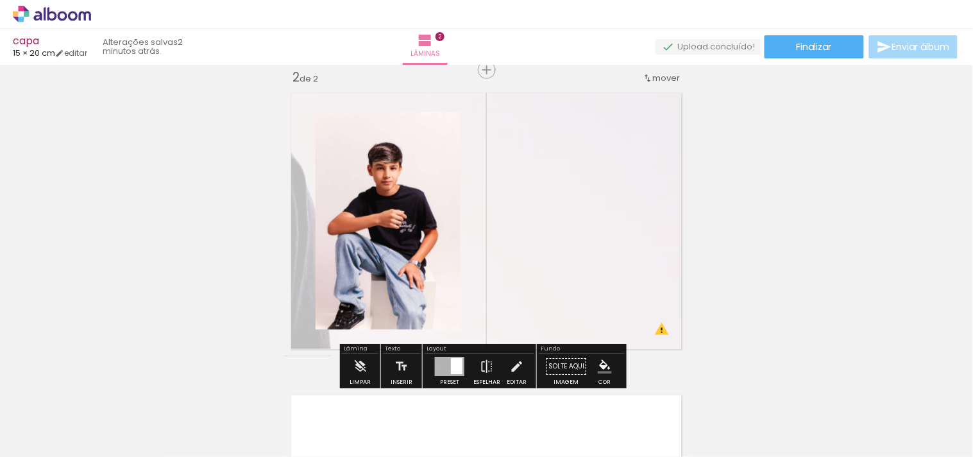
click at [435, 368] on div at bounding box center [449, 366] width 29 height 19
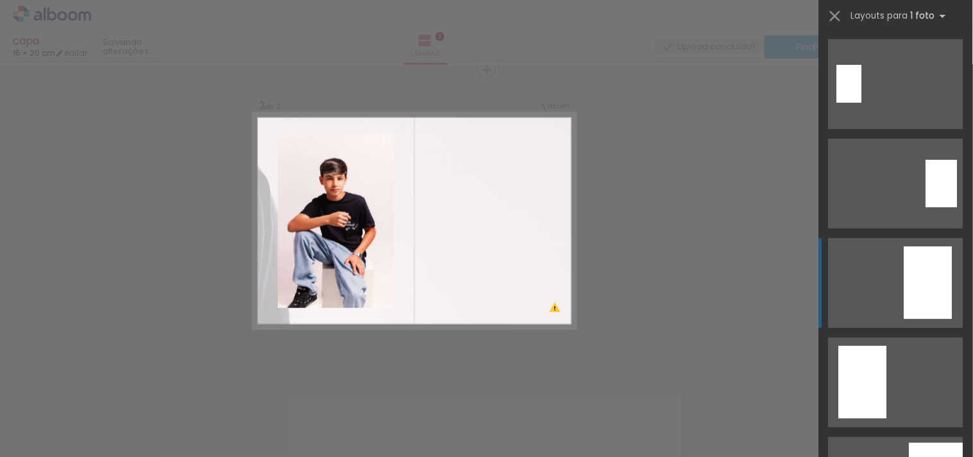
scroll to position [199, 0]
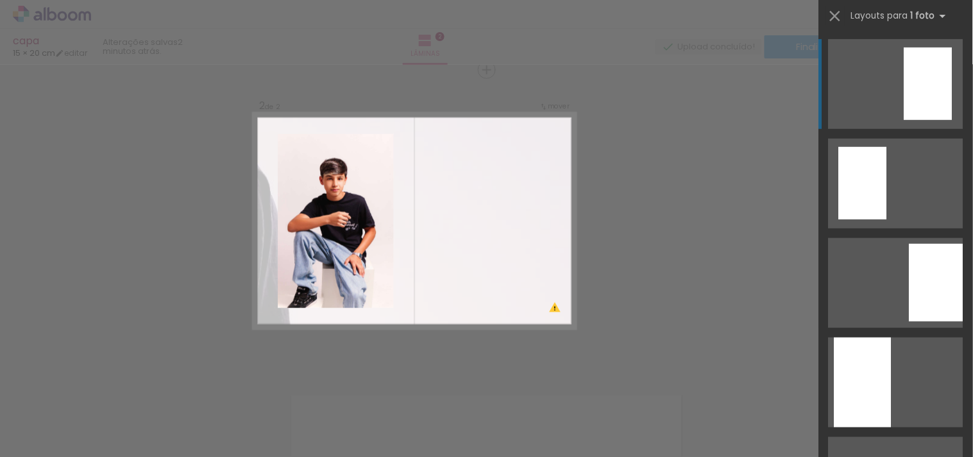
click at [620, 315] on div "Confirmar Cancelar" at bounding box center [486, 215] width 973 height 937
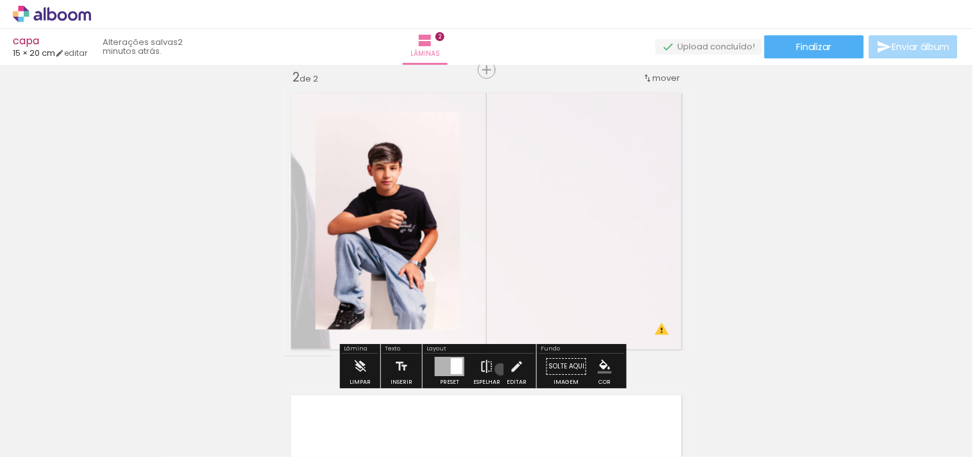
click at [497, 369] on paper-button "Espelhar" at bounding box center [486, 369] width 33 height 33
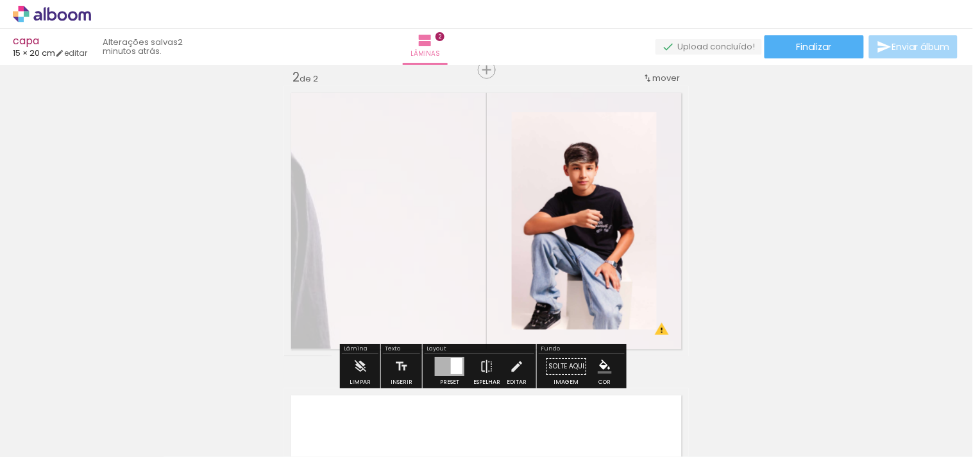
click at [396, 256] on quentale-layouter at bounding box center [486, 221] width 405 height 270
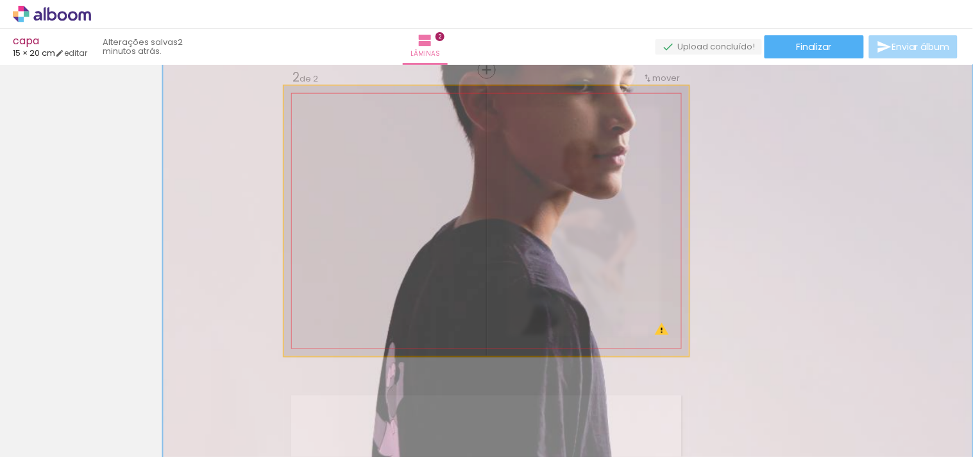
drag, startPoint x: 392, startPoint y: 184, endPoint x: 671, endPoint y: 317, distance: 308.6
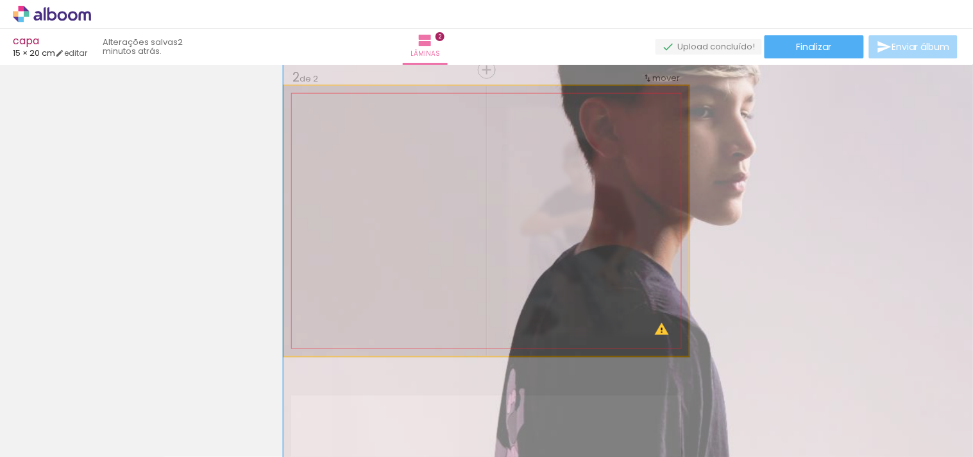
drag, startPoint x: 443, startPoint y: 267, endPoint x: 603, endPoint y: 85, distance: 242.7
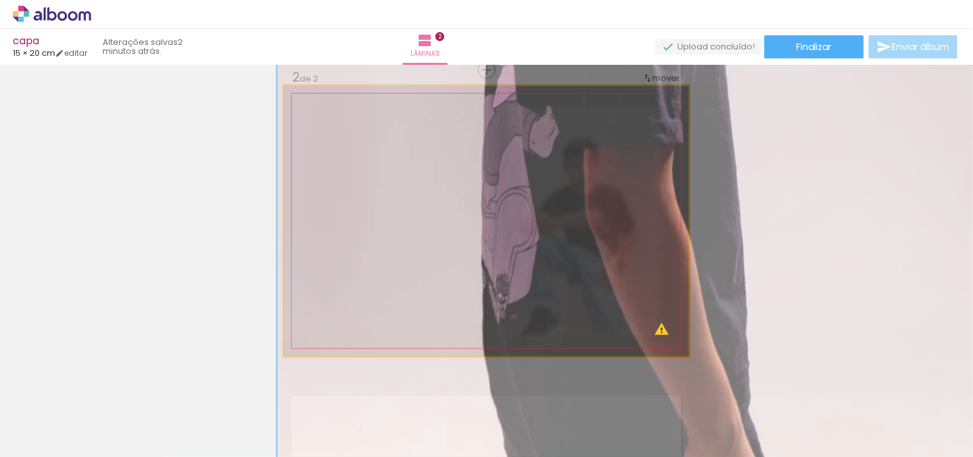
drag, startPoint x: 592, startPoint y: 301, endPoint x: 591, endPoint y: 187, distance: 114.1
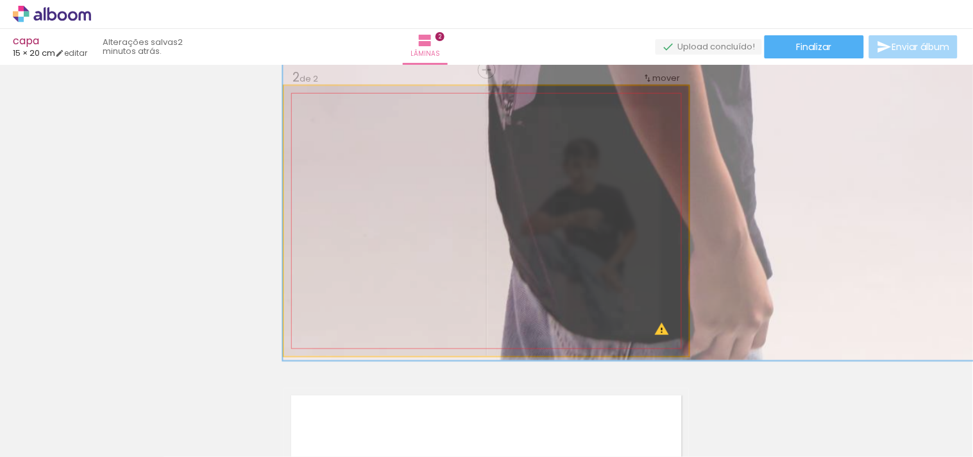
drag, startPoint x: 591, startPoint y: 328, endPoint x: 597, endPoint y: 196, distance: 132.2
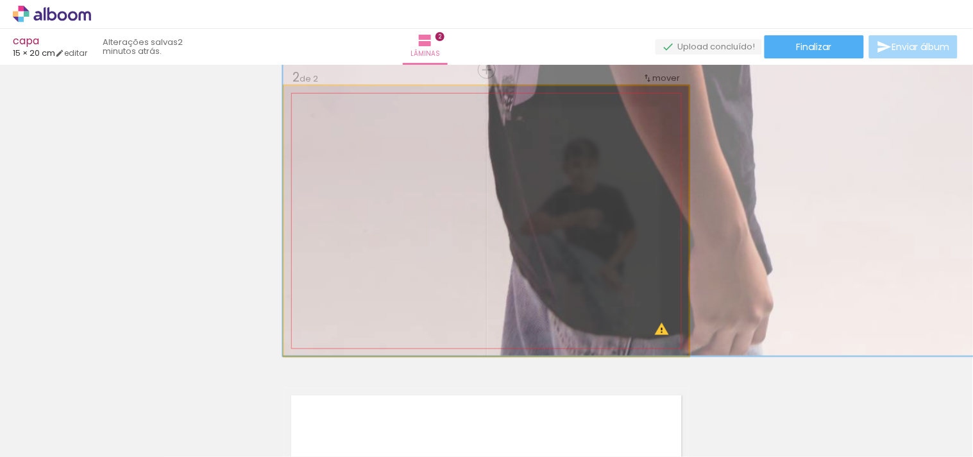
drag, startPoint x: 591, startPoint y: 276, endPoint x: 591, endPoint y: 167, distance: 109.6
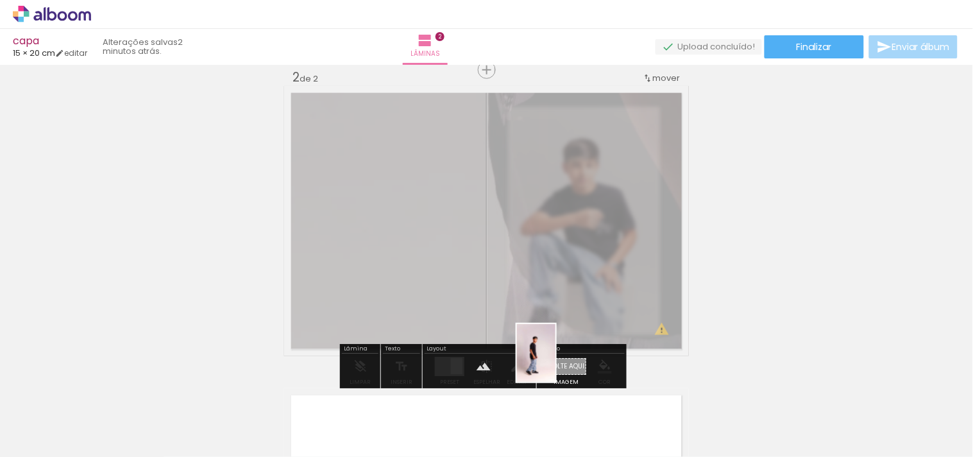
drag, startPoint x: 354, startPoint y: 439, endPoint x: 555, endPoint y: 362, distance: 215.5
click at [555, 362] on quentale-workspace at bounding box center [486, 228] width 973 height 457
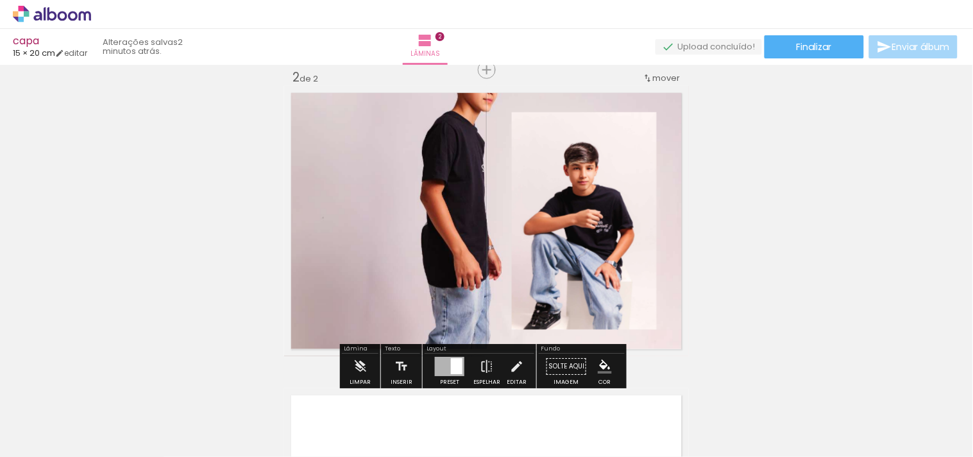
click at [392, 115] on quentale-layouter at bounding box center [486, 221] width 405 height 270
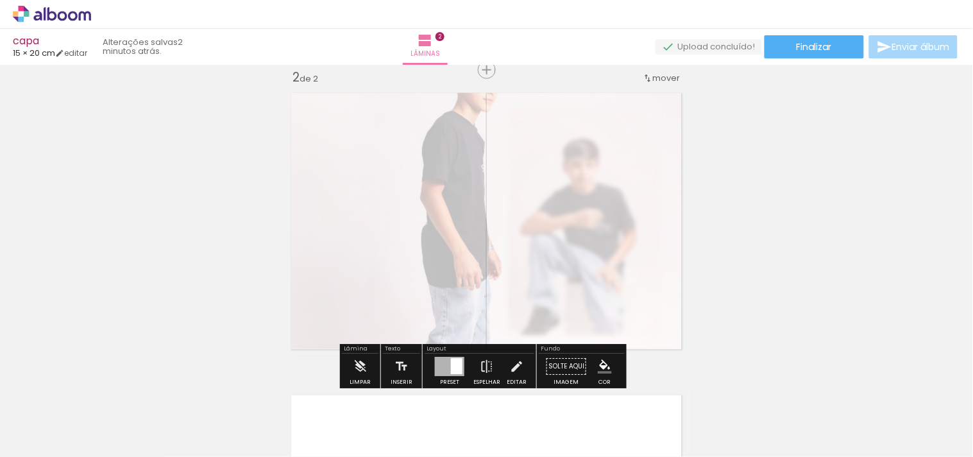
drag, startPoint x: 442, startPoint y: 113, endPoint x: 430, endPoint y: 121, distance: 14.1
type paper-slider "25"
click at [430, 121] on div at bounding box center [448, 118] width 50 height 21
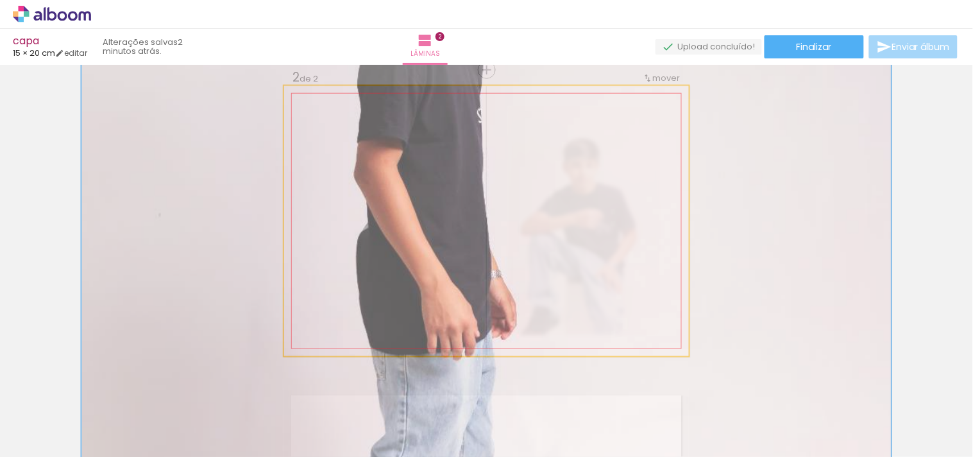
drag, startPoint x: 336, startPoint y: 121, endPoint x: 424, endPoint y: 124, distance: 88.5
click at [424, 108] on div "P&B Largura Cor" at bounding box center [508, 108] width 405 height 0
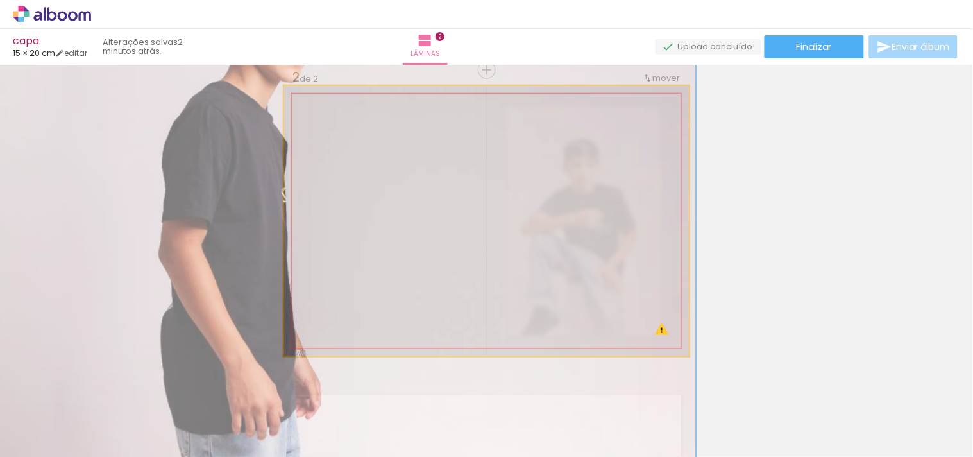
drag, startPoint x: 485, startPoint y: 215, endPoint x: 289, endPoint y: 295, distance: 211.1
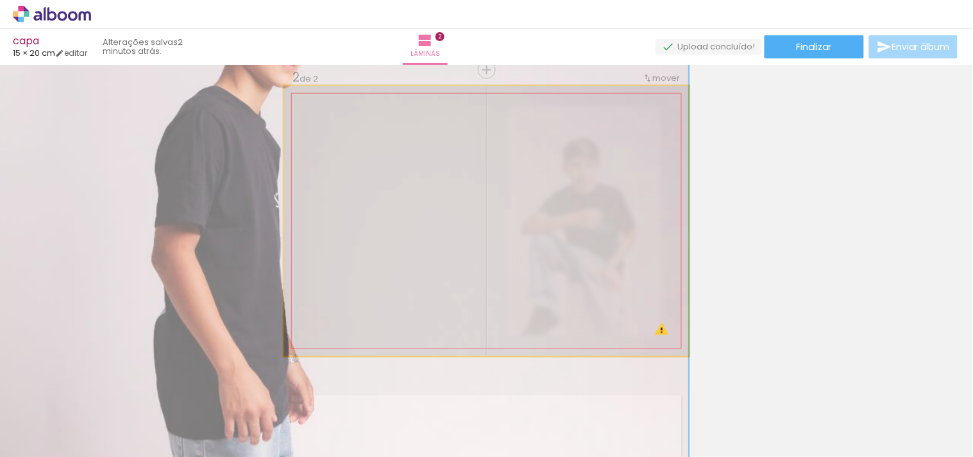
drag, startPoint x: 457, startPoint y: 214, endPoint x: 413, endPoint y: 219, distance: 44.5
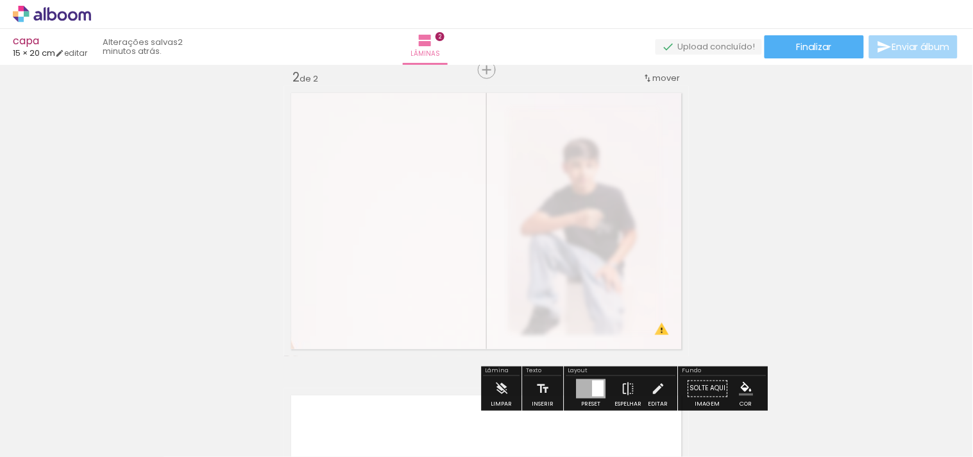
click at [751, 236] on div "Inserir lâmina 1 de 2 Inserir lâmina 2 de 2 O Designbox precisará aumentar a su…" at bounding box center [486, 204] width 973 height 907
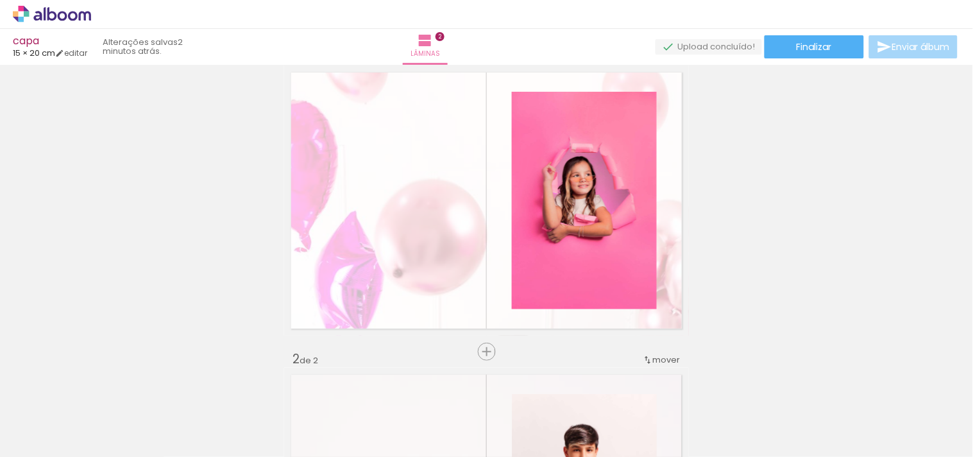
scroll to position [33, 0]
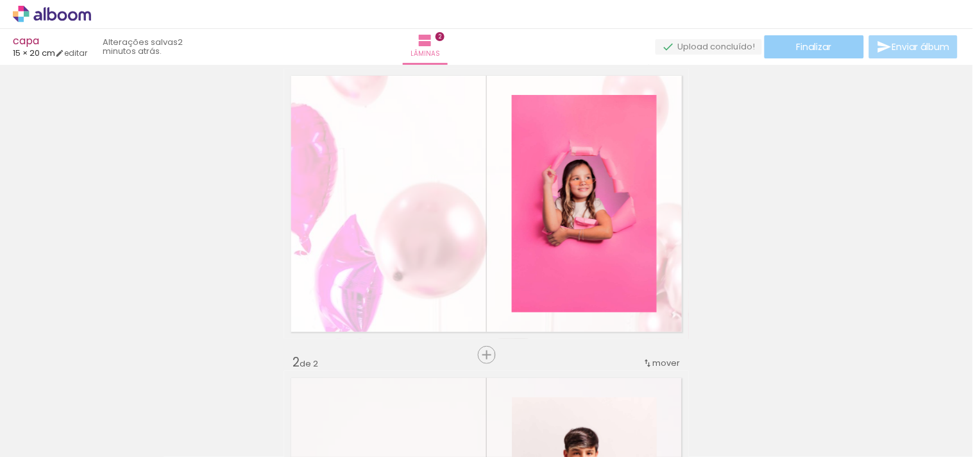
click at [813, 48] on span "Finalizar" at bounding box center [813, 46] width 35 height 9
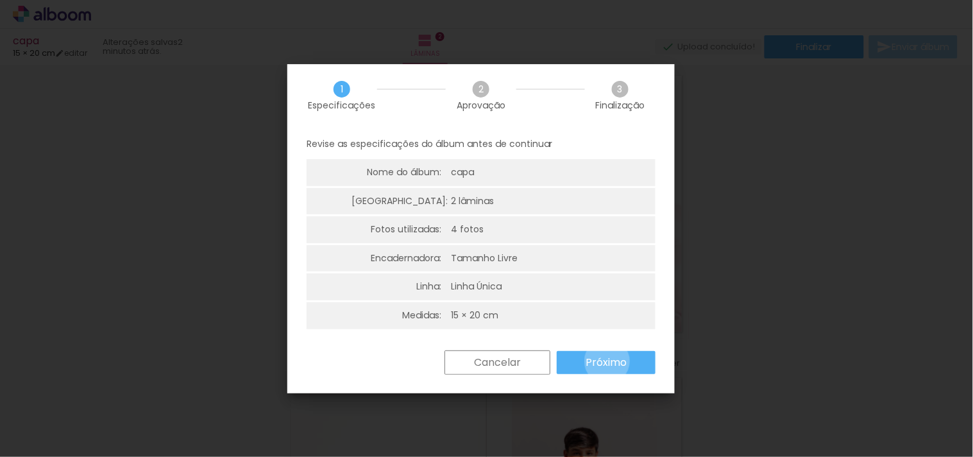
click at [0, 0] on slot "Próximo" at bounding box center [0, 0] width 0 height 0
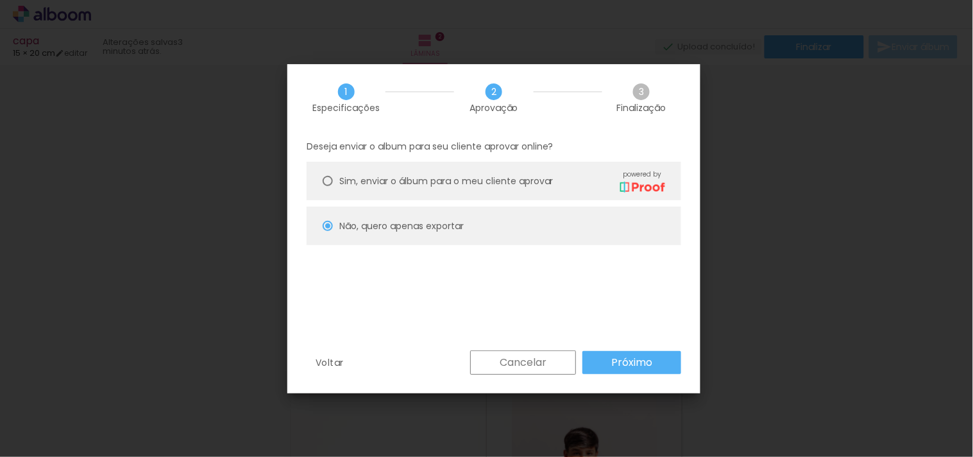
click at [607, 360] on paper-button "Próximo" at bounding box center [631, 362] width 99 height 23
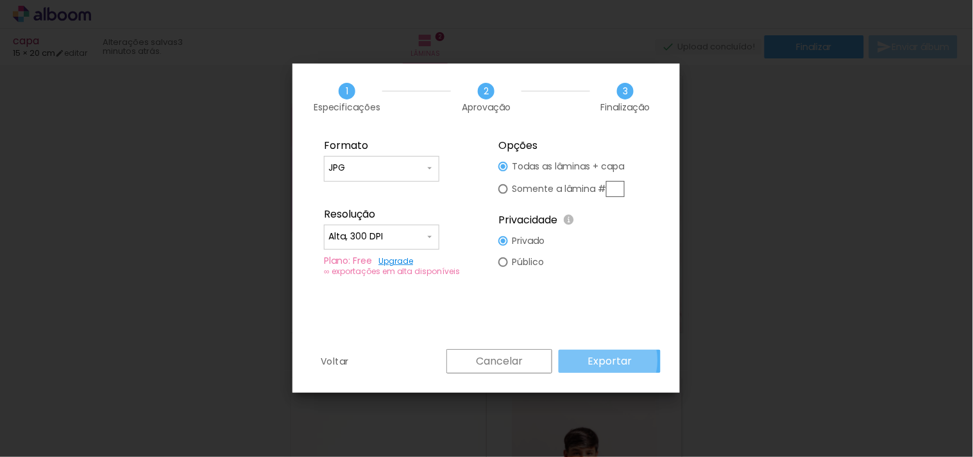
click at [0, 0] on slot "Exportar" at bounding box center [0, 0] width 0 height 0
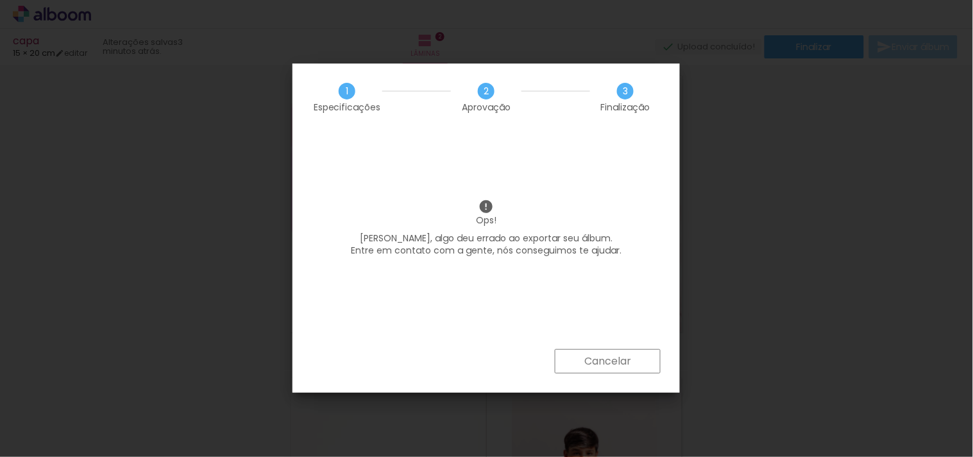
click at [575, 362] on paper-button "Cancelar" at bounding box center [608, 361] width 106 height 24
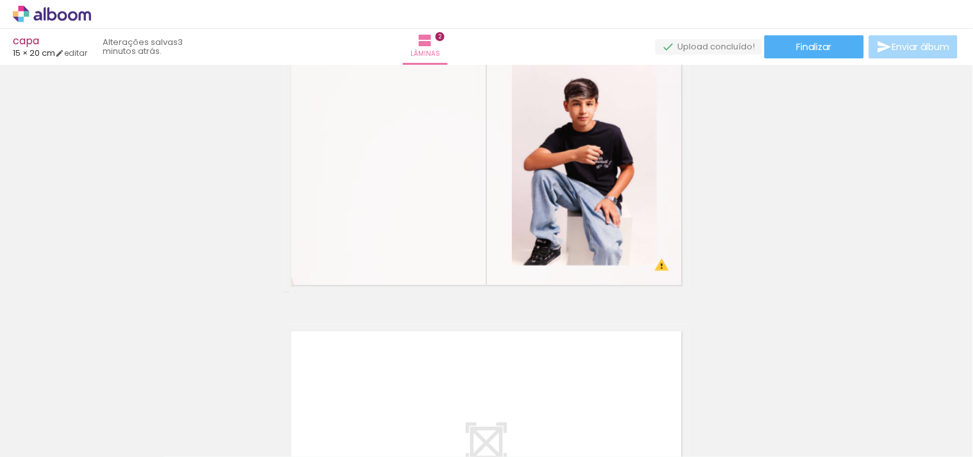
scroll to position [498, 0]
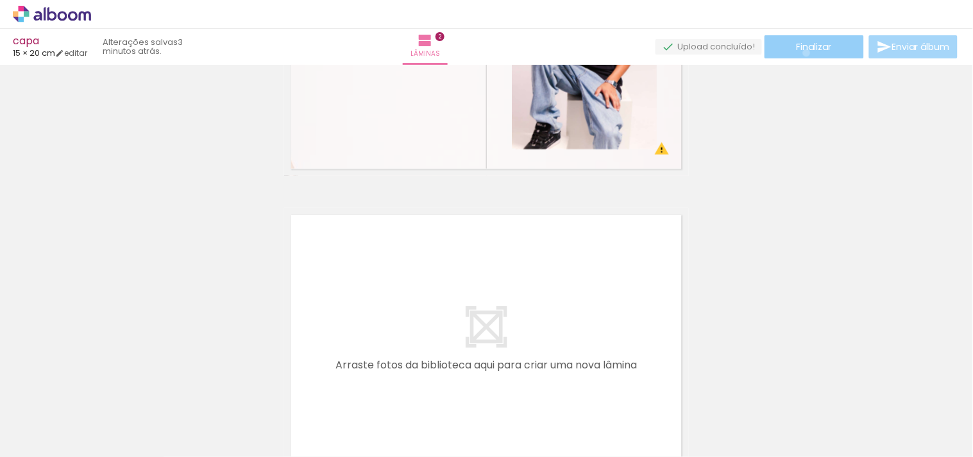
click at [802, 52] on paper-button "Finalizar" at bounding box center [813, 46] width 99 height 23
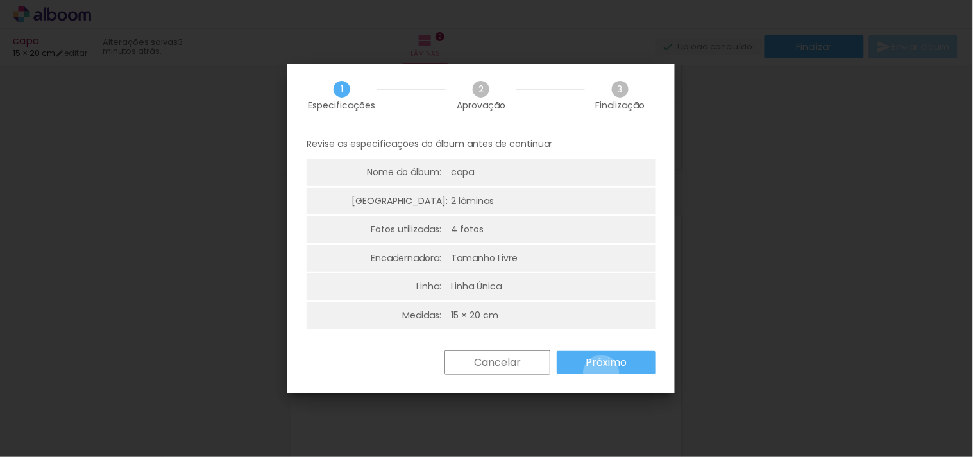
click at [601, 372] on paper-button "Próximo" at bounding box center [606, 362] width 99 height 23
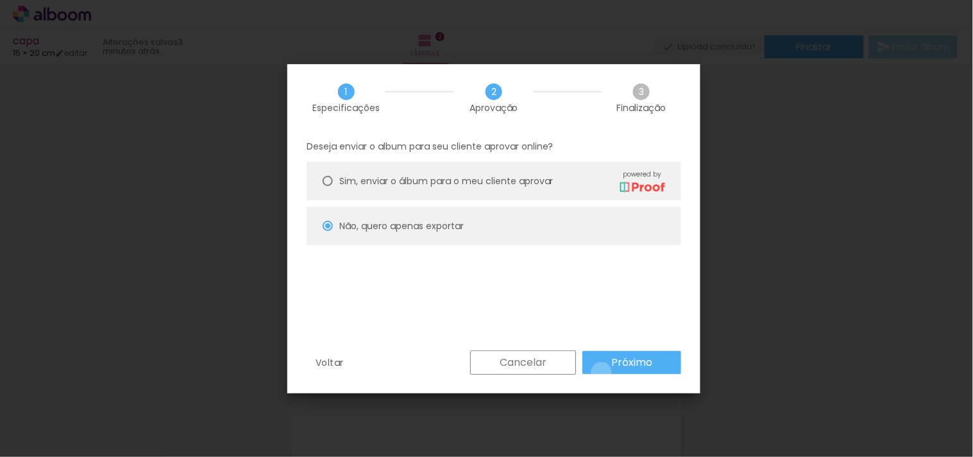
click at [601, 372] on paper-button "Próximo" at bounding box center [631, 362] width 99 height 23
type input "Alta, 300 DPI"
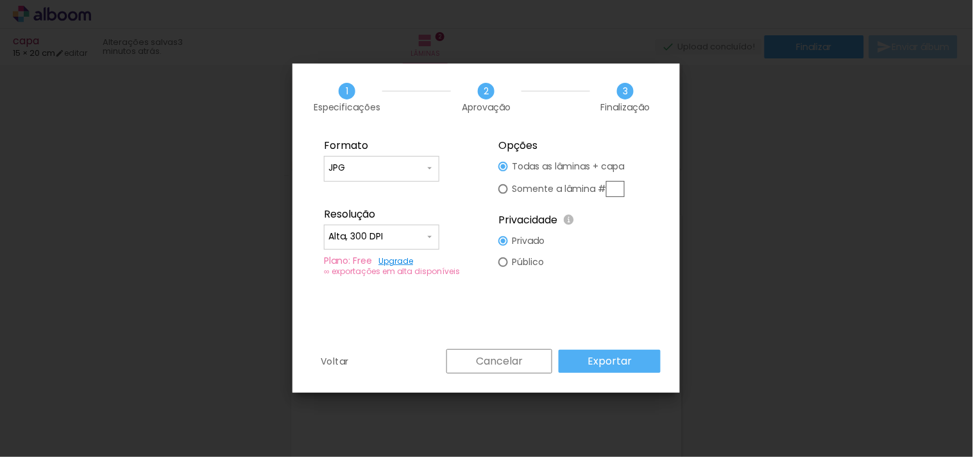
click at [0, 0] on slot "Público" at bounding box center [0, 0] width 0 height 0
type paper-radio-button "on"
click at [0, 0] on slot "Exportar" at bounding box center [0, 0] width 0 height 0
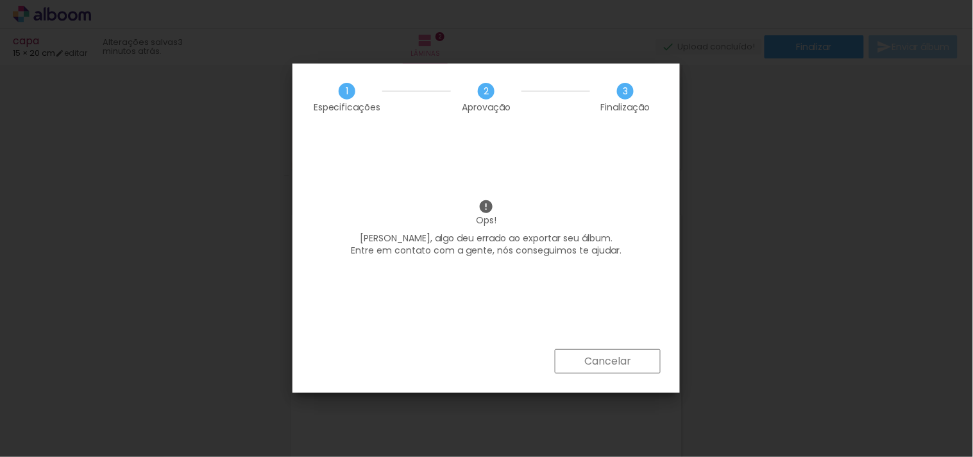
click at [0, 0] on slot "Cancelar" at bounding box center [0, 0] width 0 height 0
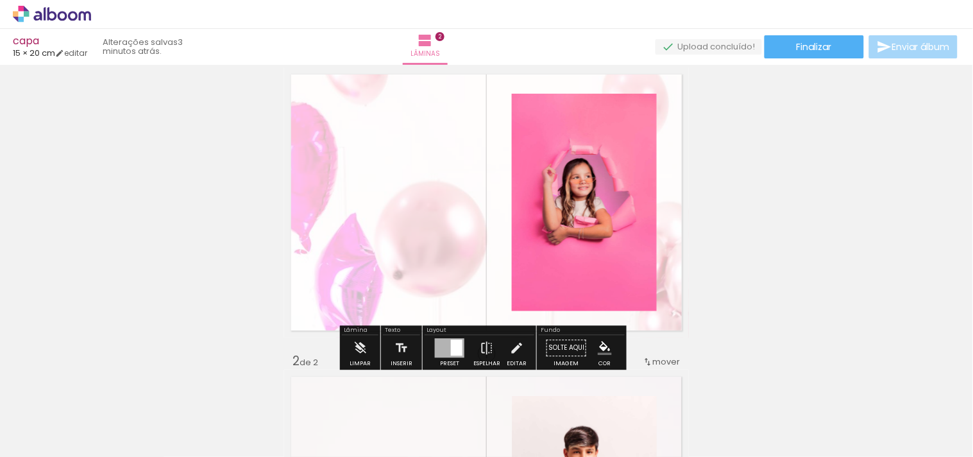
scroll to position [0, 0]
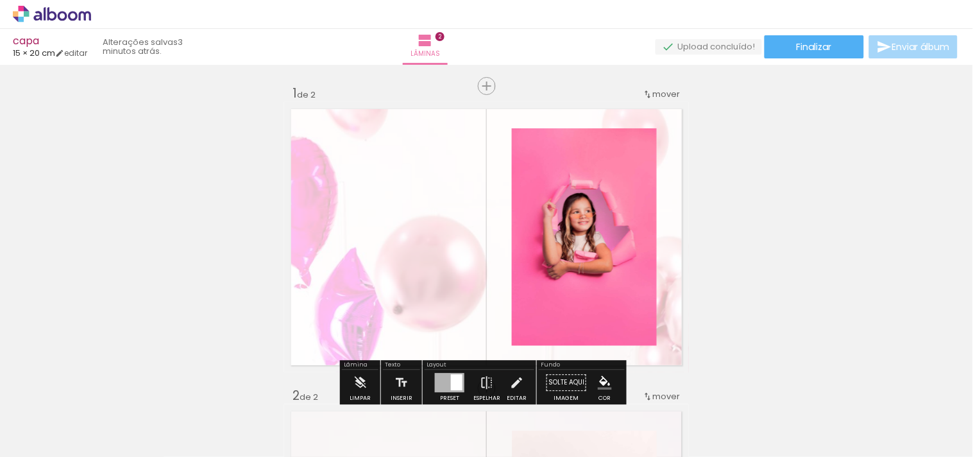
click at [161, 39] on quentale-status "3 minutos atrás." at bounding box center [144, 47] width 101 height 28
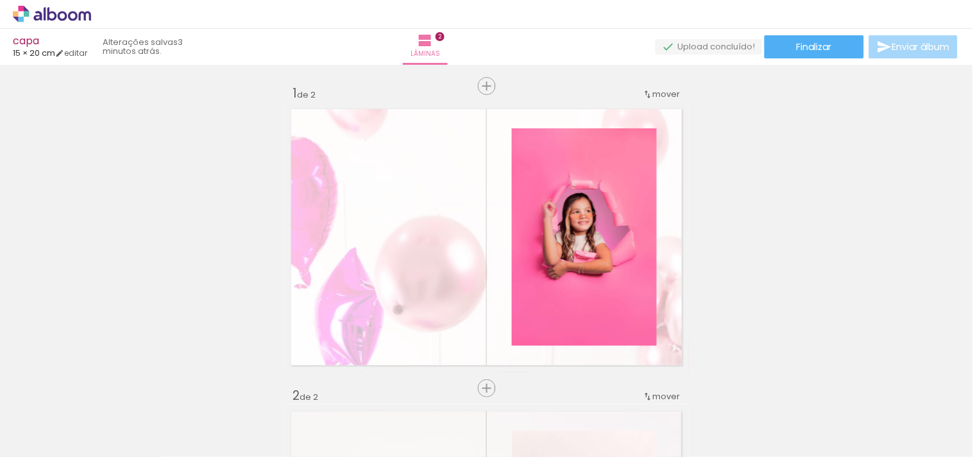
click at [58, 15] on icon at bounding box center [63, 16] width 10 height 10
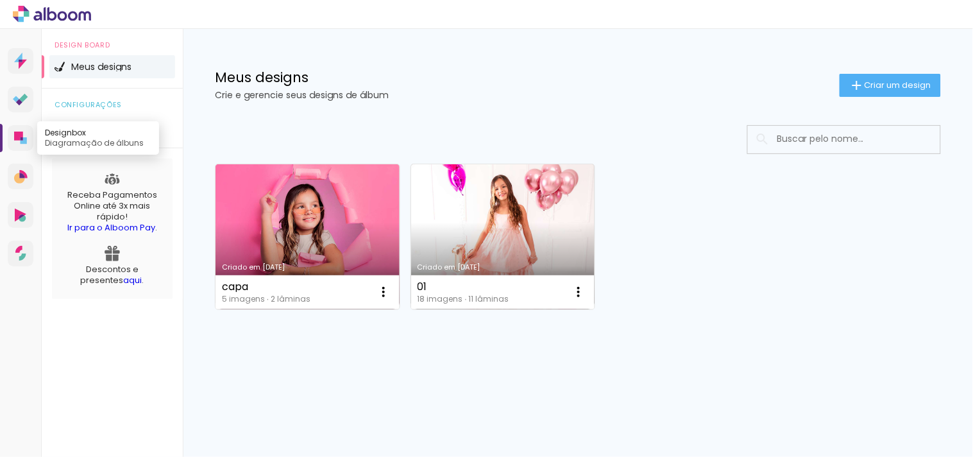
click at [29, 143] on link "Designbox Diagramação de álbuns" at bounding box center [21, 138] width 26 height 26
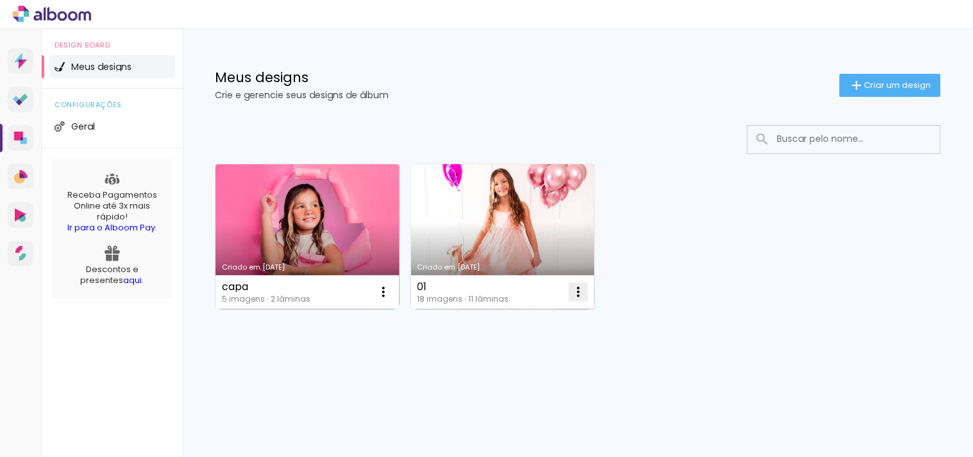
click at [391, 293] on iron-icon at bounding box center [383, 291] width 15 height 15
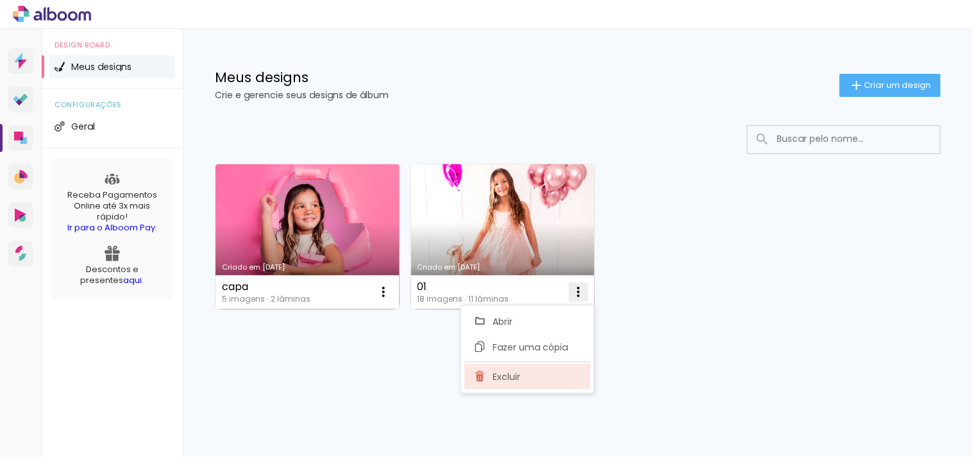
click at [520, 372] on span "Excluir" at bounding box center [506, 376] width 28 height 9
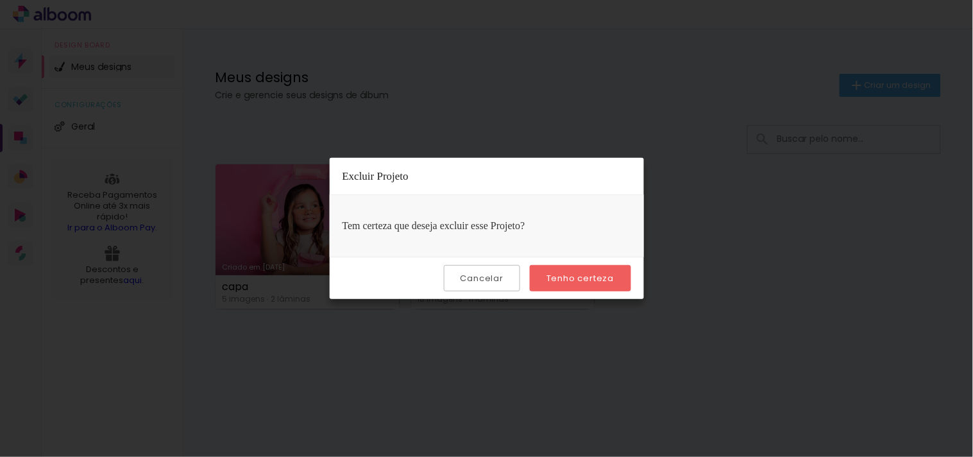
click at [0, 0] on slot "Tenho certeza" at bounding box center [0, 0] width 0 height 0
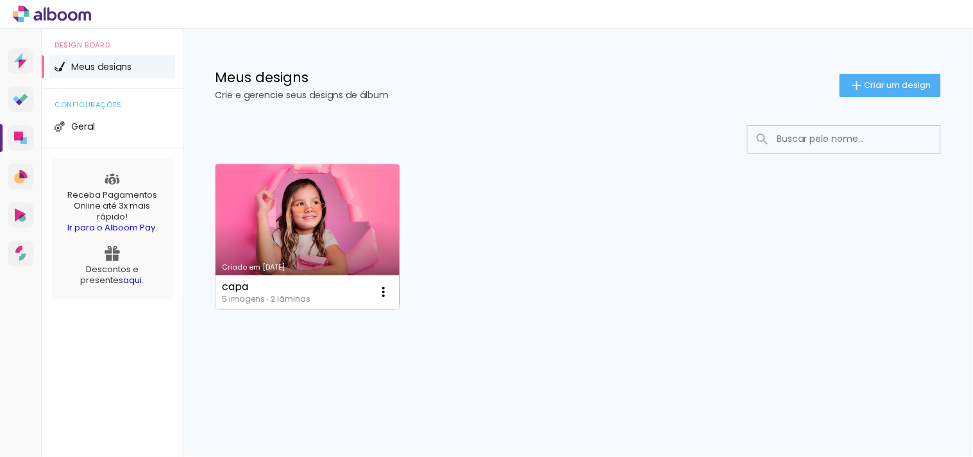
click at [301, 235] on link "Criado em [DATE]" at bounding box center [307, 236] width 184 height 145
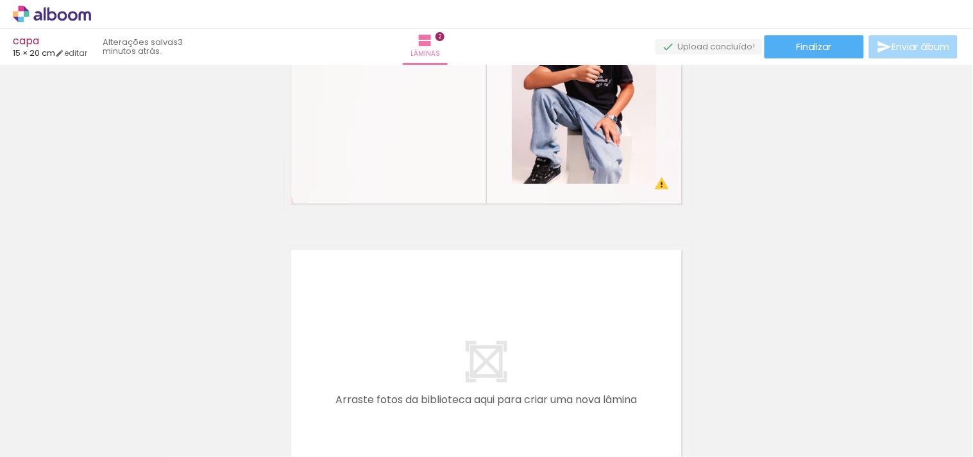
scroll to position [427, 0]
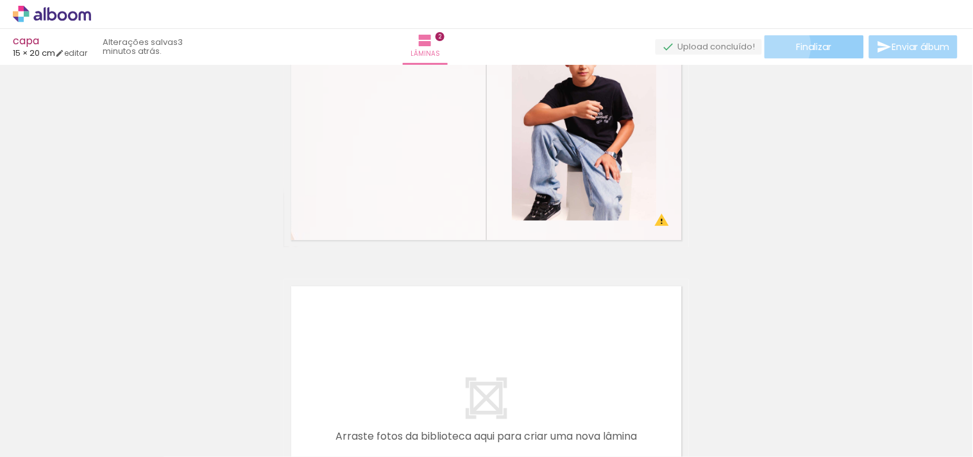
click at [770, 46] on paper-button "Finalizar" at bounding box center [813, 46] width 99 height 23
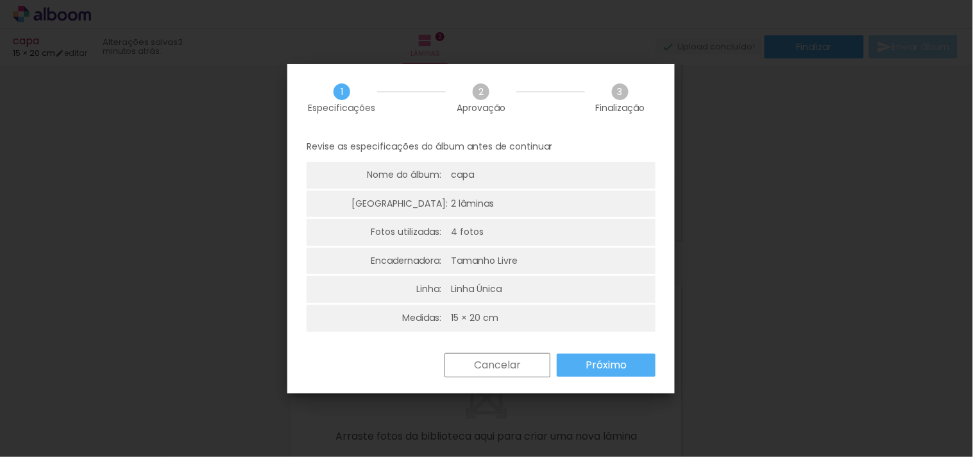
click at [585, 374] on paper-button "Próximo" at bounding box center [606, 364] width 99 height 23
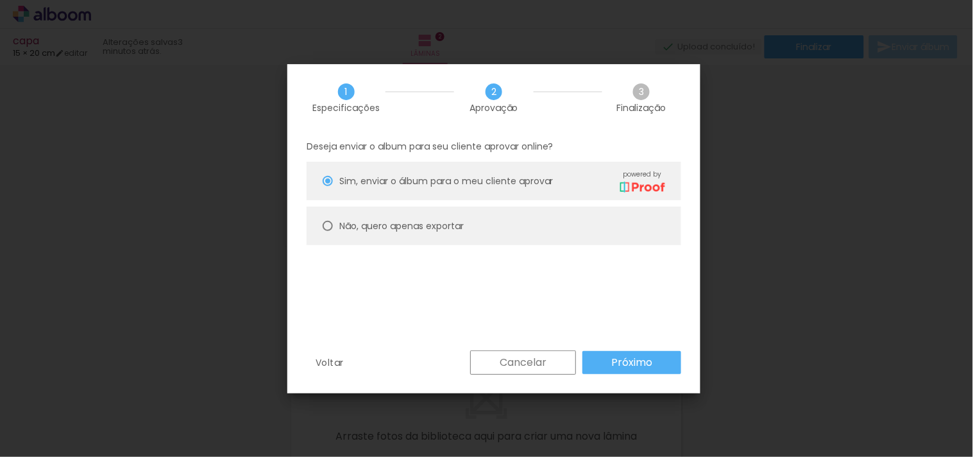
click at [556, 202] on paper-radio-group "Sim, enviar o álbum para o meu cliente aprovar powered by Não, quero apenas exp…" at bounding box center [493, 207] width 374 height 90
click at [562, 213] on paper-radio-button "Não, quero apenas exportar" at bounding box center [493, 225] width 374 height 38
type paper-radio-button "on"
click at [0, 0] on slot "Próximo" at bounding box center [0, 0] width 0 height 0
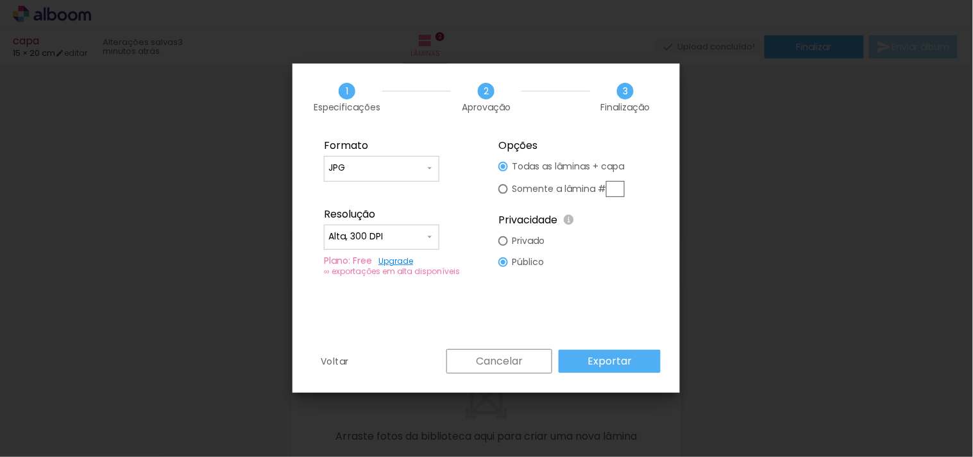
click at [639, 356] on paper-button "Exportar" at bounding box center [609, 360] width 102 height 23
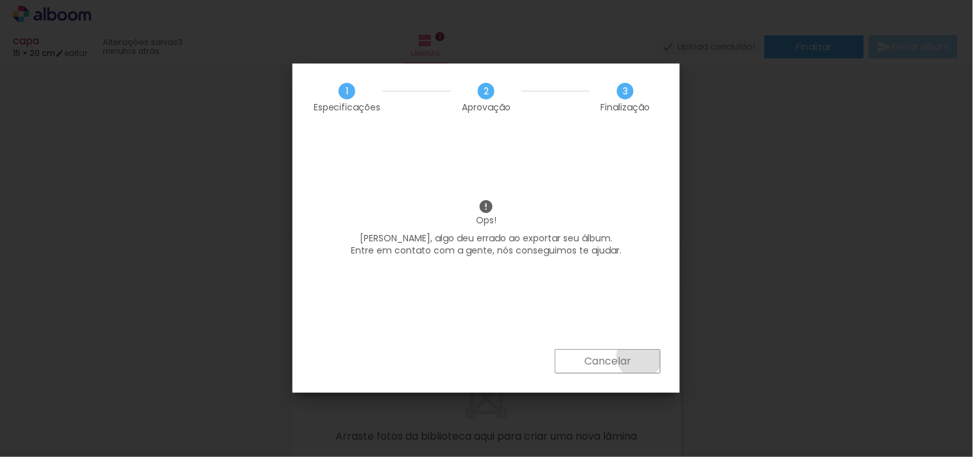
click at [639, 356] on paper-button "Cancelar" at bounding box center [608, 361] width 106 height 24
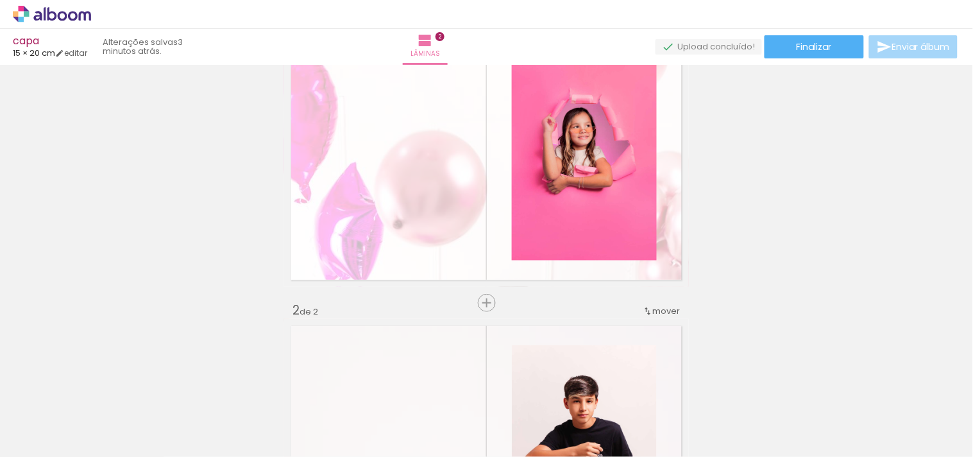
scroll to position [0, 0]
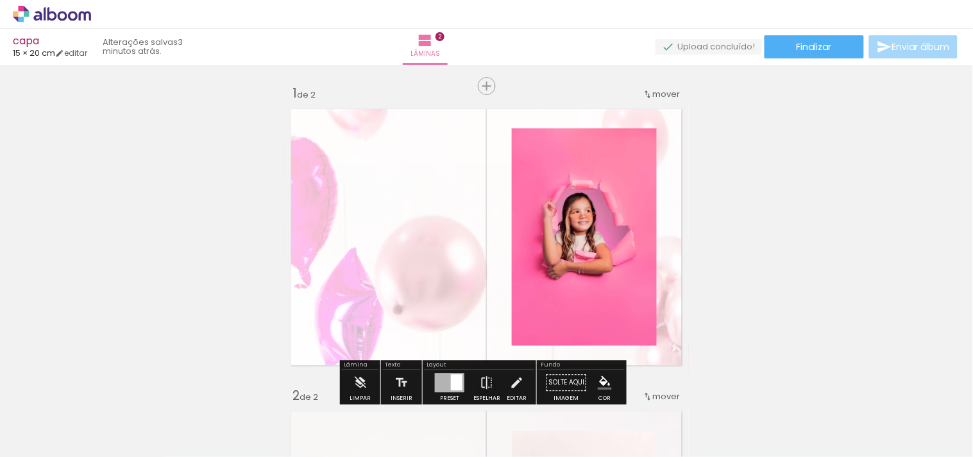
click at [107, 394] on iron-icon at bounding box center [100, 387] width 13 height 13
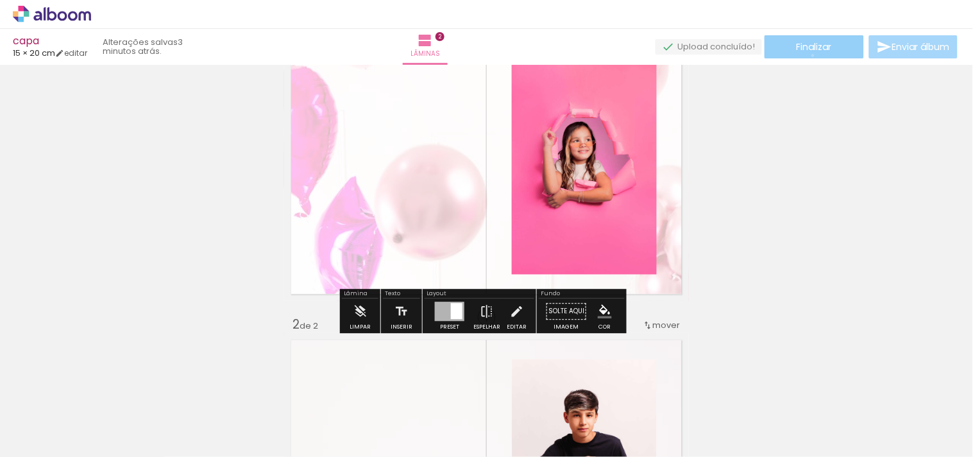
click at [809, 55] on paper-button "Finalizar" at bounding box center [813, 46] width 99 height 23
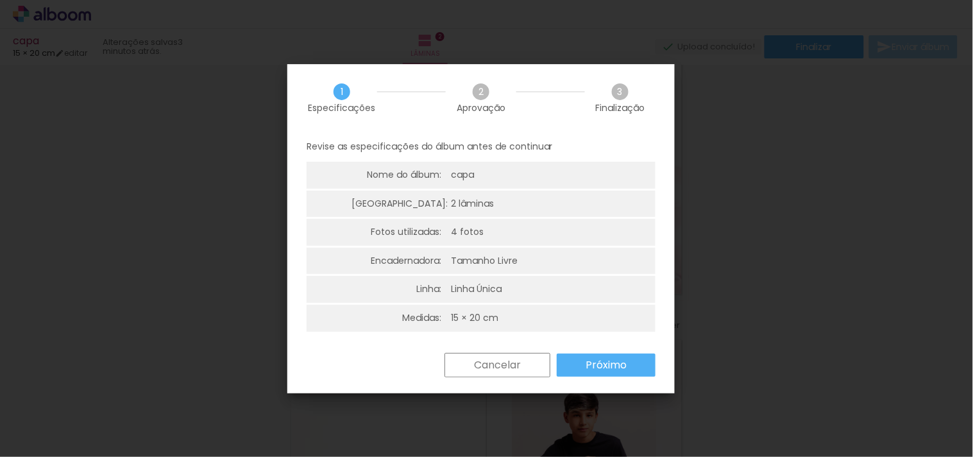
click at [582, 356] on paper-button "Próximo" at bounding box center [606, 364] width 99 height 23
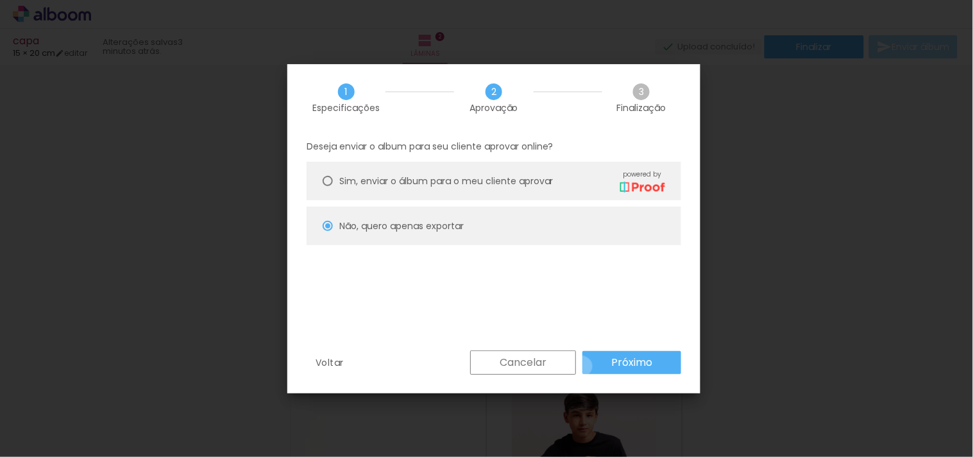
click at [582, 366] on paper-button "Próximo" at bounding box center [631, 362] width 99 height 23
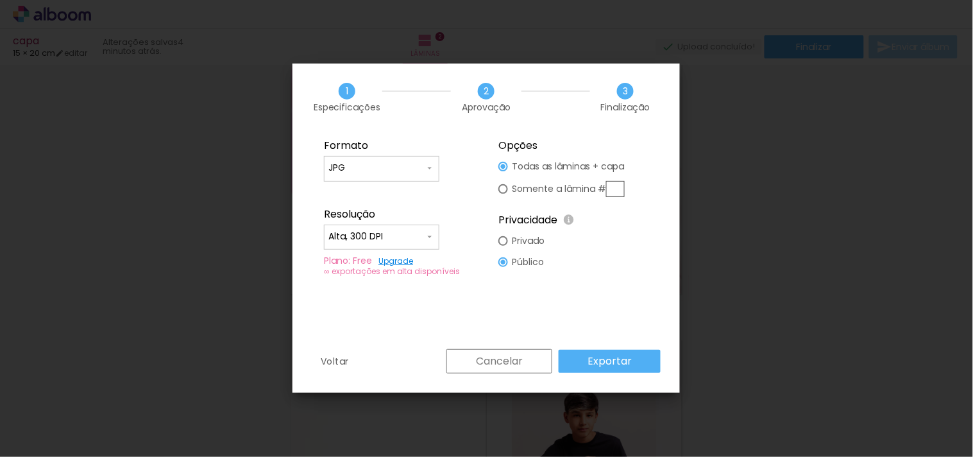
click at [390, 230] on input "Alta, 300 DPI" at bounding box center [376, 236] width 96 height 13
click at [411, 259] on paper-item "Baixa" at bounding box center [381, 260] width 115 height 26
click at [588, 351] on paper-button "Exportar" at bounding box center [609, 360] width 102 height 23
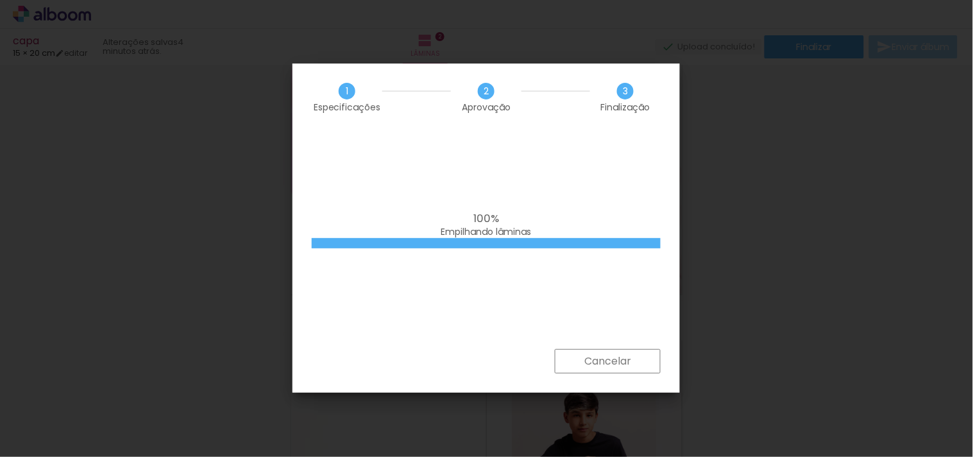
click at [577, 362] on paper-button "Cancelar" at bounding box center [608, 361] width 106 height 24
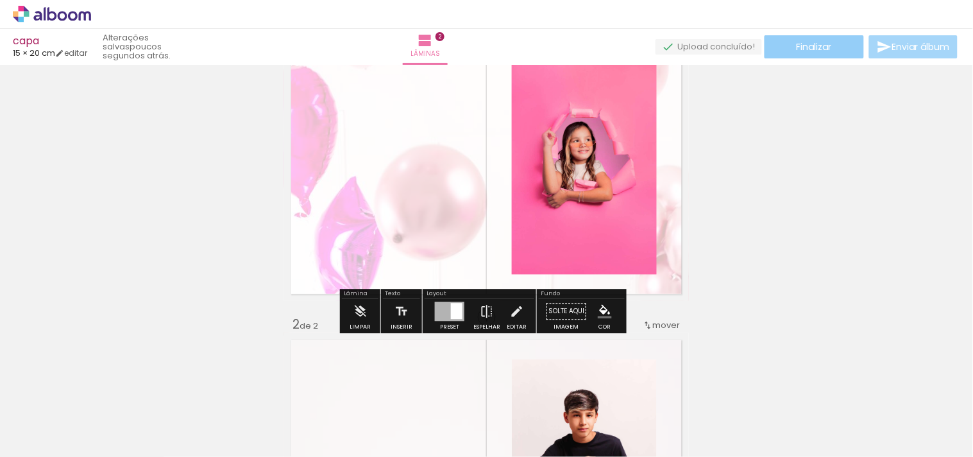
click at [830, 55] on paper-button "Finalizar" at bounding box center [813, 46] width 99 height 23
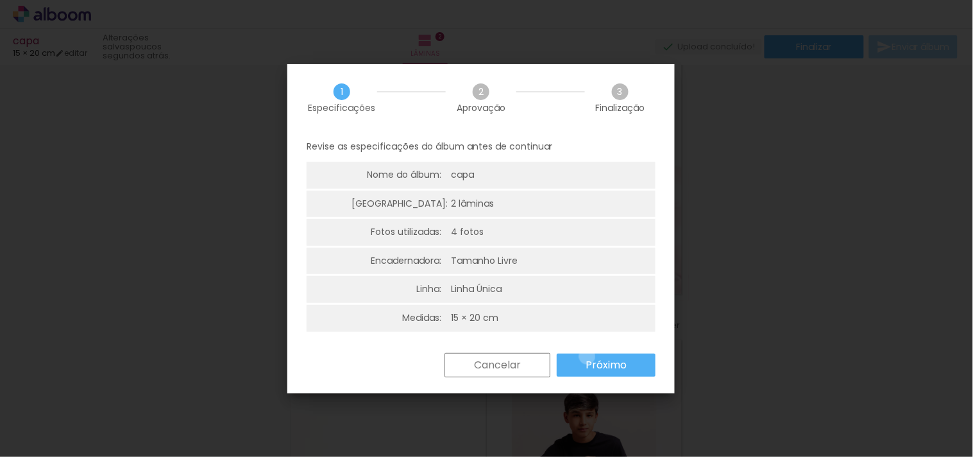
click at [587, 356] on paper-button "Próximo" at bounding box center [606, 364] width 99 height 23
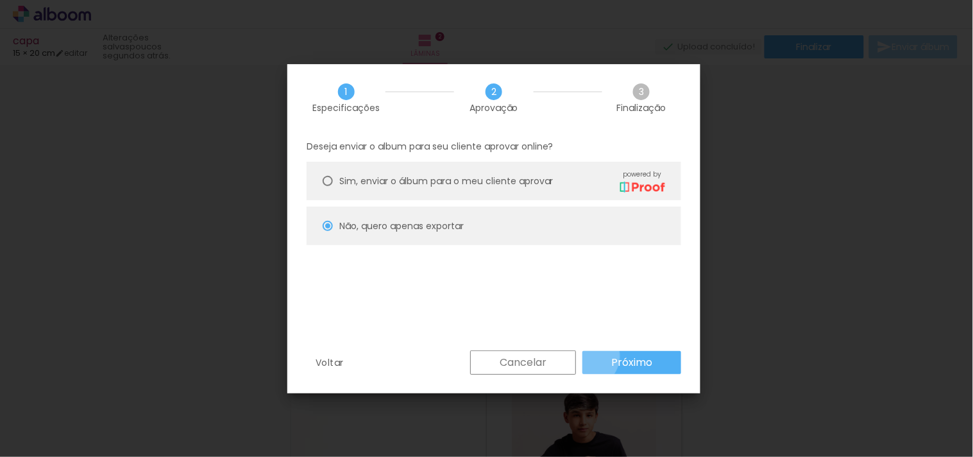
click at [587, 356] on paper-button "Próximo" at bounding box center [631, 362] width 99 height 23
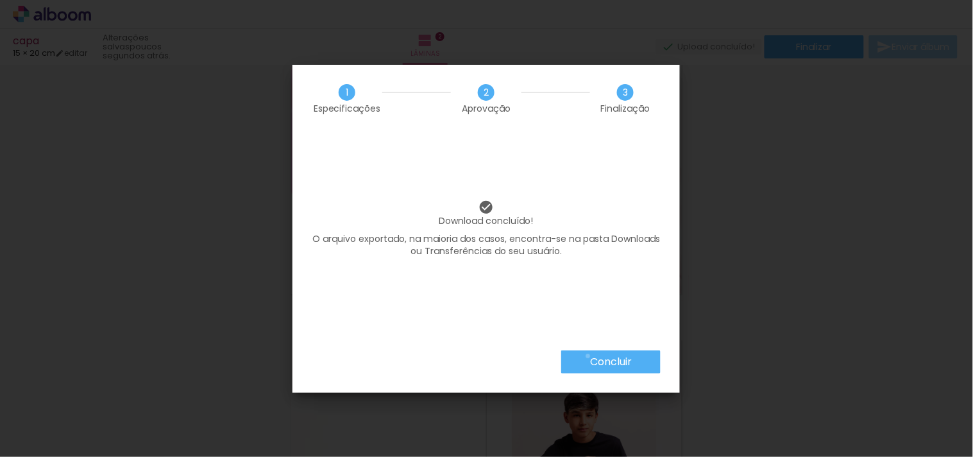
click at [587, 356] on paper-button "Concluir" at bounding box center [610, 361] width 99 height 23
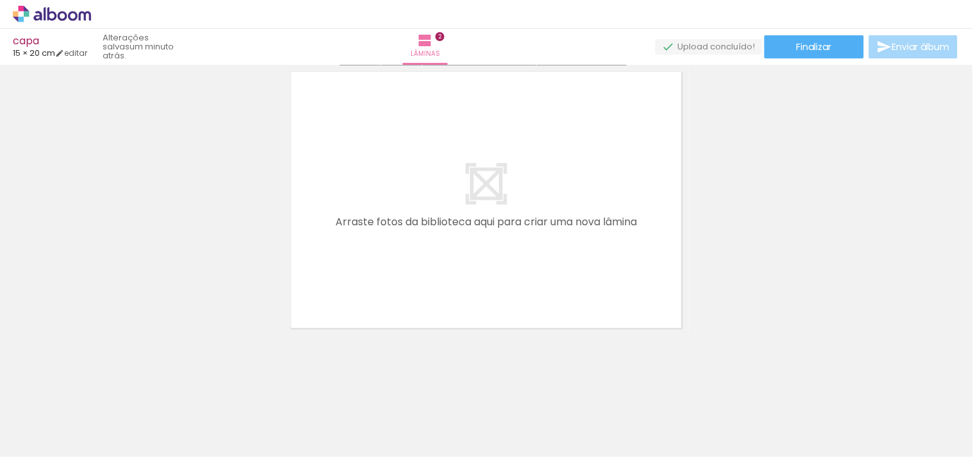
scroll to position [644, 0]
click at [797, 56] on paper-button "Finalizar" at bounding box center [813, 46] width 99 height 23
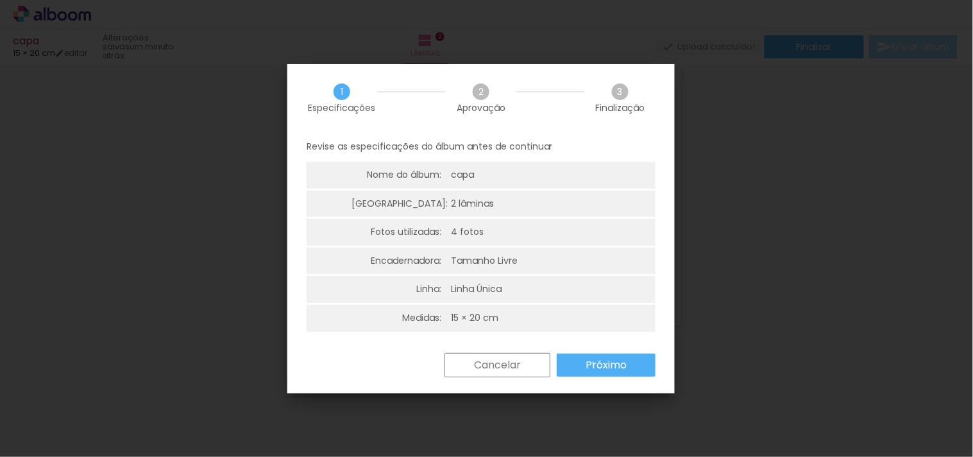
click at [0, 0] on slot "Próximo" at bounding box center [0, 0] width 0 height 0
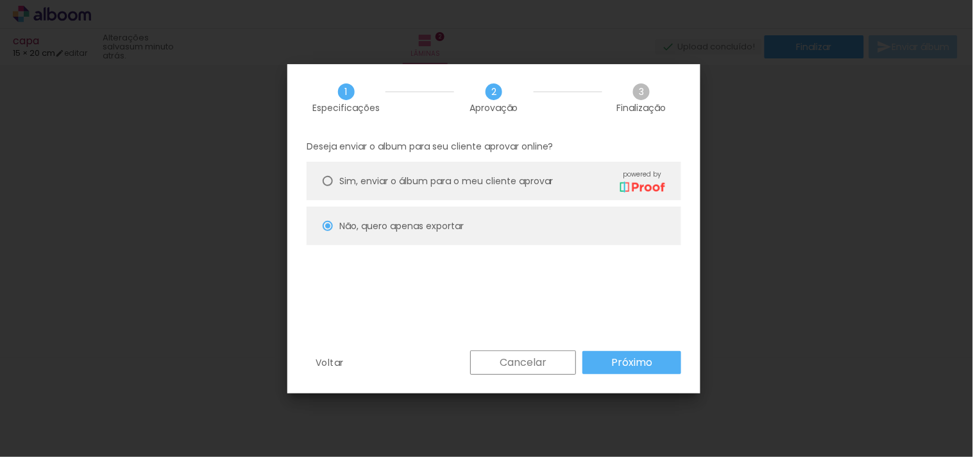
click at [593, 362] on paper-button "Próximo" at bounding box center [631, 362] width 99 height 23
type input "Baixa"
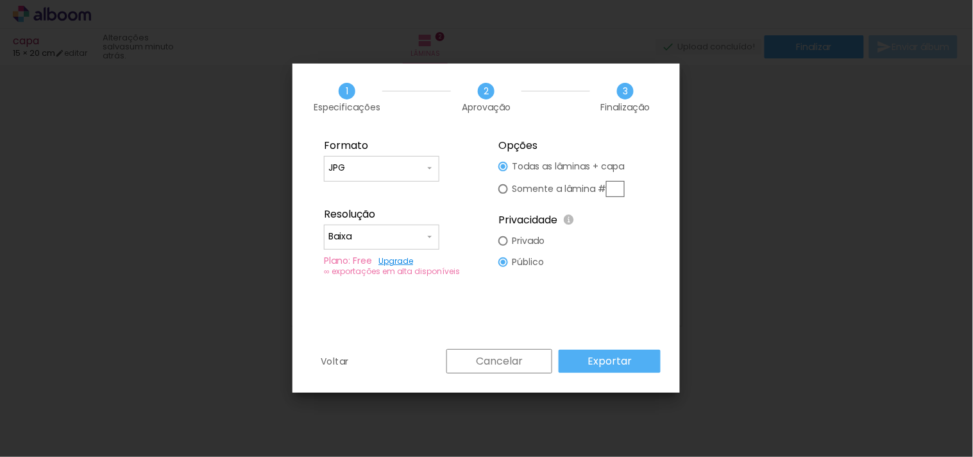
click at [0, 0] on slot "Exportar" at bounding box center [0, 0] width 0 height 0
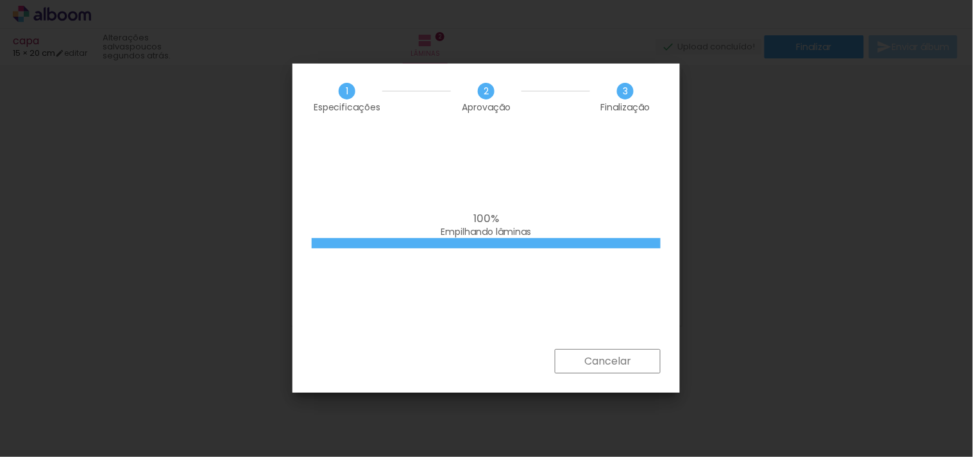
click at [611, 351] on paper-button "Cancelar" at bounding box center [608, 361] width 106 height 24
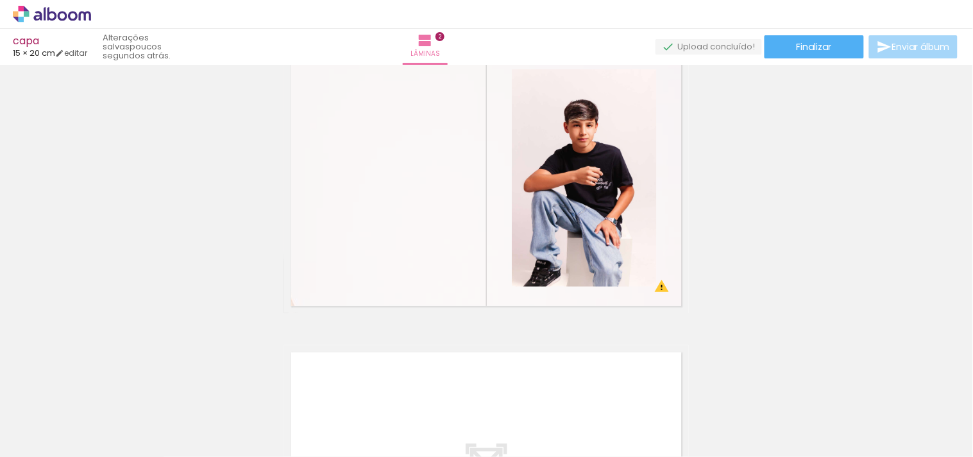
scroll to position [359, 0]
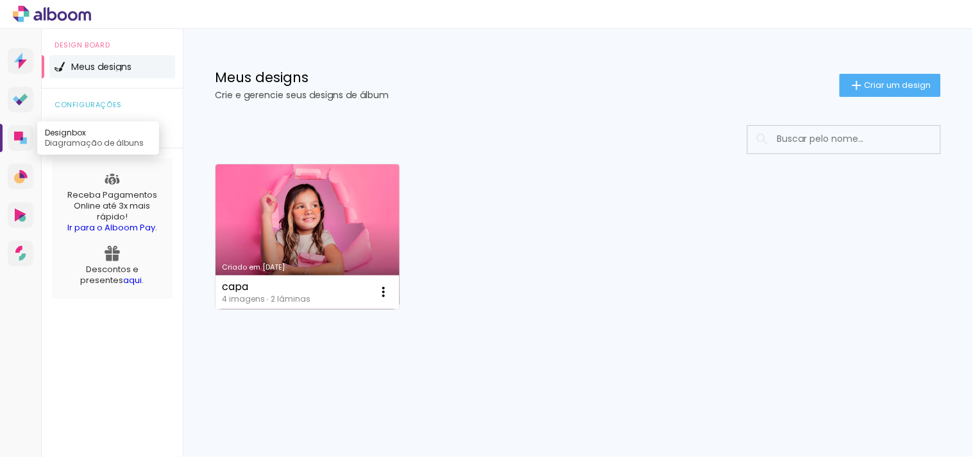
click at [26, 133] on icon at bounding box center [20, 137] width 13 height 13
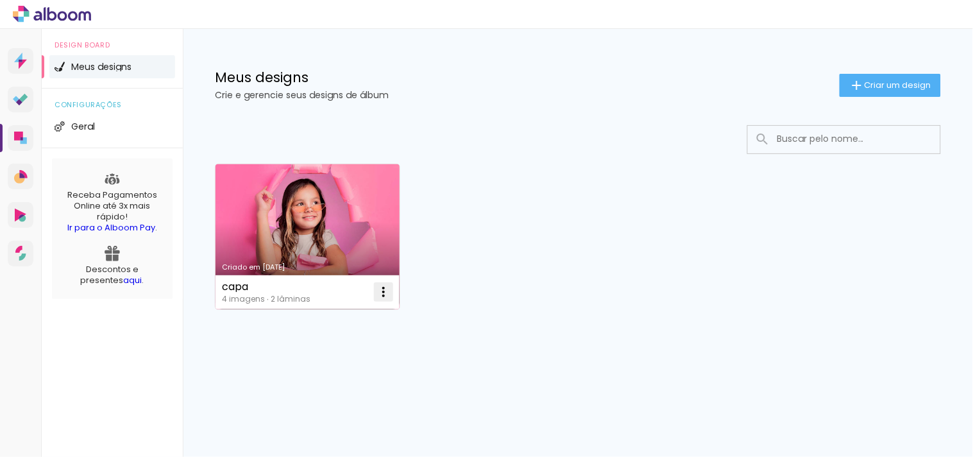
click at [376, 284] on iron-icon at bounding box center [383, 291] width 15 height 15
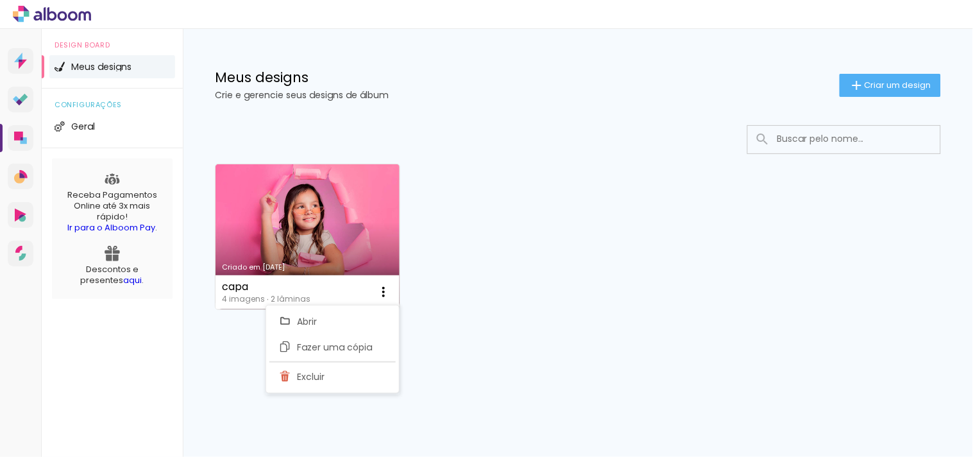
click at [42, 13] on icon at bounding box center [52, 14] width 78 height 17
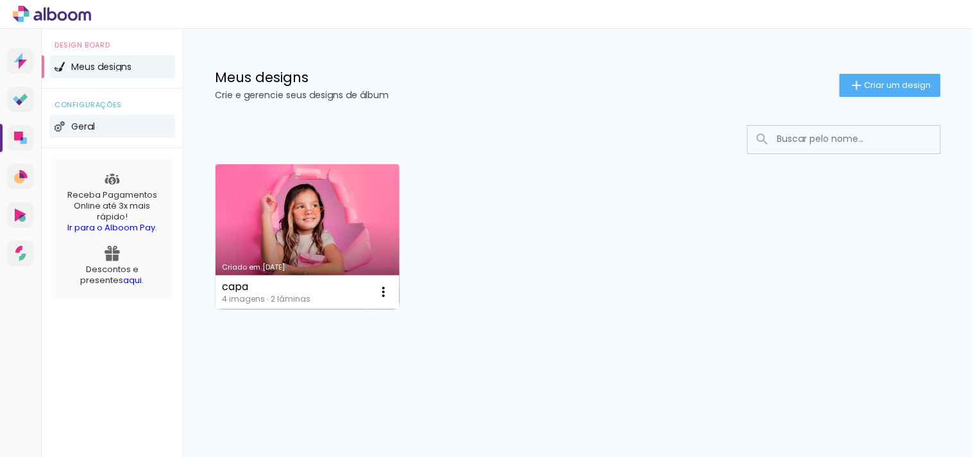
click at [107, 126] on li "Geral" at bounding box center [112, 126] width 126 height 23
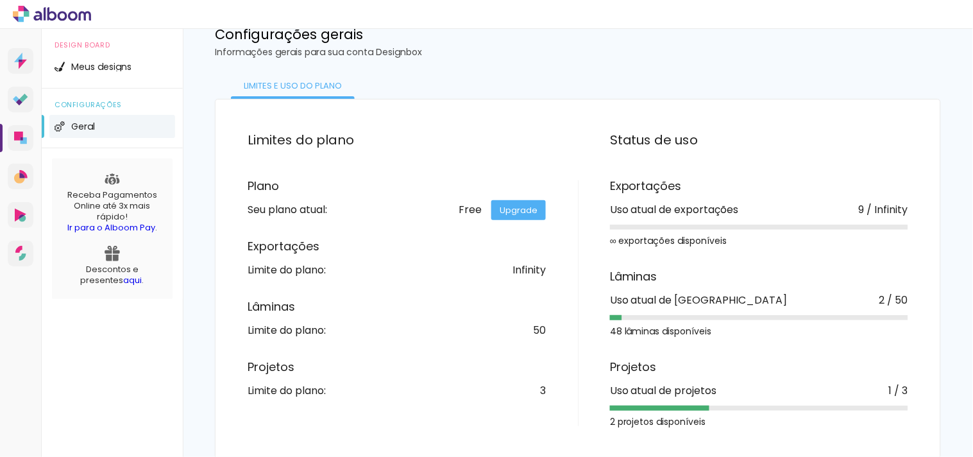
scroll to position [44, 0]
click at [19, 128] on link "Designbox Diagramação de álbuns" at bounding box center [21, 138] width 26 height 26
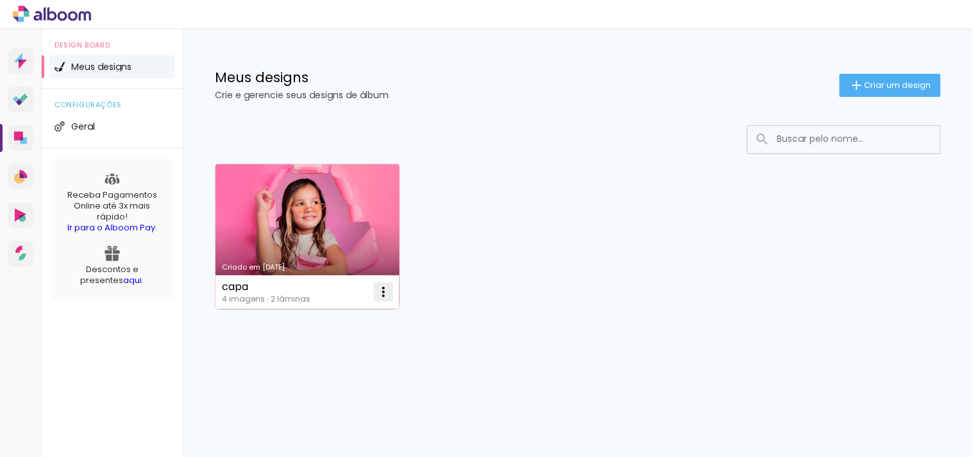
click at [380, 286] on iron-icon at bounding box center [383, 291] width 15 height 15
click at [357, 321] on paper-item "Abrir" at bounding box center [331, 321] width 128 height 26
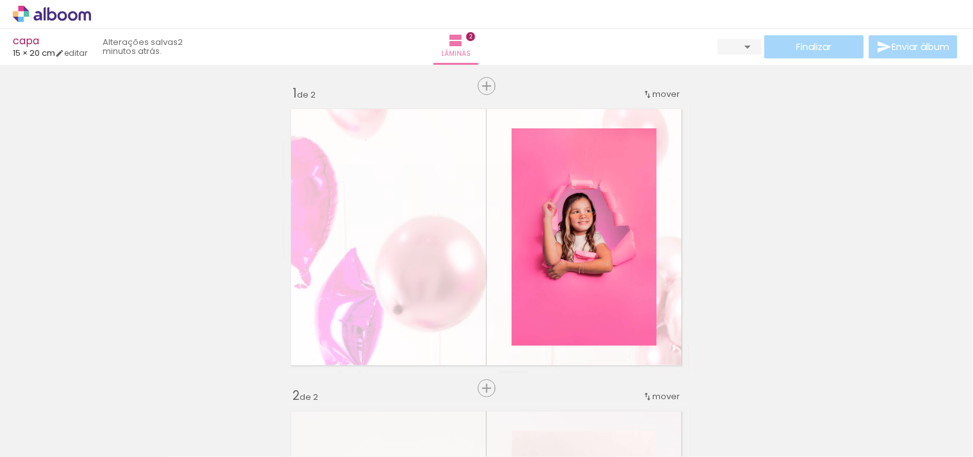
click at [841, 43] on div "Finalizar Enviar álbum" at bounding box center [838, 46] width 242 height 23
click at [842, 47] on paper-button "Finalizar" at bounding box center [813, 46] width 99 height 23
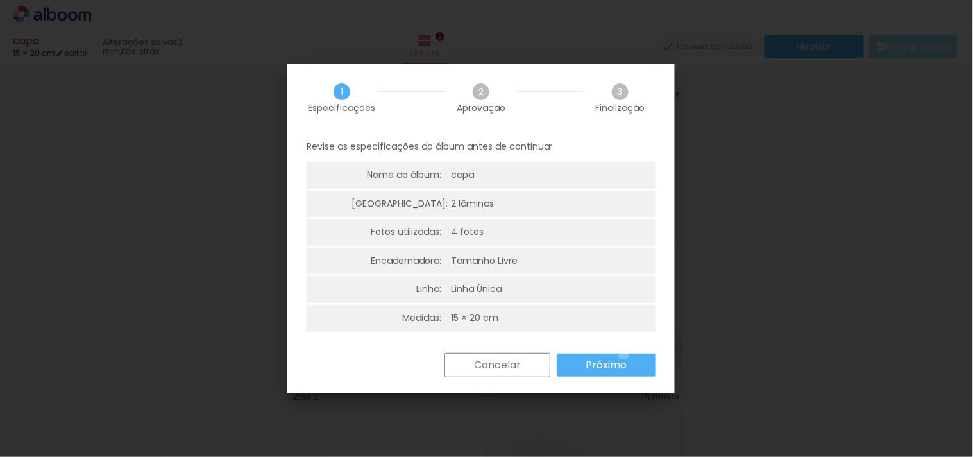
click at [624, 353] on paper-button "Próximo" at bounding box center [606, 364] width 99 height 23
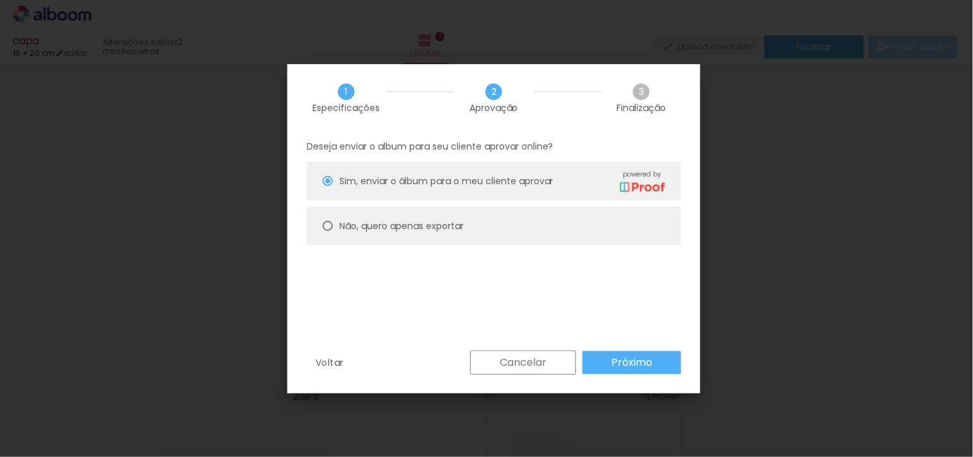
click at [0, 0] on slot "Não, quero apenas exportar" at bounding box center [0, 0] width 0 height 0
type paper-radio-button "on"
click at [0, 0] on slot "Próximo" at bounding box center [0, 0] width 0 height 0
type input "Alta, 300 DPI"
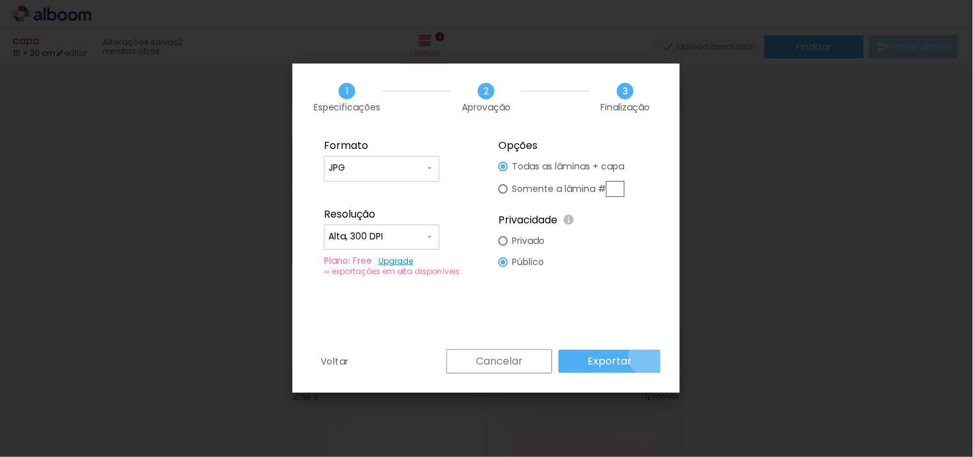
click at [650, 357] on paper-button "Exportar" at bounding box center [609, 360] width 102 height 23
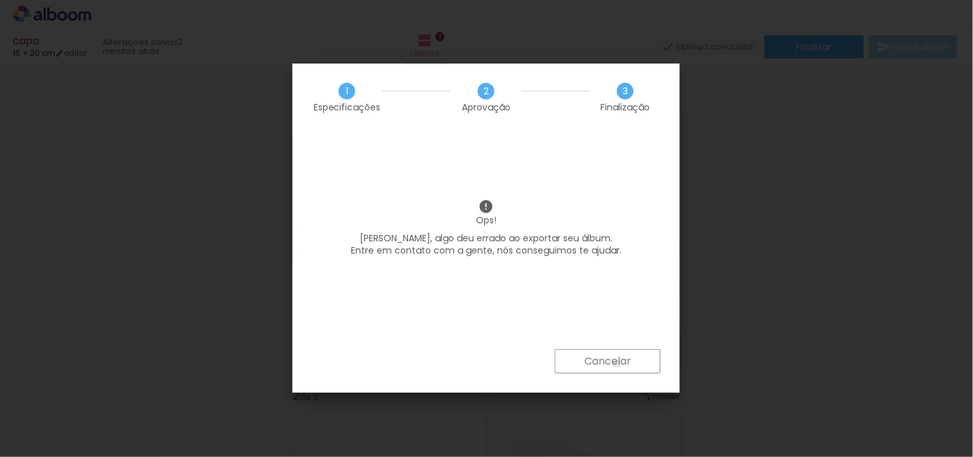
click at [0, 0] on slot "Cancelar" at bounding box center [0, 0] width 0 height 0
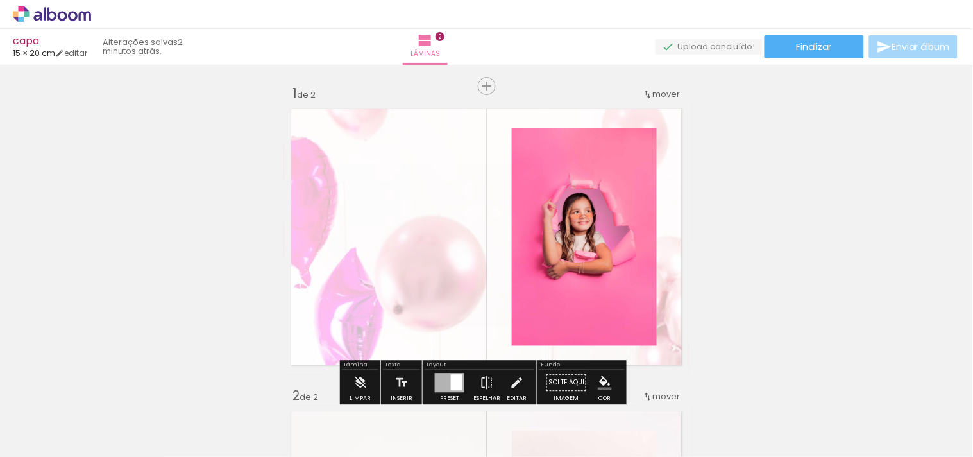
click at [48, 8] on icon at bounding box center [52, 13] width 10 height 13
